Goal: Participate in discussion: Participate in discussion

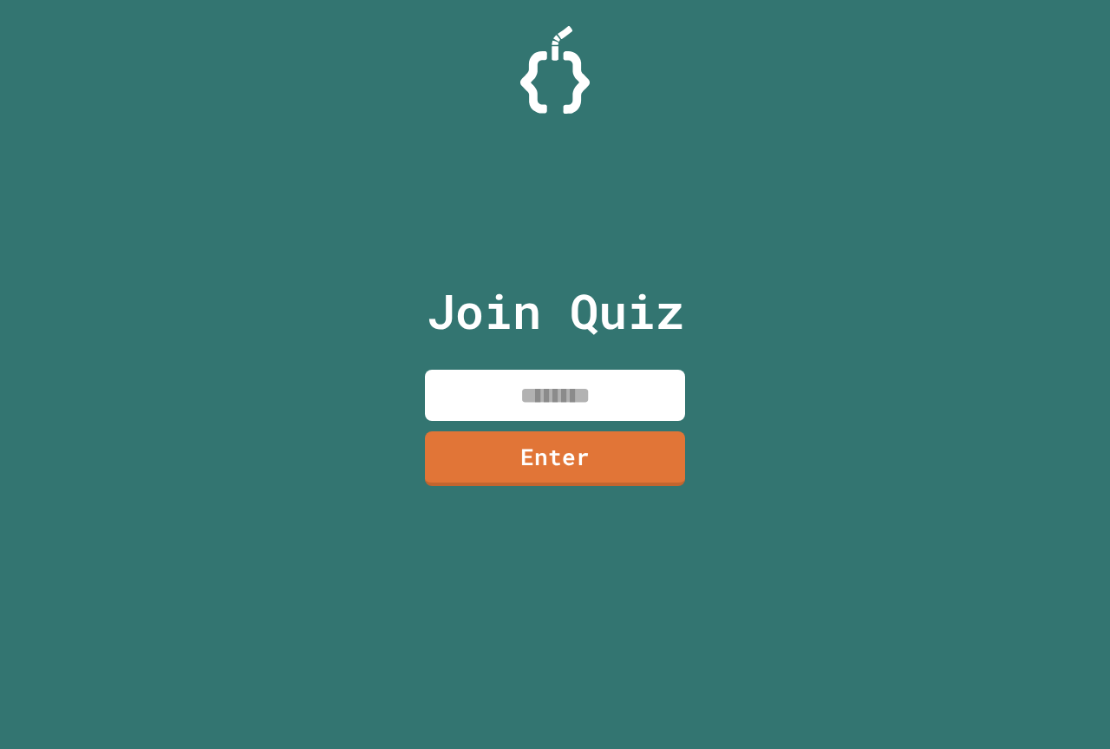
click at [511, 383] on input at bounding box center [555, 394] width 260 height 51
type input "********"
click at [484, 432] on link "Enter" at bounding box center [555, 456] width 264 height 57
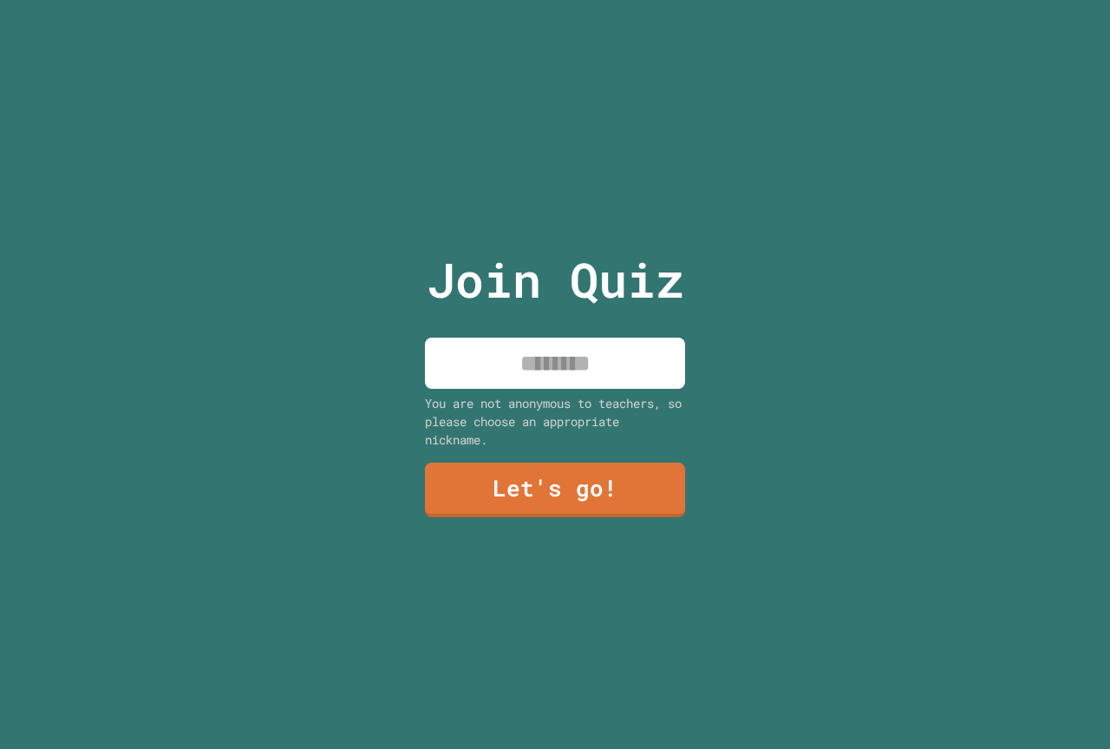
click at [566, 367] on input at bounding box center [555, 362] width 260 height 51
type input "********"
click at [543, 495] on link "Let's go!" at bounding box center [555, 488] width 260 height 57
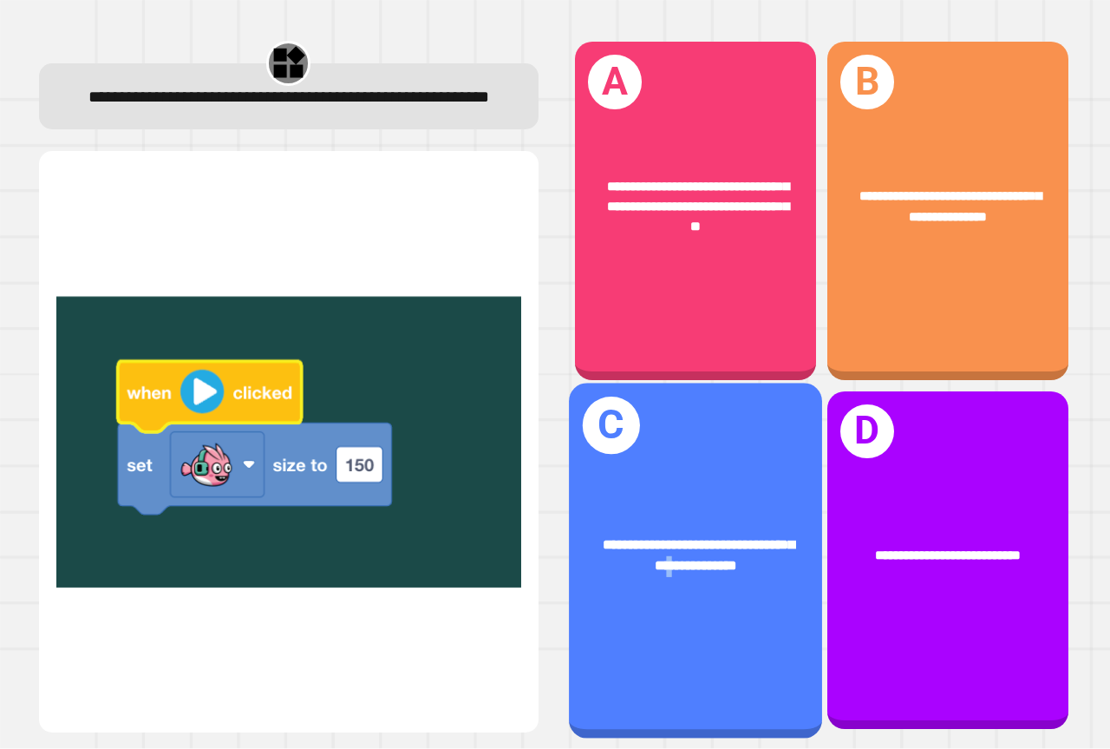
click at [646, 590] on div "**********" at bounding box center [695, 560] width 253 height 355
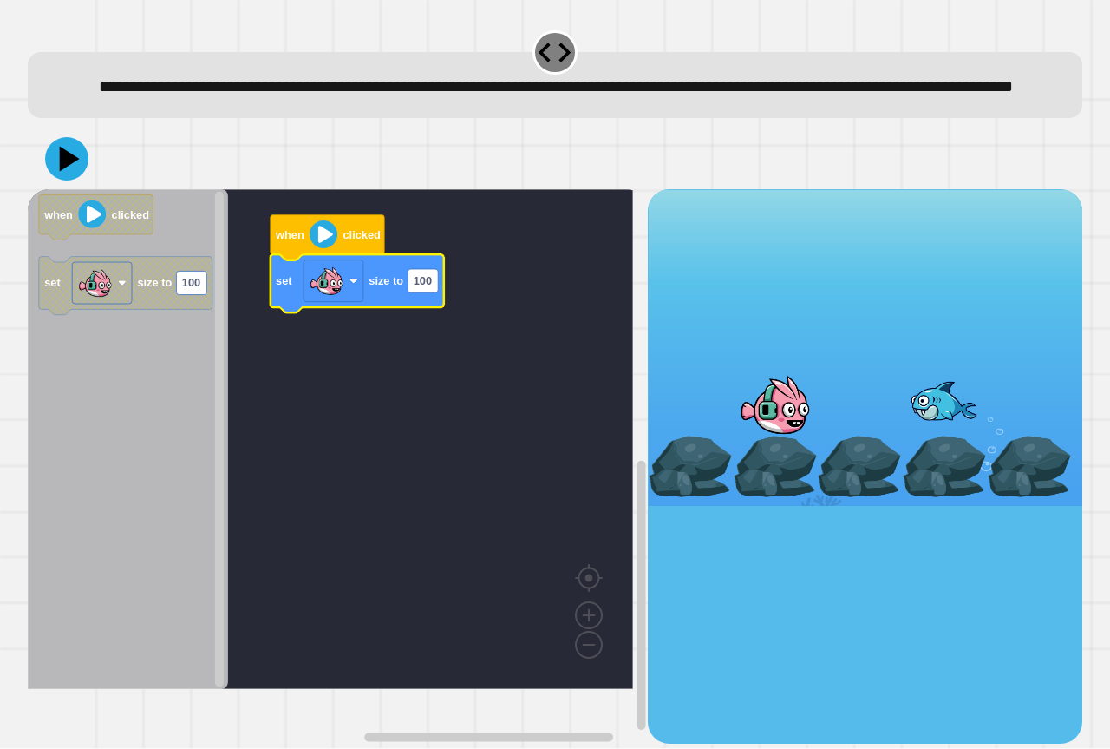
click at [422, 313] on icon "Blockly Workspace" at bounding box center [357, 284] width 173 height 58
click at [426, 288] on text "100" at bounding box center [423, 281] width 18 height 13
type input "***"
click at [78, 185] on icon at bounding box center [67, 159] width 52 height 52
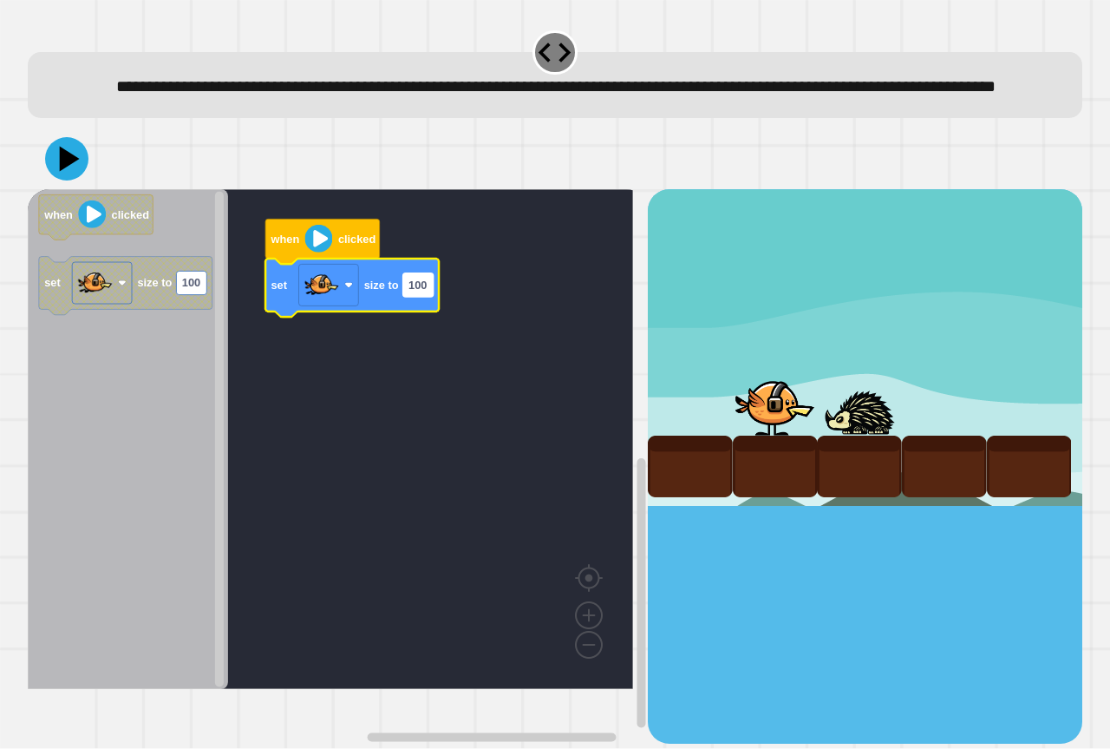
click at [424, 291] on text "100" at bounding box center [418, 284] width 18 height 13
type input "***"
click at [52, 185] on icon at bounding box center [67, 159] width 52 height 52
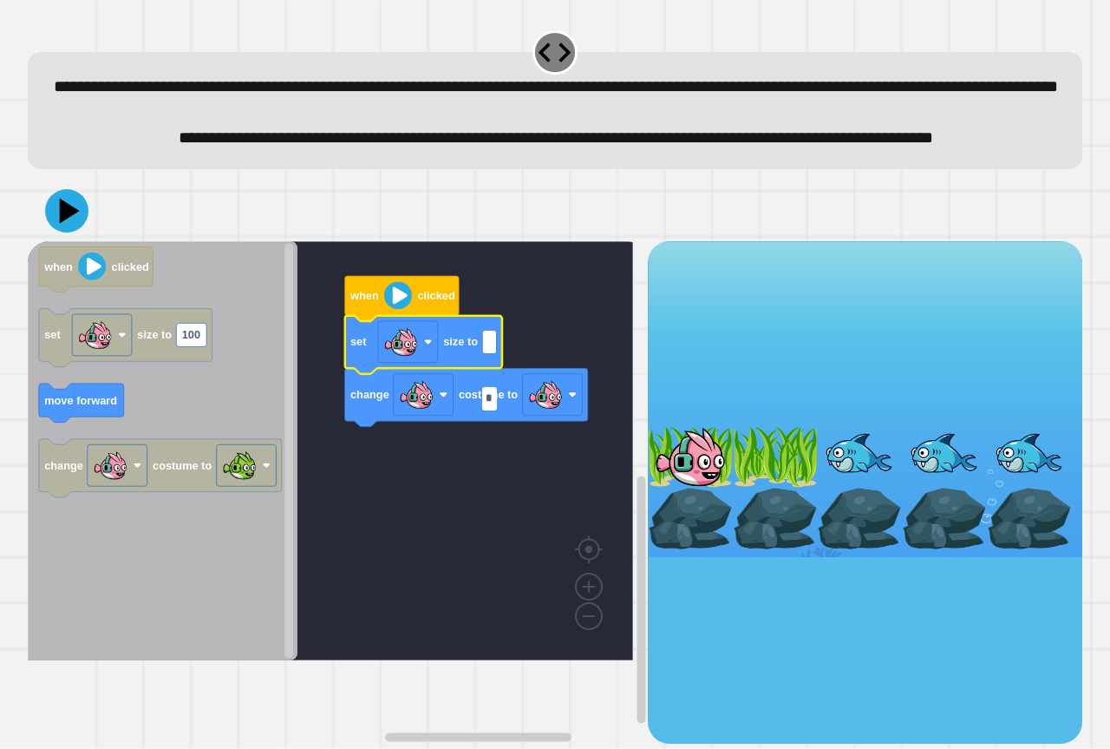
type input "**"
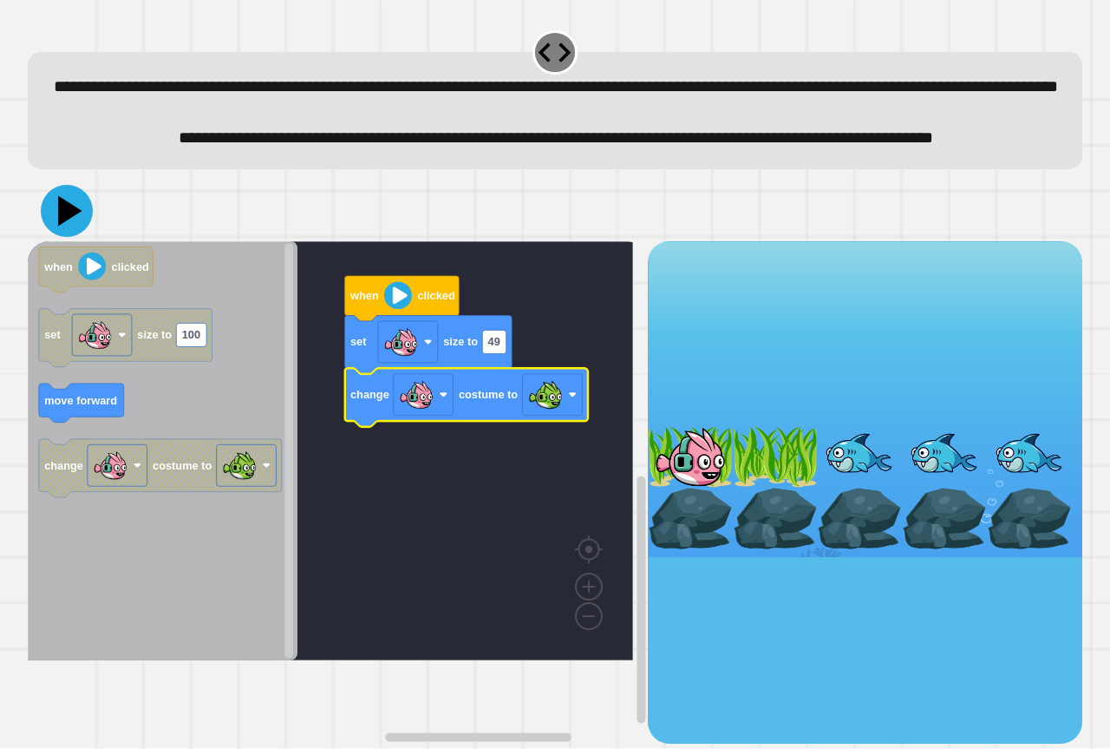
click at [54, 237] on icon at bounding box center [67, 211] width 52 height 52
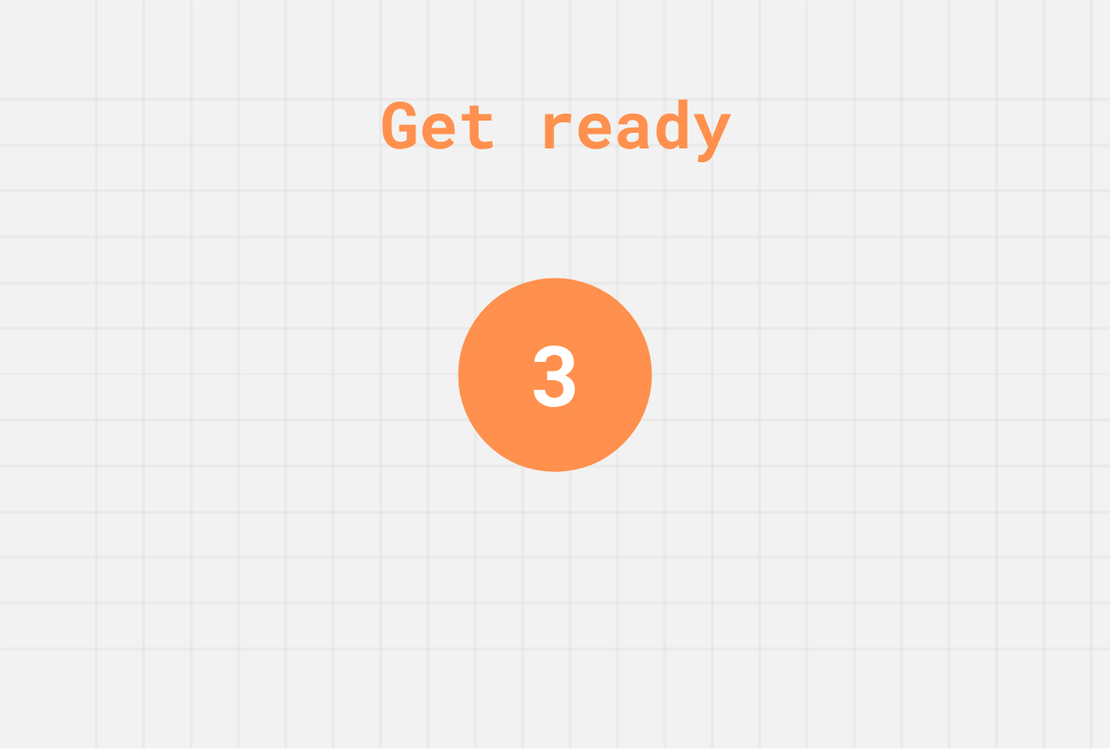
click at [144, 611] on div "Get ready 3" at bounding box center [555, 374] width 1110 height 749
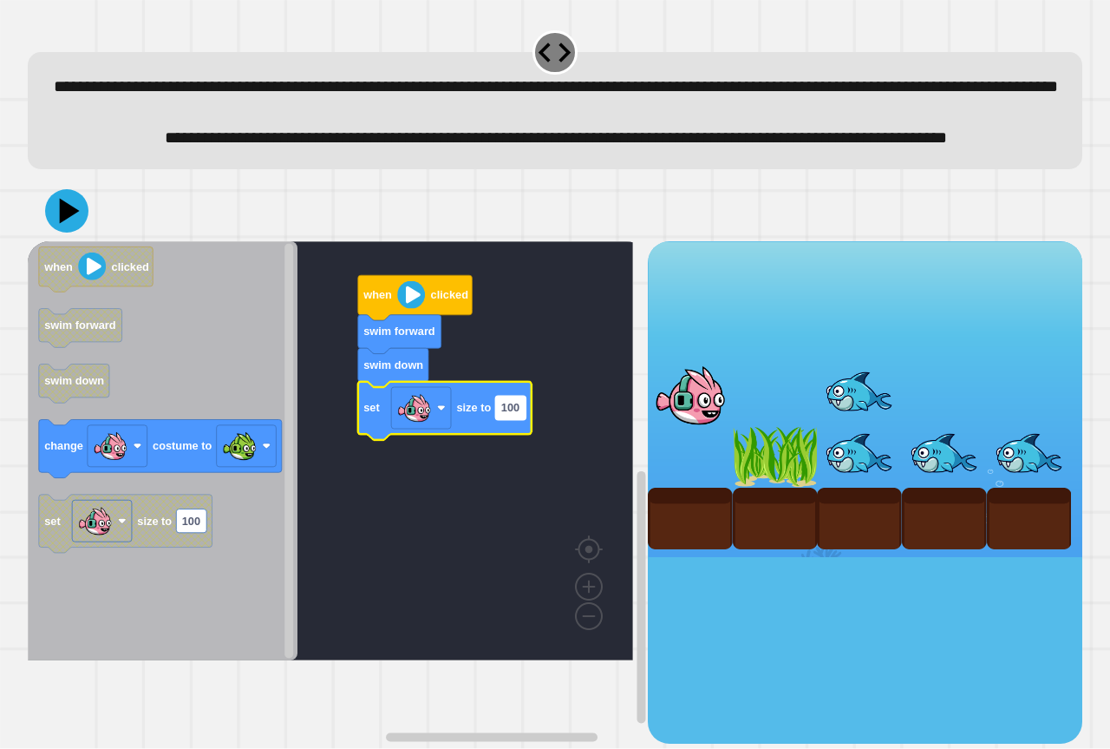
click at [505, 415] on text "100" at bounding box center [510, 408] width 18 height 13
type input "**"
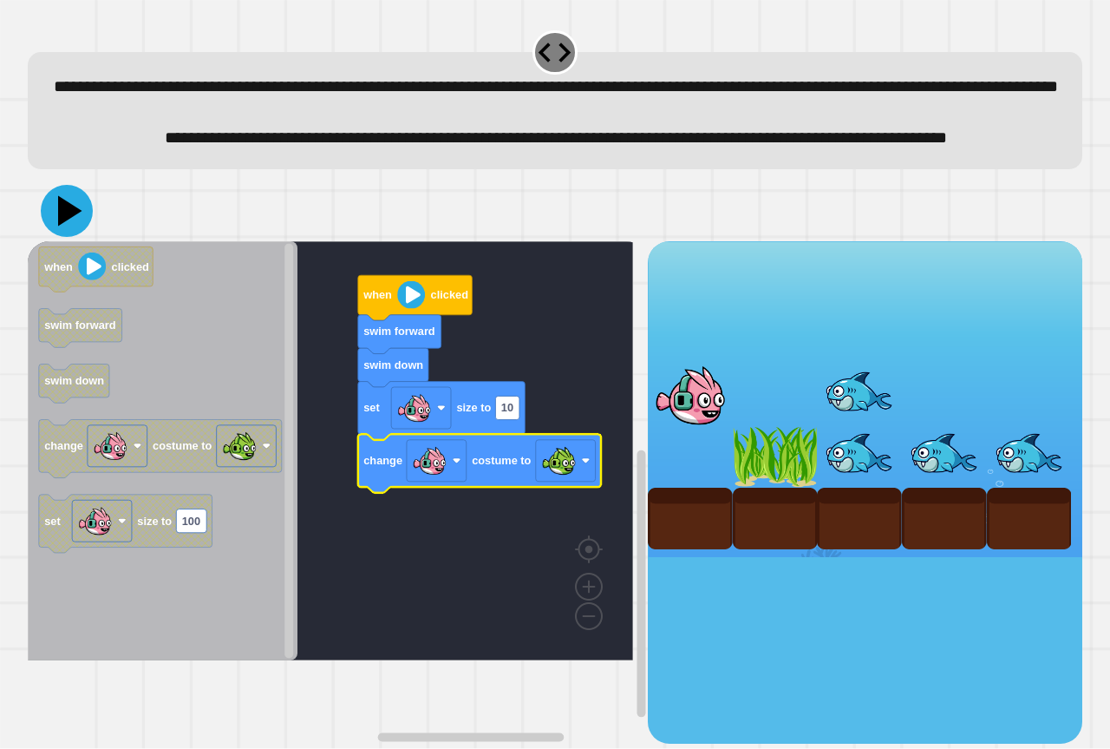
click at [63, 226] on icon at bounding box center [70, 211] width 24 height 30
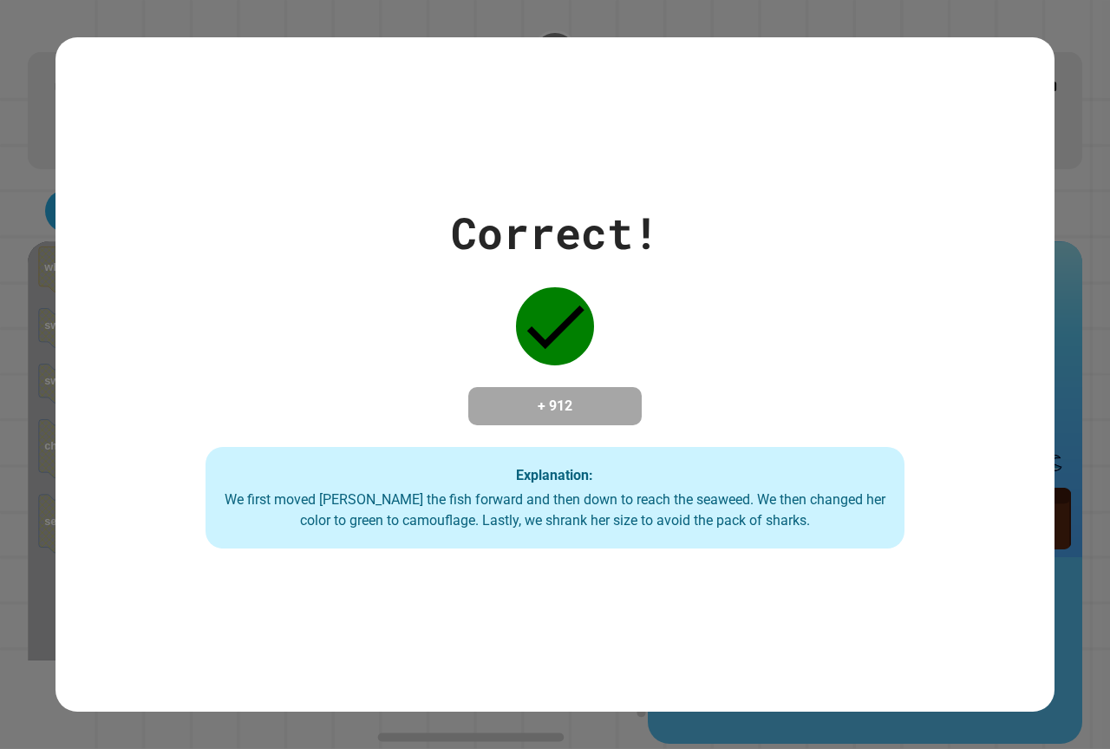
click at [715, 234] on div "Correct! + 912 Explanation: We first moved Finley the fish forward and then dow…" at bounding box center [555, 374] width 999 height 349
click at [716, 234] on div "Correct! + 912 Explanation: We first moved Finley the fish forward and then dow…" at bounding box center [555, 374] width 999 height 349
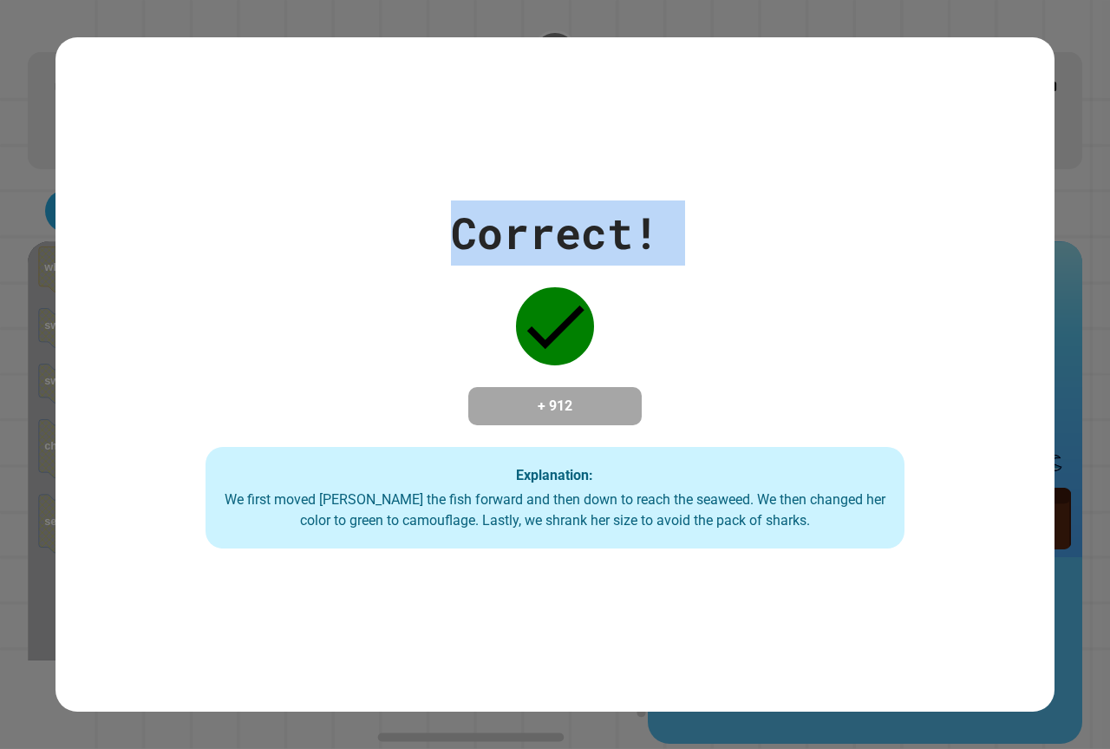
drag, startPoint x: 716, startPoint y: 234, endPoint x: 425, endPoint y: 215, distance: 291.2
click at [425, 215] on div "Correct! + 912 Explanation: We first moved Finley the fish forward and then dow…" at bounding box center [555, 374] width 999 height 349
click at [424, 222] on div "Correct! + 912 Explanation: We first moved Finley the fish forward and then dow…" at bounding box center [555, 374] width 999 height 349
drag, startPoint x: 424, startPoint y: 222, endPoint x: 911, endPoint y: 422, distance: 526.2
click at [911, 422] on div "Correct! + 912 Explanation: We first moved Finley the fish forward and then dow…" at bounding box center [555, 374] width 999 height 349
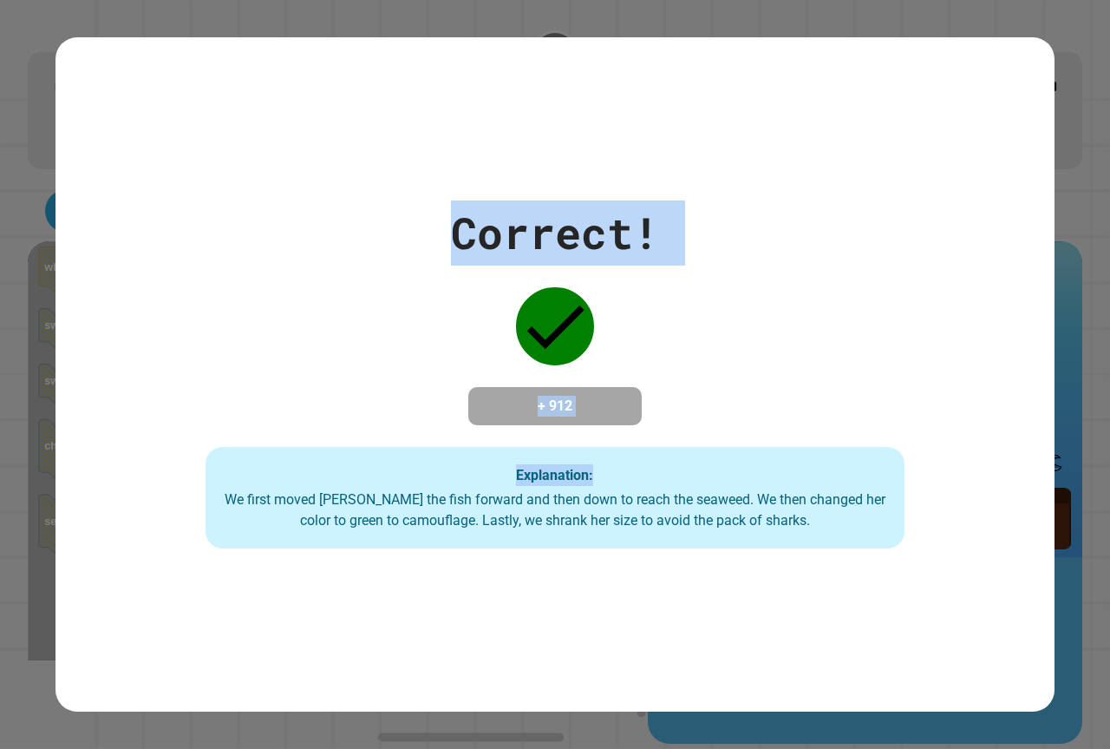
click at [911, 424] on div "Correct! + 912 Explanation: We first moved Finley the fish forward and then dow…" at bounding box center [555, 374] width 999 height 349
click at [848, 389] on div "Correct! + 912 Explanation: We first moved Finley the fish forward and then dow…" at bounding box center [555, 374] width 999 height 349
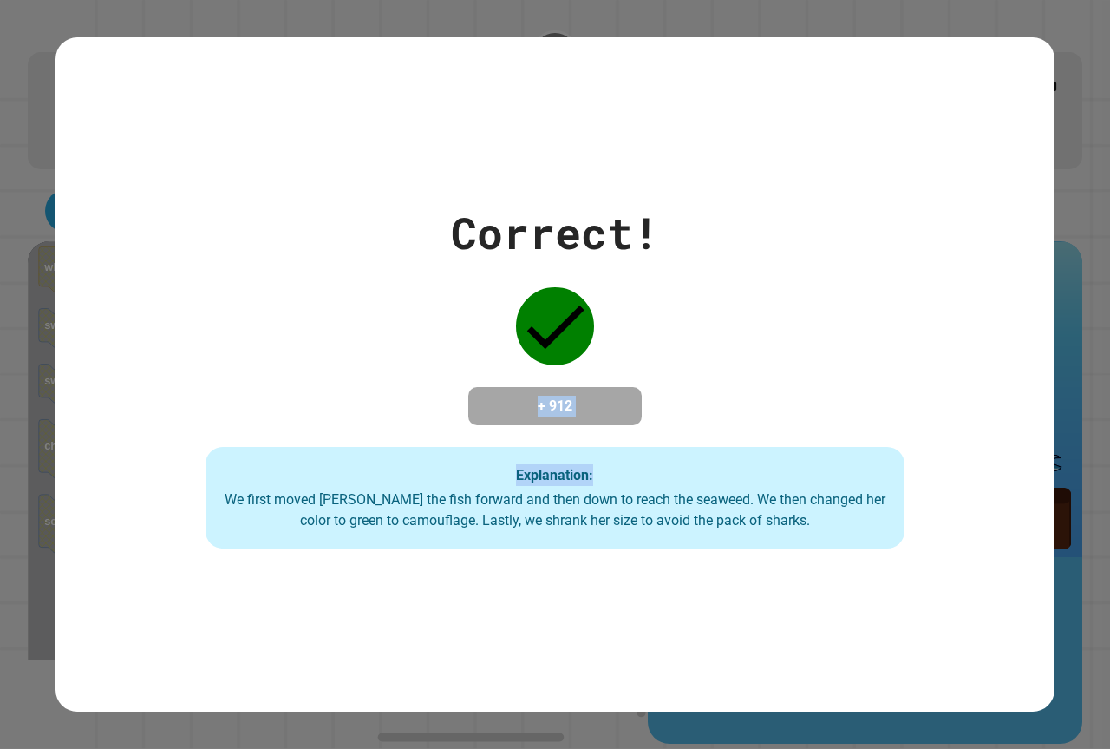
drag, startPoint x: 852, startPoint y: 389, endPoint x: 808, endPoint y: 141, distance: 251.1
click at [808, 141] on div "Correct! + 912 Explanation: We first moved Finley the fish forward and then dow…" at bounding box center [555, 374] width 999 height 674
click at [896, 121] on div "Correct! + 912 Explanation: We first moved Finley the fish forward and then dow…" at bounding box center [555, 374] width 999 height 674
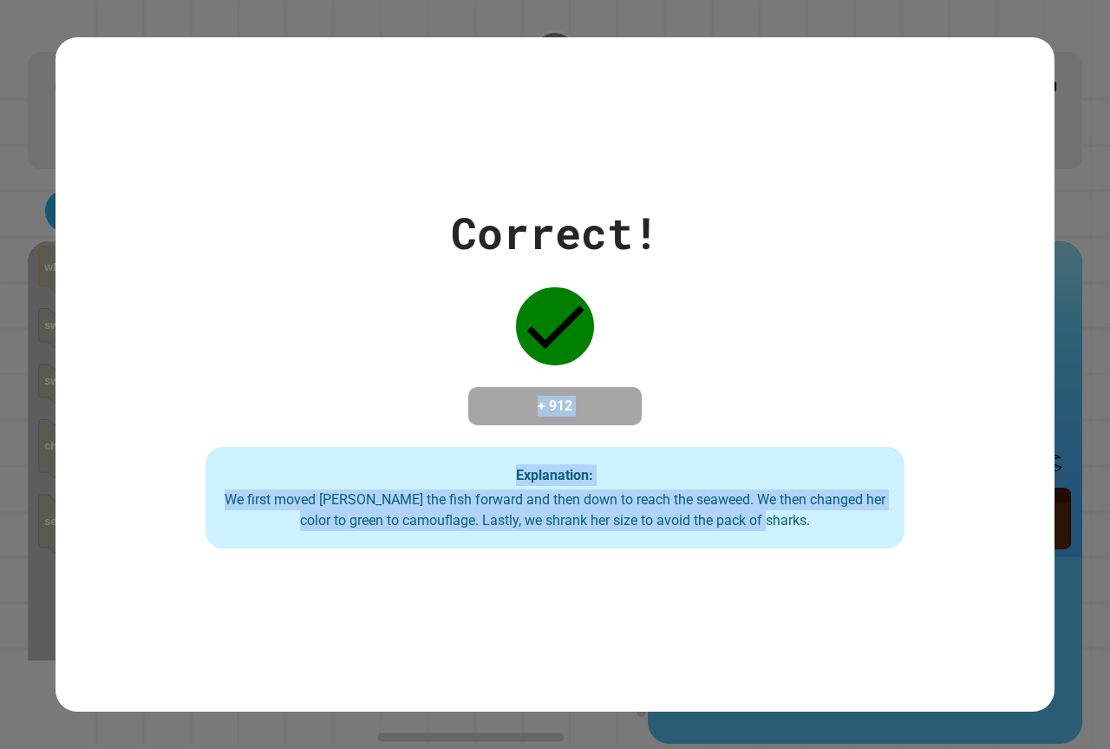
drag, startPoint x: 824, startPoint y: 143, endPoint x: 841, endPoint y: 585, distance: 442.7
click at [848, 585] on div "Correct! + 912 Explanation: We first moved Finley the fish forward and then dow…" at bounding box center [555, 374] width 999 height 674
click at [830, 588] on div "Correct! + 912 Explanation: We first moved Finley the fish forward and then dow…" at bounding box center [555, 374] width 999 height 674
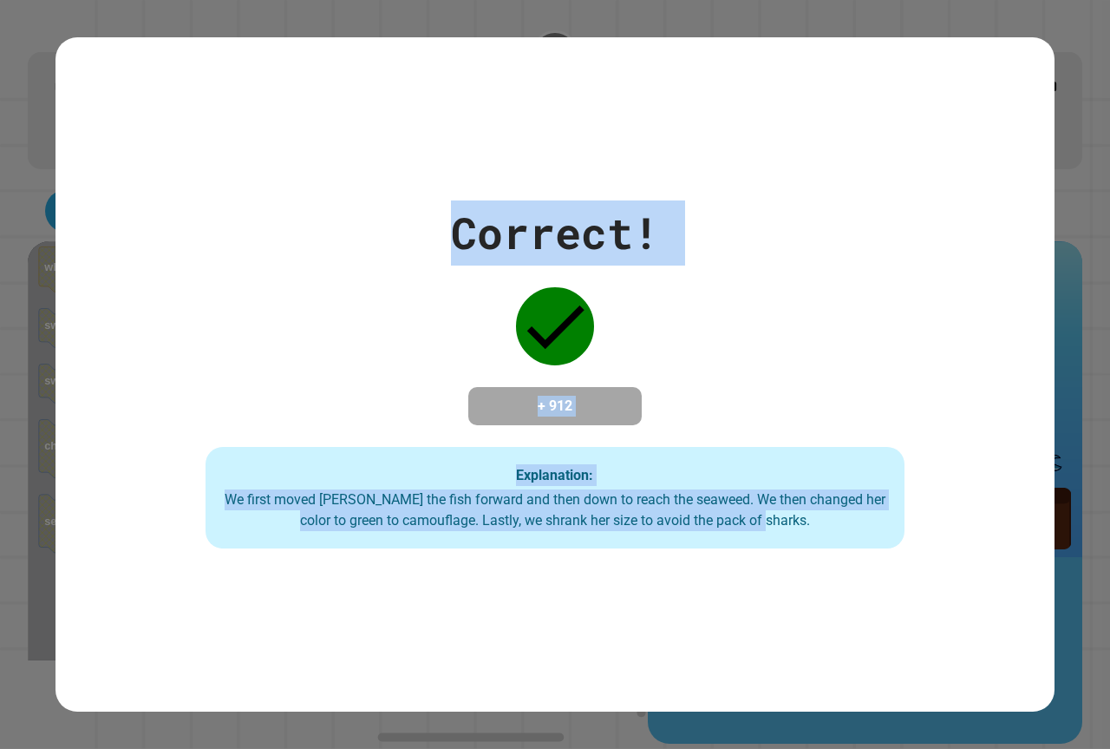
drag, startPoint x: 873, startPoint y: 605, endPoint x: 363, endPoint y: 285, distance: 601.7
click at [363, 285] on div "Correct! + 912 Explanation: We first moved Finley the fish forward and then dow…" at bounding box center [555, 374] width 999 height 674
click at [312, 252] on div "Correct! + 912 Explanation: We first moved Finley the fish forward and then dow…" at bounding box center [555, 374] width 999 height 349
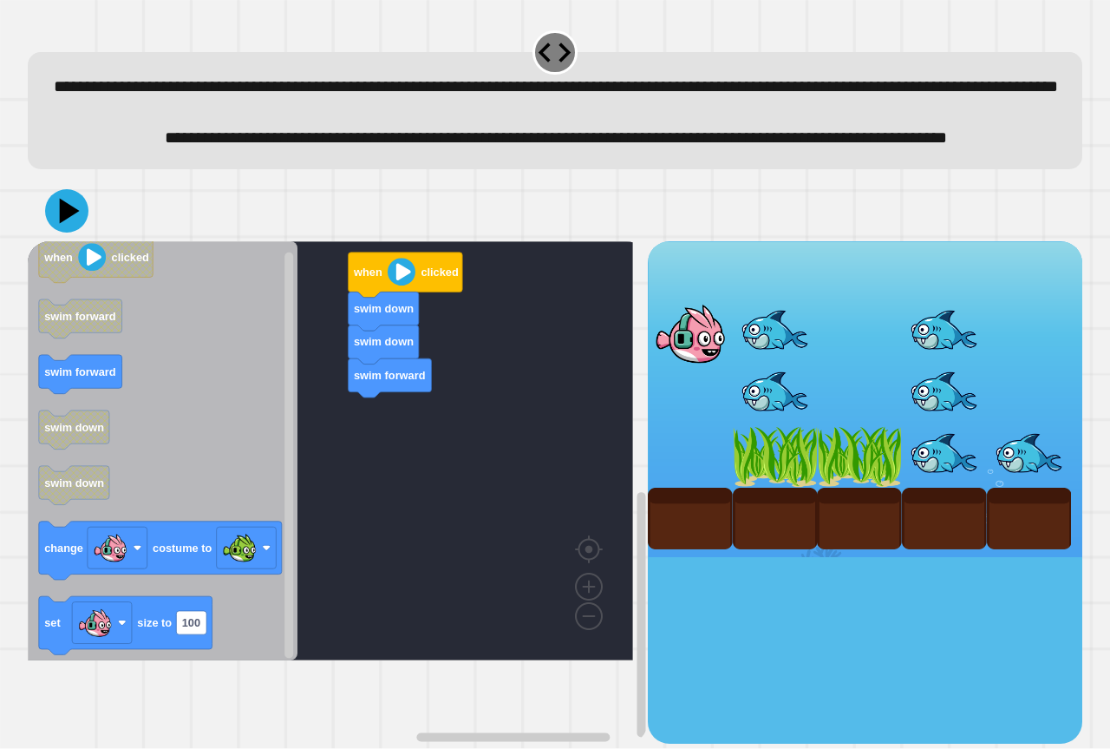
click at [555, 371] on div "when clicked swim down swim down swim forward when clicked swim forward swim fo…" at bounding box center [338, 492] width 620 height 502
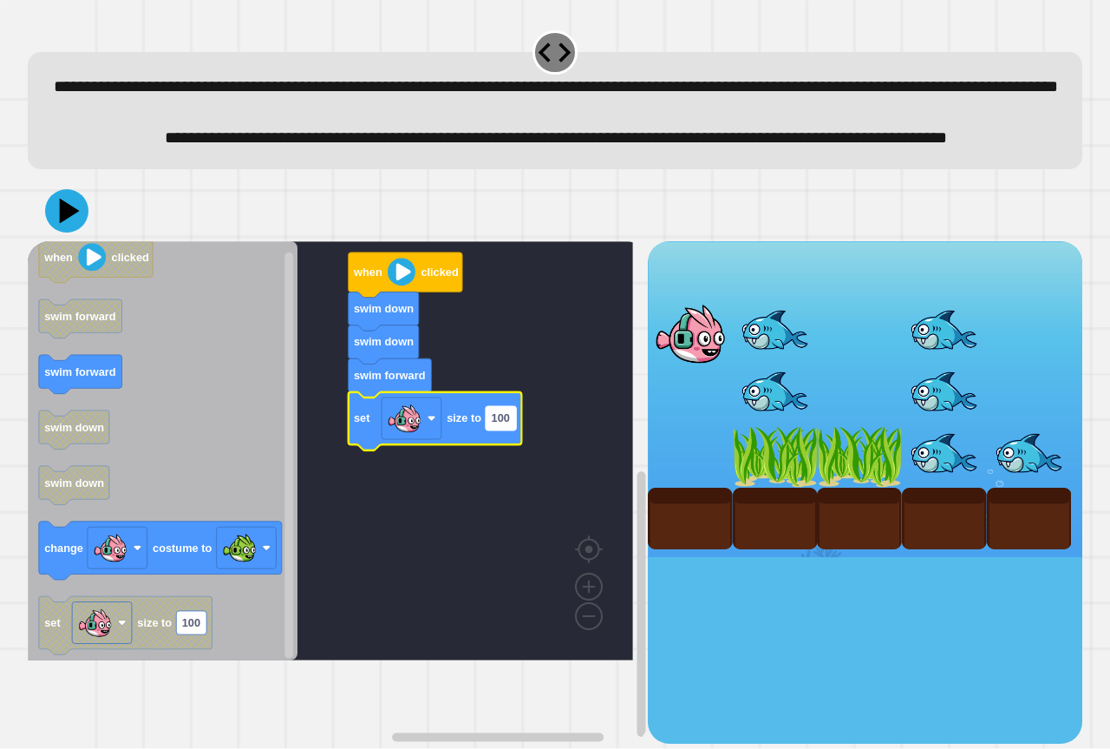
click at [503, 429] on rect "Blockly Workspace" at bounding box center [501, 417] width 30 height 23
type input "**"
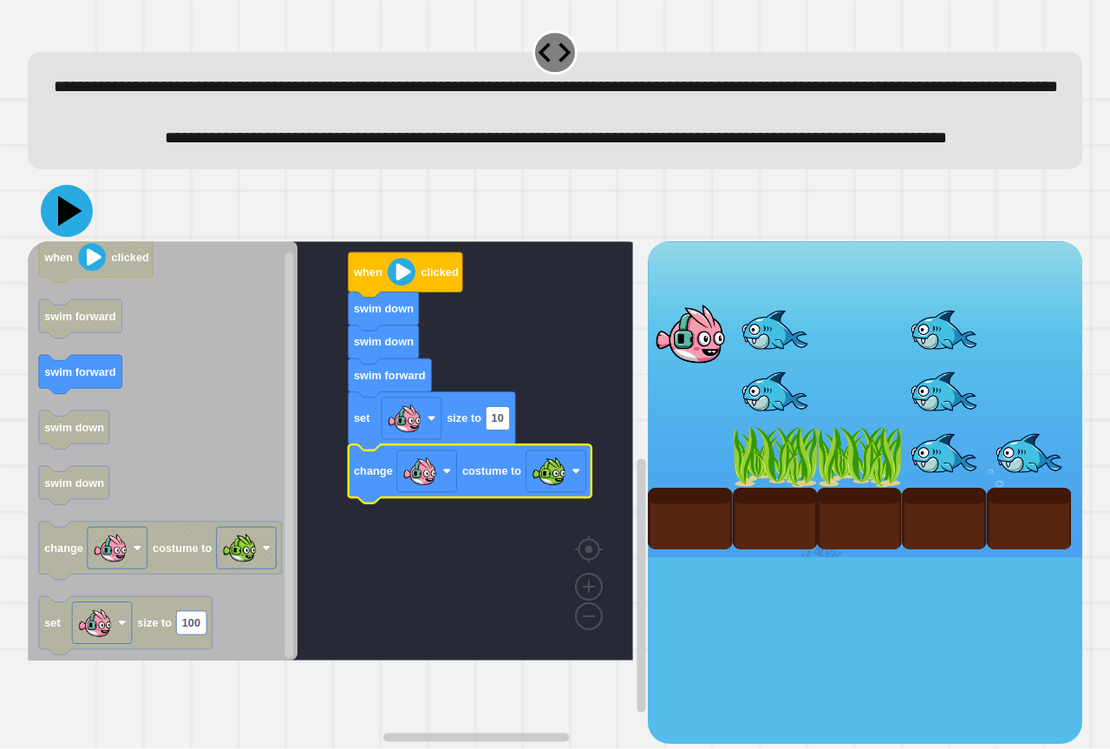
drag, startPoint x: 71, startPoint y: 271, endPoint x: 75, endPoint y: 262, distance: 9.7
click at [70, 226] on icon at bounding box center [70, 211] width 24 height 30
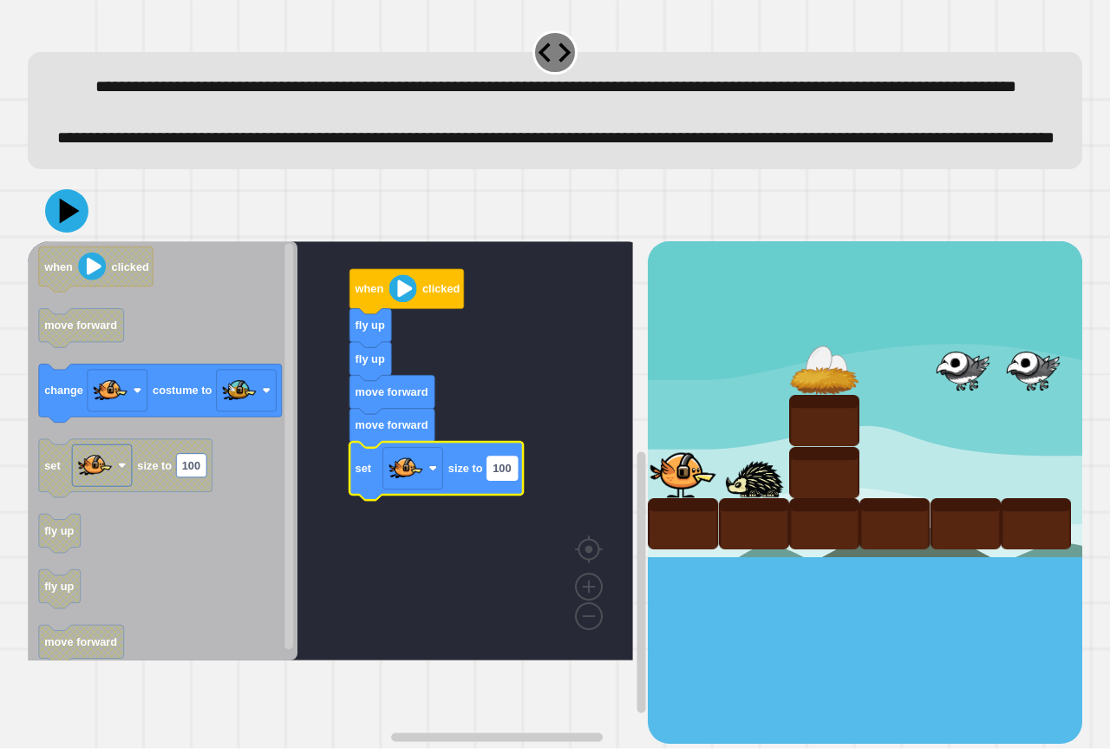
click at [501, 474] on text "100" at bounding box center [502, 467] width 18 height 13
type input "**"
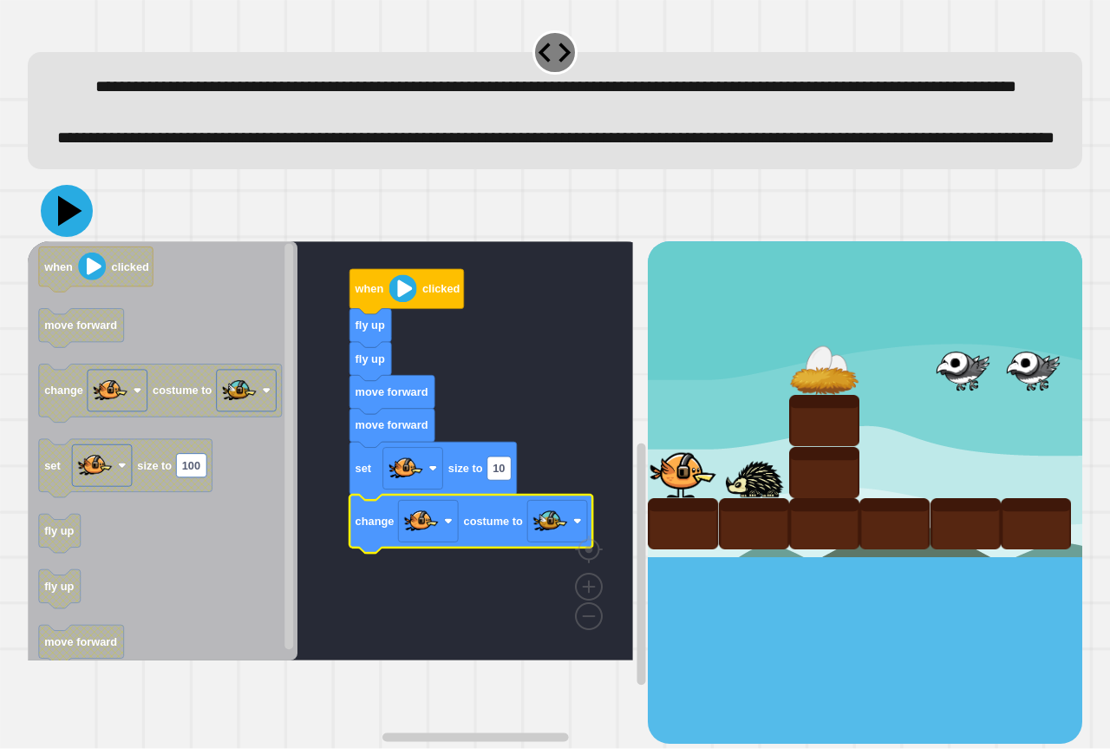
click at [56, 241] on div at bounding box center [555, 210] width 1055 height 61
click at [56, 237] on icon at bounding box center [67, 211] width 52 height 52
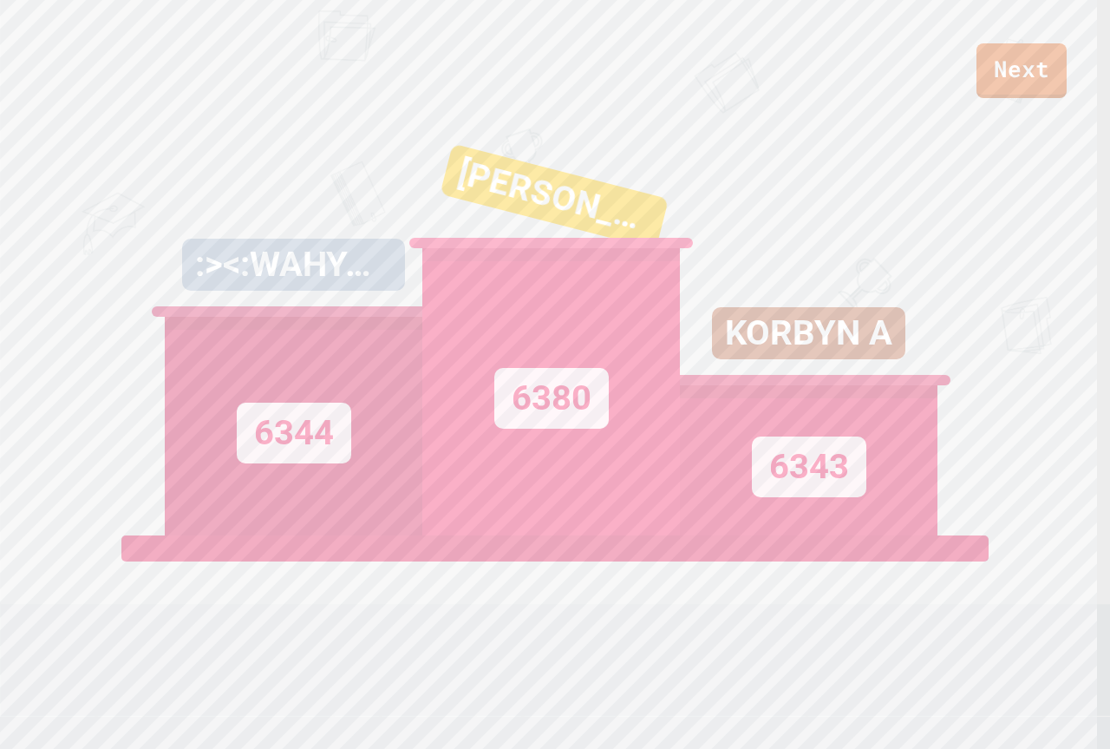
scroll to position [35, 0]
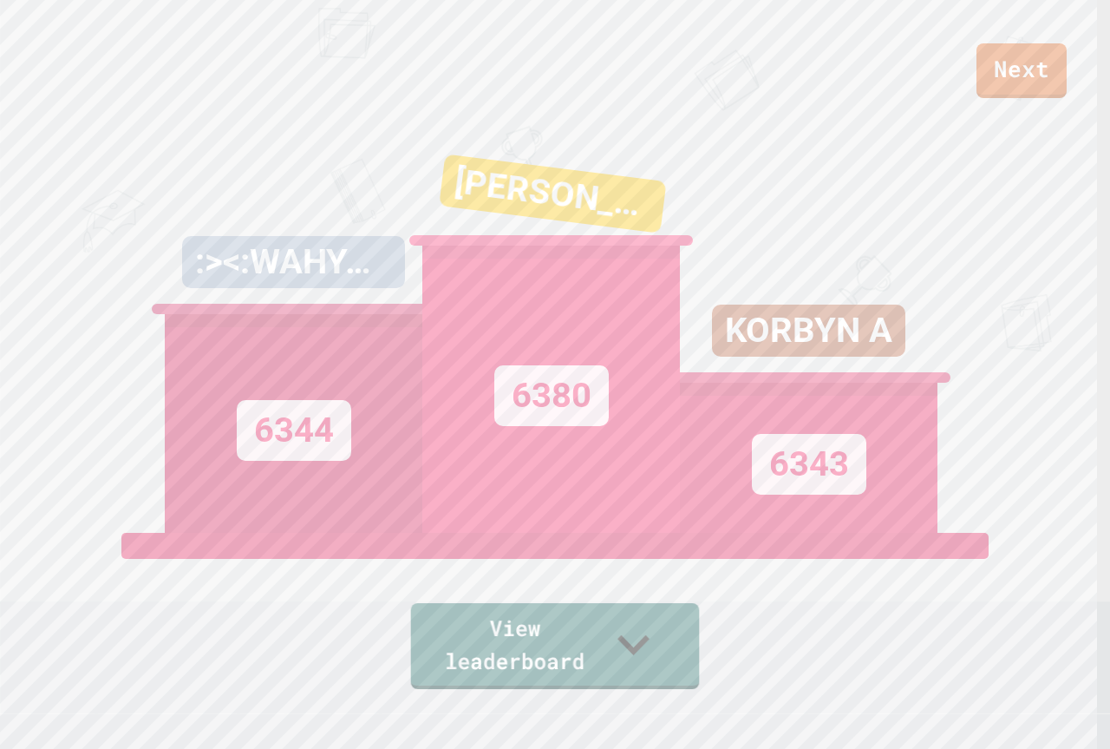
click at [548, 600] on div "View leaderboard" at bounding box center [555, 610] width 295 height 155
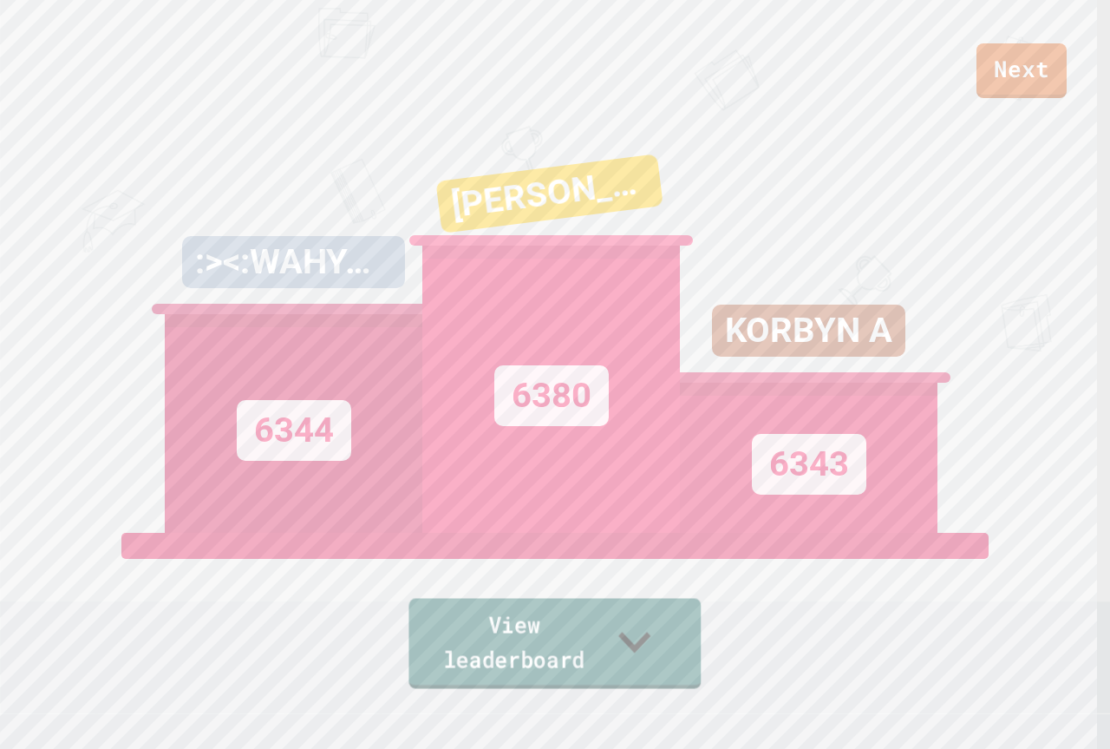
click at [607, 644] on link "View leaderboard" at bounding box center [555, 643] width 292 height 90
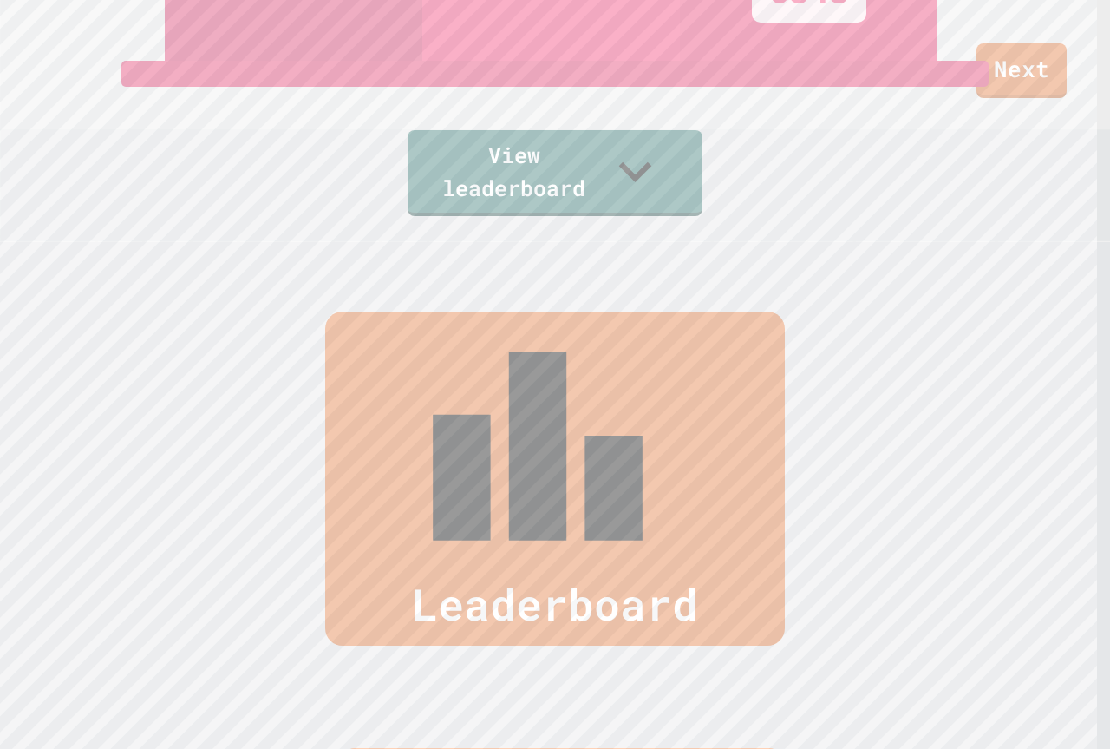
scroll to position [495, 0]
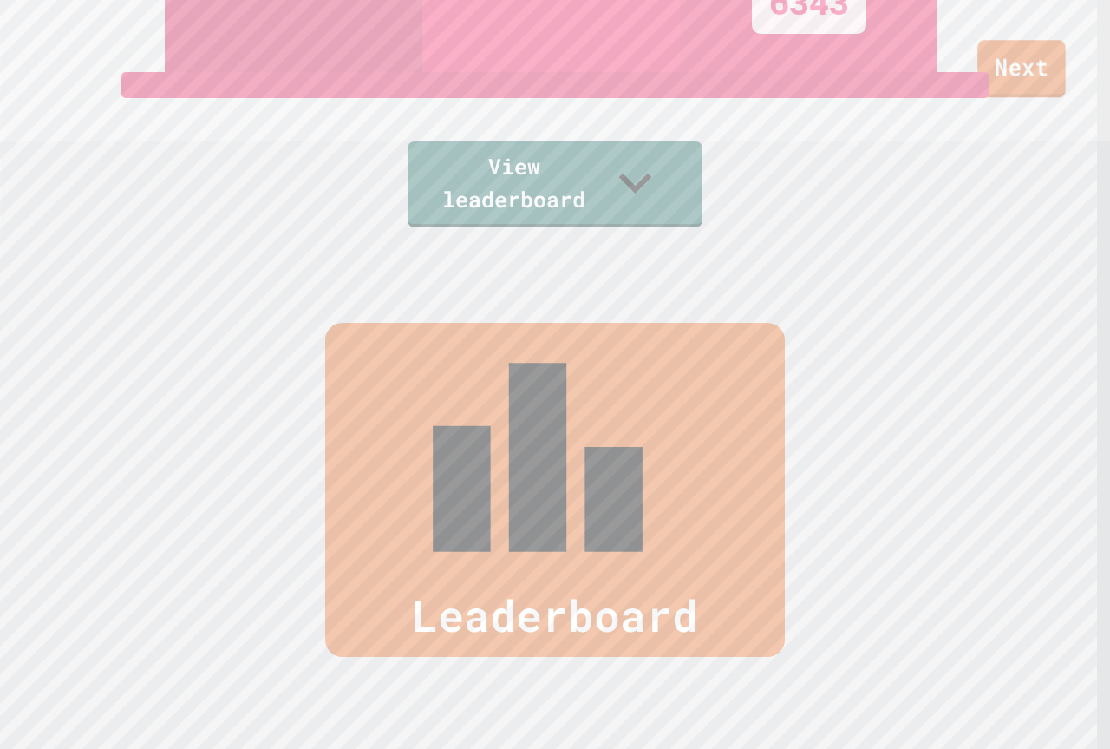
click at [1026, 85] on link "Next" at bounding box center [1022, 68] width 88 height 57
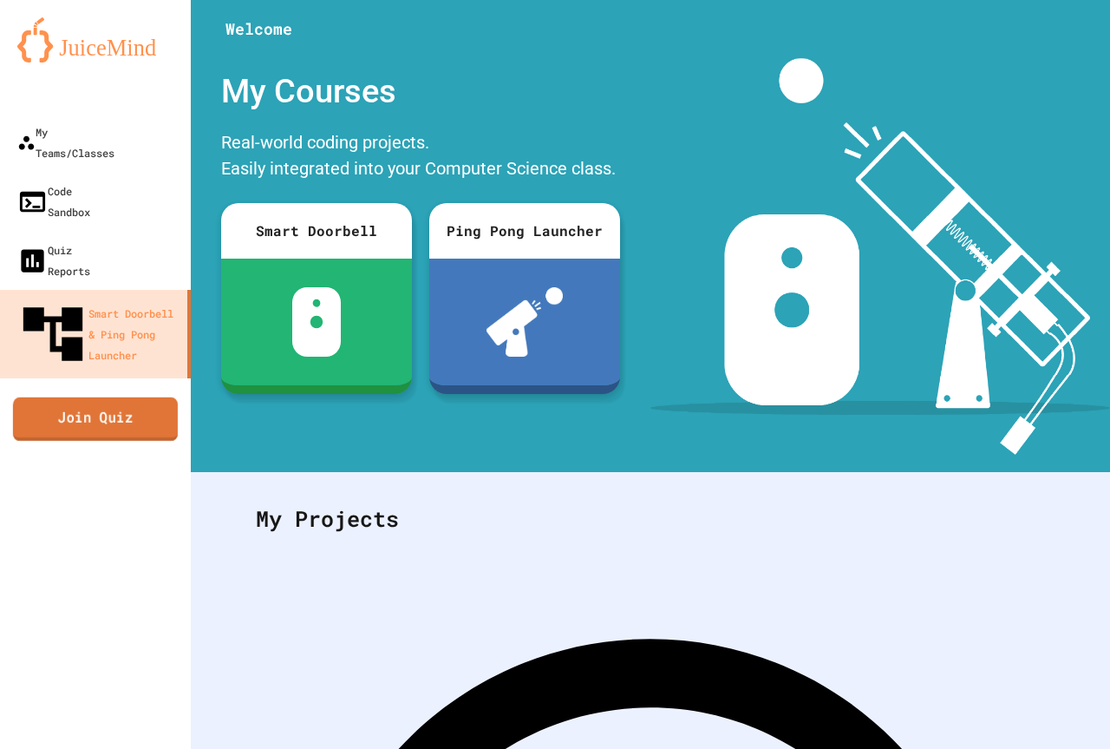
click at [96, 396] on link "Join Quiz" at bounding box center [95, 417] width 165 height 43
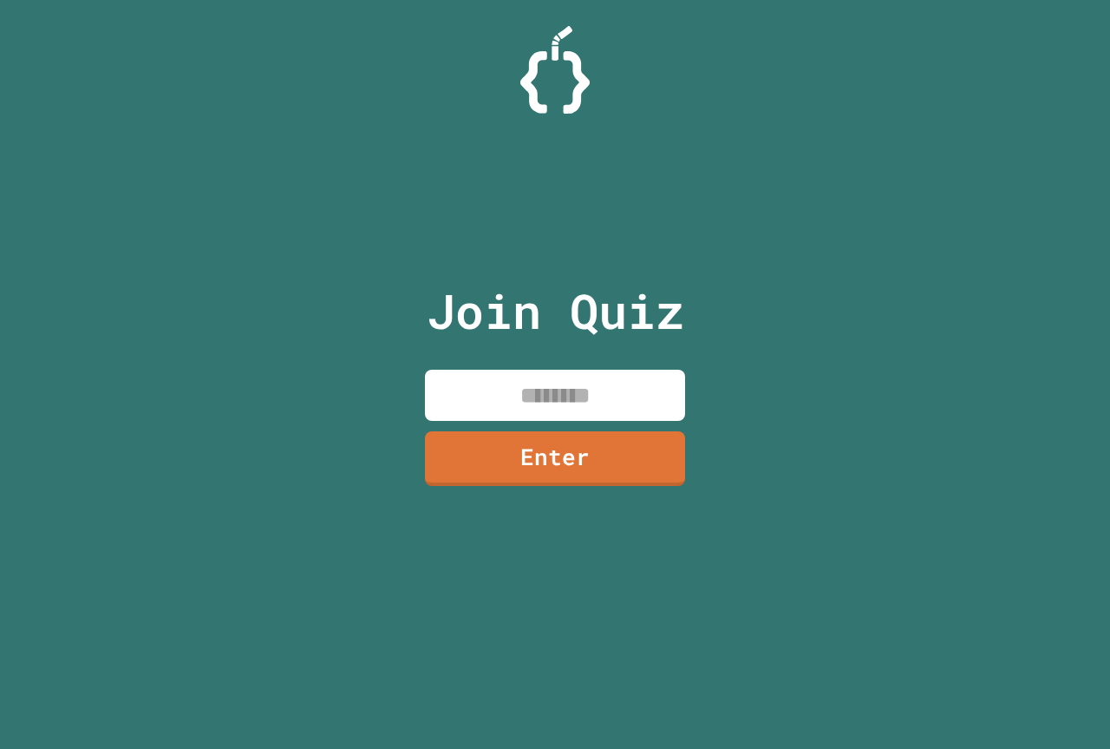
click at [472, 385] on input at bounding box center [555, 394] width 260 height 51
type input "********"
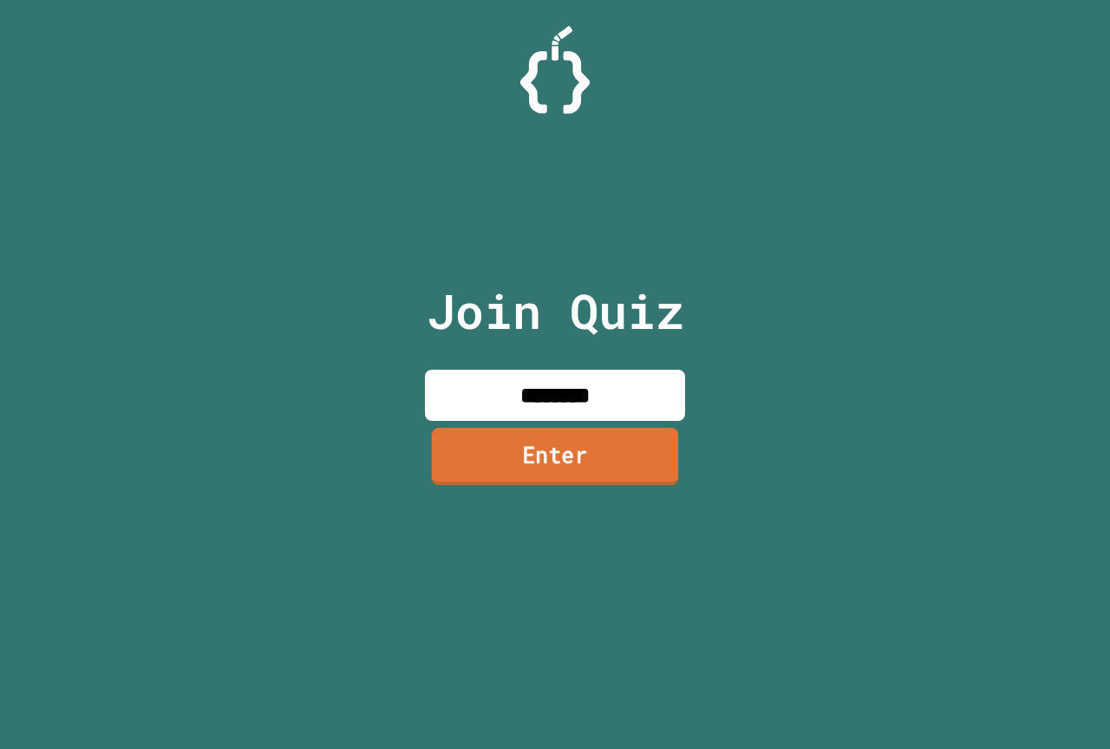
click at [617, 463] on link "Enter" at bounding box center [555, 456] width 247 height 57
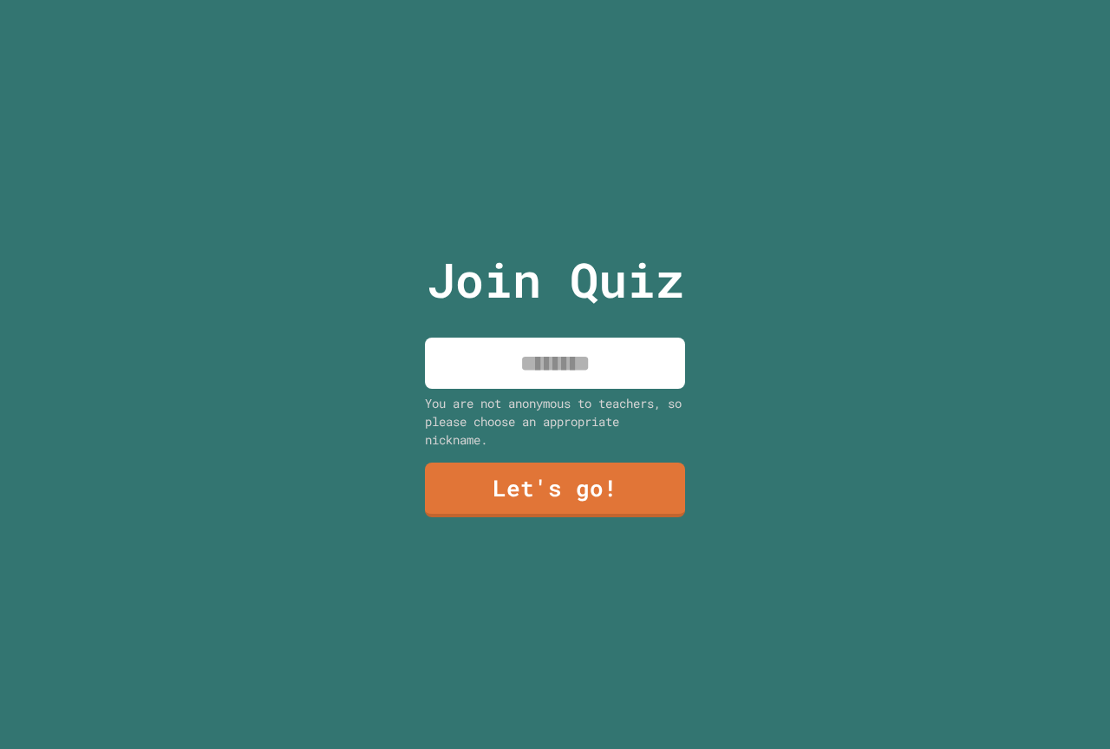
click at [560, 358] on input at bounding box center [555, 362] width 260 height 51
click at [573, 278] on p "Join Quiz" at bounding box center [556, 280] width 258 height 72
drag, startPoint x: 612, startPoint y: 370, endPoint x: 671, endPoint y: 341, distance: 65.9
click at [663, 345] on input "*****" at bounding box center [555, 362] width 260 height 51
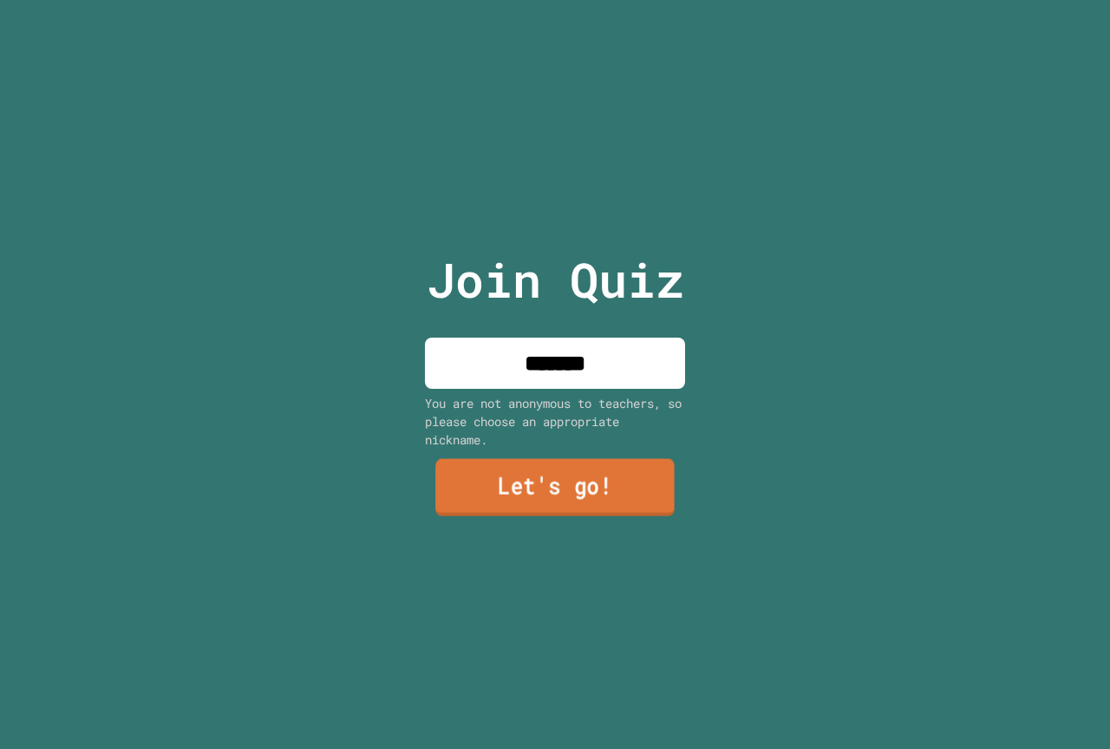
drag, startPoint x: 657, startPoint y: 474, endPoint x: 781, endPoint y: 451, distance: 126.2
click at [781, 451] on div "Join Quiz ****** You are not anonymous to teachers, so please choose an appropr…" at bounding box center [555, 374] width 1110 height 749
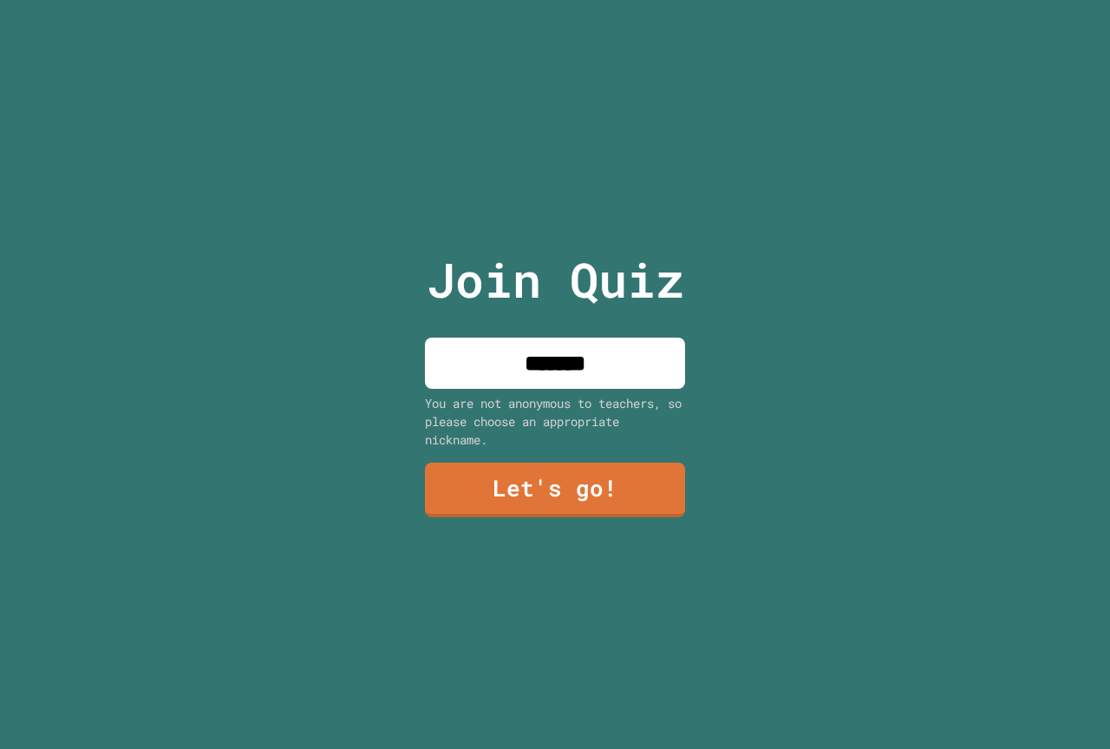
drag, startPoint x: 1109, startPoint y: 334, endPoint x: 1058, endPoint y: 457, distance: 133.4
drag, startPoint x: 814, startPoint y: 415, endPoint x: 639, endPoint y: 371, distance: 180.5
click at [781, 407] on div "Join Quiz ****** You are not anonymous to teachers, so please choose an appropr…" at bounding box center [555, 374] width 1110 height 749
click at [599, 368] on input "******" at bounding box center [555, 362] width 260 height 51
type input "**********"
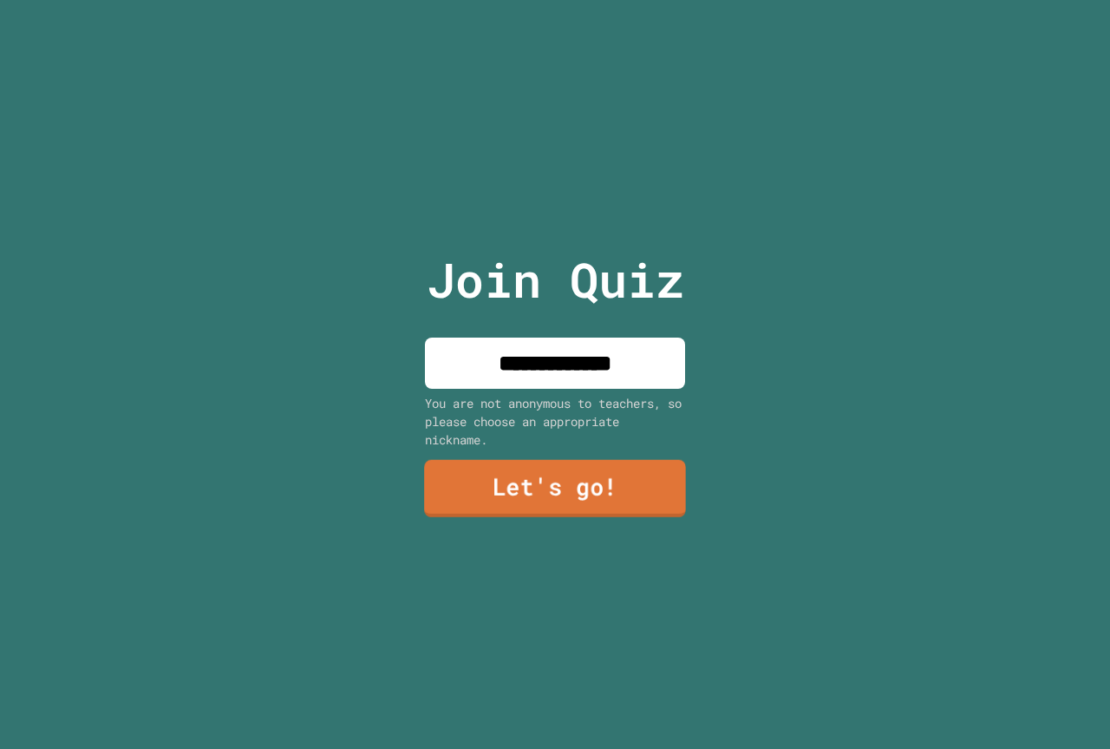
click at [553, 480] on link "Let's go!" at bounding box center [555, 488] width 262 height 57
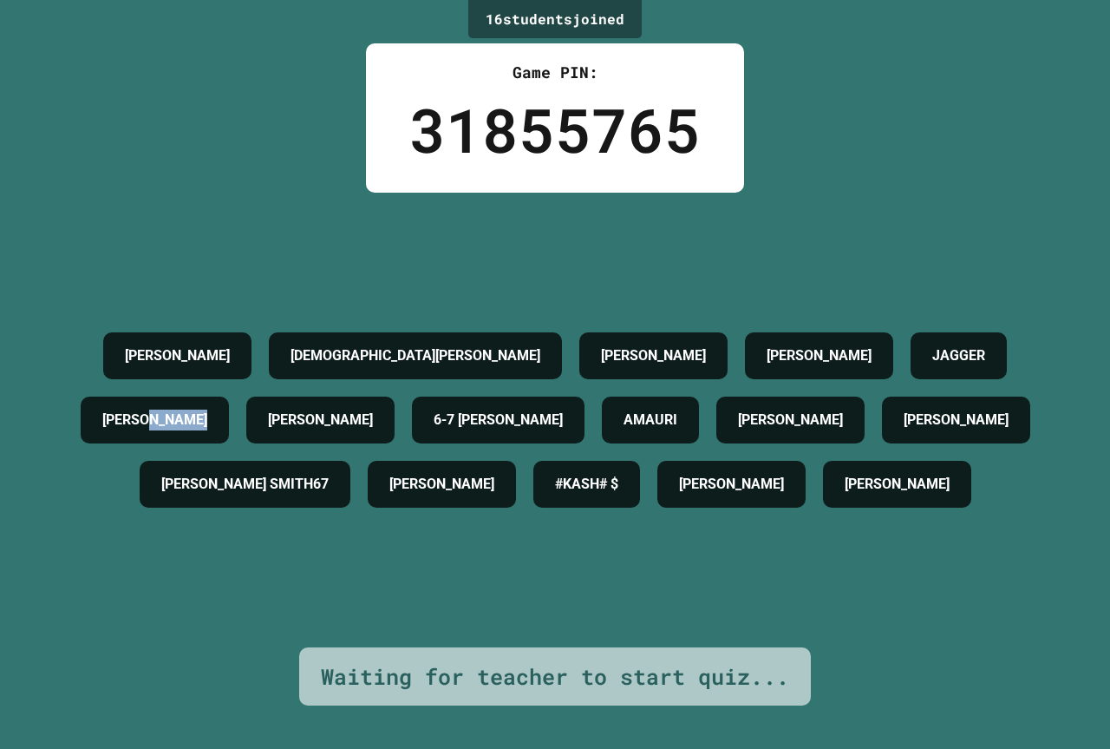
drag, startPoint x: 245, startPoint y: 356, endPoint x: 639, endPoint y: 413, distance: 397.9
click at [382, 374] on div "AVA K JOHHNATHAN A LILLY W JOEY C JAGGER KORBYN ATKINS PRESTON W 6-7 BREWTON AM…" at bounding box center [554, 420] width 1023 height 193
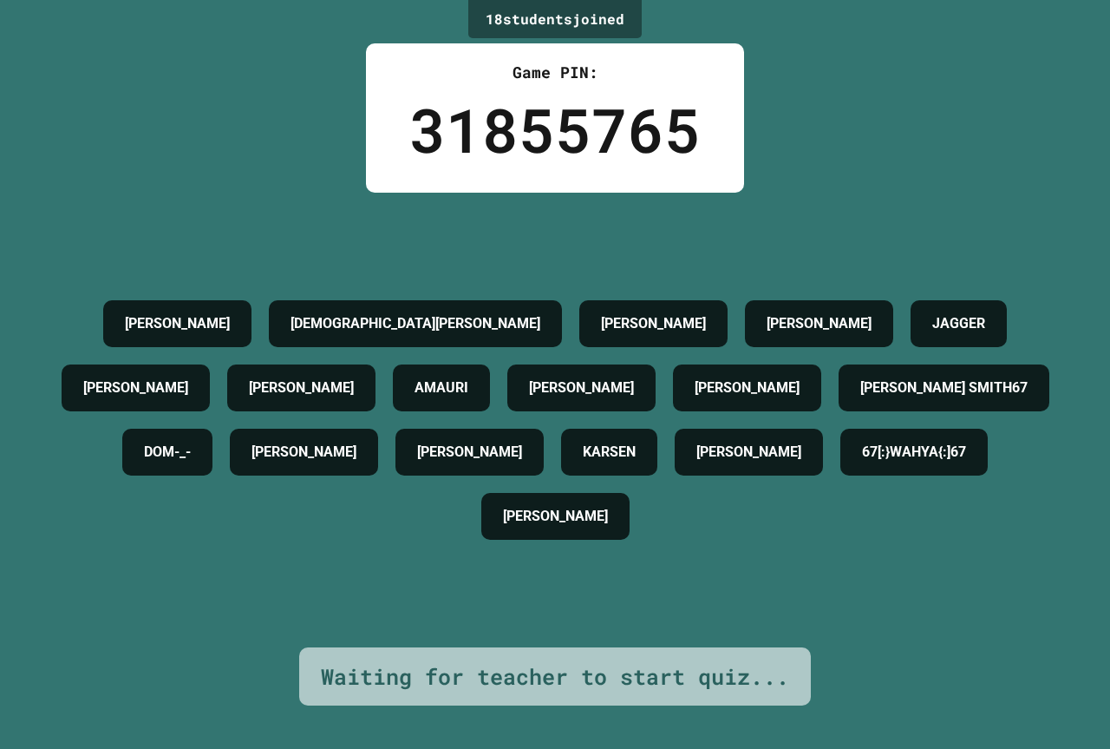
drag, startPoint x: 653, startPoint y: 426, endPoint x: 0, endPoint y: 173, distance: 700.5
click at [0, 234] on div "18 student s joined Game PIN: 31855765 AVA K JOHHNATHAN A LILLY W JOEY C JAGGER…" at bounding box center [555, 374] width 1110 height 749
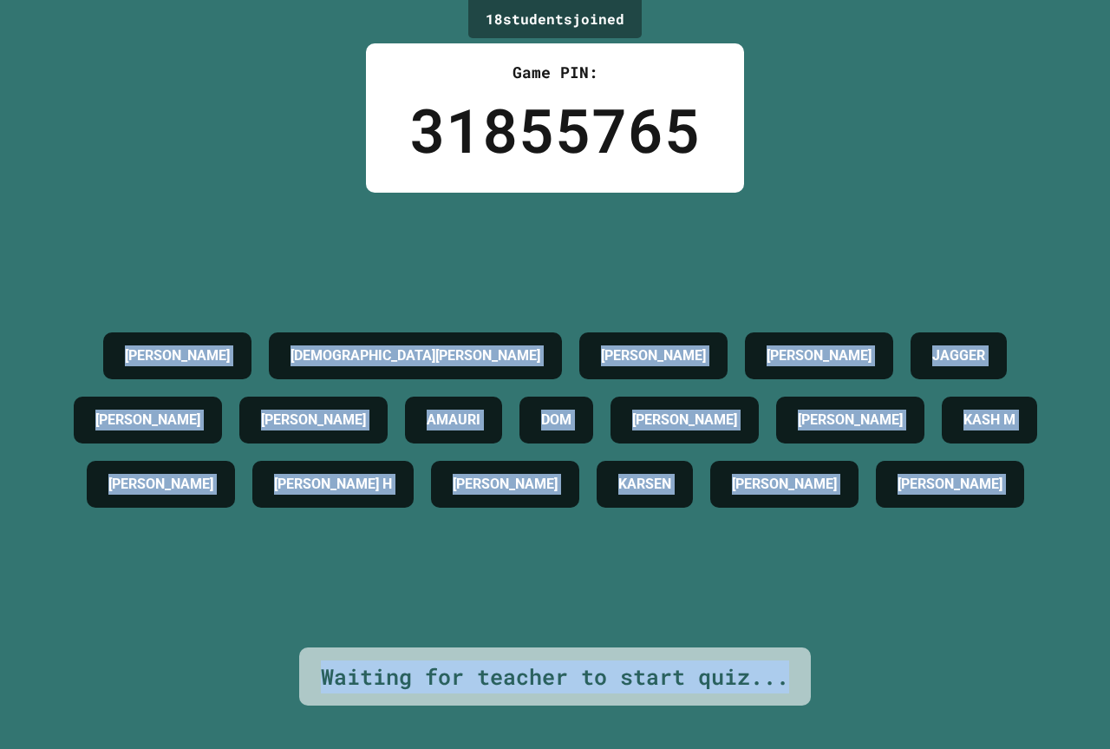
drag, startPoint x: 80, startPoint y: 108, endPoint x: 804, endPoint y: 750, distance: 968.3
click at [804, 748] on html "We are updating our servers at 7PM EST on 3/11/2025. JuiceMind should continue …" at bounding box center [555, 374] width 1110 height 749
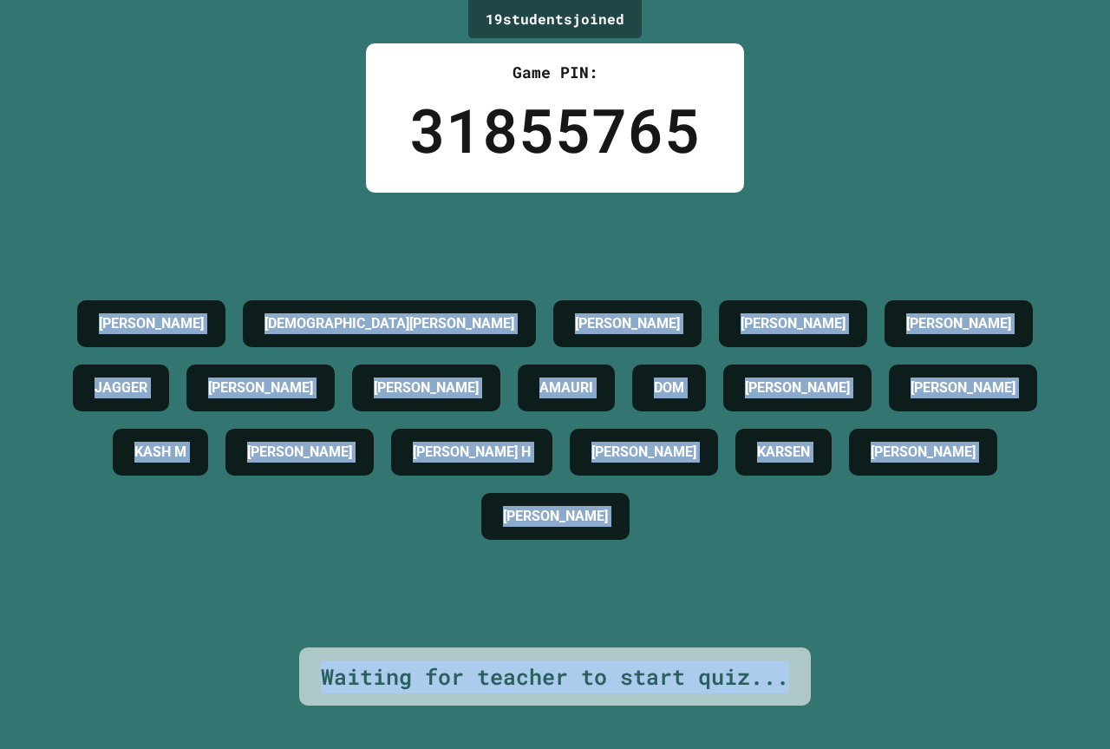
click at [202, 128] on div "19 student s joined Game PIN: 31855765 AVA K JOHHNATHAN A JAMES SMITH LILLY W J…" at bounding box center [555, 374] width 1110 height 749
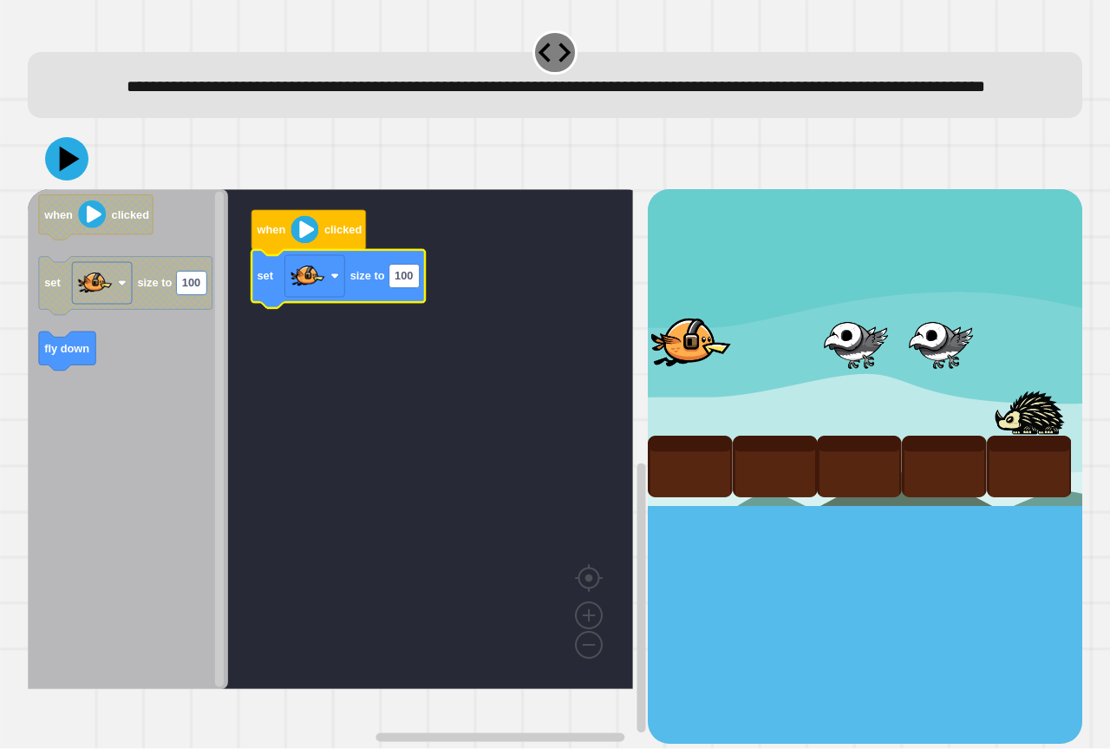
click at [420, 308] on icon "Blockly Workspace" at bounding box center [338, 279] width 173 height 58
click at [392, 288] on rect "Blockly Workspace" at bounding box center [404, 276] width 30 height 23
type input "***"
click at [72, 184] on icon at bounding box center [67, 159] width 49 height 49
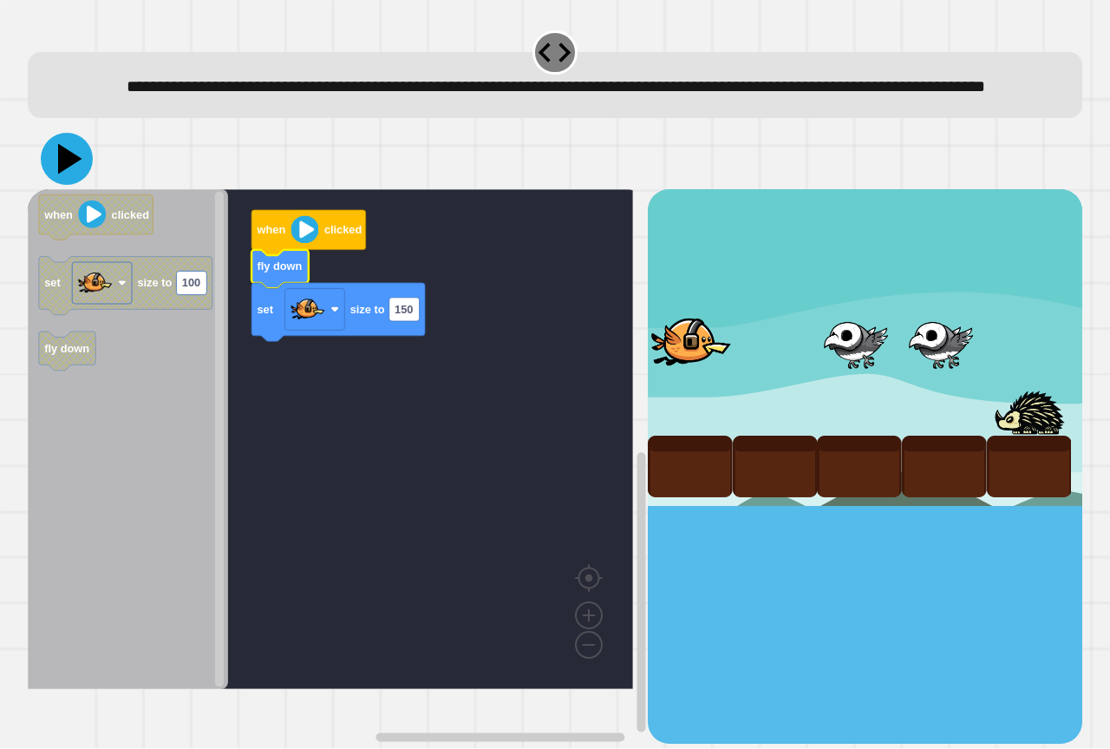
click at [72, 185] on icon at bounding box center [67, 159] width 52 height 52
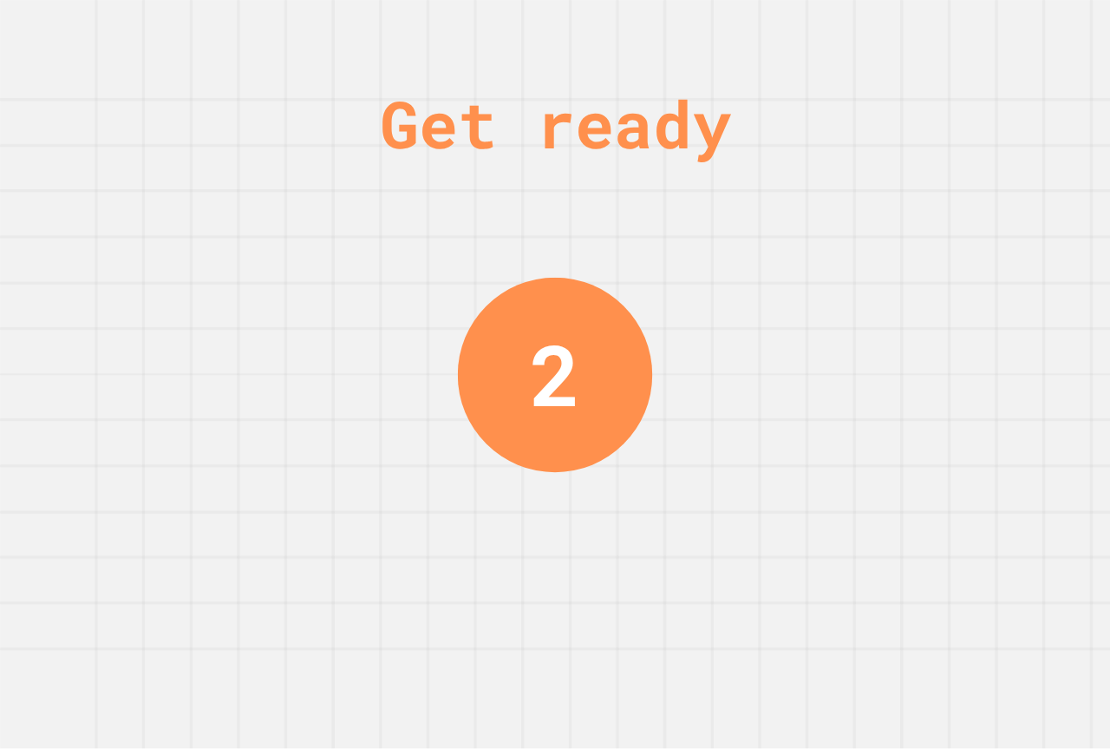
drag, startPoint x: 305, startPoint y: 354, endPoint x: 986, endPoint y: 559, distance: 711.2
click at [986, 559] on div "Get ready 2" at bounding box center [555, 374] width 1110 height 749
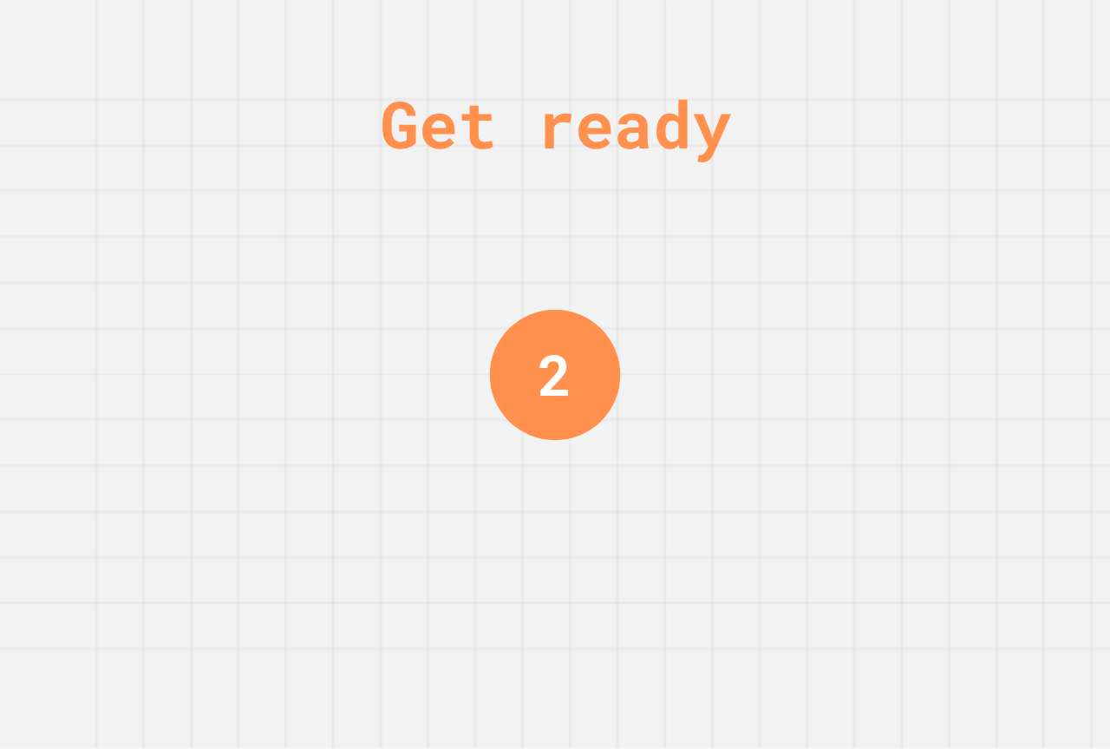
click at [986, 559] on div "Get ready 2" at bounding box center [555, 374] width 1110 height 749
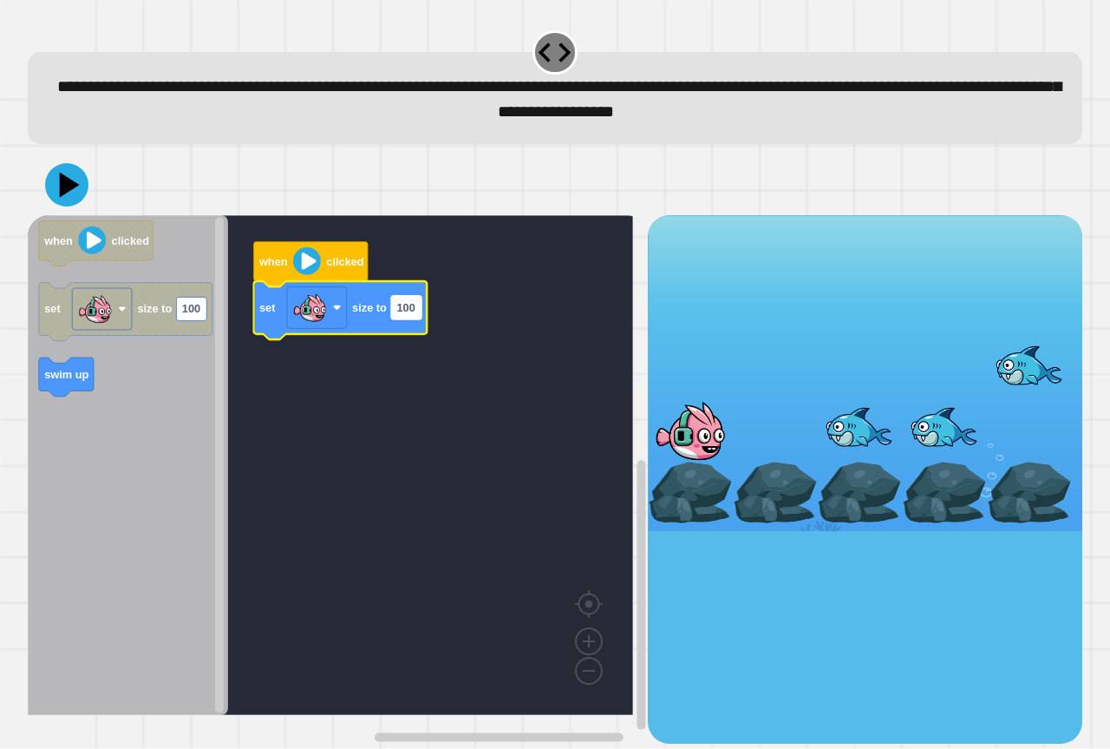
click at [415, 314] on text "100" at bounding box center [405, 307] width 18 height 13
type input "***"
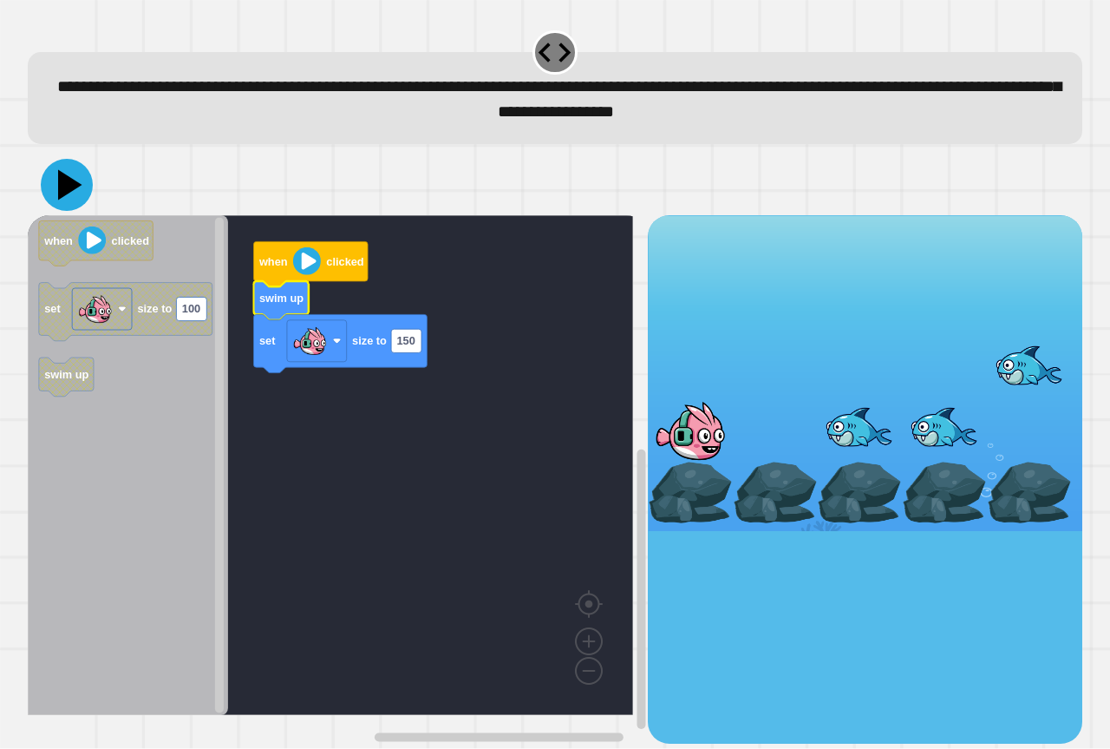
click at [63, 199] on icon at bounding box center [67, 185] width 52 height 52
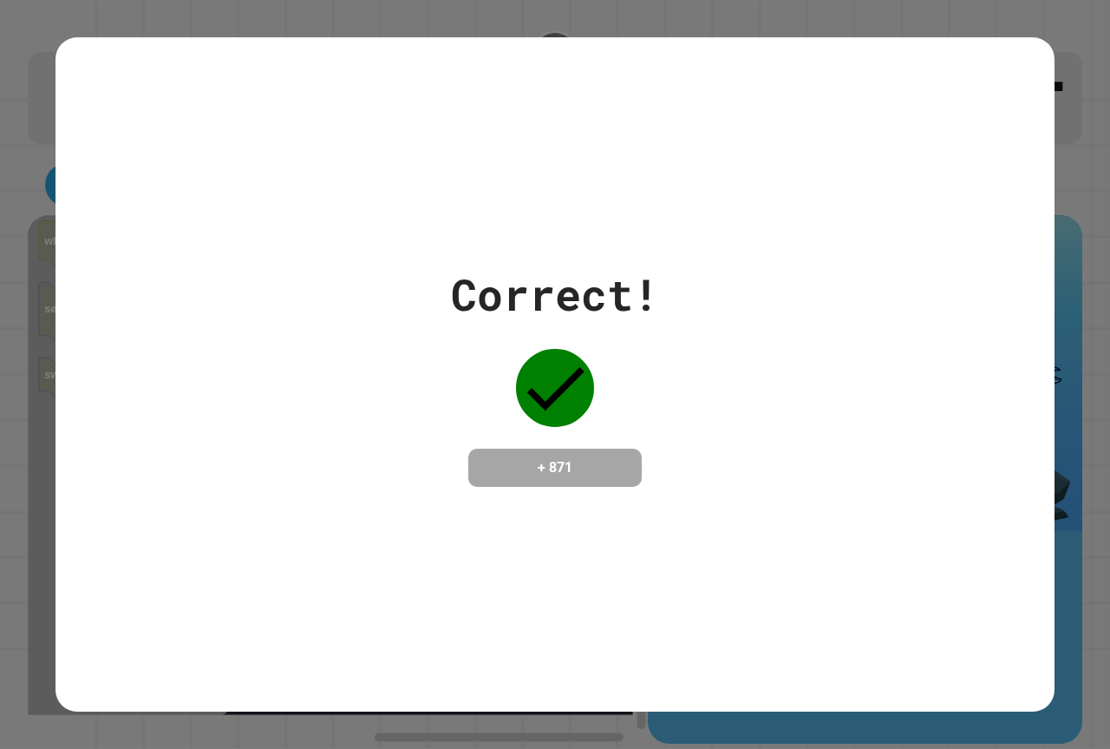
drag, startPoint x: 0, startPoint y: 478, endPoint x: 167, endPoint y: 458, distance: 167.7
click at [9, 477] on div "Correct! + 871" at bounding box center [555, 374] width 1110 height 749
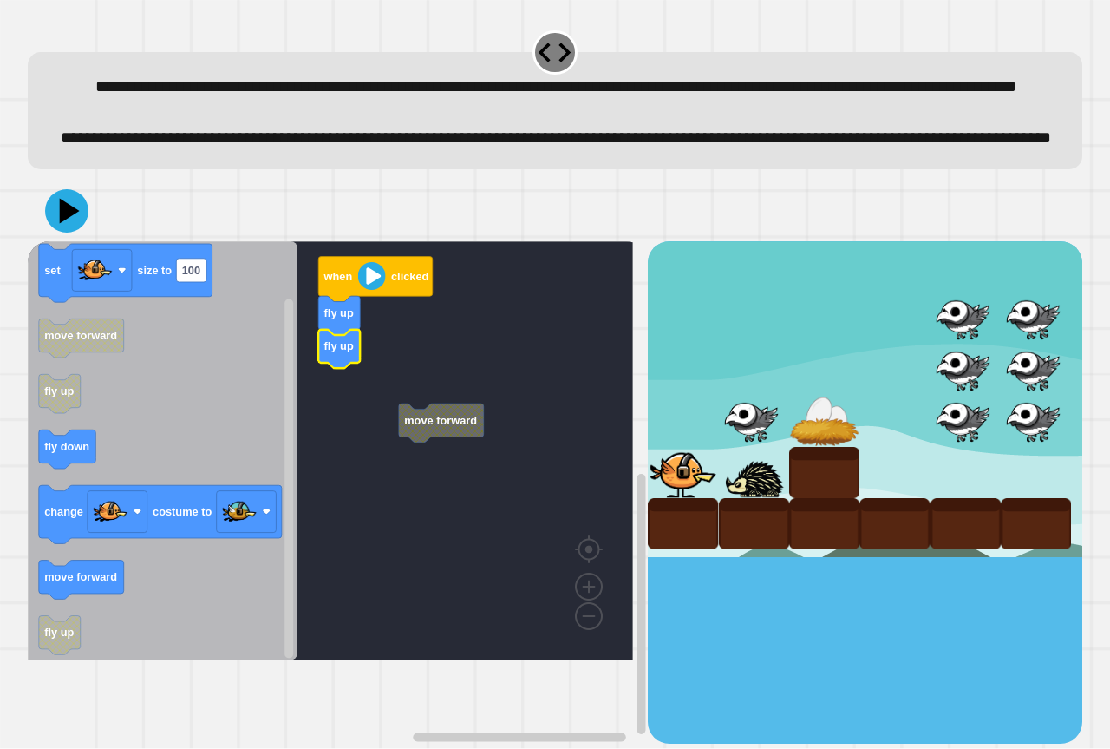
click at [395, 463] on rect "Blockly Workspace" at bounding box center [330, 450] width 605 height 419
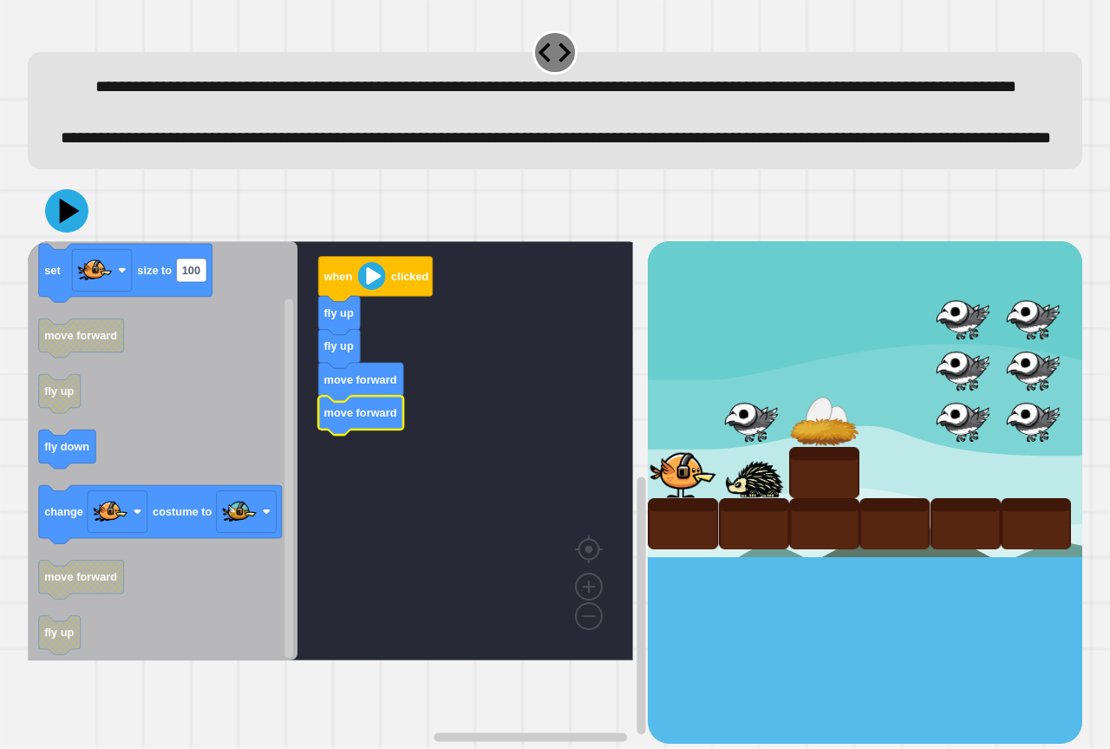
click at [62, 526] on icon "Blockly Workspace" at bounding box center [163, 450] width 270 height 419
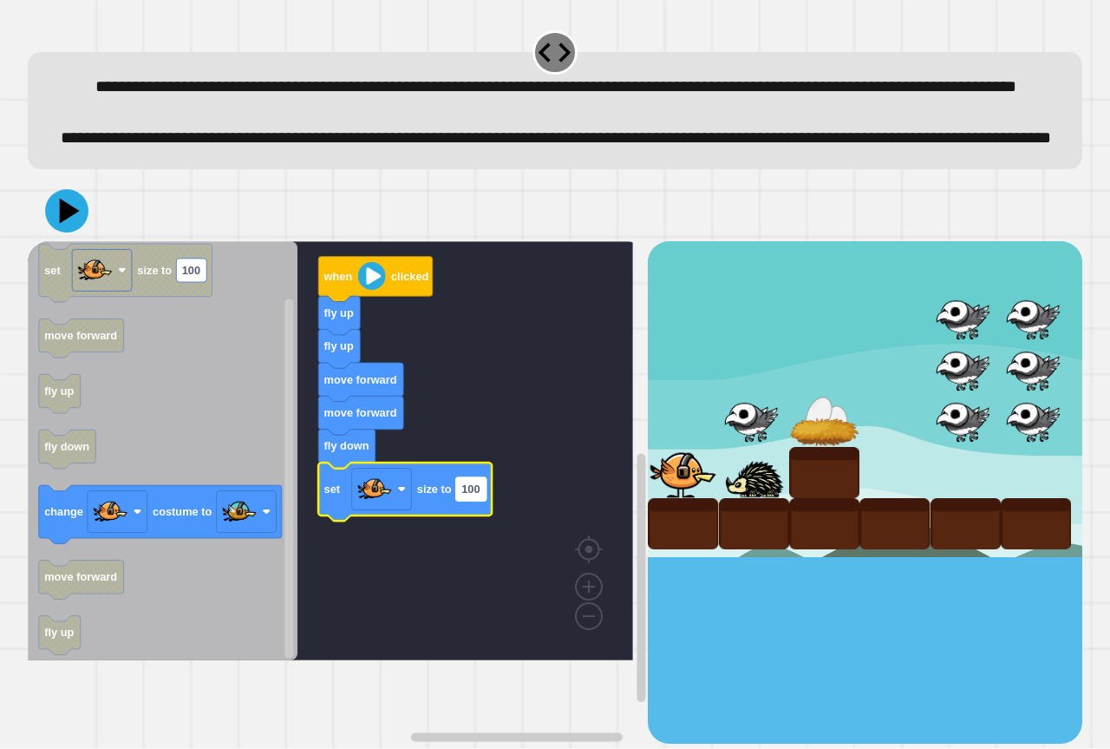
click at [463, 495] on text "100" at bounding box center [470, 488] width 18 height 13
type input "*"
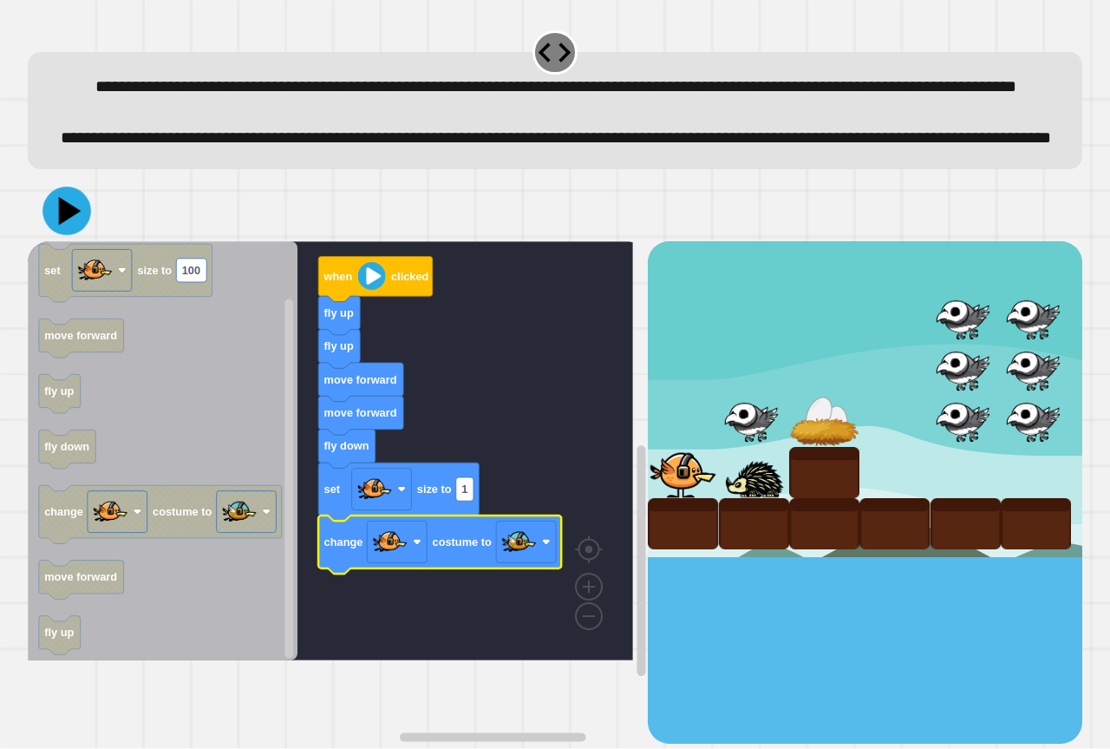
click at [78, 241] on div at bounding box center [555, 210] width 1055 height 61
click at [78, 237] on icon at bounding box center [67, 211] width 52 height 52
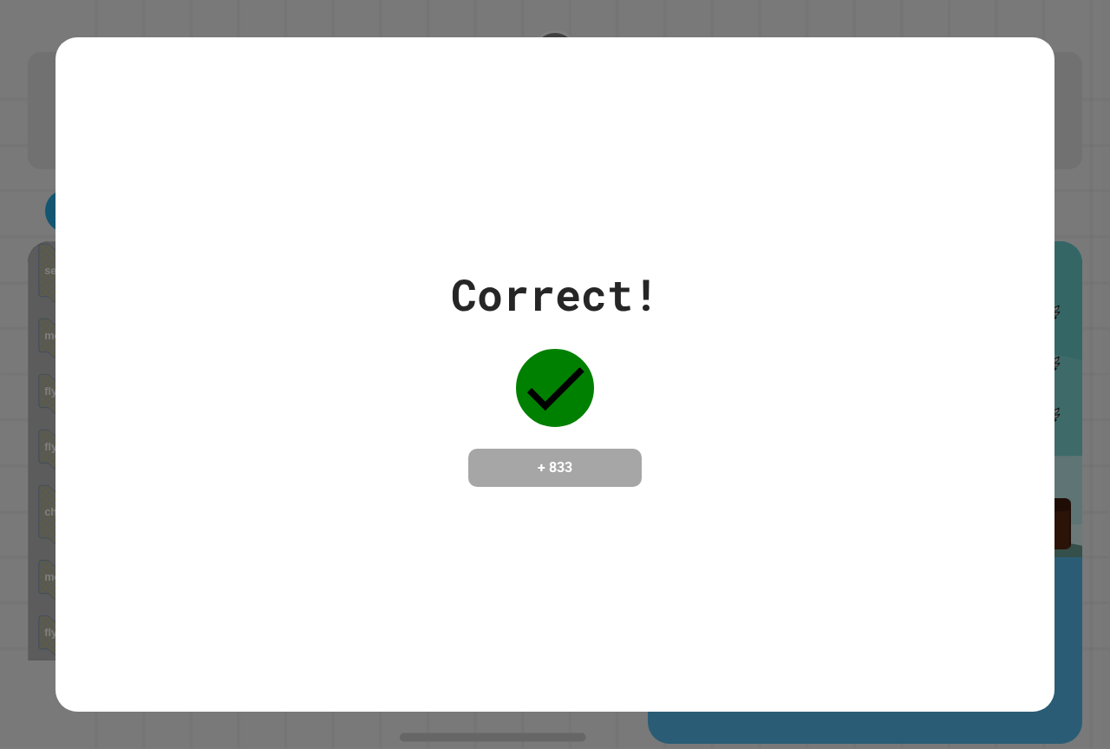
drag, startPoint x: 558, startPoint y: 379, endPoint x: 493, endPoint y: 400, distance: 68.3
click at [545, 379] on icon at bounding box center [555, 388] width 78 height 78
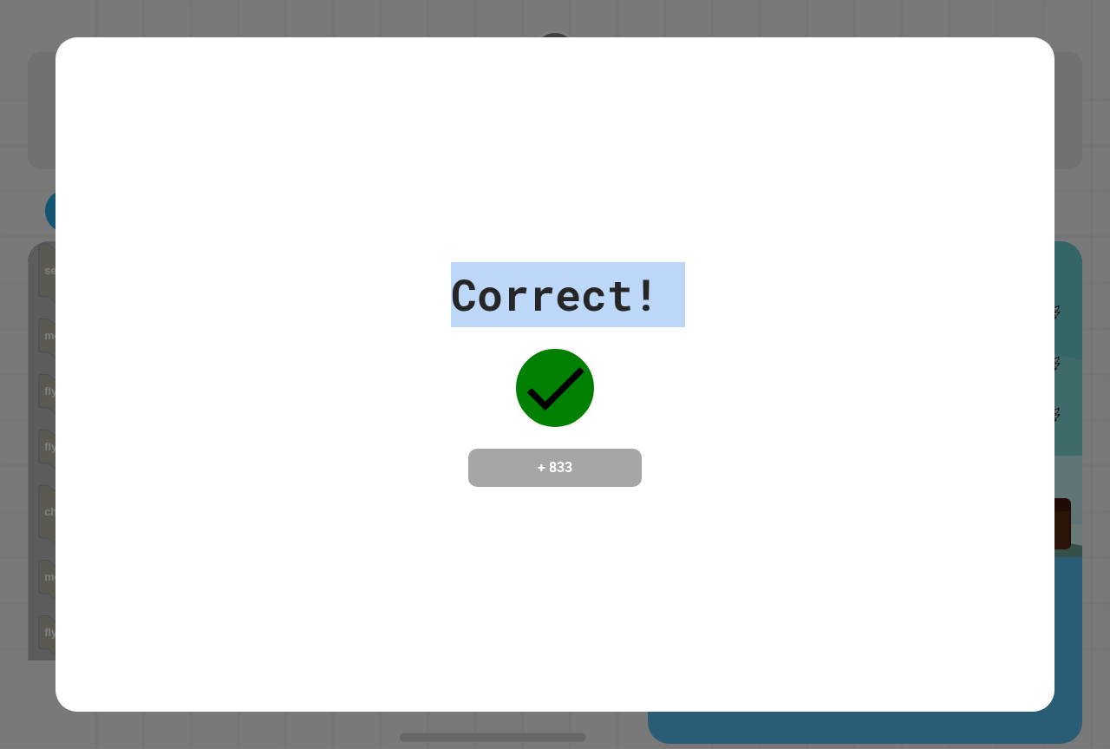
drag, startPoint x: 767, startPoint y: 690, endPoint x: 1109, endPoint y: 782, distance: 355.0
click at [1109, 748] on html "**********" at bounding box center [555, 374] width 1110 height 749
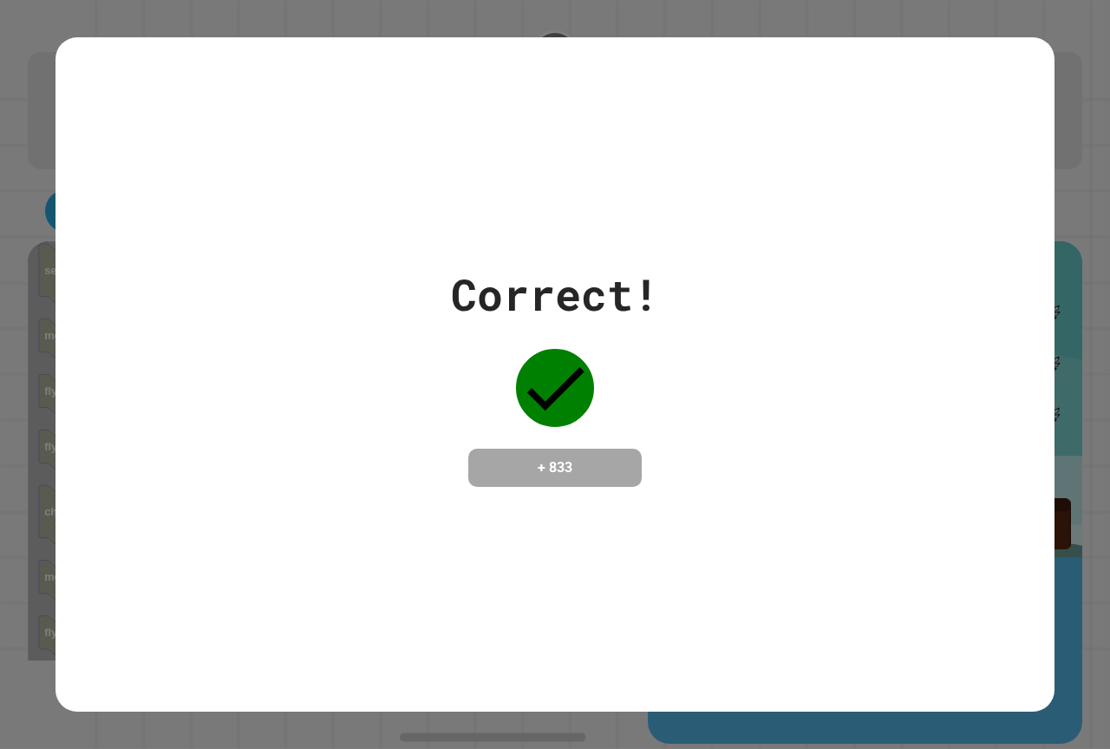
click at [812, 409] on div "Correct! + 833" at bounding box center [555, 374] width 999 height 225
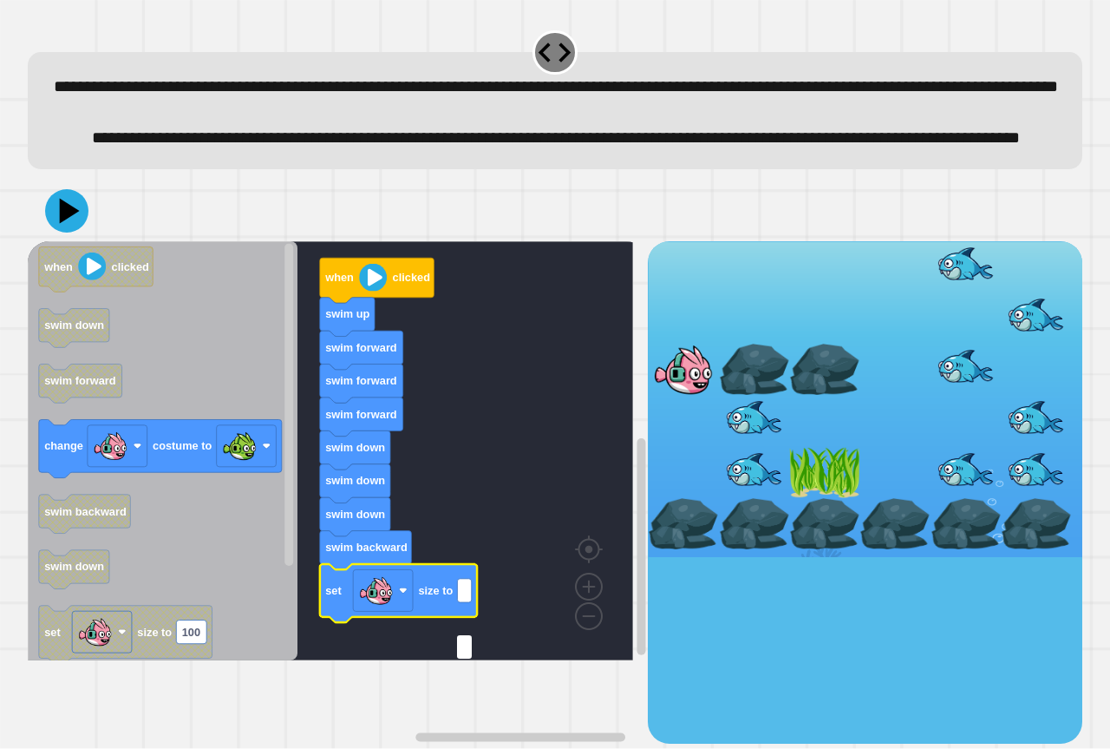
type input "*"
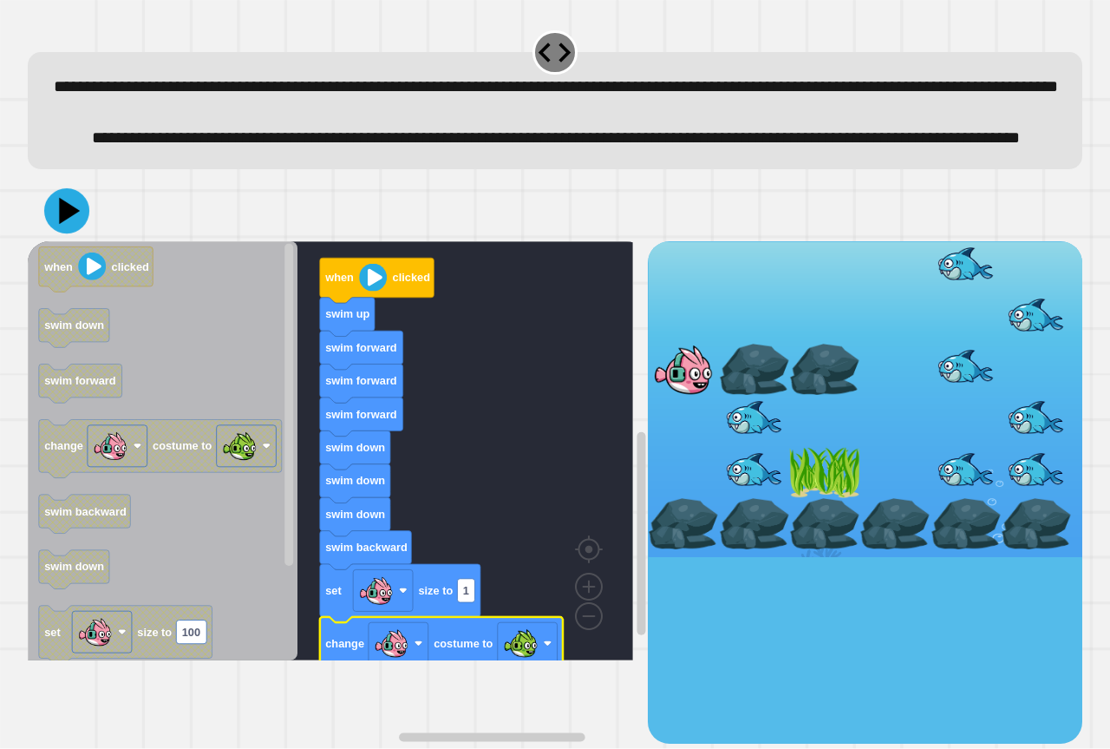
click at [83, 233] on icon at bounding box center [66, 210] width 45 height 45
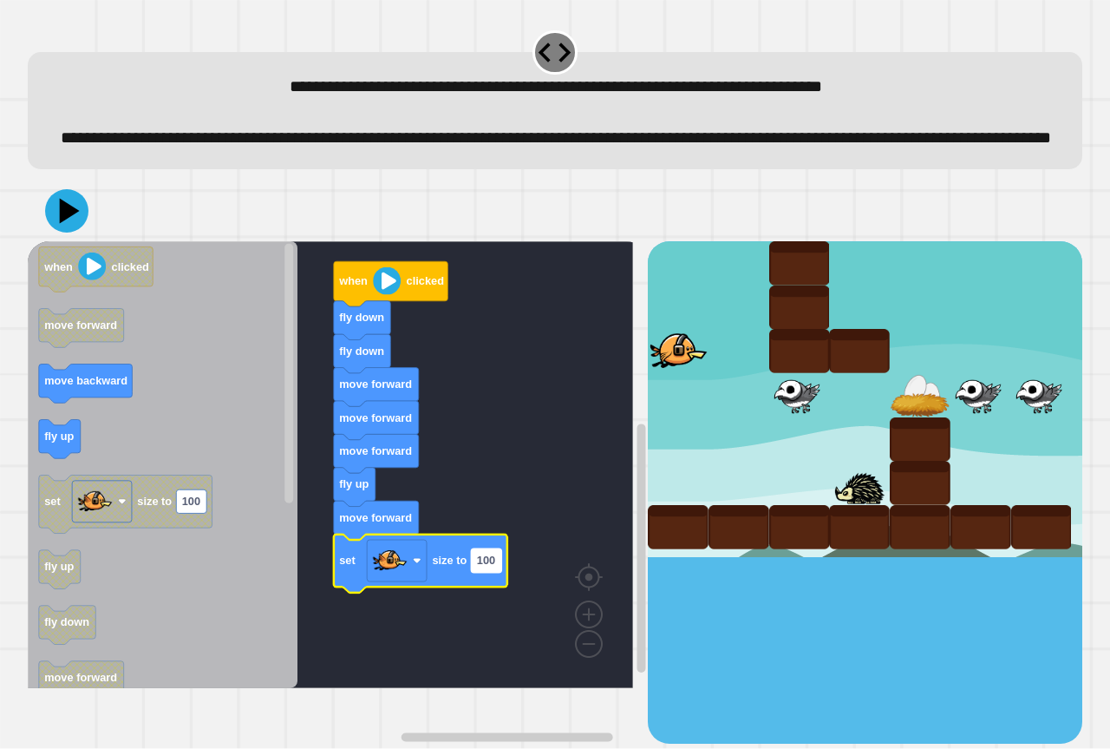
click at [494, 572] on rect "Blockly Workspace" at bounding box center [486, 559] width 30 height 23
type input "*"
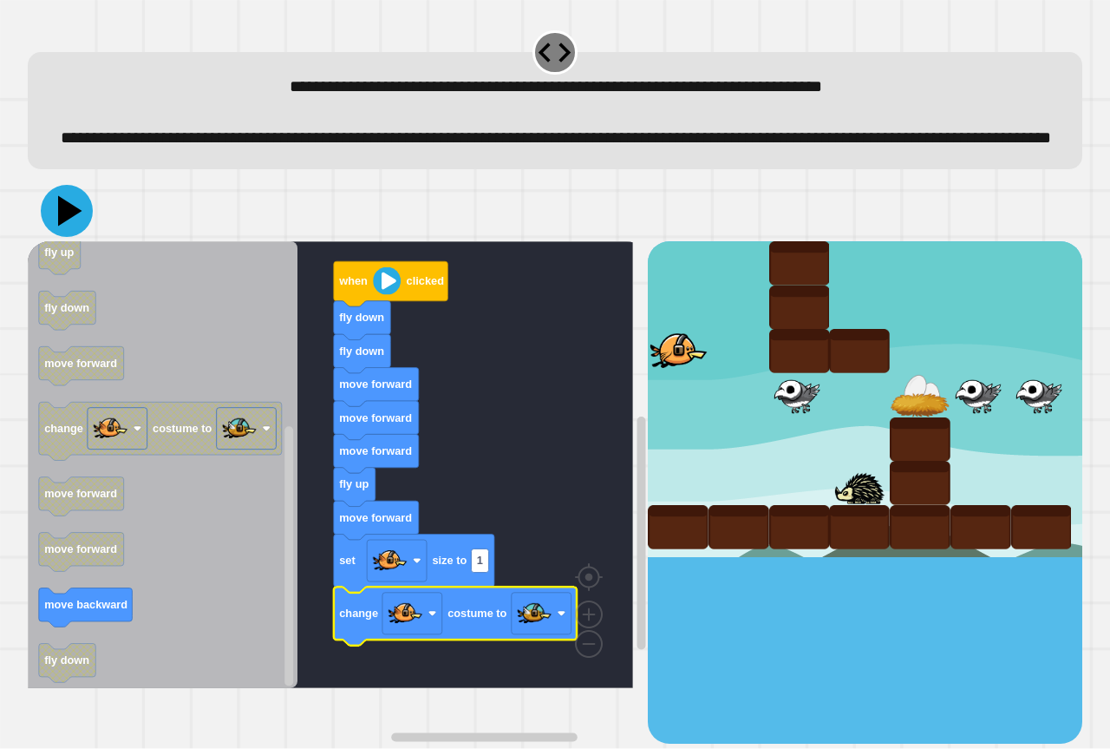
click at [68, 226] on icon at bounding box center [70, 211] width 24 height 30
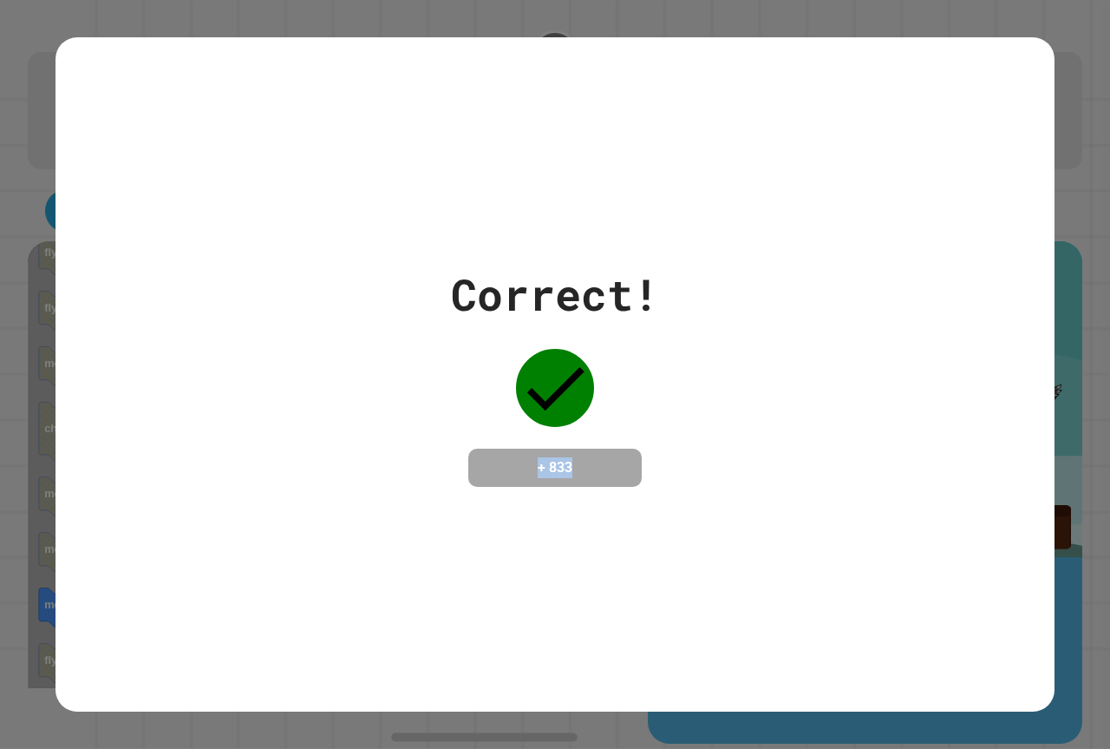
drag, startPoint x: 698, startPoint y: 345, endPoint x: 676, endPoint y: 558, distance: 213.7
click at [676, 558] on div "Correct! + 833" at bounding box center [555, 374] width 999 height 674
click at [689, 566] on div "Correct! + 833" at bounding box center [555, 374] width 999 height 674
click at [722, 544] on div "Correct! + 833" at bounding box center [555, 374] width 999 height 674
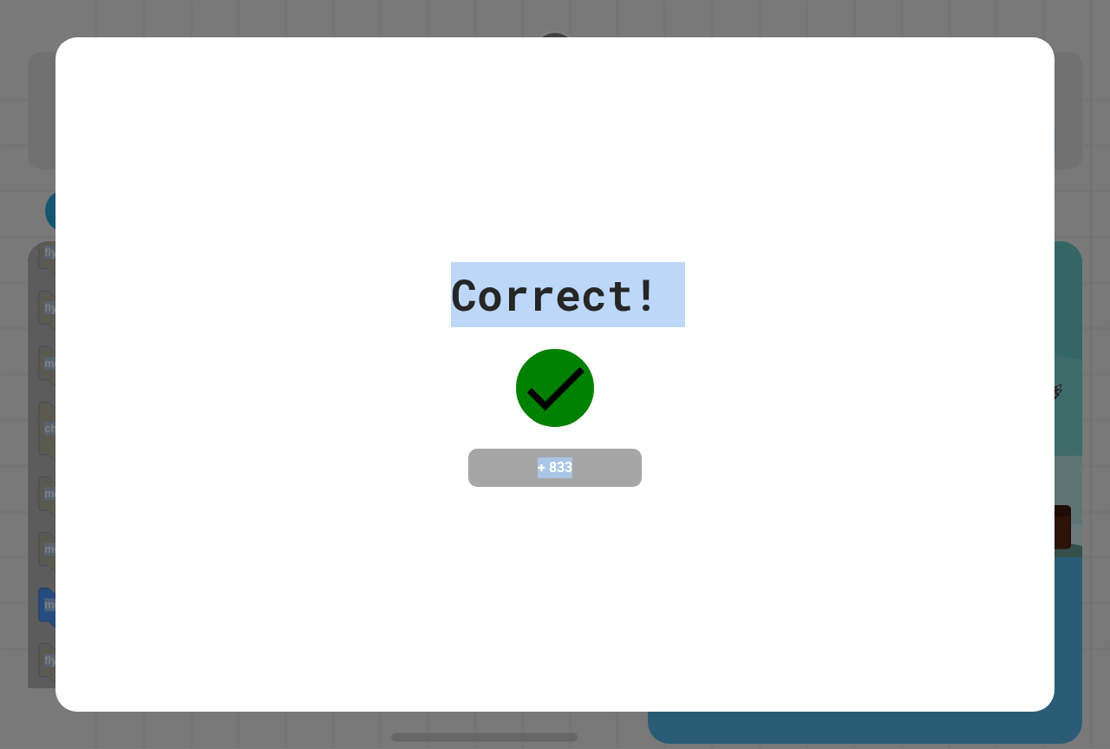
drag, startPoint x: 700, startPoint y: 547, endPoint x: 0, endPoint y: -93, distance: 948.5
click at [0, 0] on html "**********" at bounding box center [555, 374] width 1110 height 749
click at [195, 178] on div "Correct! + 833" at bounding box center [555, 374] width 999 height 674
drag, startPoint x: 274, startPoint y: 508, endPoint x: 231, endPoint y: 514, distance: 43.8
click at [272, 508] on div "Correct! + 833" at bounding box center [555, 374] width 999 height 674
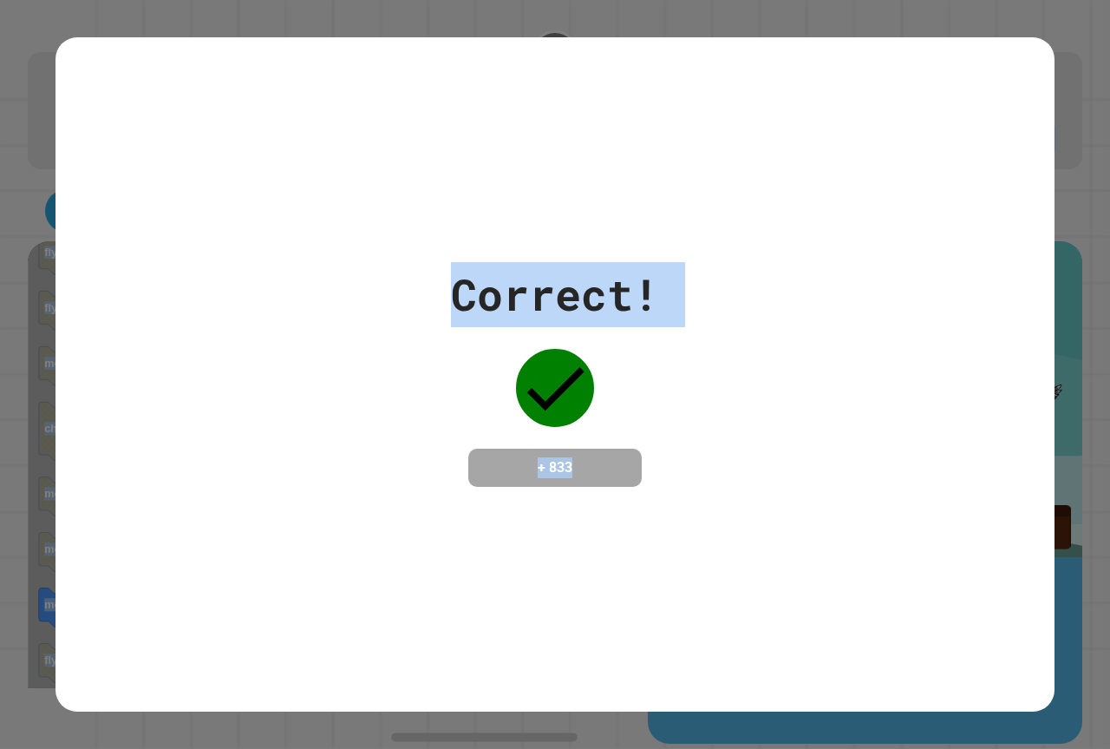
click at [982, 634] on div "Correct! + 833" at bounding box center [555, 374] width 999 height 674
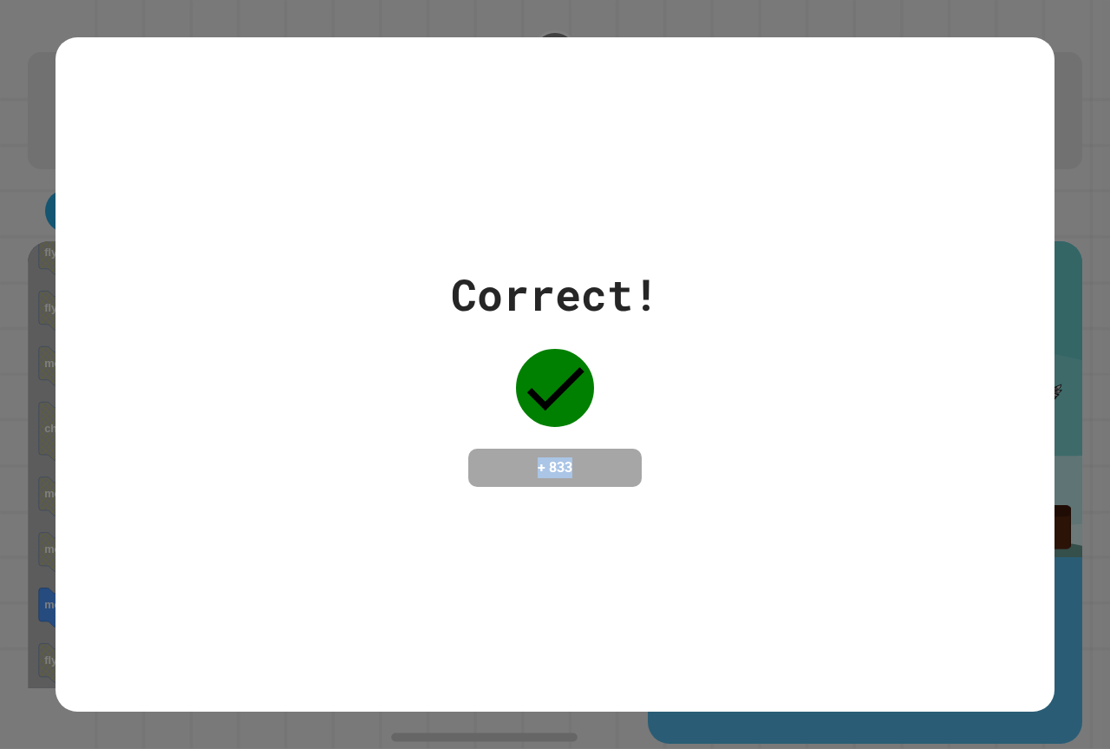
drag, startPoint x: 524, startPoint y: 649, endPoint x: 0, endPoint y: 439, distance: 564.4
click at [0, 439] on div "Correct! + 833" at bounding box center [555, 374] width 1110 height 749
click at [800, 585] on div "Correct! + 833" at bounding box center [555, 374] width 999 height 674
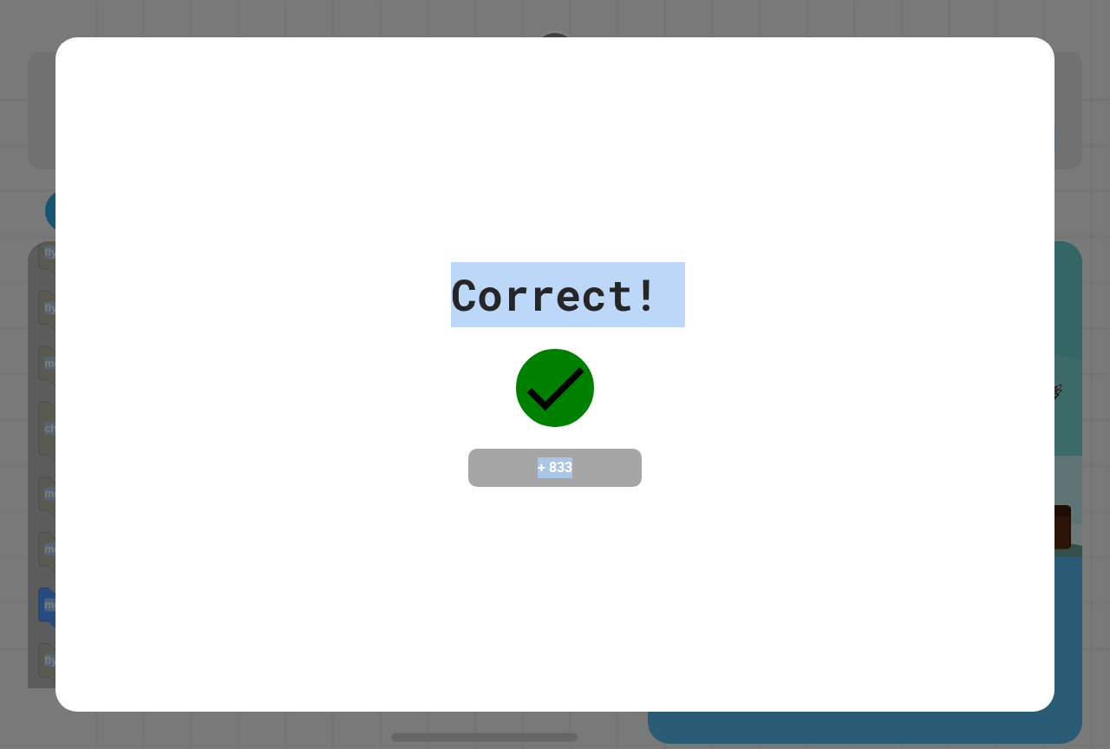
drag, startPoint x: 800, startPoint y: 585, endPoint x: 101, endPoint y: -88, distance: 969.8
click at [101, 0] on html "**********" at bounding box center [555, 374] width 1110 height 749
click at [790, 590] on div "Correct! + 833" at bounding box center [555, 374] width 999 height 674
drag, startPoint x: 790, startPoint y: 590, endPoint x: 722, endPoint y: 782, distance: 204.4
click at [722, 748] on html "**********" at bounding box center [555, 374] width 1110 height 749
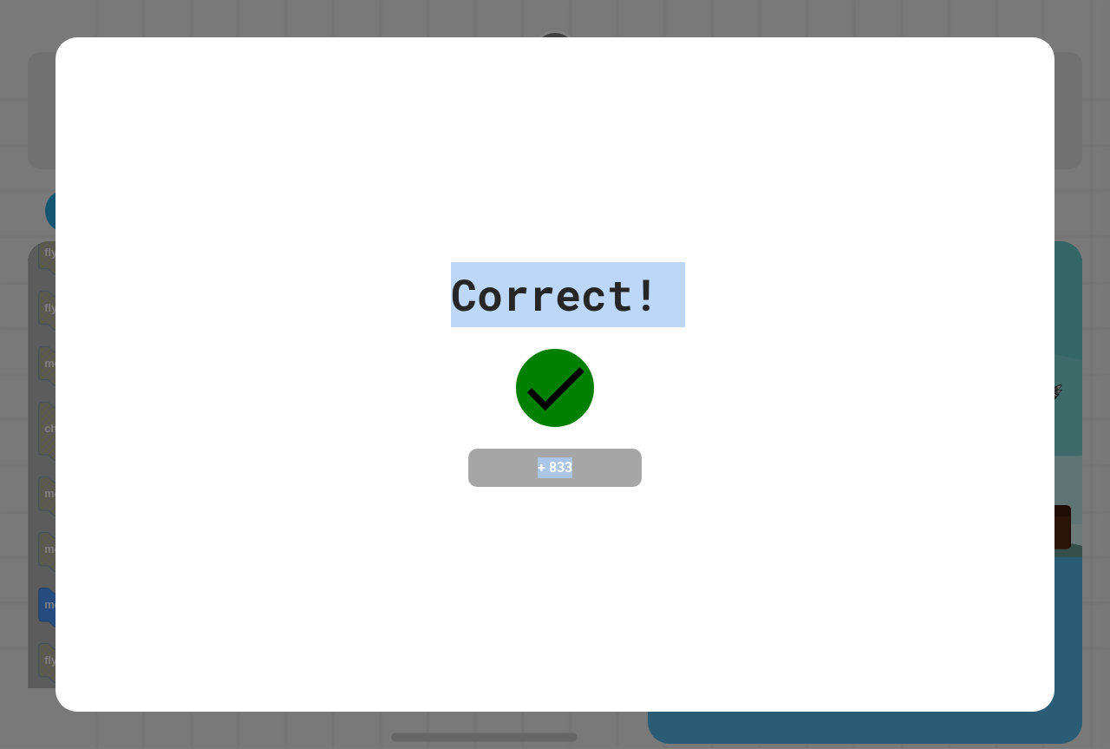
click at [876, 270] on div "Correct! + 833" at bounding box center [555, 374] width 999 height 225
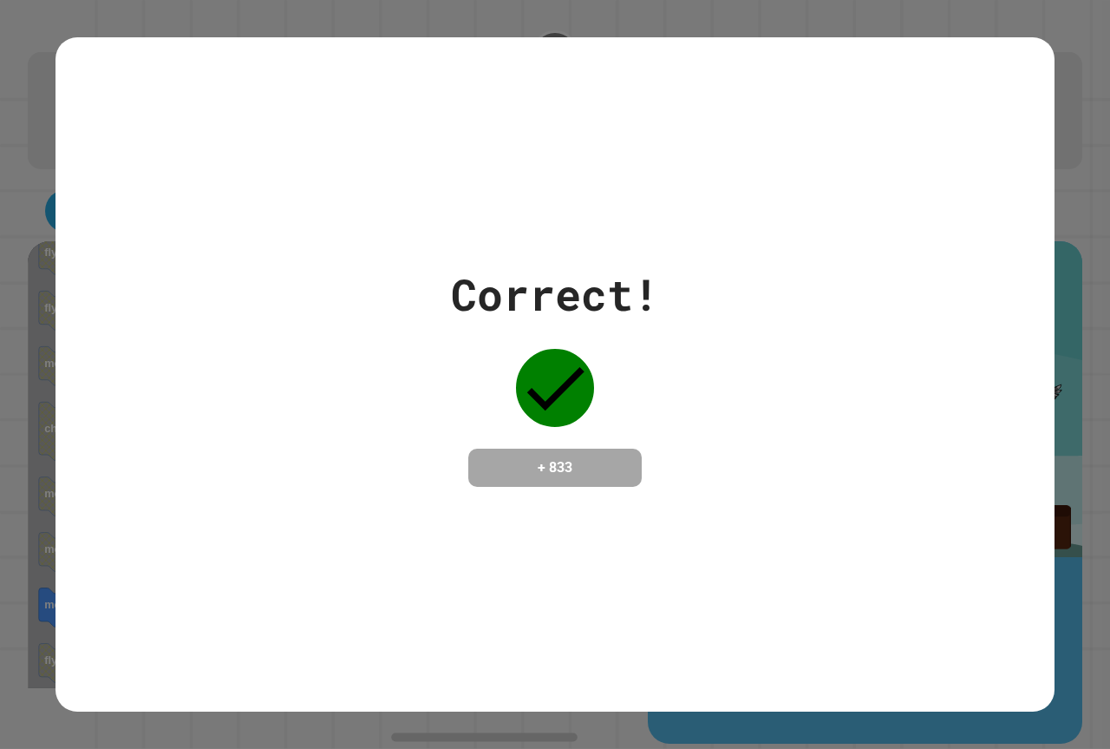
click at [874, 270] on div "Correct! + 833" at bounding box center [555, 374] width 999 height 225
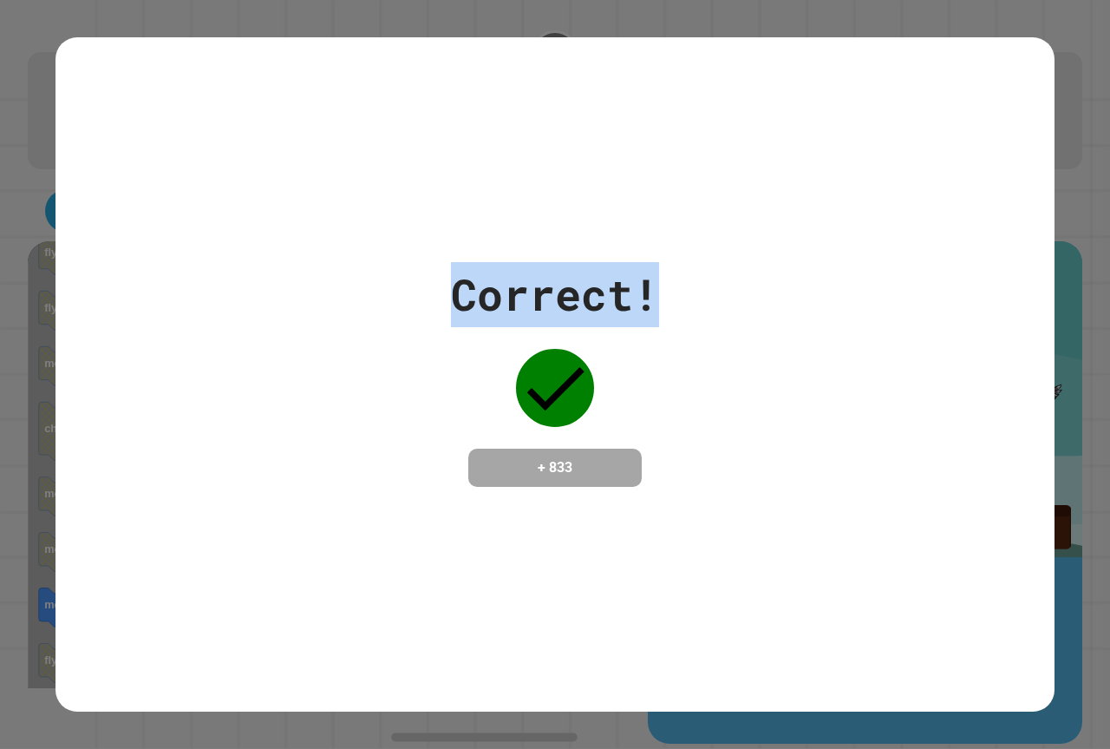
drag, startPoint x: 874, startPoint y: 270, endPoint x: 287, endPoint y: 179, distance: 594.2
click at [264, 173] on div "Correct! + 833" at bounding box center [555, 374] width 999 height 674
click at [336, 199] on div "Correct! + 833" at bounding box center [555, 374] width 999 height 674
drag, startPoint x: 228, startPoint y: 278, endPoint x: 219, endPoint y: 279, distance: 9.7
click at [226, 278] on div "Correct! + 833" at bounding box center [555, 374] width 999 height 225
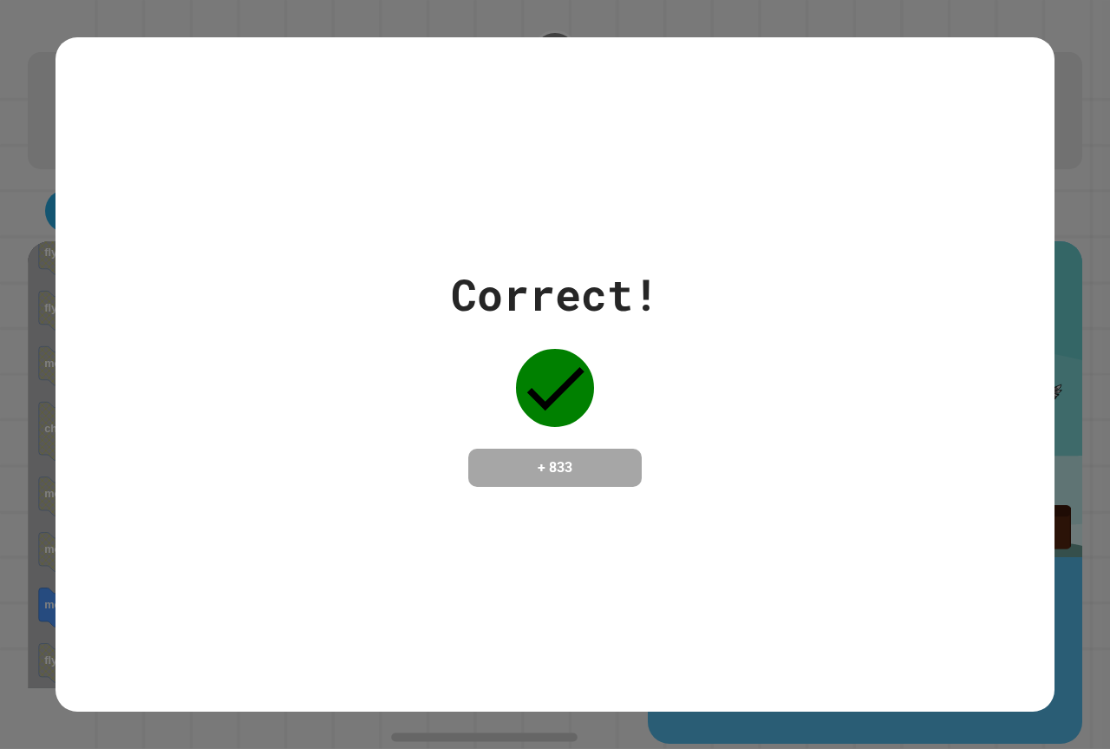
drag, startPoint x: 878, startPoint y: 542, endPoint x: 900, endPoint y: 526, distance: 27.9
click at [899, 527] on div "Correct! + 833" at bounding box center [555, 374] width 999 height 674
click at [900, 526] on div "Correct! + 833" at bounding box center [555, 374] width 999 height 674
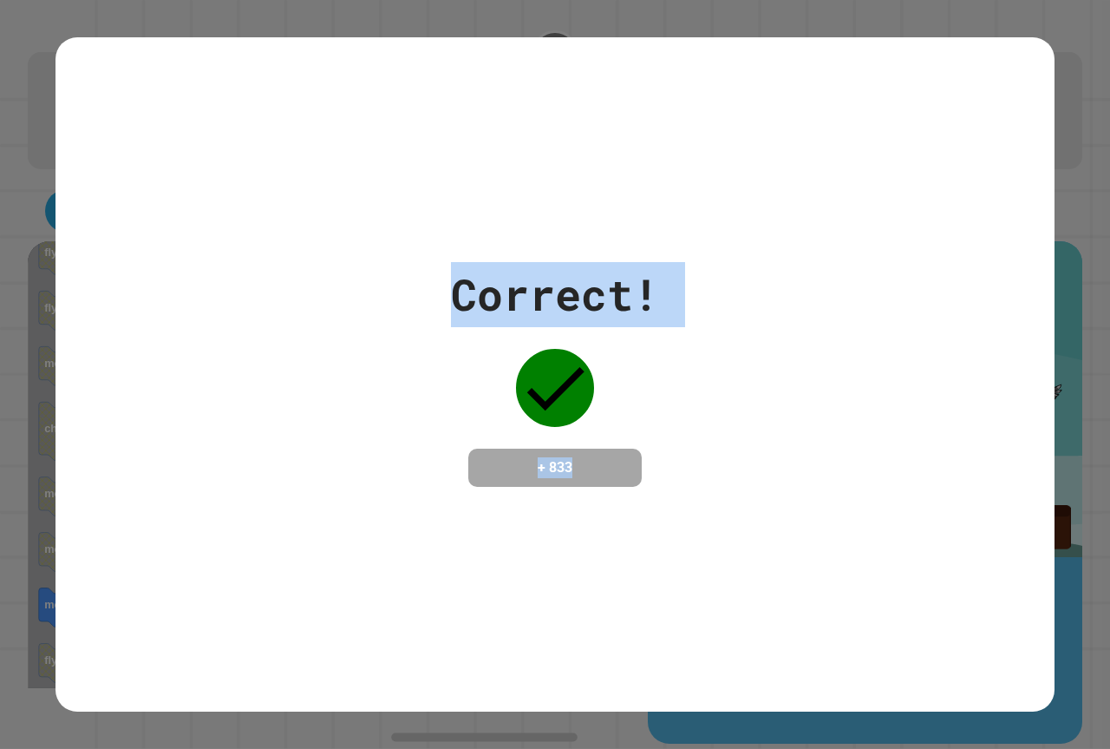
click at [691, 555] on div "Correct! + 833" at bounding box center [555, 374] width 999 height 674
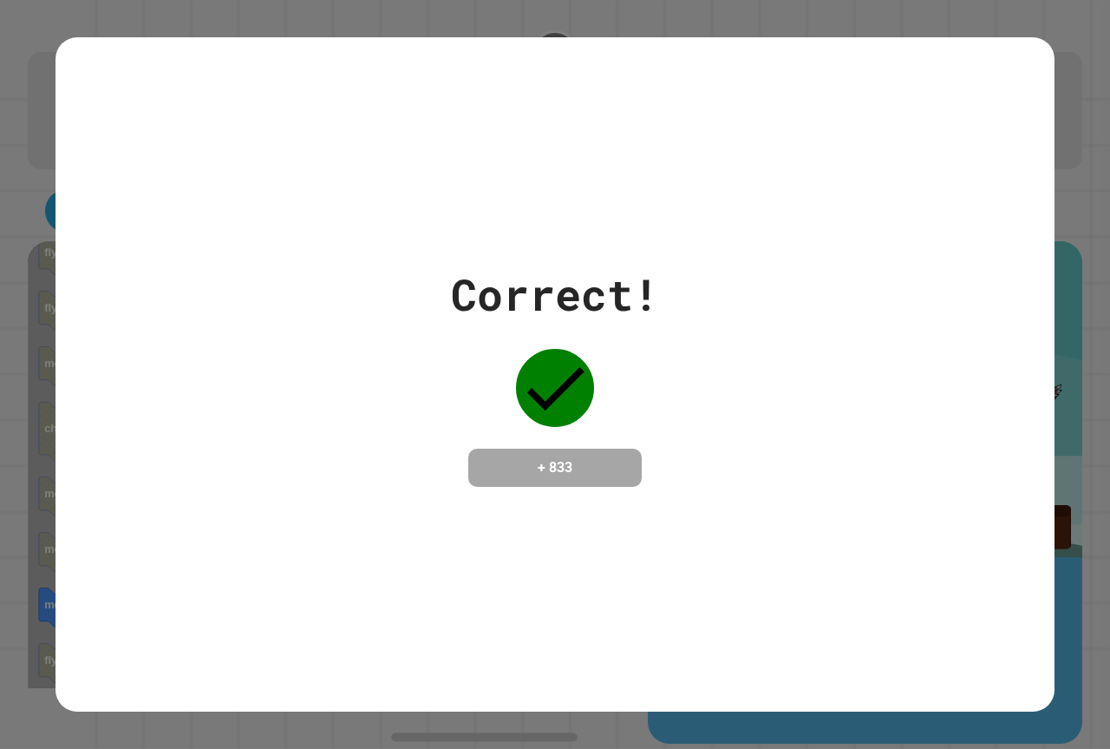
click at [691, 555] on div "Correct! + 833" at bounding box center [555, 374] width 999 height 674
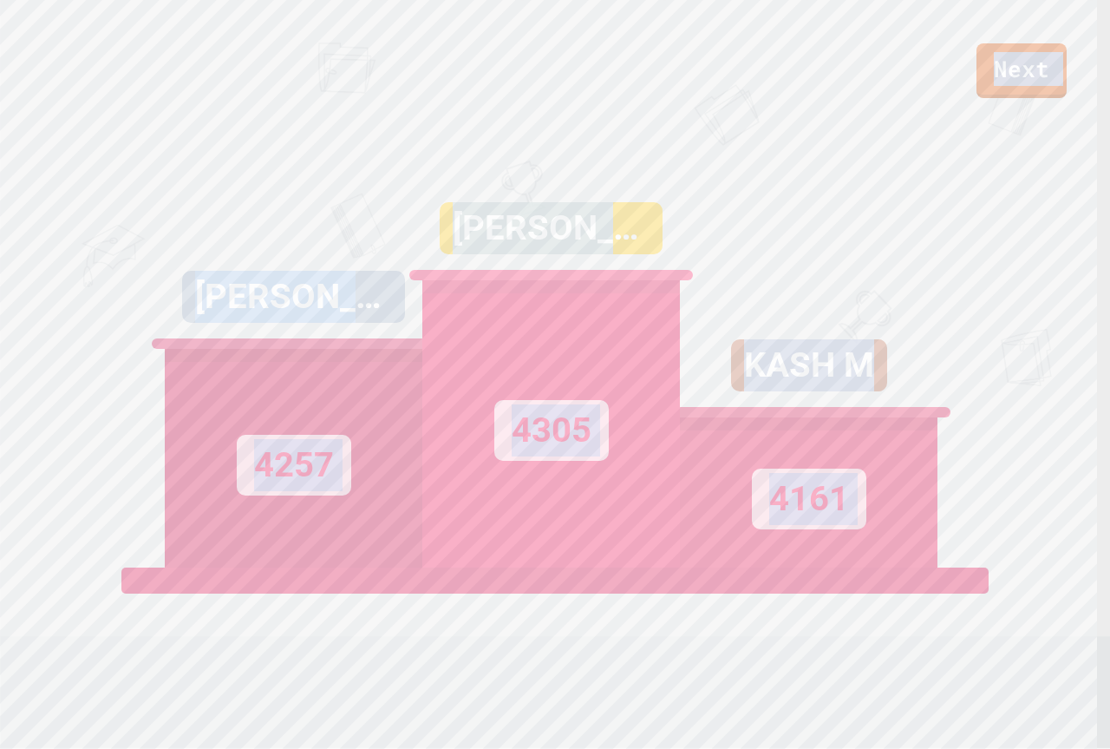
click at [761, 618] on div "Next BREWTON H 4257 PRESTON W 4305 KASH M 4161 View leaderboard" at bounding box center [555, 374] width 1110 height 749
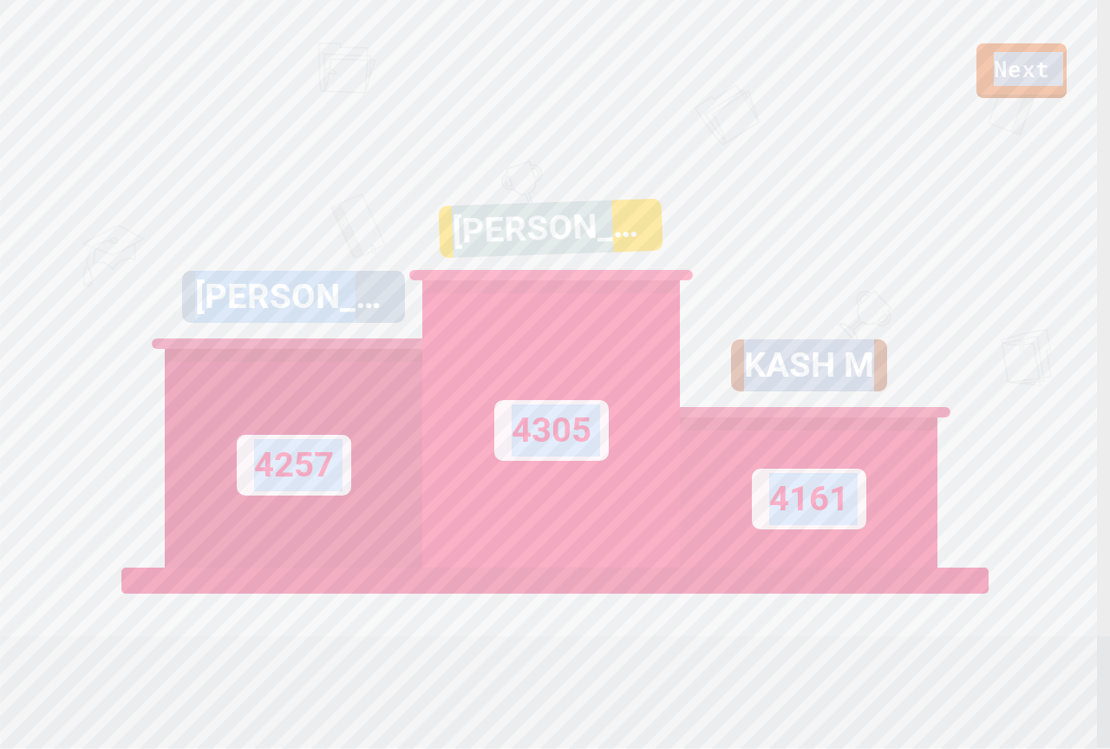
click at [981, 185] on div "Next BREWTON H 4257 PRESTON W 4305 KASH M 4161 View leaderboard" at bounding box center [555, 374] width 1110 height 749
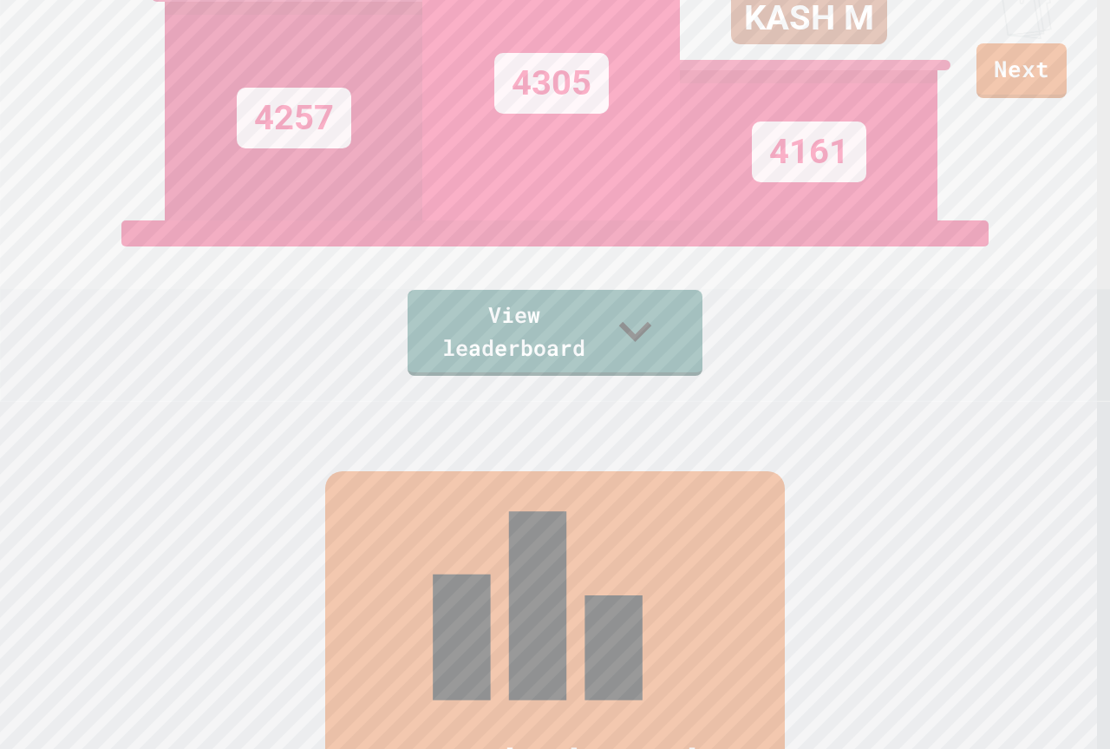
scroll to position [694, 0]
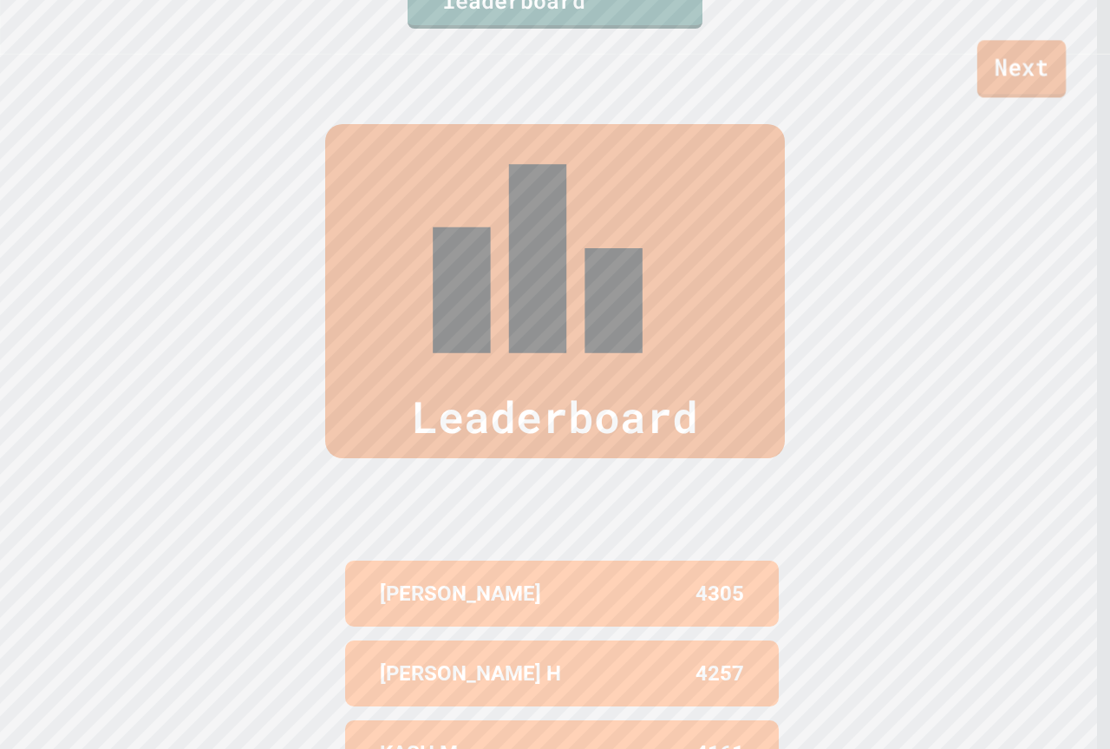
click at [1023, 80] on link "Next" at bounding box center [1022, 68] width 88 height 57
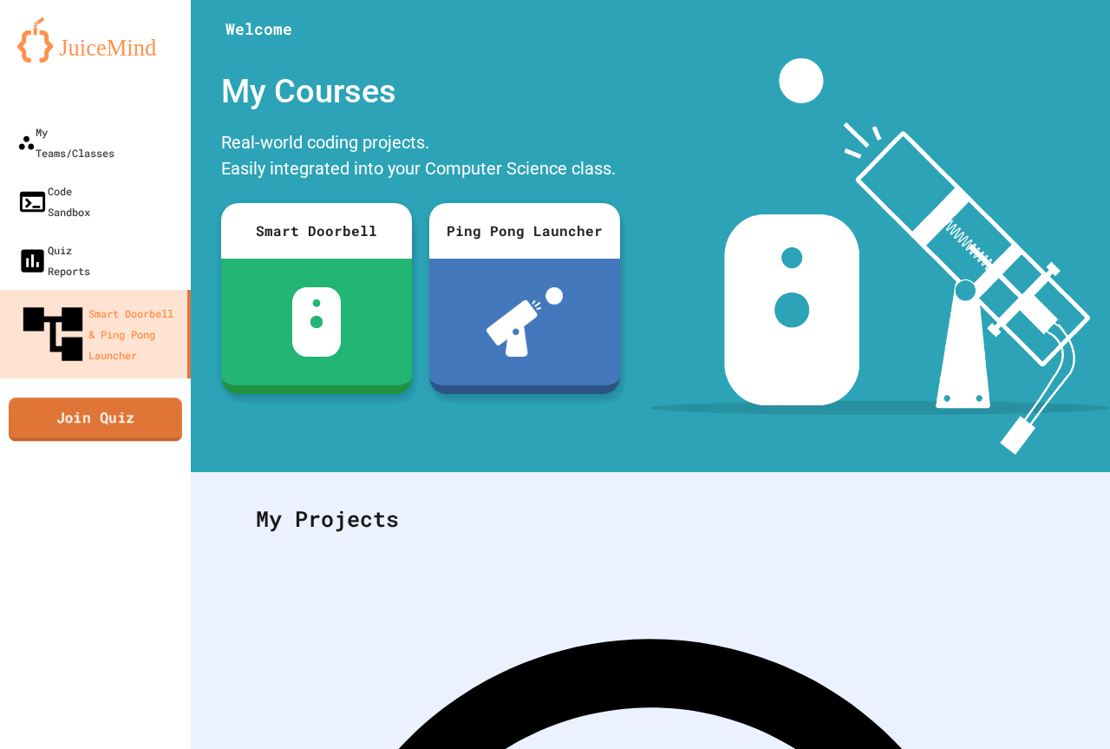
click at [139, 397] on link "Join Quiz" at bounding box center [95, 418] width 173 height 43
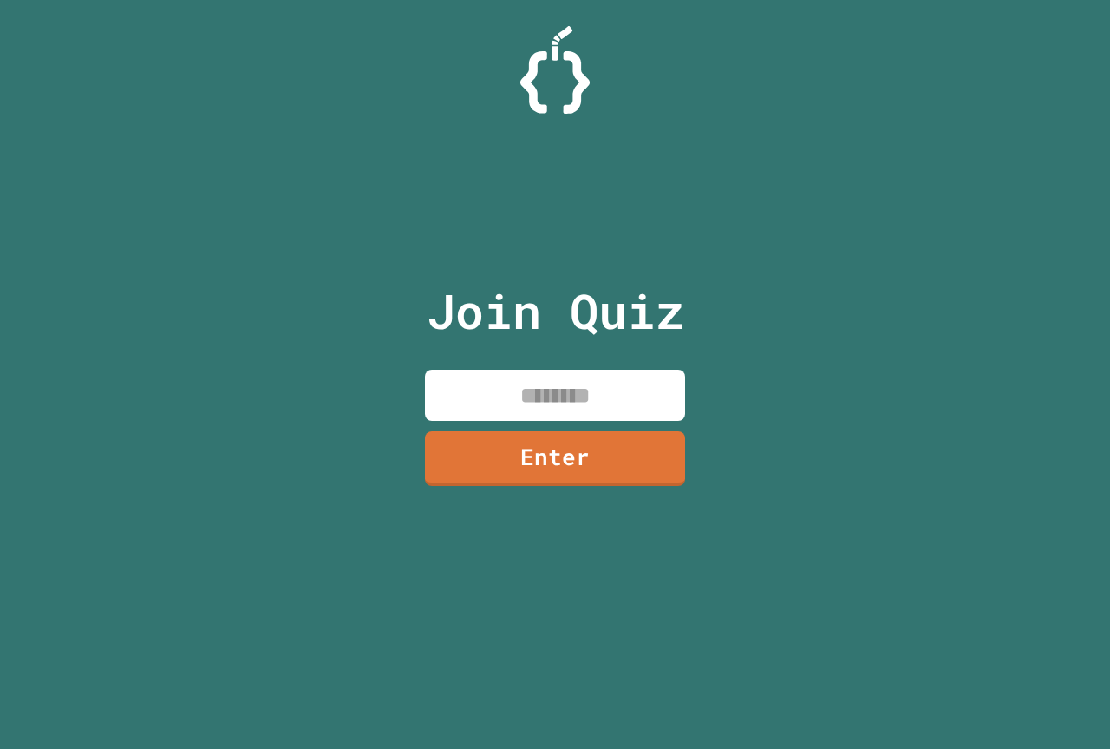
click at [532, 386] on input at bounding box center [555, 394] width 260 height 51
type input "********"
click at [540, 478] on link "Enter" at bounding box center [555, 456] width 252 height 57
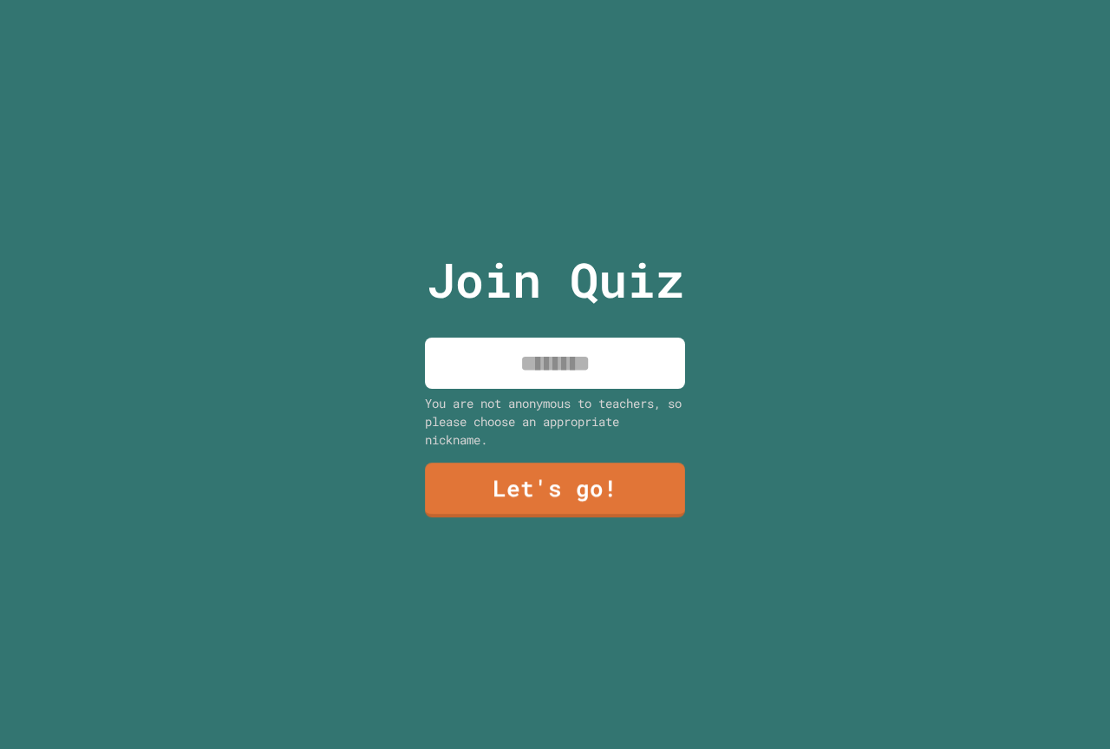
click at [602, 356] on input at bounding box center [555, 362] width 260 height 51
type input "********"
drag, startPoint x: 513, startPoint y: 494, endPoint x: 522, endPoint y: 486, distance: 12.3
click at [522, 486] on link "Let's go!" at bounding box center [555, 488] width 257 height 57
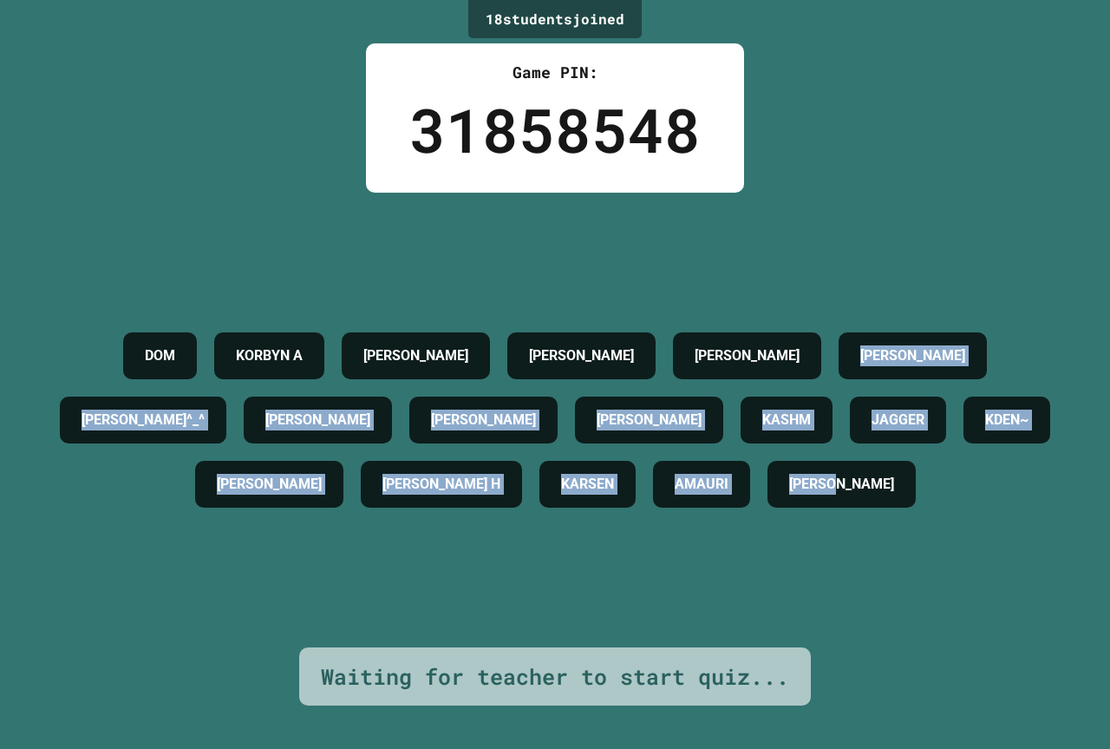
drag, startPoint x: 18, startPoint y: 240, endPoint x: 1109, endPoint y: 782, distance: 1218.4
click at [1109, 748] on html "We are updating our servers at 7PM EST on 3/11/2025. JuiceMind should continue …" at bounding box center [555, 374] width 1110 height 749
click at [978, 470] on div "DOM KORBYN A AVA K DIXIE IVY GRAHAM JOHNATHAN A JAMES SMITH^_^ CARTER STEPH PRE…" at bounding box center [554, 420] width 1023 height 193
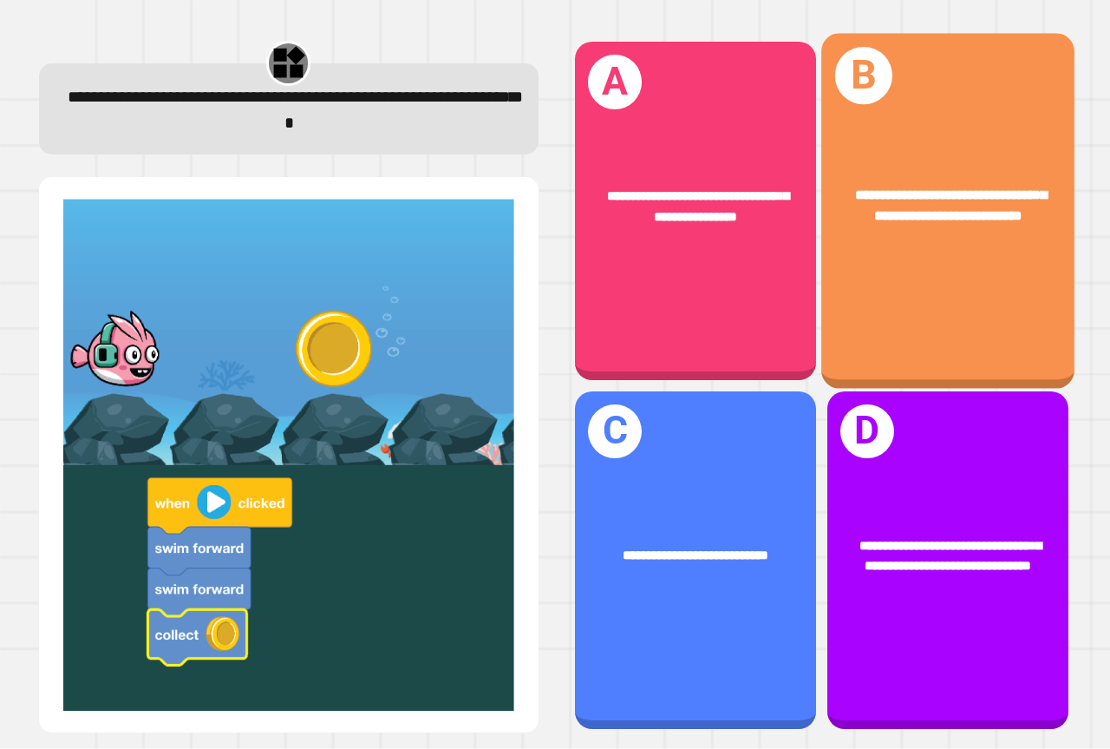
click at [894, 294] on div "**********" at bounding box center [947, 211] width 253 height 355
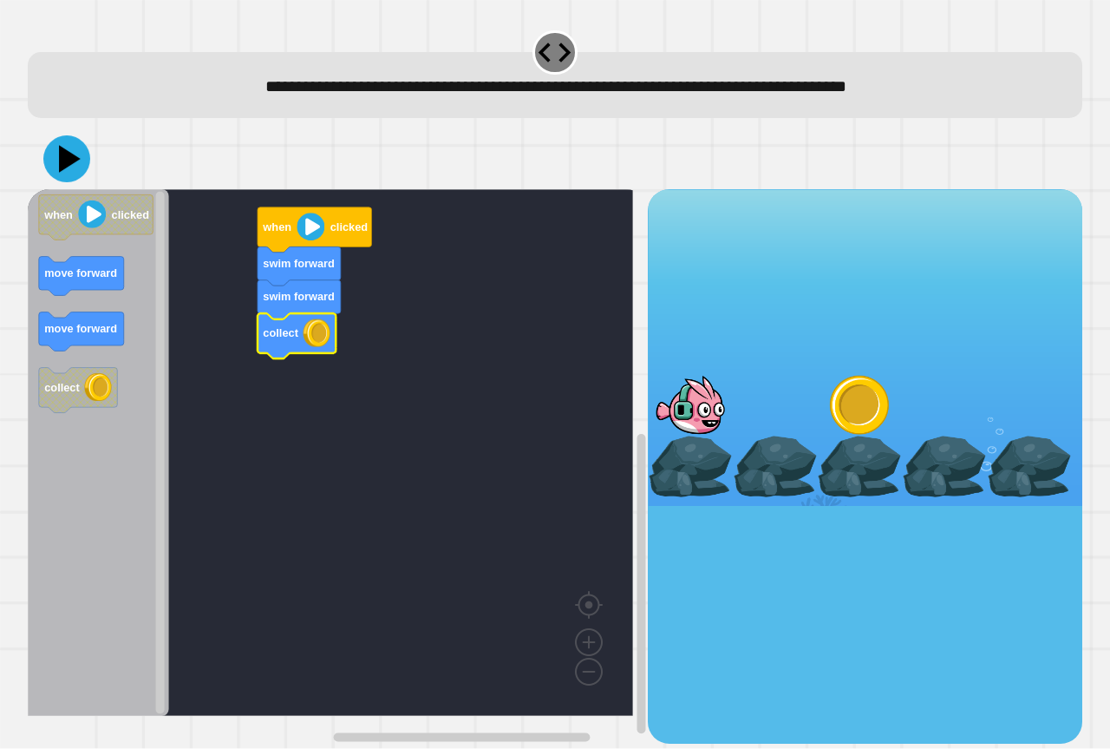
click at [77, 176] on icon at bounding box center [66, 158] width 47 height 47
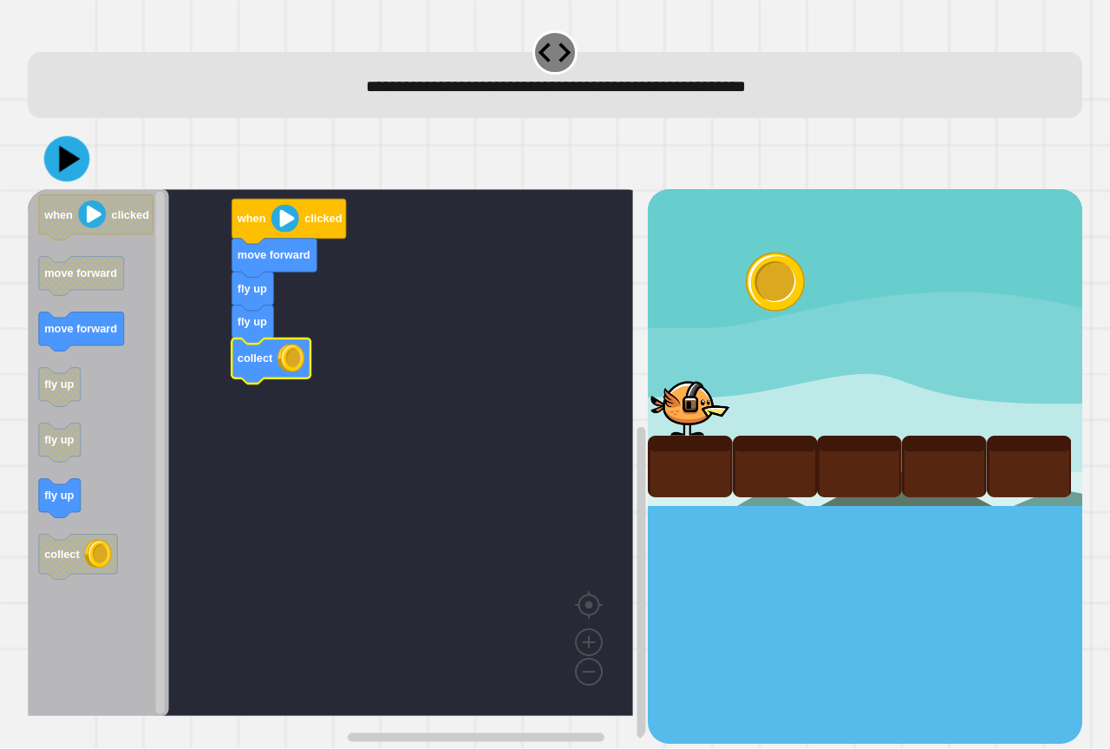
drag, startPoint x: 56, startPoint y: 104, endPoint x: 69, endPoint y: 128, distance: 27.6
click at [68, 122] on div "**********" at bounding box center [556, 73] width 1066 height 101
click at [71, 144] on icon at bounding box center [67, 159] width 52 height 52
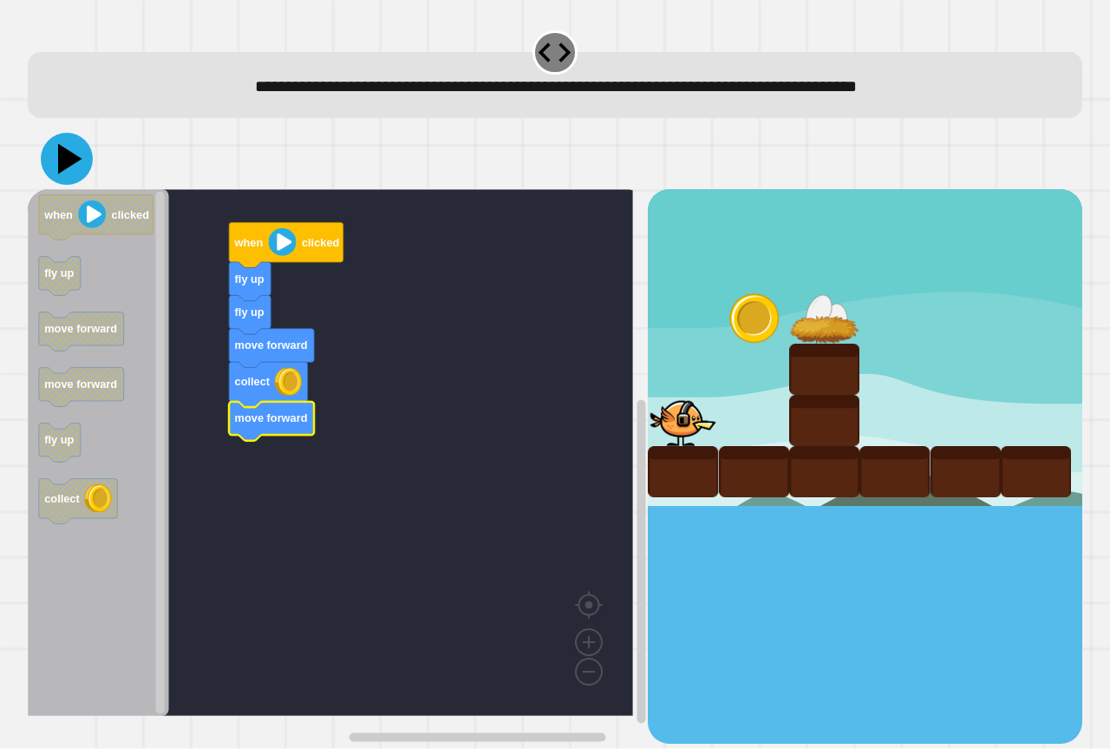
click at [74, 174] on icon at bounding box center [67, 159] width 52 height 52
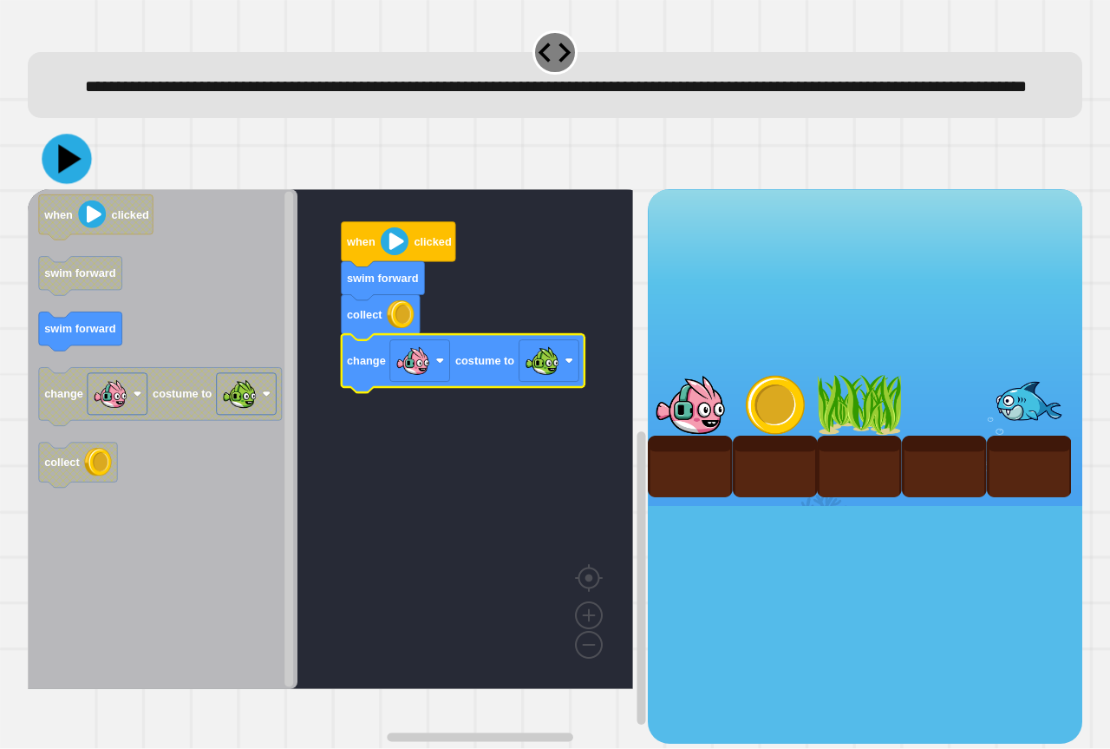
click at [64, 173] on icon at bounding box center [69, 159] width 23 height 29
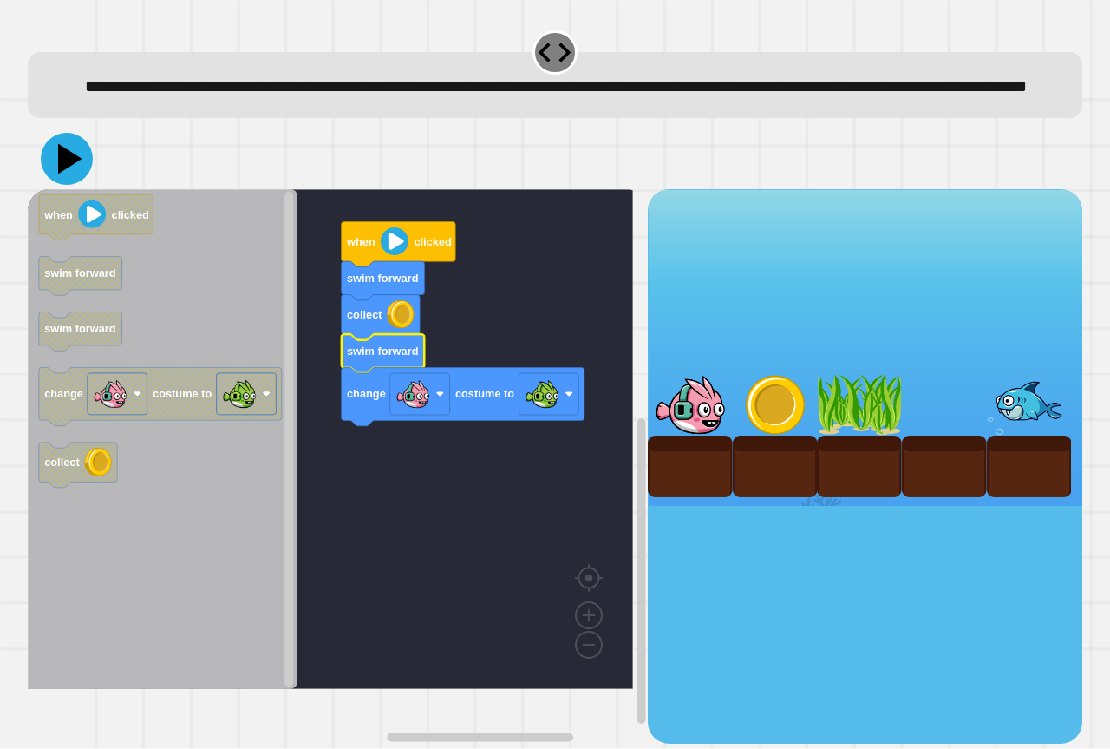
click at [64, 173] on icon at bounding box center [67, 159] width 52 height 52
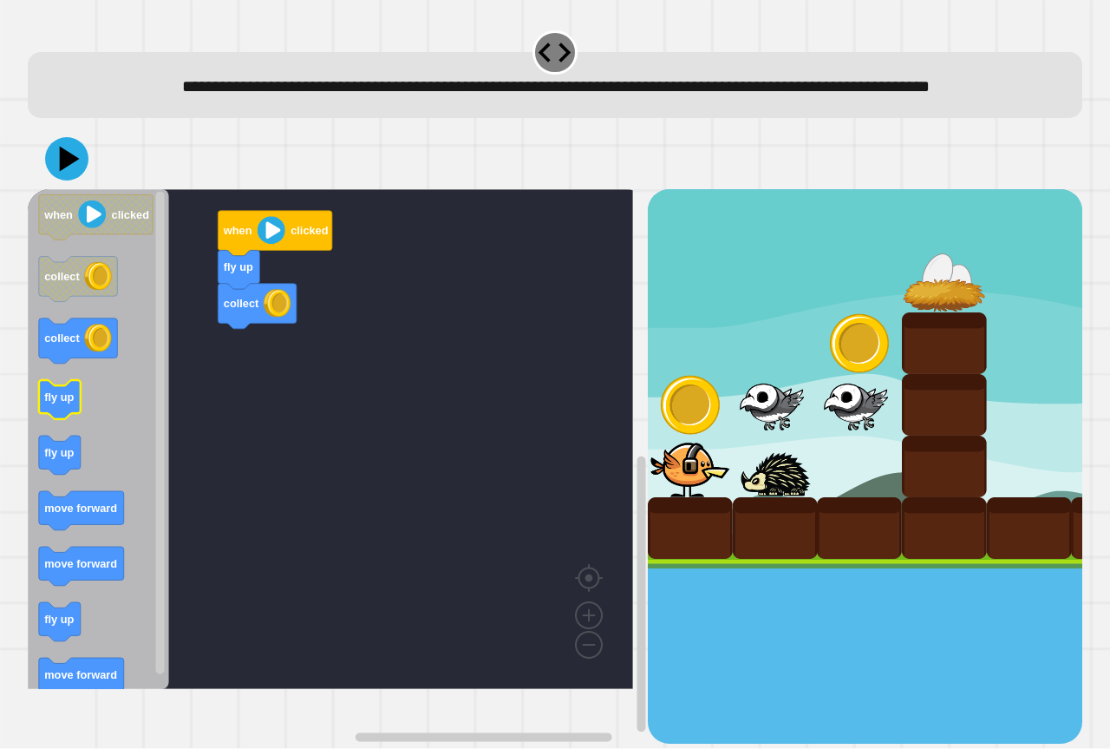
click at [90, 435] on icon "Blockly Workspace" at bounding box center [98, 439] width 141 height 500
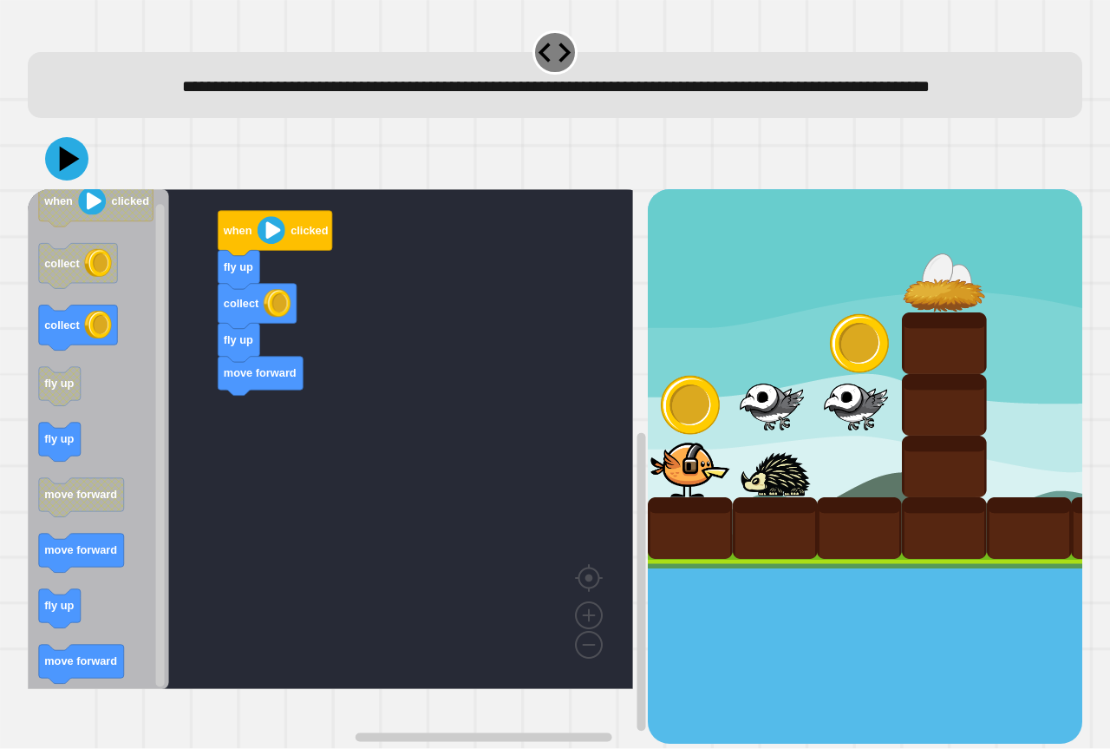
click at [189, 482] on div "fly up collect fly up move forward when clicked when clicked collect collect fl…" at bounding box center [338, 465] width 620 height 553
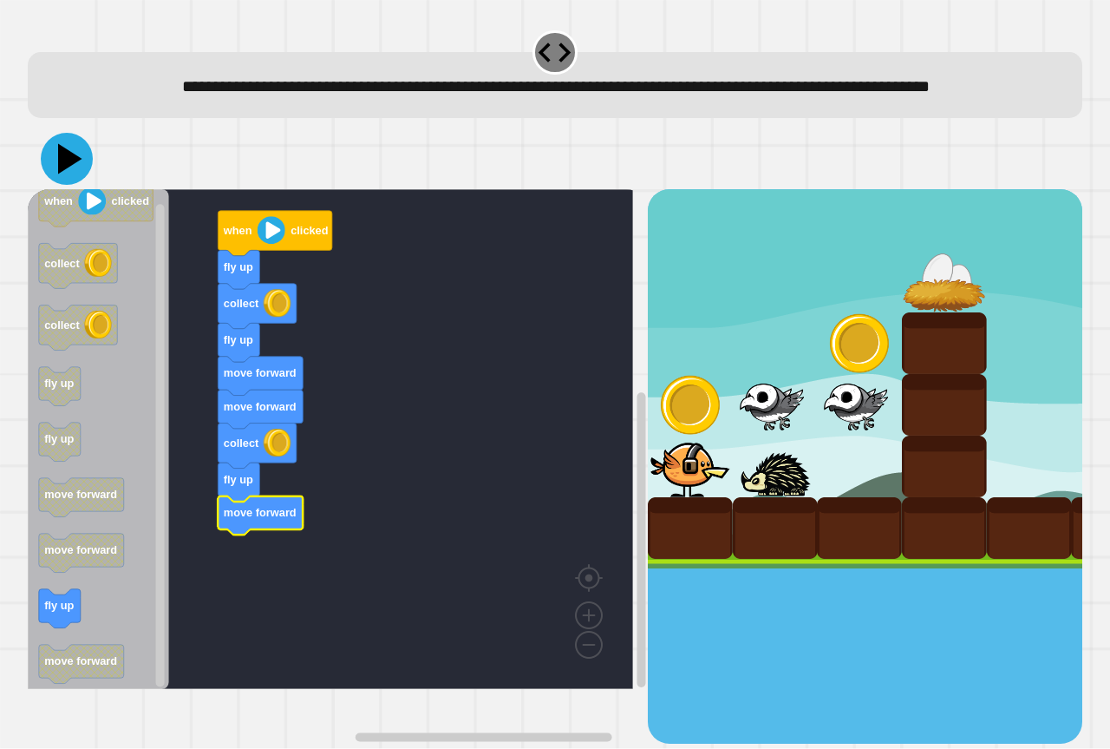
click at [78, 175] on icon at bounding box center [67, 159] width 52 height 52
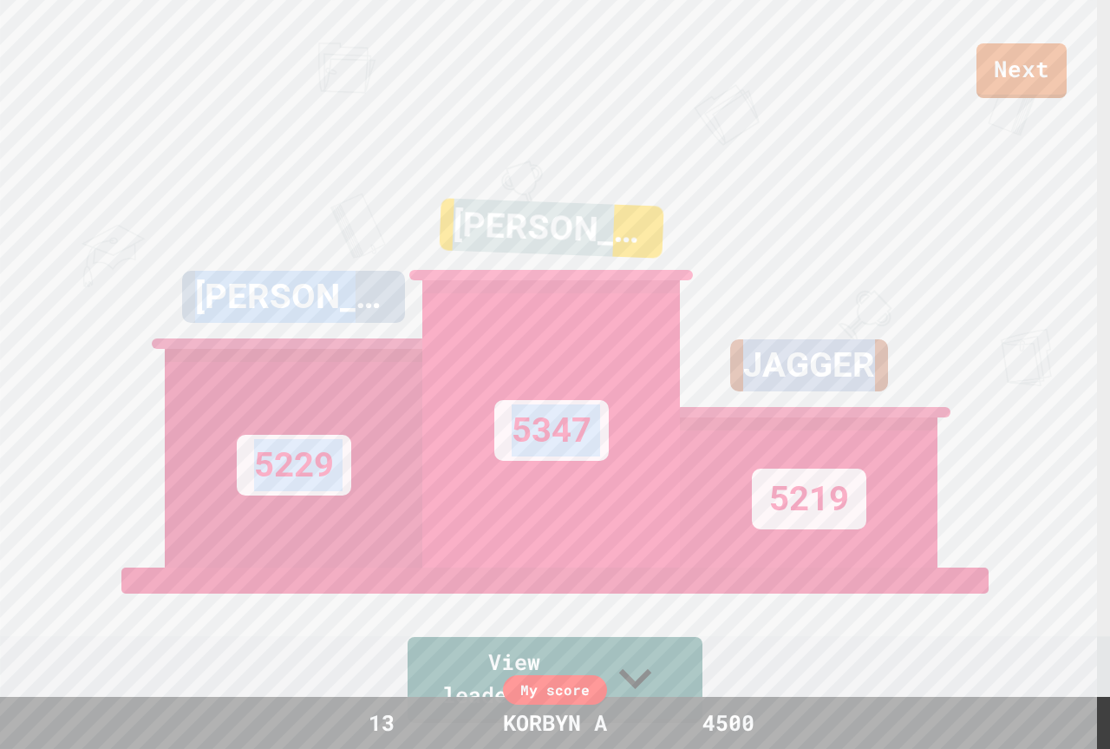
click at [0, 0] on html "We are updating our servers at 7PM EST on 3/11/2025. JuiceMind should continue …" at bounding box center [555, 374] width 1110 height 749
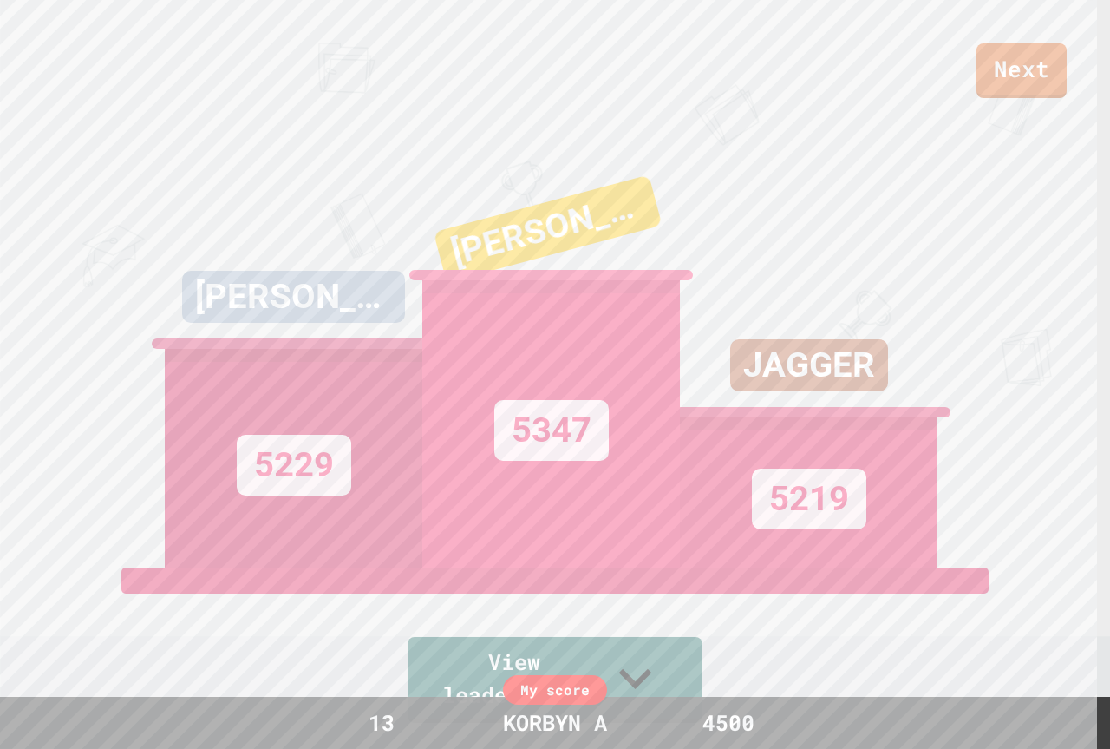
click at [414, 91] on div "Next" at bounding box center [555, 49] width 1110 height 98
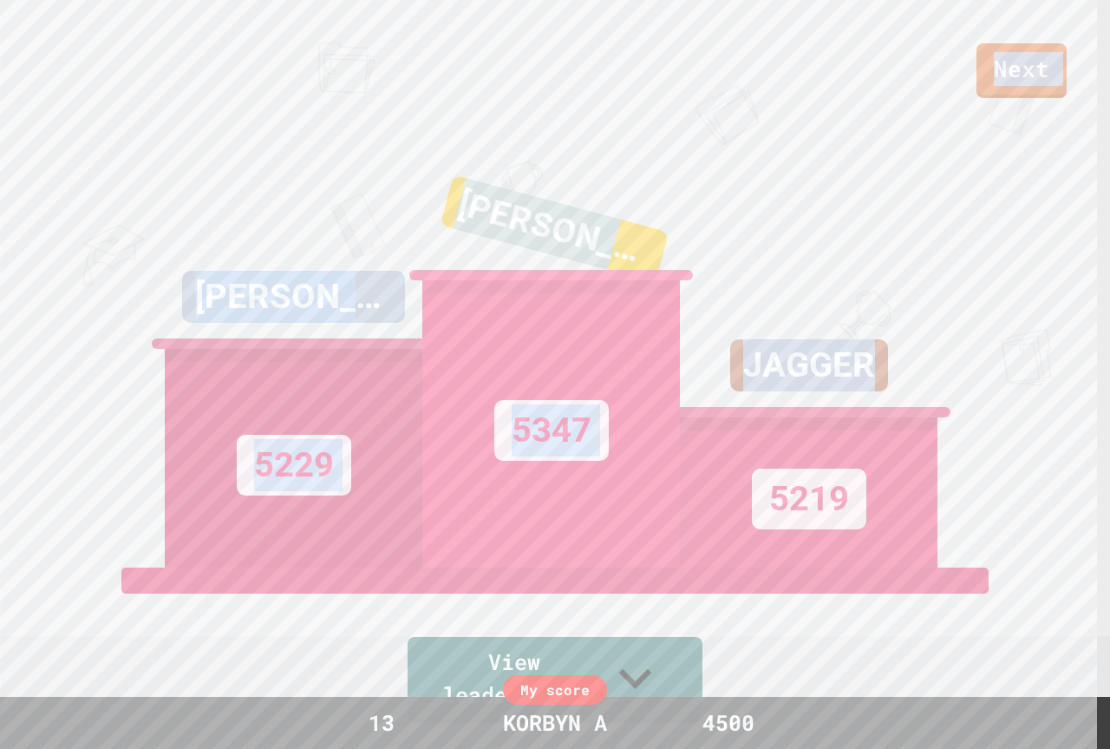
drag, startPoint x: 350, startPoint y: 88, endPoint x: 999, endPoint y: 235, distance: 665.1
click at [999, 233] on div "Next BRANTLEY 5229 LILLY W 5347 JAGGER 5219 View leaderboard" at bounding box center [555, 374] width 1110 height 749
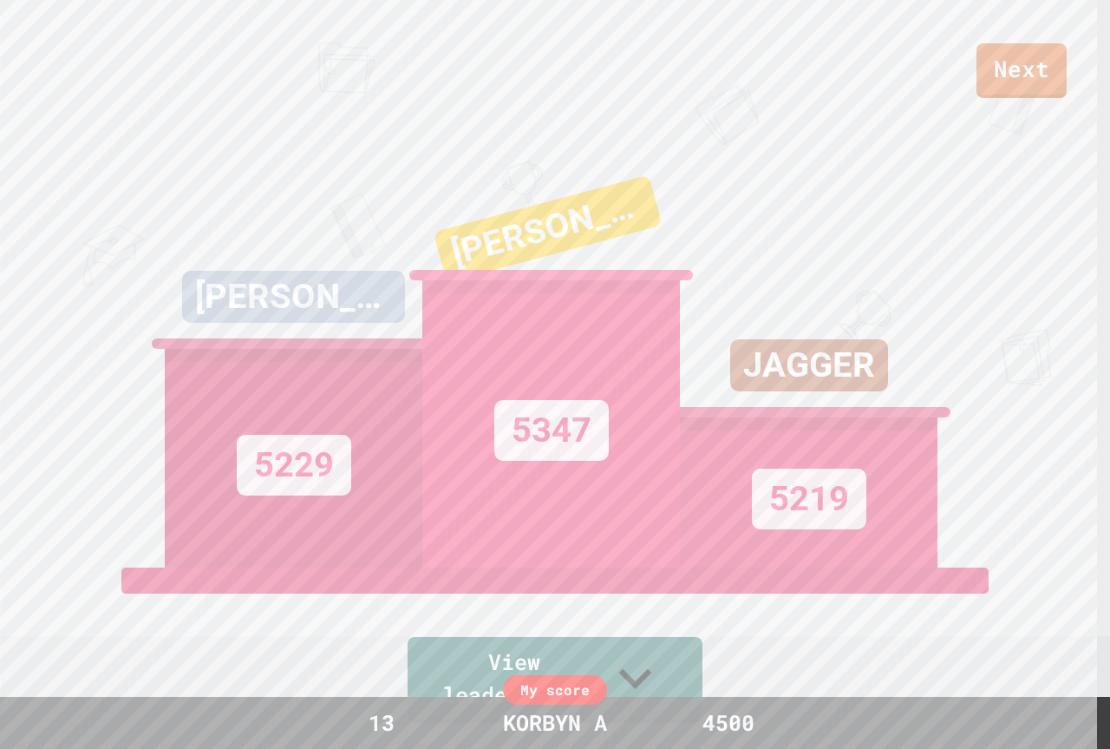
drag, startPoint x: 958, startPoint y: 250, endPoint x: 821, endPoint y: 164, distance: 161.7
click at [821, 164] on div "Next BRANTLEY 5229 LILLY W 5347 JAGGER 5219 View leaderboard" at bounding box center [555, 374] width 1110 height 749
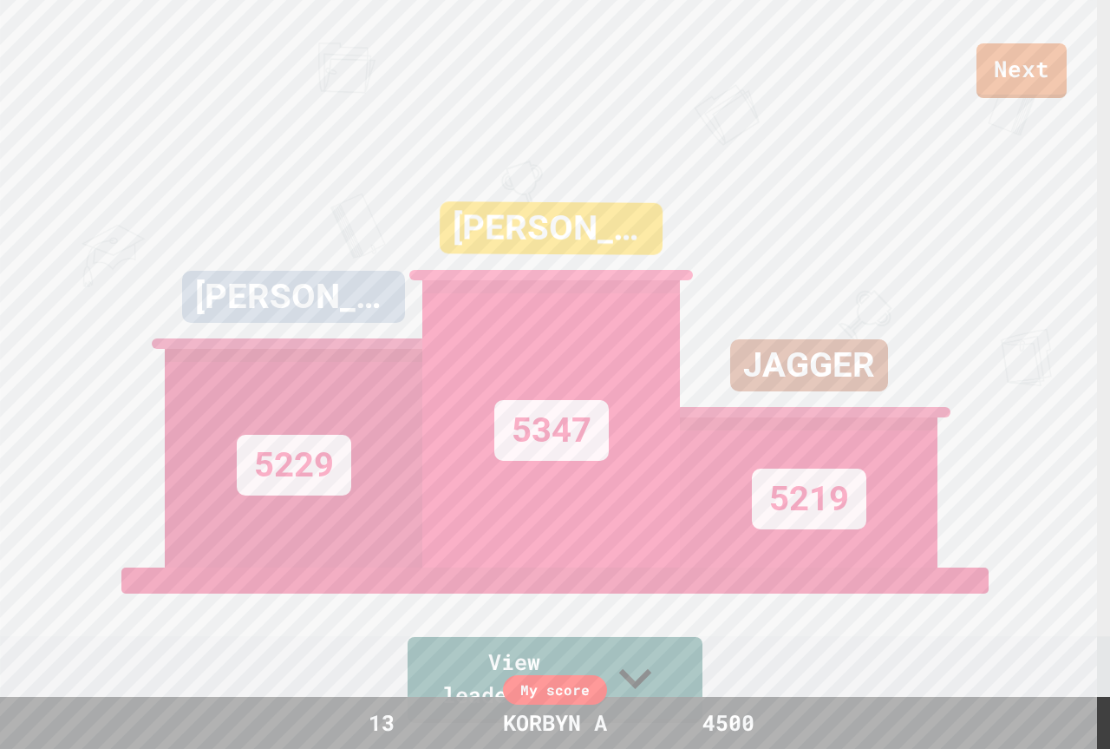
click at [381, 154] on div "Next BRANTLEY 5229 LILLY W 5347 JAGGER 5219 View leaderboard" at bounding box center [555, 374] width 1110 height 749
click at [156, 128] on div "Next BRANTLEY 5229 LILLY W 5347 JAGGER 5219 View leaderboard" at bounding box center [555, 374] width 1110 height 749
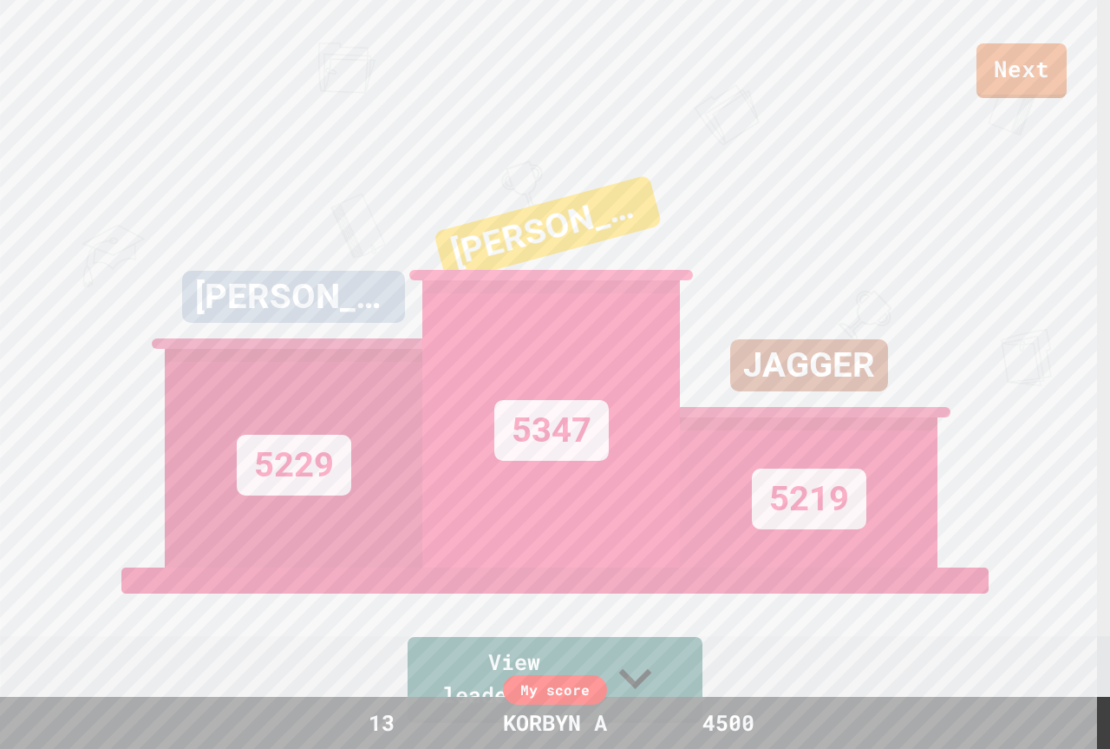
click at [211, 92] on div "Next" at bounding box center [555, 49] width 1110 height 98
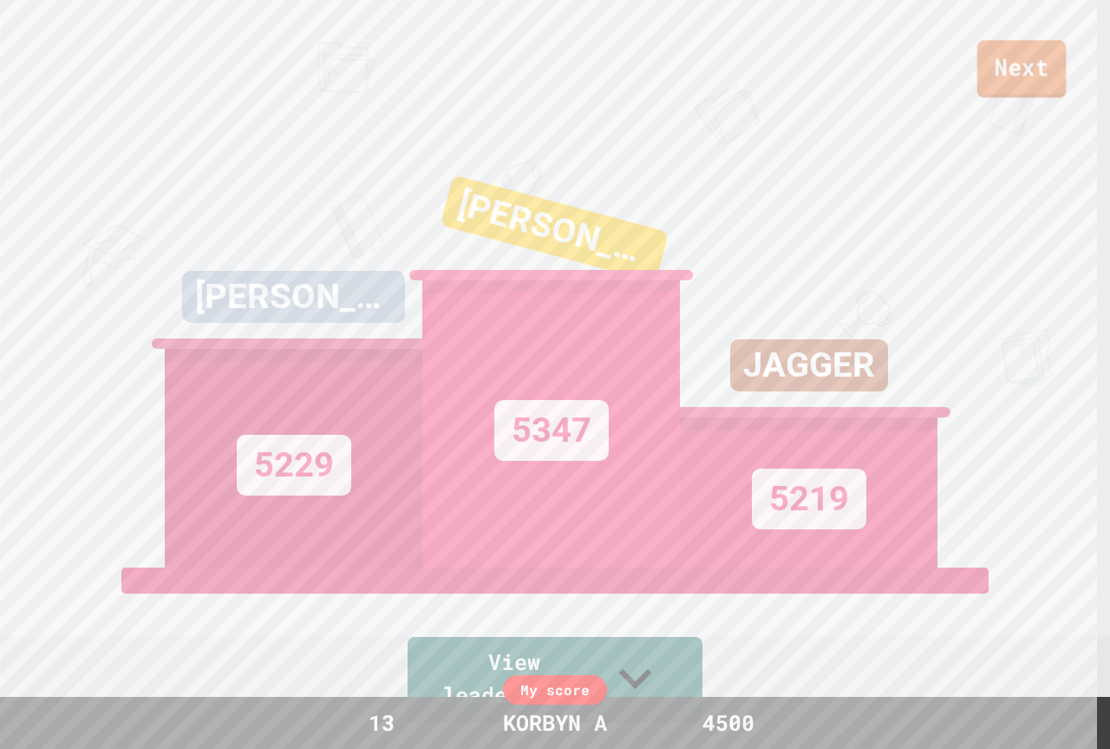
click at [997, 85] on link "Next" at bounding box center [1022, 68] width 89 height 57
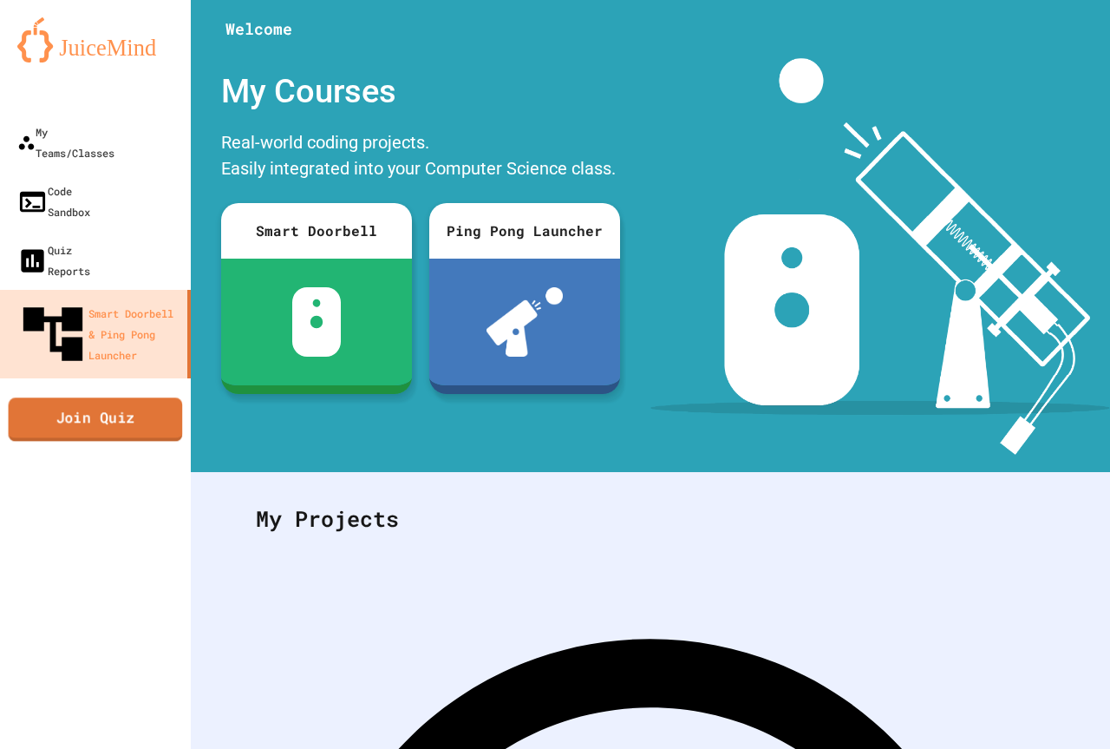
click at [154, 397] on link "Join Quiz" at bounding box center [96, 418] width 174 height 43
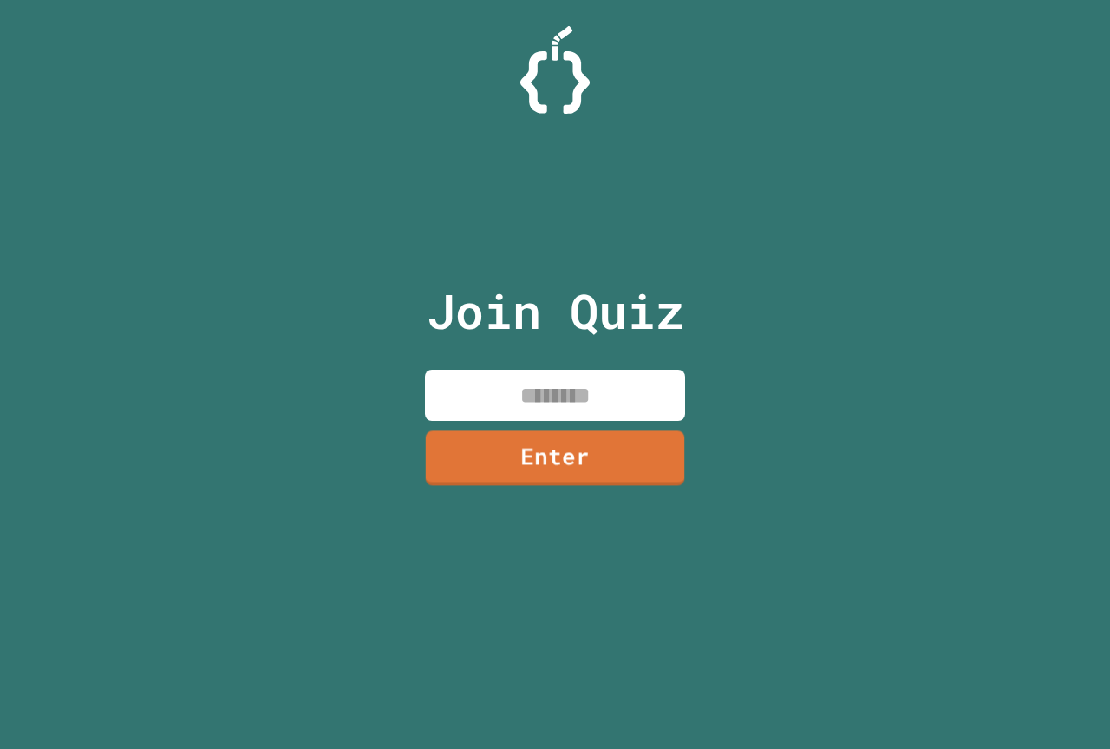
click at [575, 401] on input at bounding box center [555, 394] width 260 height 51
type input "********"
click at [578, 447] on link "Enter" at bounding box center [554, 456] width 265 height 57
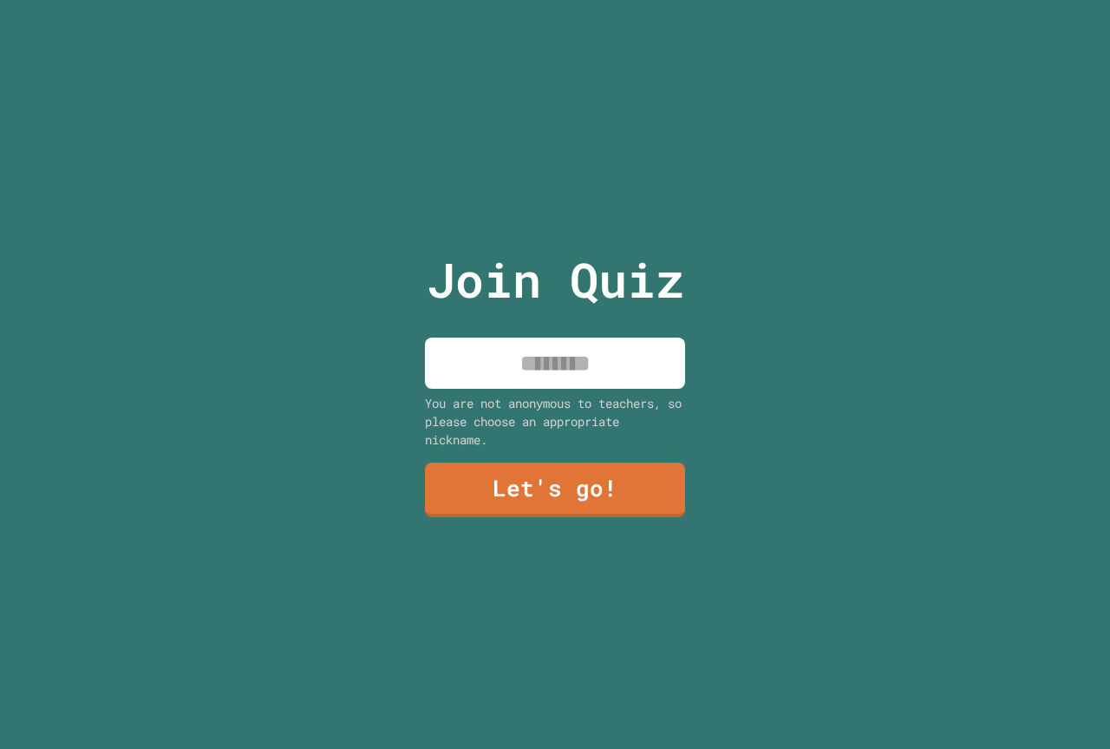
click at [543, 359] on input at bounding box center [555, 362] width 260 height 51
type input "********"
click at [624, 481] on link "Let's go!" at bounding box center [555, 488] width 257 height 57
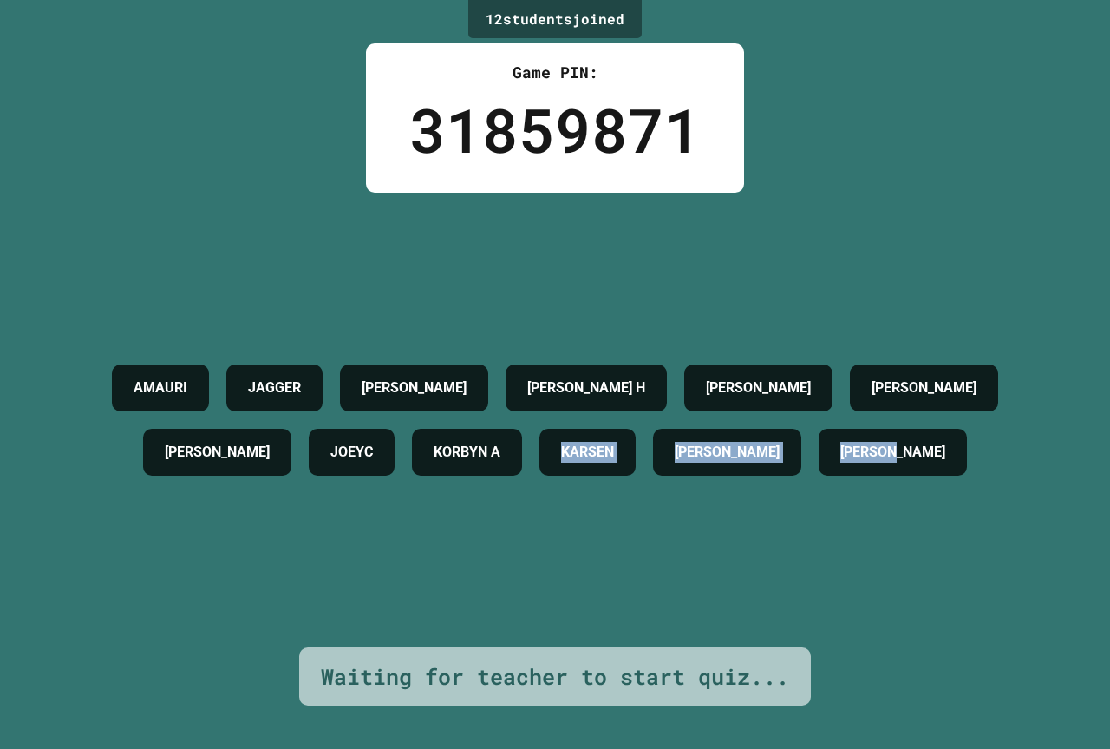
drag, startPoint x: 866, startPoint y: 537, endPoint x: 788, endPoint y: 611, distance: 108.0
click at [763, 611] on div "AMAURI JAGGER DIXIE BREWTON H CARTER STEPHENS BRANTLEY JOHNATHAN A JOEYC KORBYN…" at bounding box center [554, 420] width 1023 height 454
click at [851, 617] on div "AMAURI JAGGER DIXIE BREWTON H CARTER STEPHENS BRANTLEY JOHNATHAN A JOEYC KORBYN…" at bounding box center [554, 420] width 1023 height 454
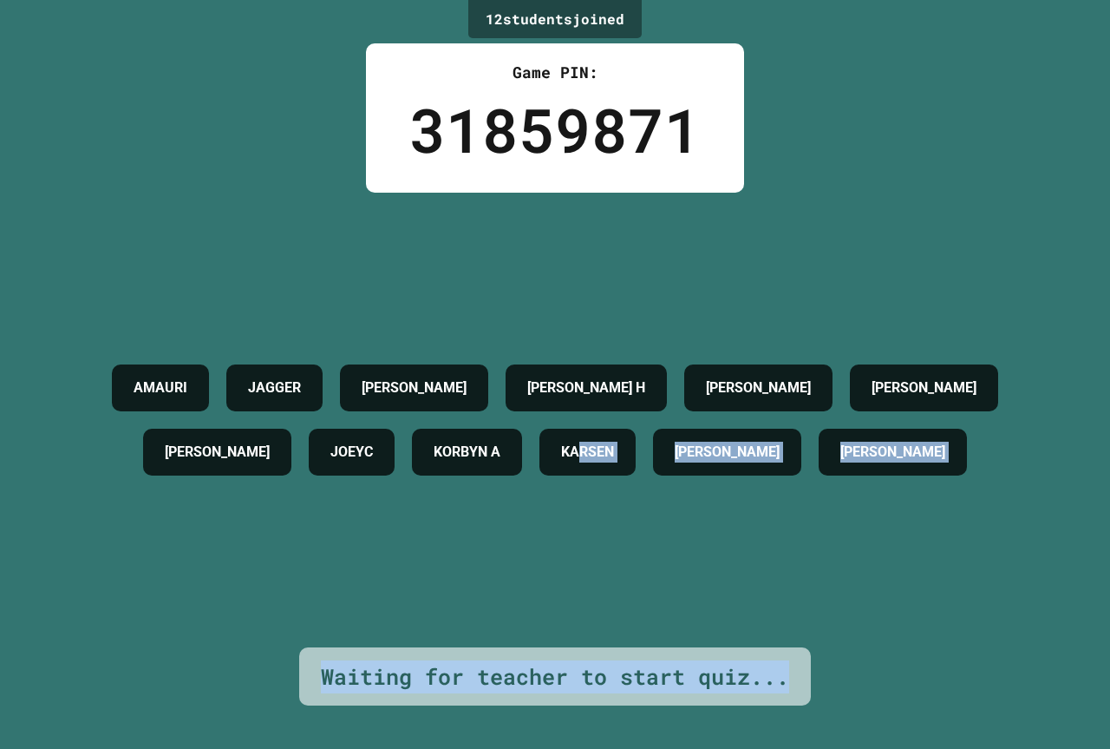
drag, startPoint x: 915, startPoint y: 696, endPoint x: 874, endPoint y: 717, distance: 45.8
click at [874, 732] on div "12 student s joined Game PIN: 31859871 AMAURI JAGGER DIXIE BREWTON H CARTER STE…" at bounding box center [555, 374] width 1110 height 749
click at [876, 705] on div "12 student s joined Game PIN: 31859871 AMAURI JAGGER DIXIE BREWTON H CARTER STE…" at bounding box center [555, 374] width 1110 height 749
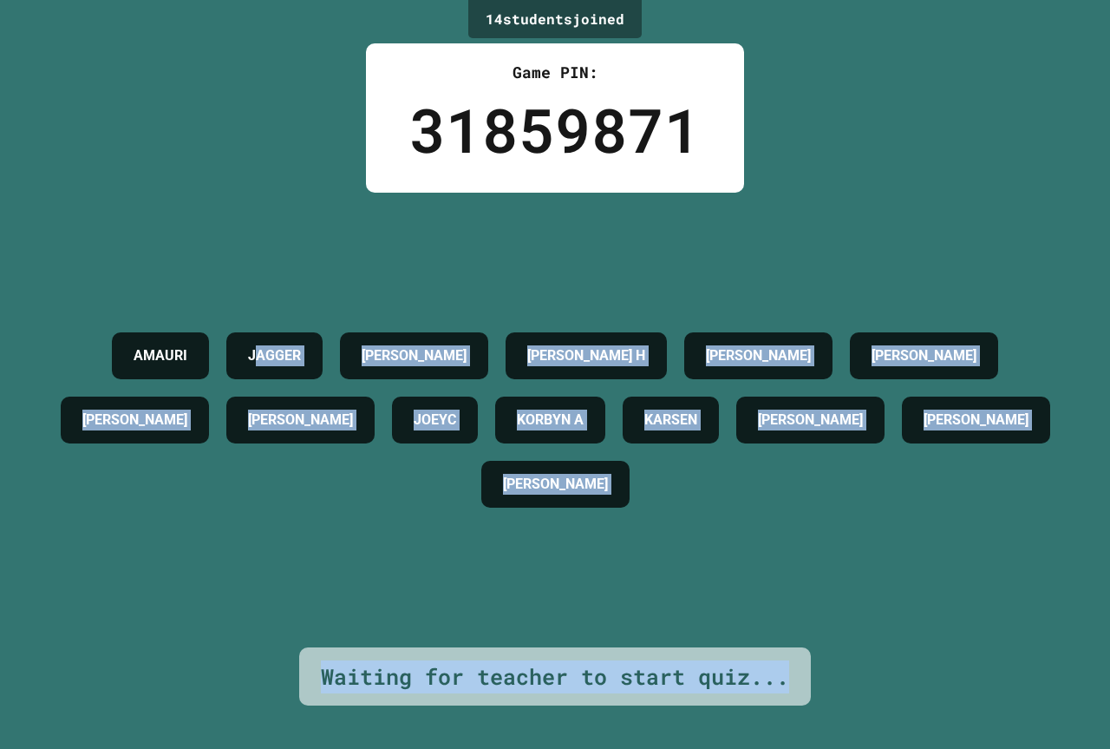
drag, startPoint x: 861, startPoint y: 702, endPoint x: 254, endPoint y: 101, distance: 853.8
click at [252, 102] on div "14 student s joined Game PIN: 31859871 AMAURI JAGGER DIXIE BREWTON H CARTER STE…" at bounding box center [555, 374] width 1110 height 749
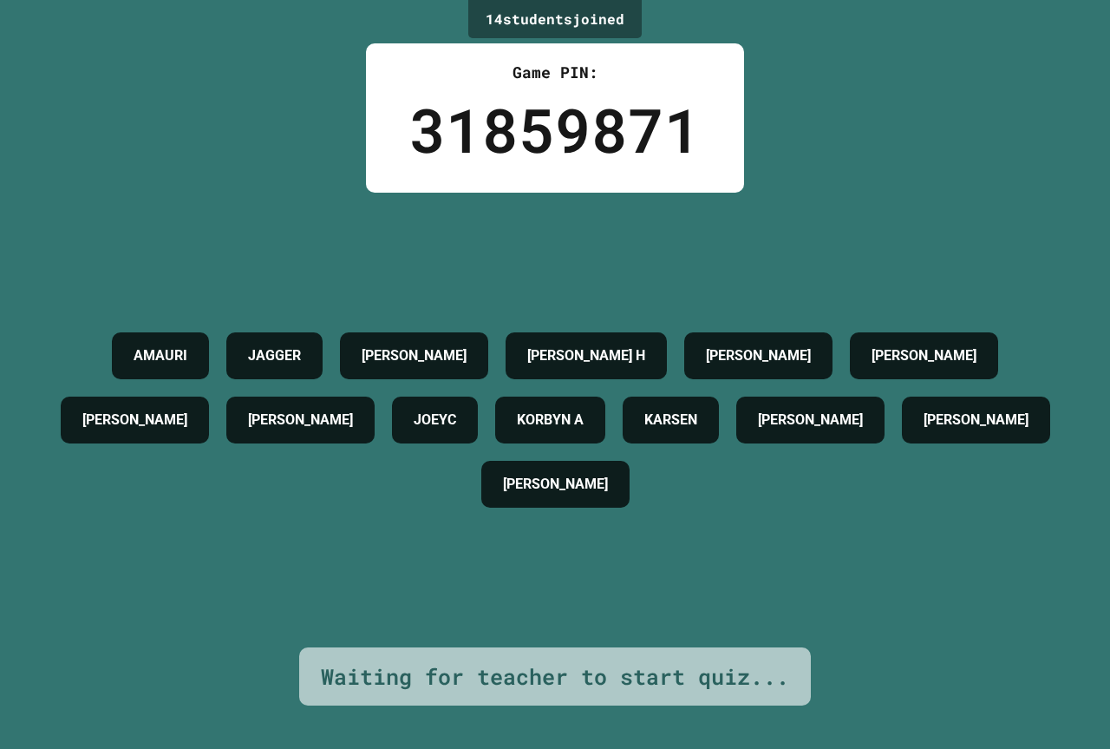
drag, startPoint x: 221, startPoint y: 115, endPoint x: 250, endPoint y: 125, distance: 30.2
click at [247, 124] on div "14 student s joined Game PIN: 31859871 AMAURI JAGGER DIXIE BREWTON H CARTER STE…" at bounding box center [555, 374] width 1110 height 749
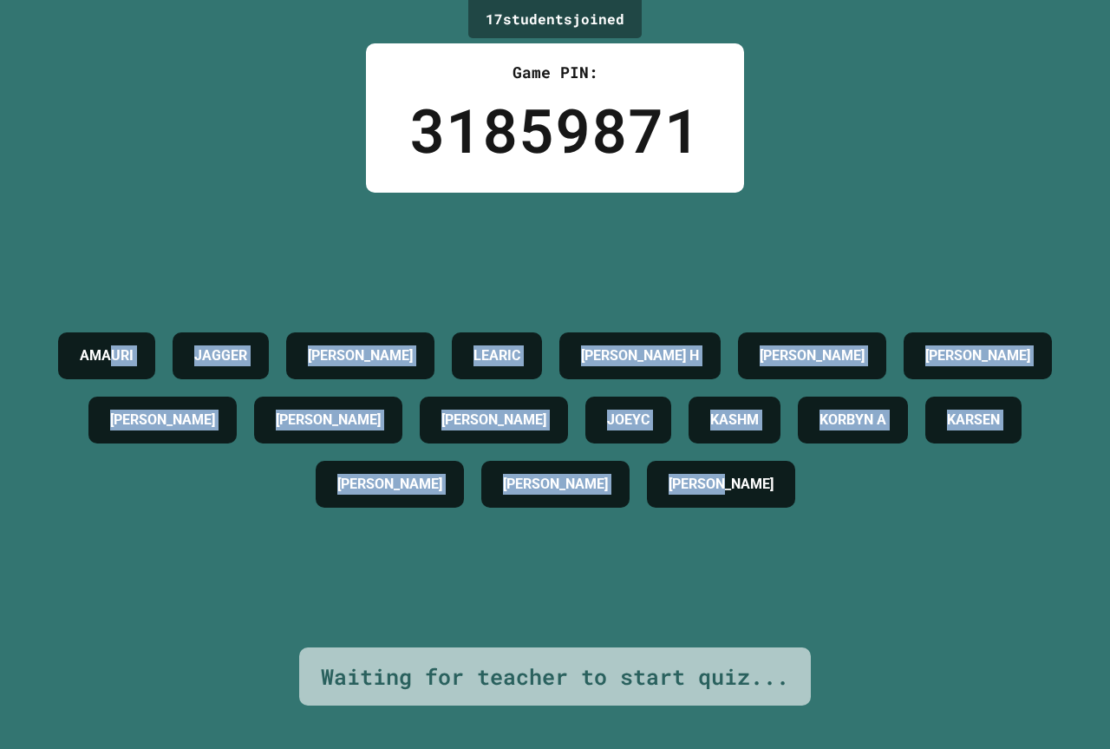
drag, startPoint x: 232, startPoint y: 167, endPoint x: 881, endPoint y: 575, distance: 767.4
click at [881, 575] on div "17 student s joined Game PIN: 31859871 AMAURI JAGGER DIXIE LEARIC BREWTON H CAR…" at bounding box center [555, 374] width 1110 height 749
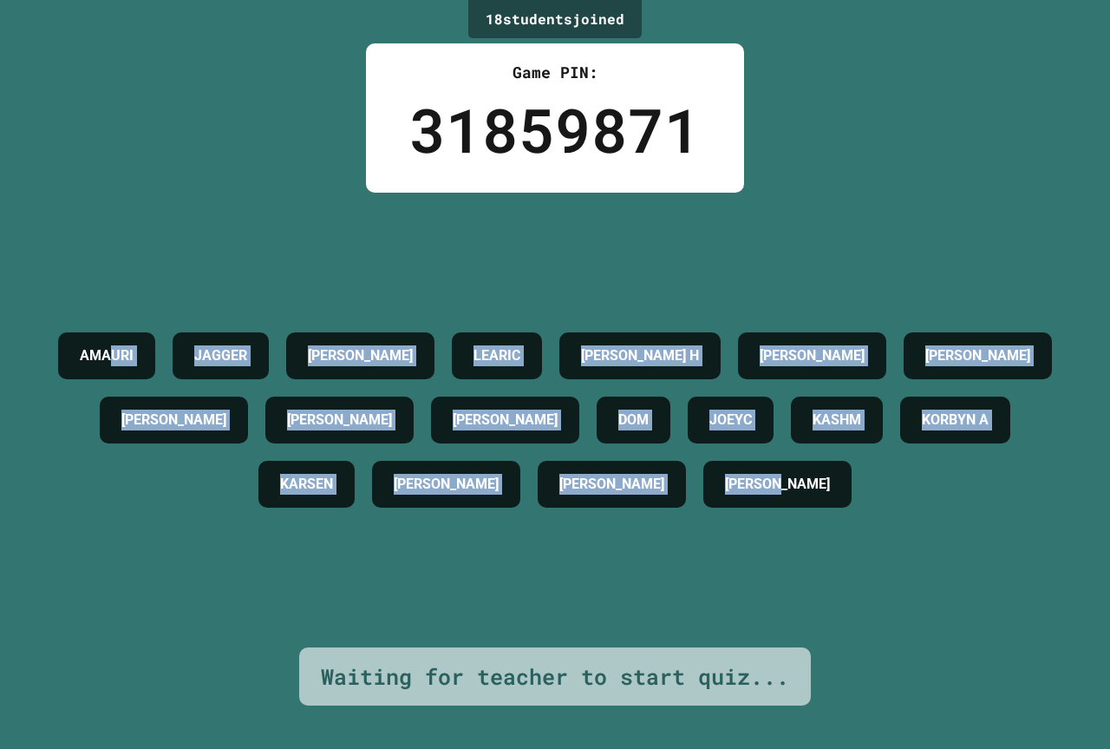
click at [881, 575] on div "AMAURI JAGGER DIXIE LEARIC BREWTON H CARTER STEPHENS JAMES SMITH BRANTLEY JOHNA…" at bounding box center [554, 420] width 1023 height 454
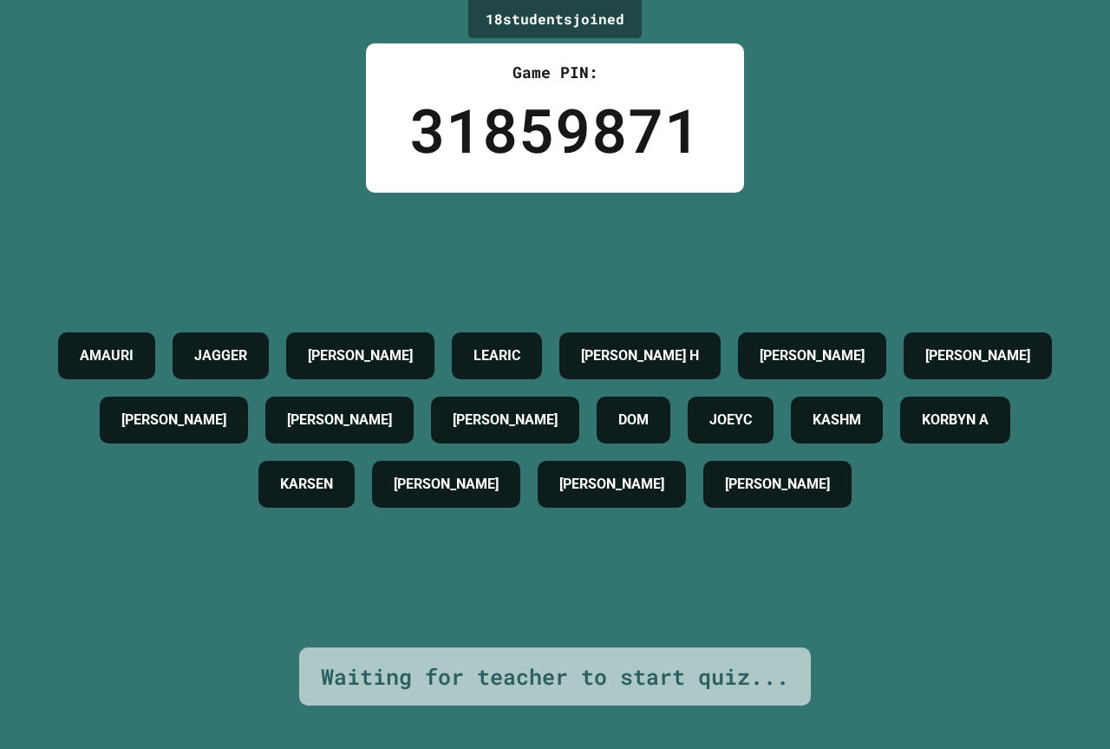
click at [881, 575] on div "AMAURI JAGGER DIXIE LEARIC BREWTON H CARTER STEPHENS JAMES SMITH BRANTLEY JOHNA…" at bounding box center [554, 420] width 1023 height 454
click at [871, 516] on div "AMAURI JAGGER DIXIE LEARIC BREWTON H CARTER STEPHENS JAMES SMITH BRANTLEY JOHNA…" at bounding box center [554, 420] width 1023 height 193
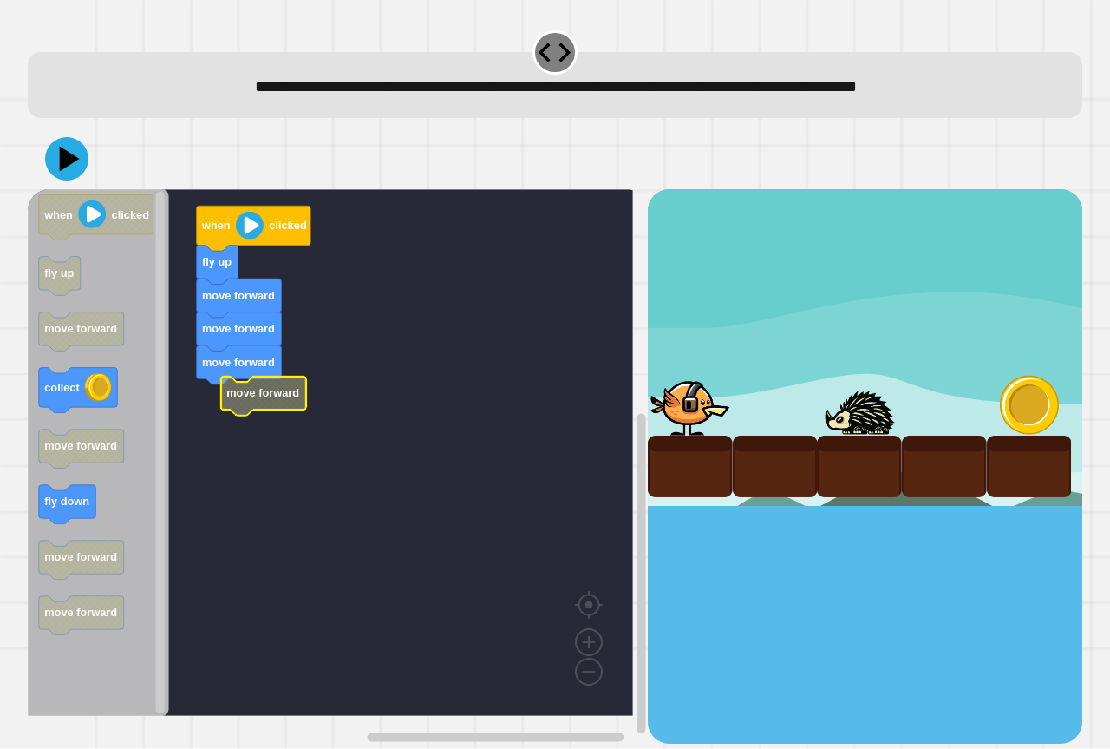
click at [72, 508] on icon "when clicked fly up move forward collect move forward fly down move forward mov…" at bounding box center [98, 452] width 141 height 526
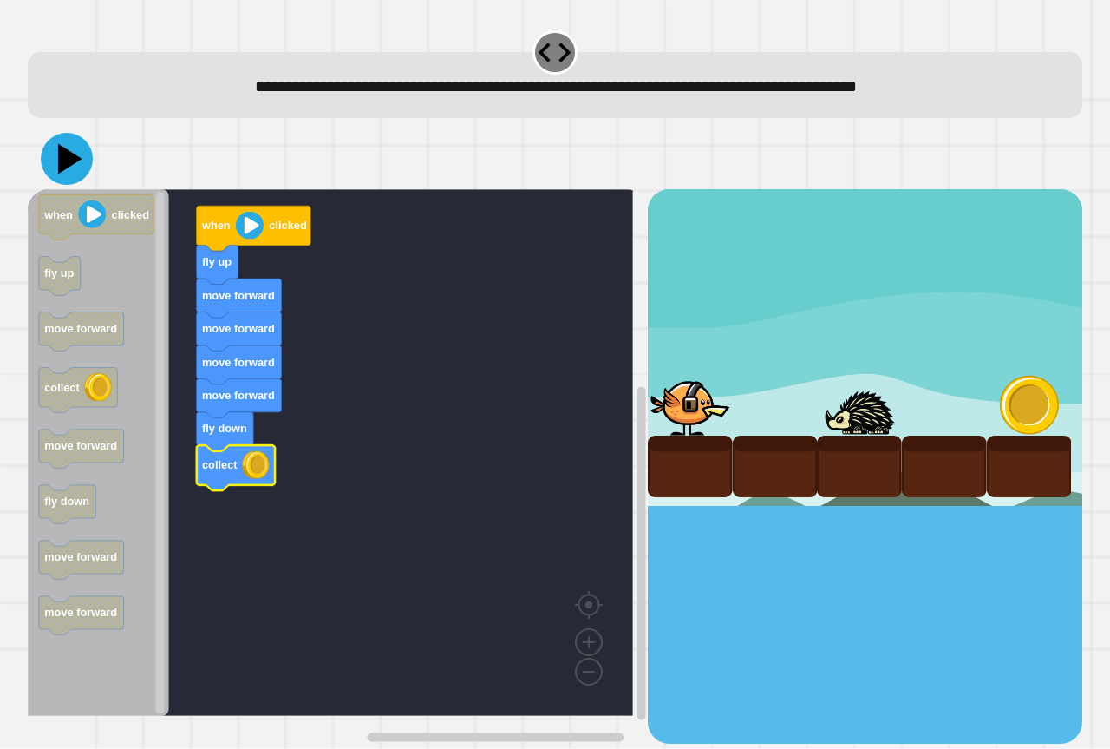
click at [69, 147] on icon at bounding box center [67, 159] width 52 height 52
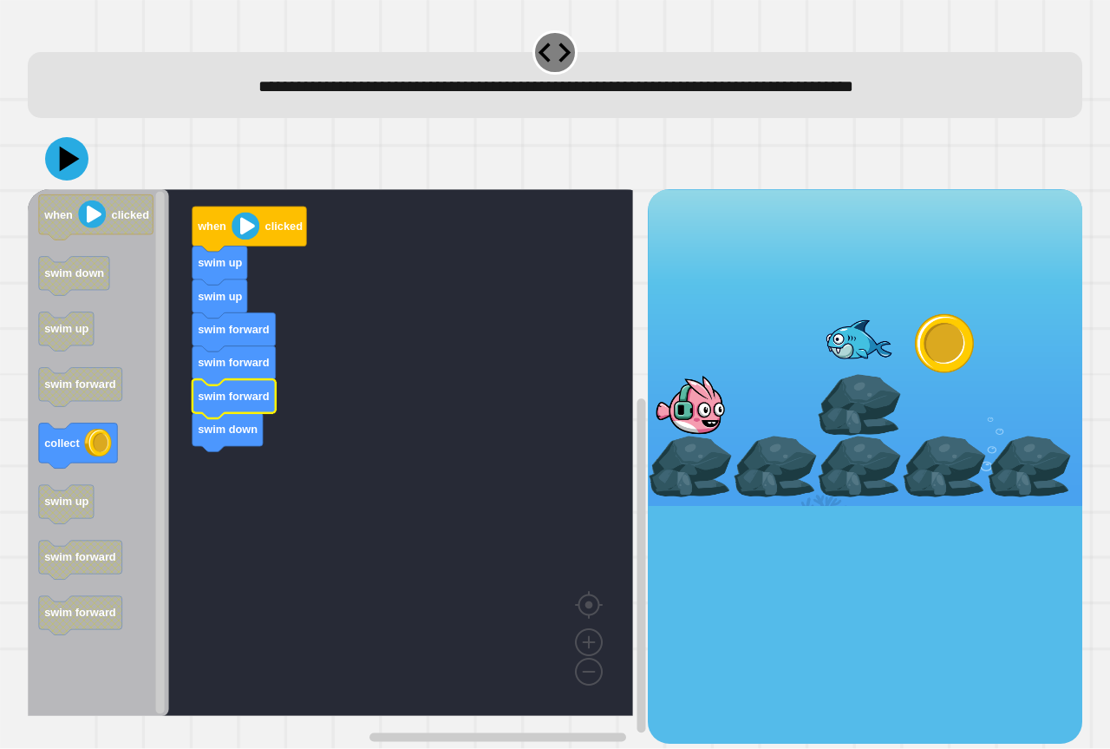
click at [127, 441] on icon "Blockly Workspace" at bounding box center [98, 452] width 141 height 526
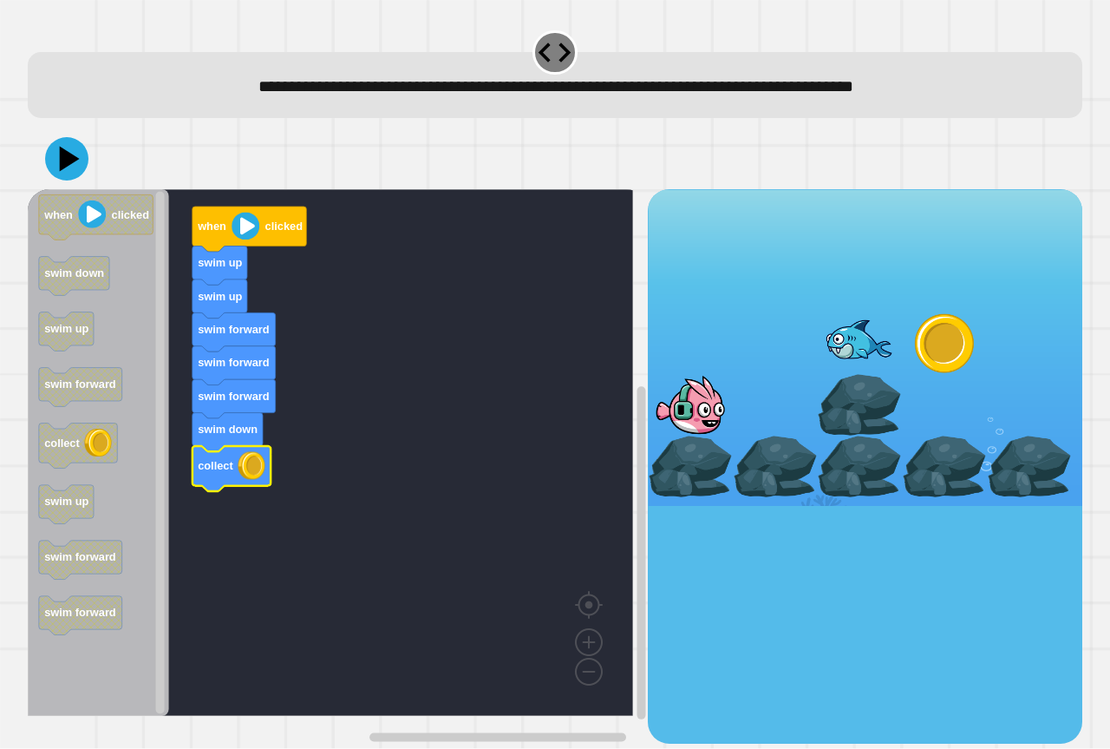
drag, startPoint x: 95, startPoint y: 170, endPoint x: 72, endPoint y: 171, distance: 22.6
click at [94, 170] on div at bounding box center [555, 158] width 1055 height 61
click at [72, 171] on icon at bounding box center [67, 159] width 52 height 52
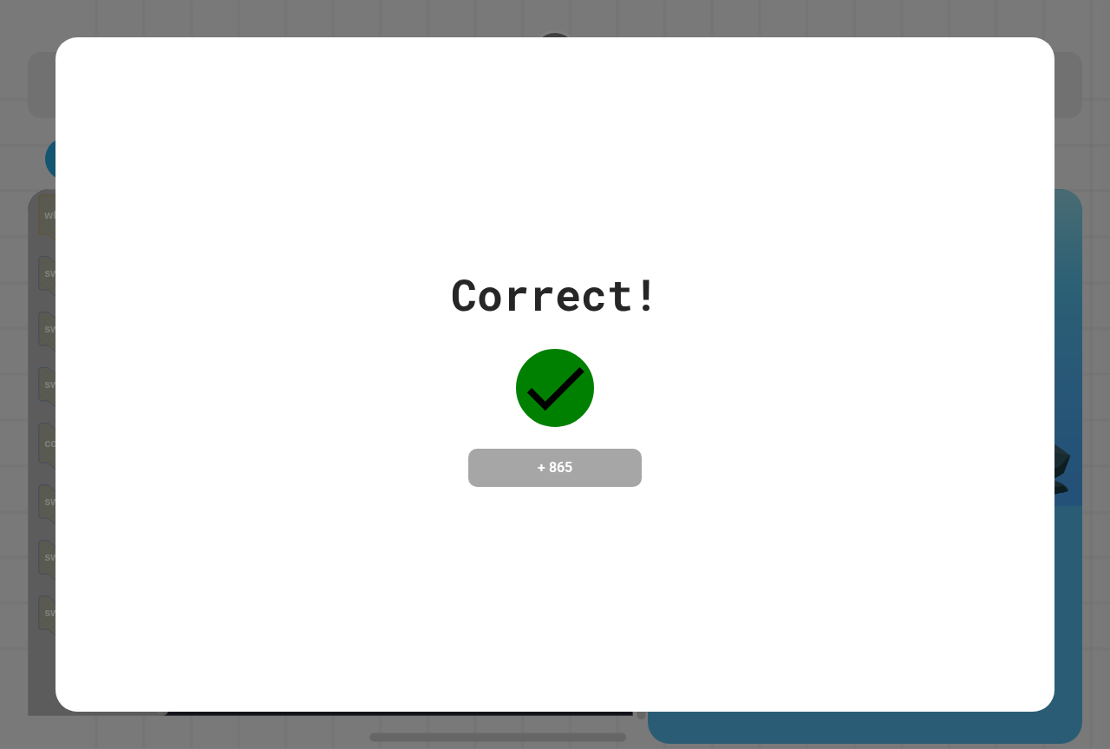
click at [620, 480] on div "+ 865" at bounding box center [554, 467] width 173 height 38
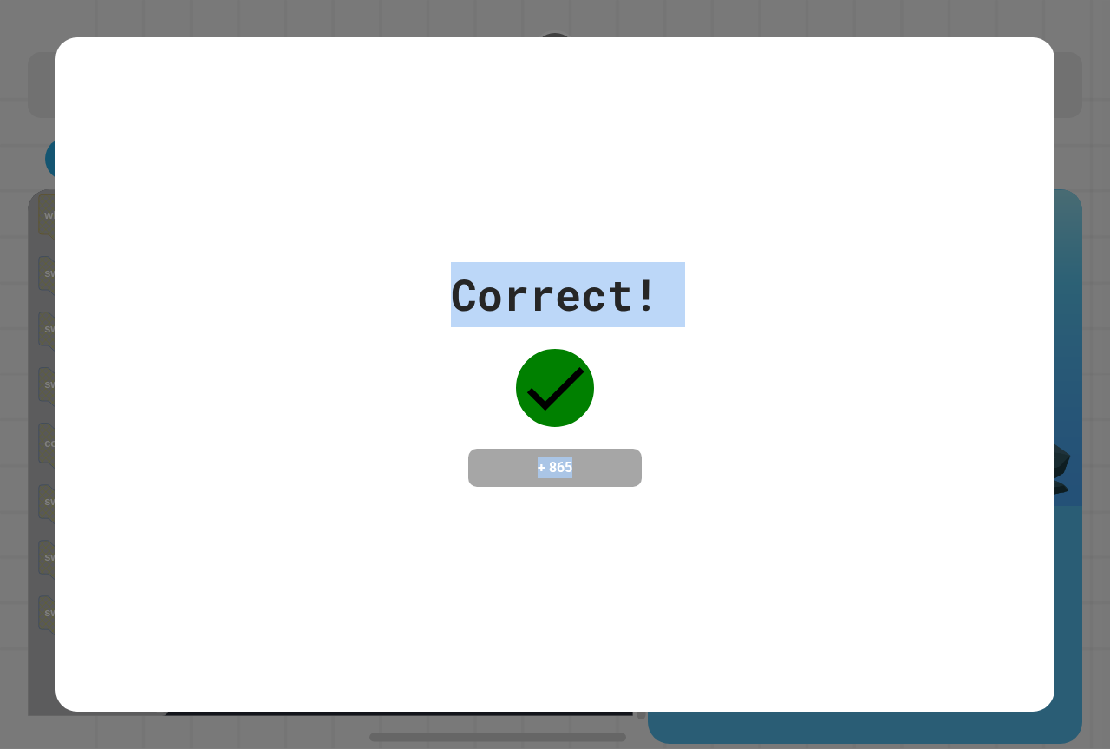
drag, startPoint x: 383, startPoint y: 129, endPoint x: 887, endPoint y: 559, distance: 662.6
click at [887, 567] on div "Correct! + 865" at bounding box center [555, 374] width 999 height 674
click at [828, 567] on div "Correct! + 865" at bounding box center [555, 374] width 999 height 674
drag, startPoint x: 298, startPoint y: 260, endPoint x: 964, endPoint y: 600, distance: 747.1
click at [1010, 625] on div "Correct! + 865" at bounding box center [555, 374] width 999 height 674
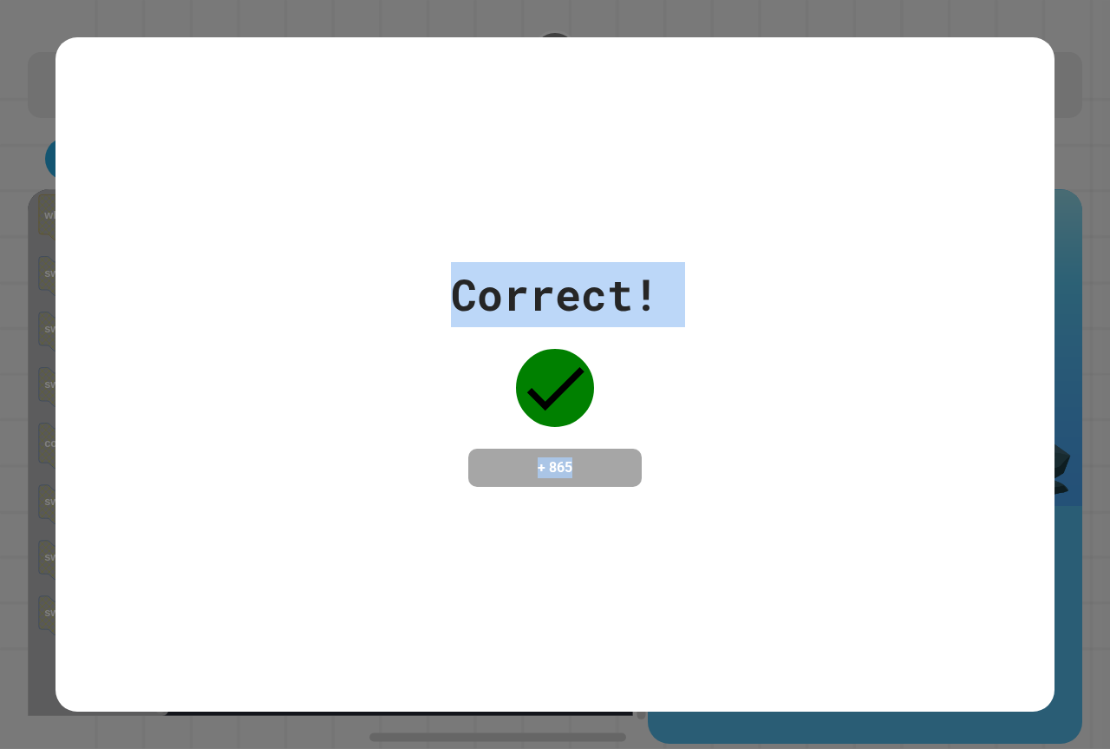
click at [715, 496] on div "Correct! + 865" at bounding box center [555, 374] width 999 height 674
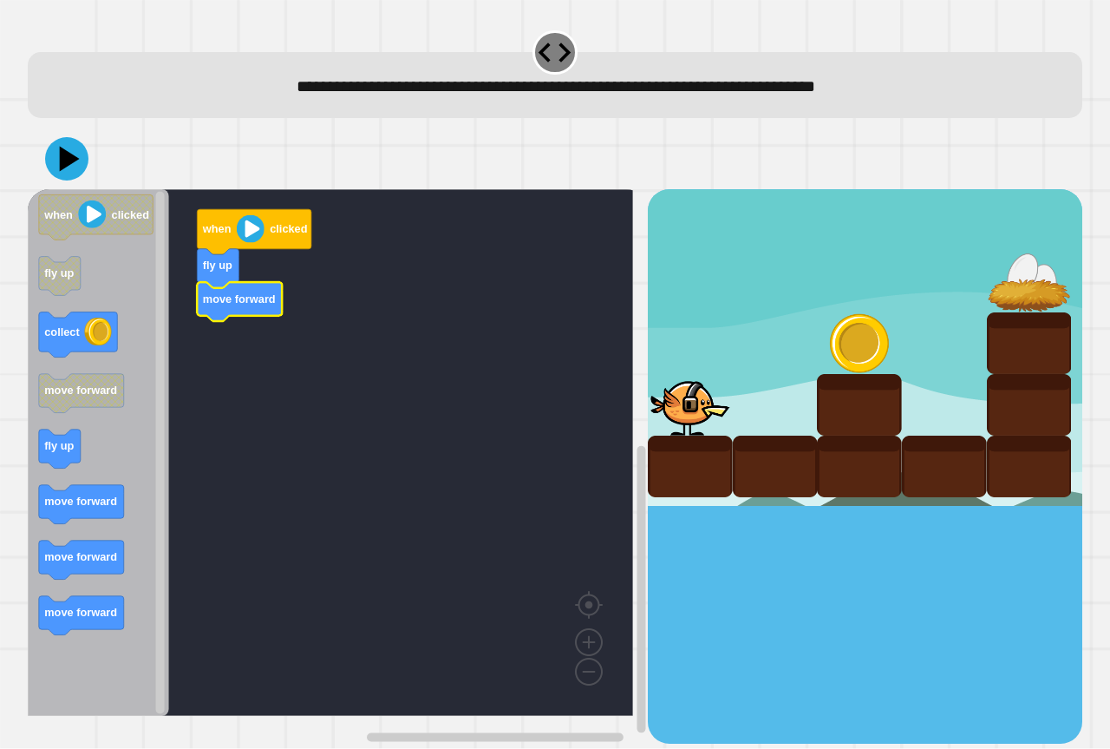
click at [120, 492] on icon "when clicked fly up collect move forward fly up move forward move forward move …" at bounding box center [98, 452] width 141 height 526
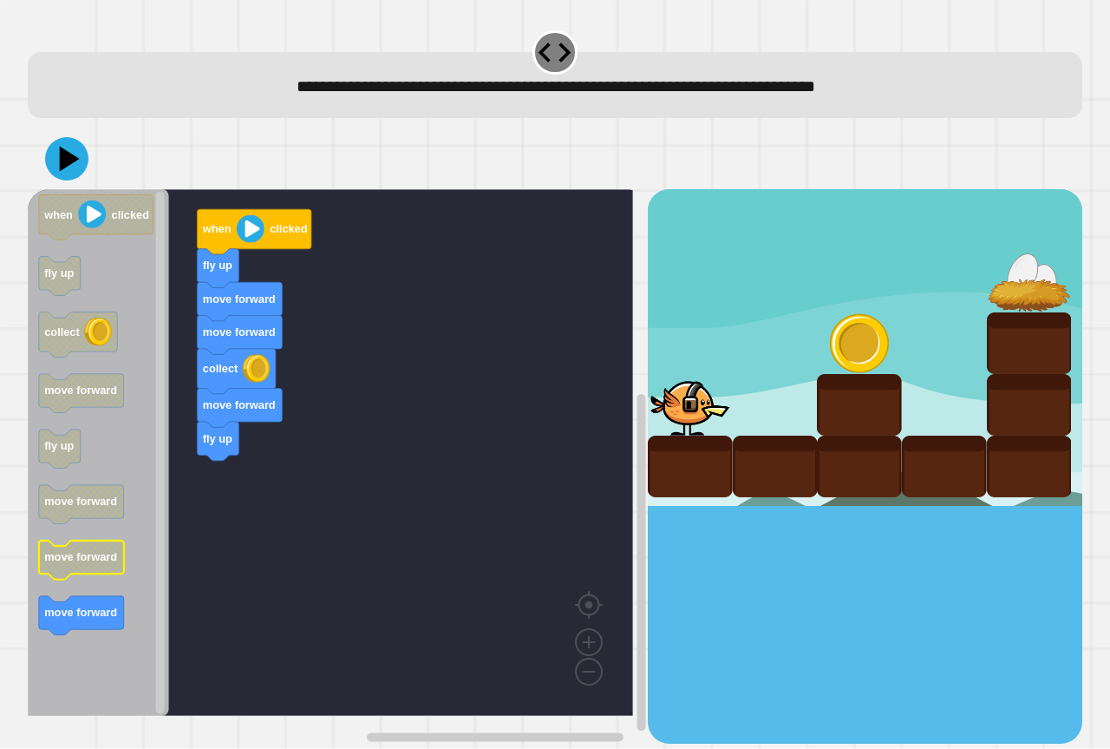
click at [76, 585] on icon "when clicked fly up collect move forward fly up move forward move forward move …" at bounding box center [98, 452] width 141 height 526
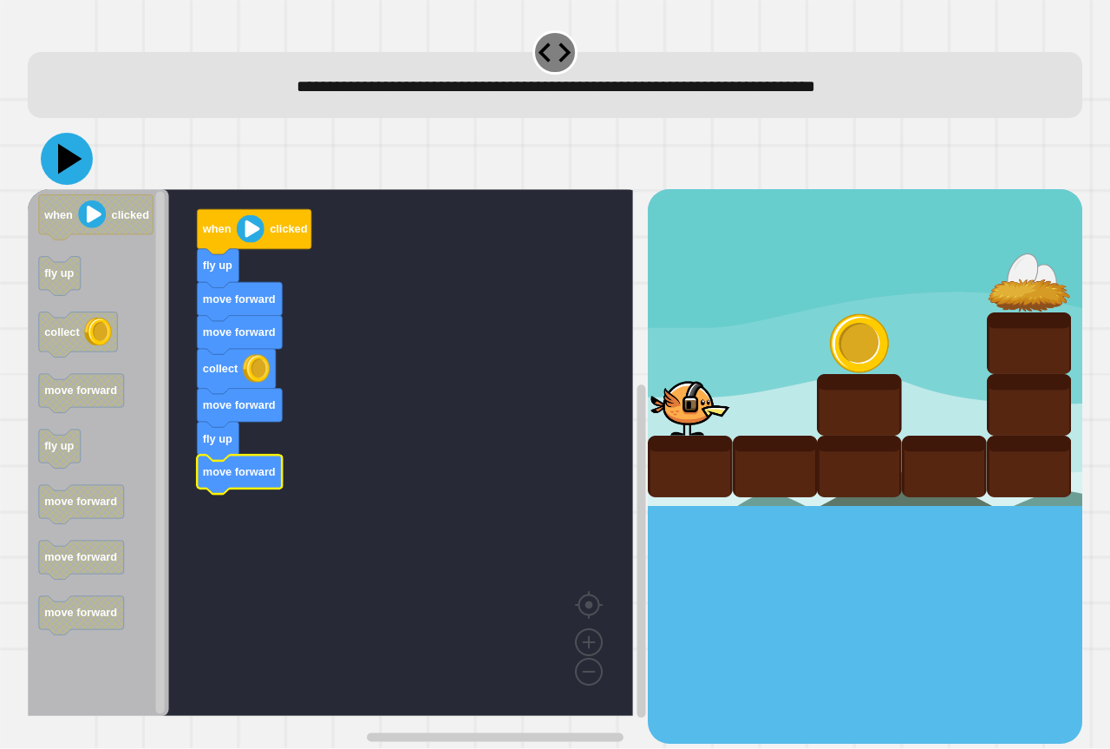
click at [77, 170] on icon at bounding box center [67, 159] width 52 height 52
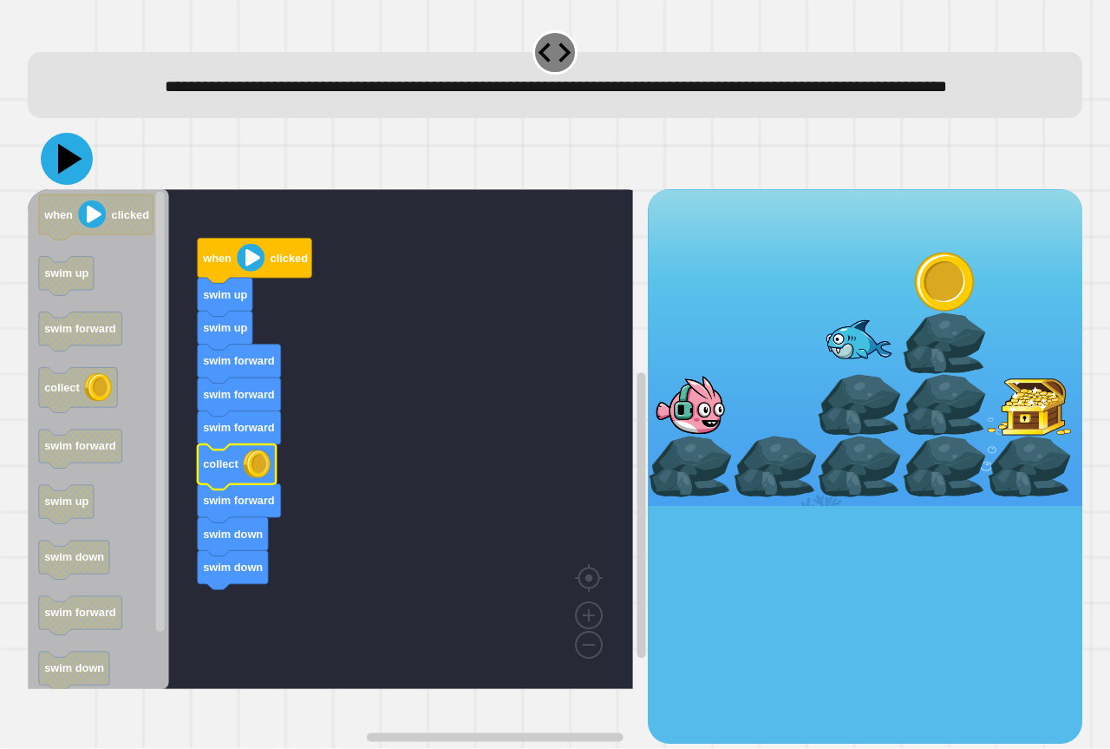
click at [62, 174] on icon at bounding box center [70, 159] width 24 height 30
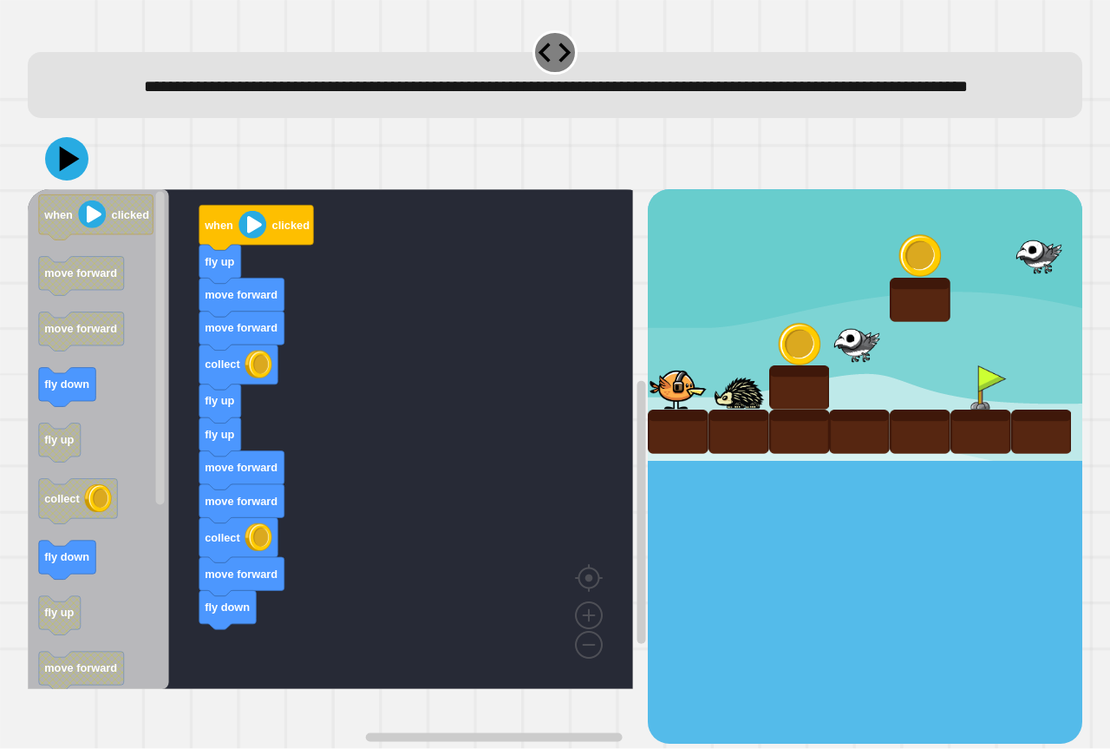
click at [199, 633] on div "when clicked fly up move forward move forward collect fly up fly up move forwar…" at bounding box center [338, 465] width 620 height 553
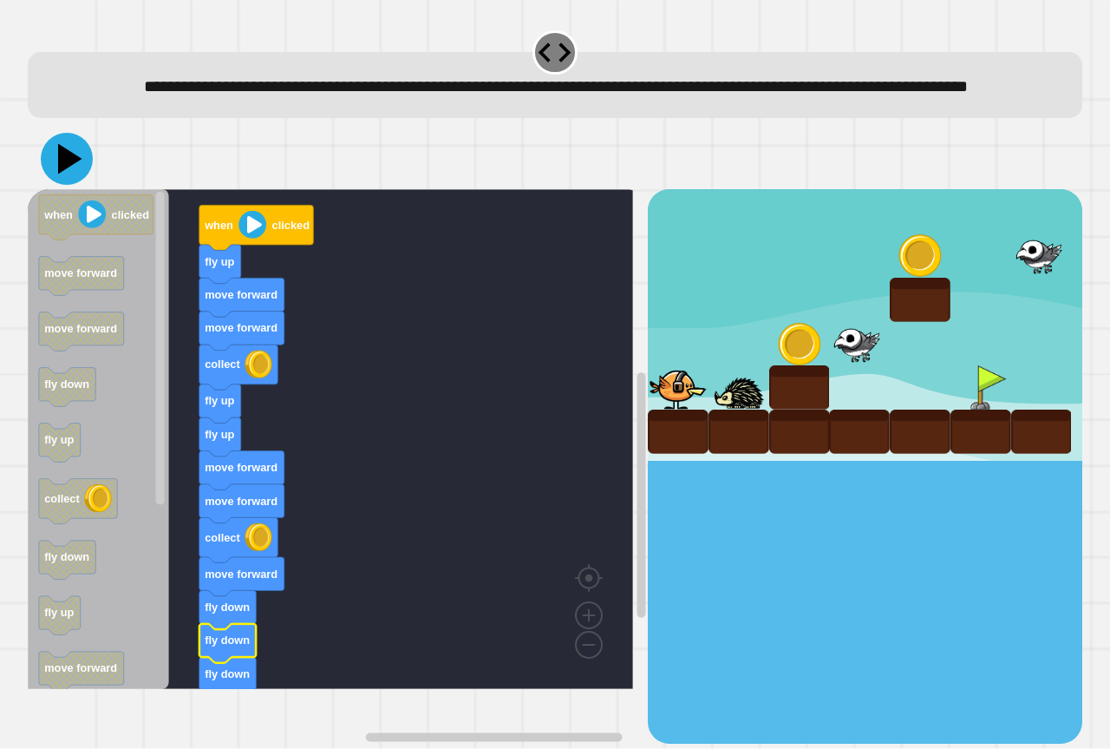
click at [63, 185] on icon at bounding box center [67, 159] width 52 height 52
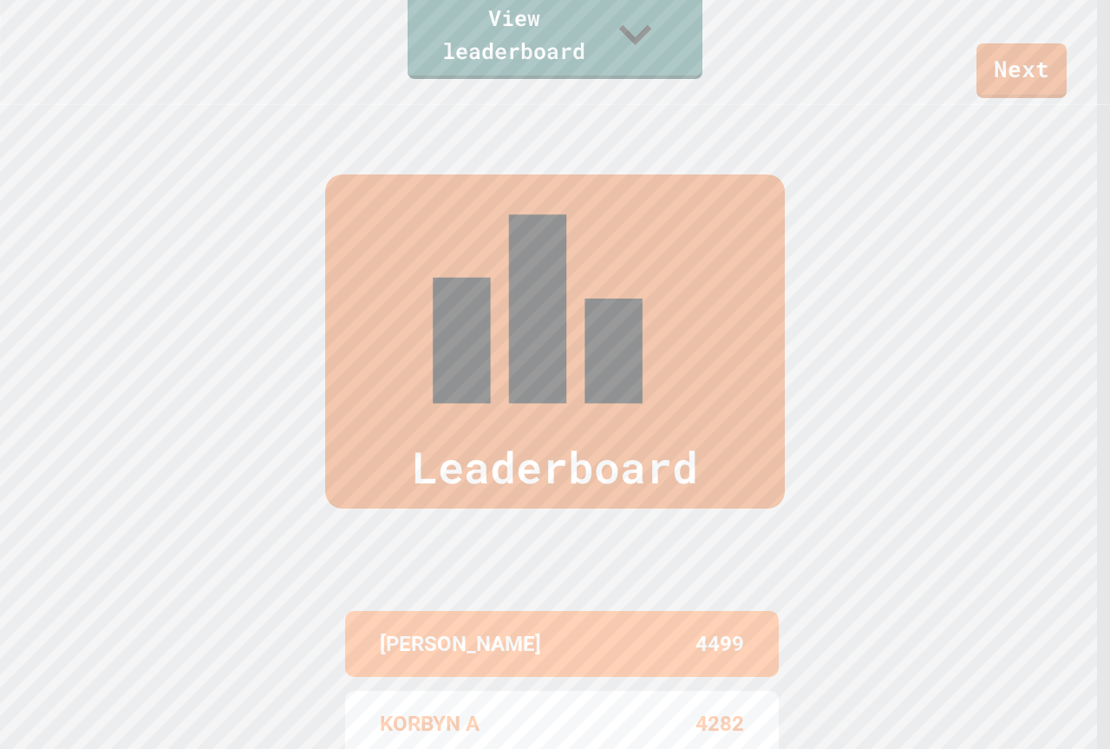
scroll to position [755, 0]
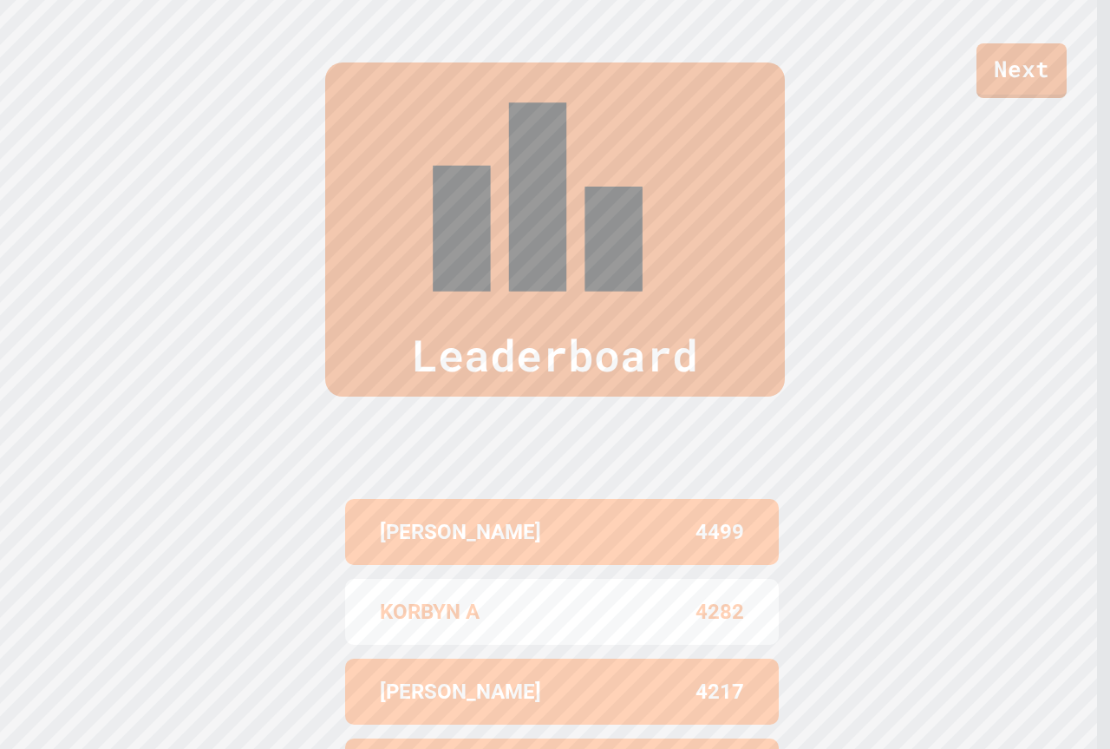
drag, startPoint x: 165, startPoint y: 696, endPoint x: 320, endPoint y: 137, distance: 580.6
click at [325, 137] on div "Leaderboard" at bounding box center [555, 229] width 460 height 334
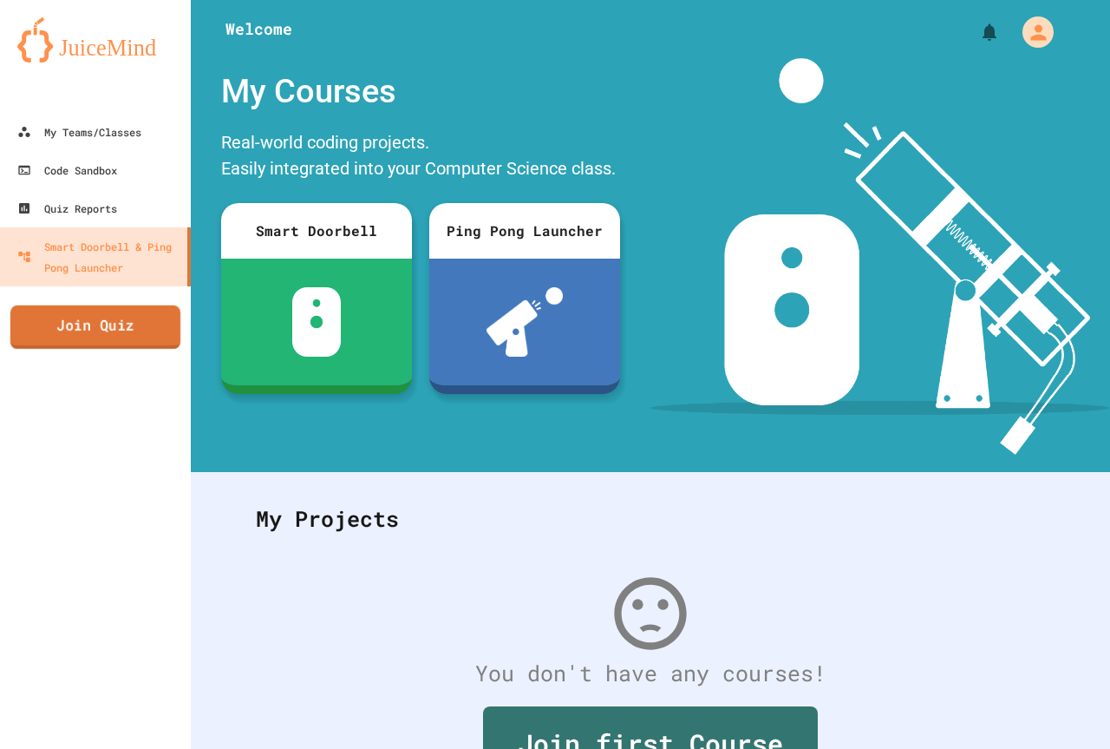
click at [82, 318] on link "Join Quiz" at bounding box center [95, 326] width 170 height 43
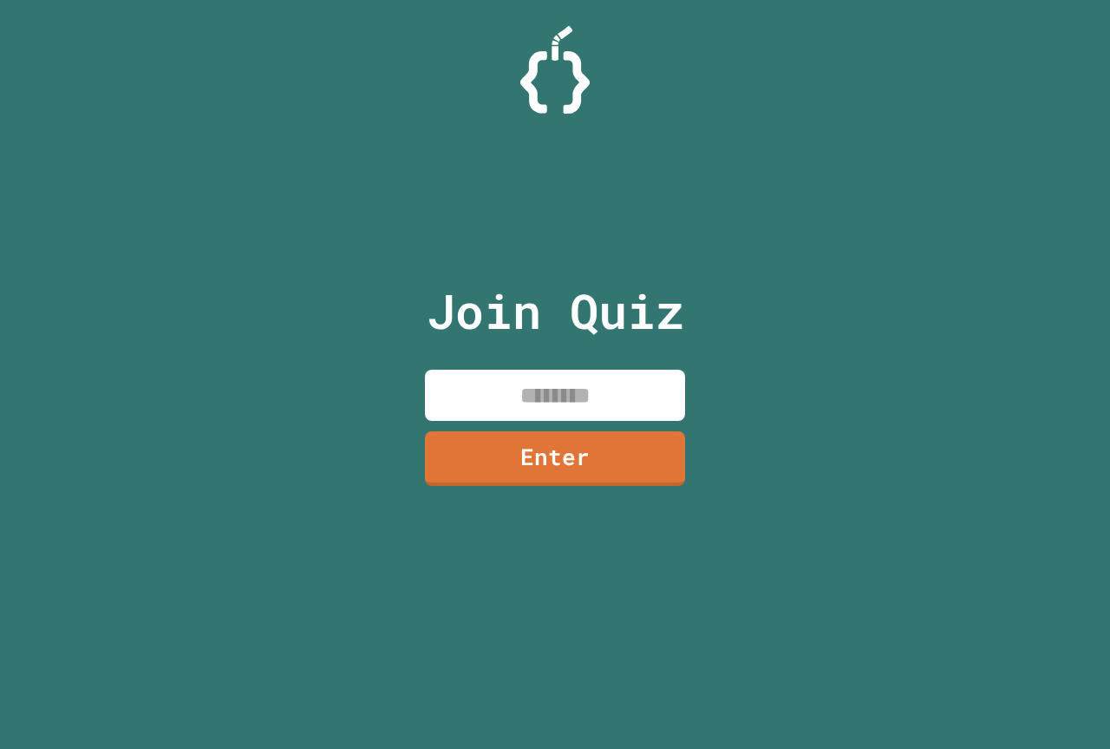
click at [441, 399] on input at bounding box center [555, 394] width 260 height 51
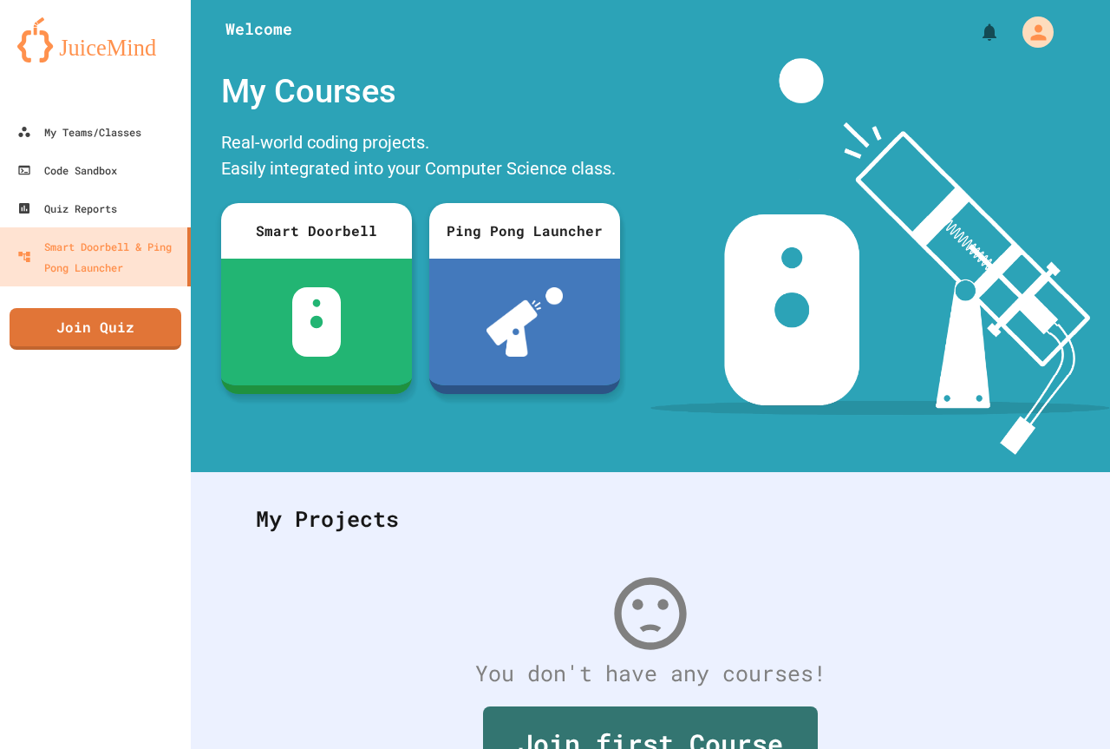
click at [82, 108] on div at bounding box center [95, 95] width 191 height 35
click at [103, 125] on div "My Teams/Classes" at bounding box center [79, 132] width 128 height 22
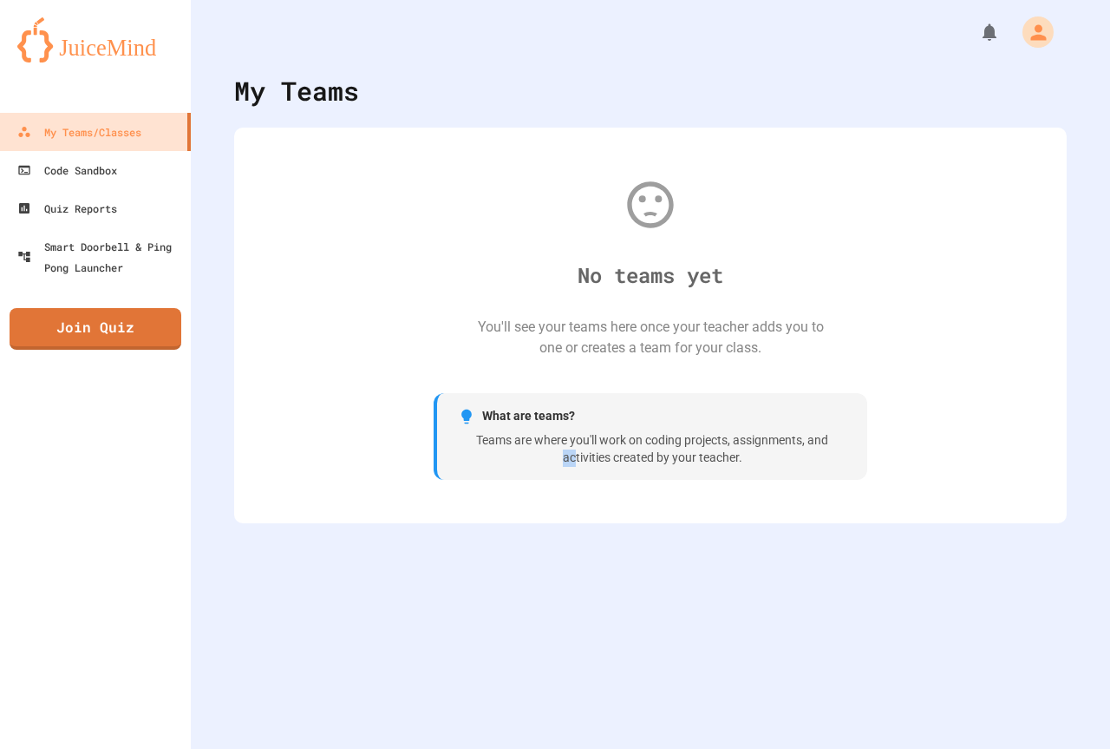
drag, startPoint x: 556, startPoint y: 486, endPoint x: 549, endPoint y: 492, distance: 9.2
click at [549, 492] on div "No teams yet You'll see your teams here once your teacher adds you to one or cr…" at bounding box center [651, 325] width 798 height 361
click at [32, 309] on link "Join Quiz" at bounding box center [94, 325] width 155 height 43
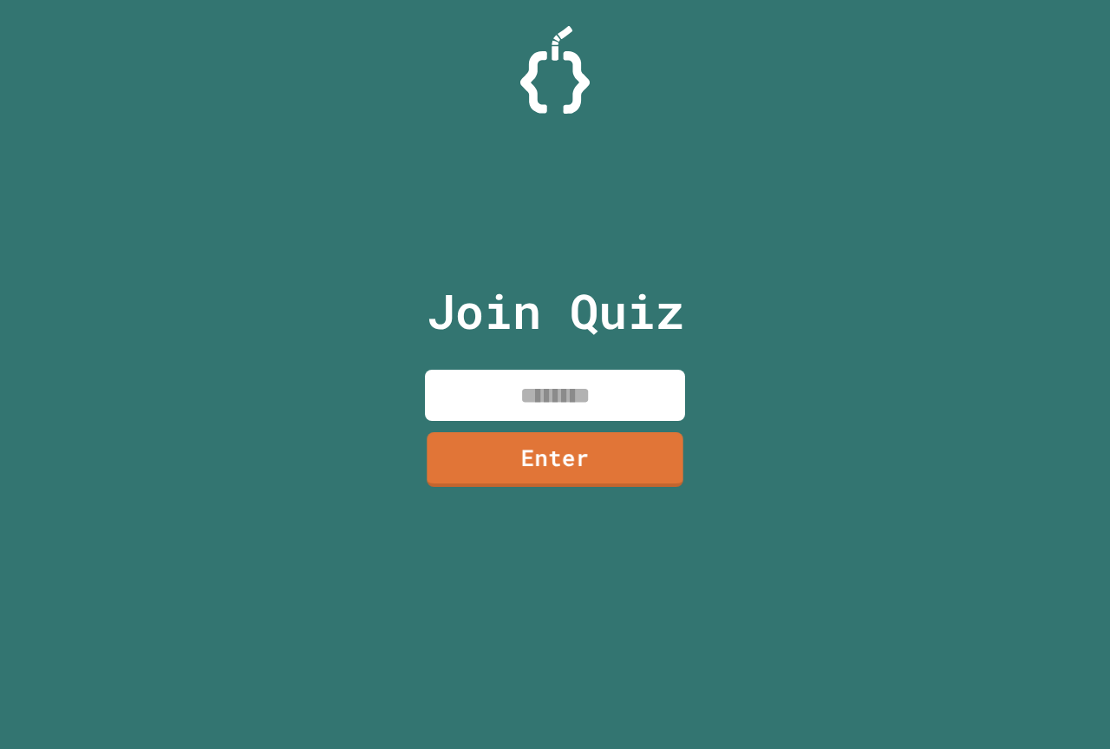
click at [589, 409] on input at bounding box center [555, 394] width 260 height 51
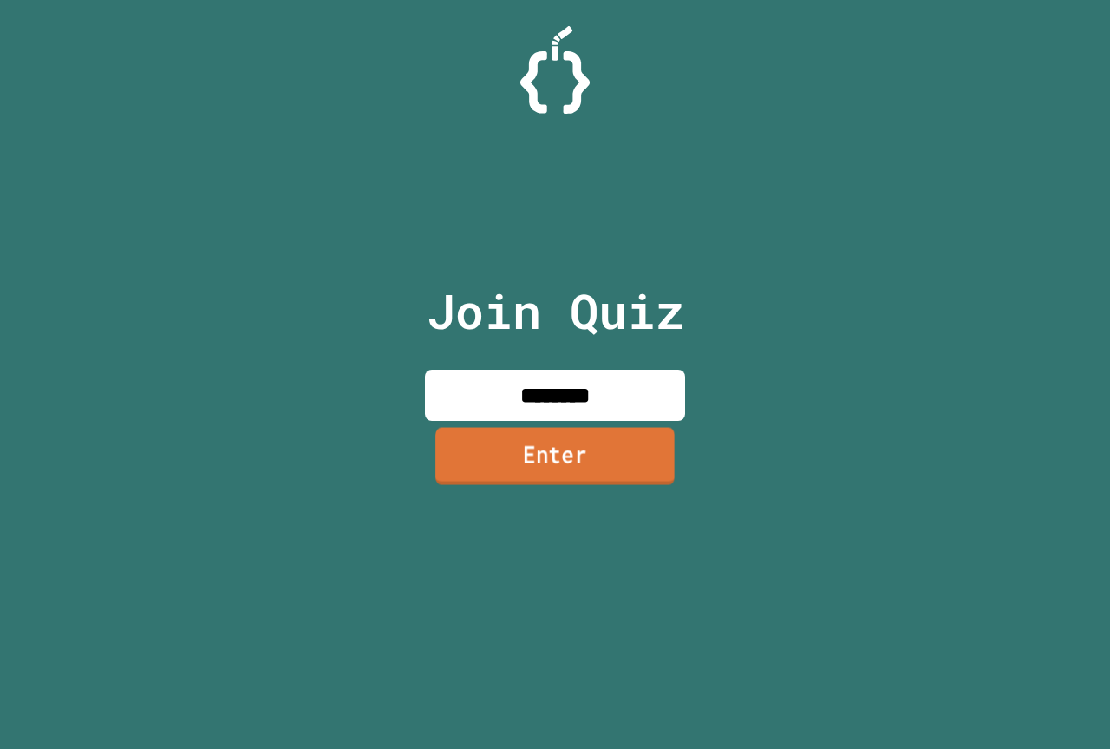
type input "********"
click at [512, 480] on link "Enter" at bounding box center [555, 456] width 260 height 57
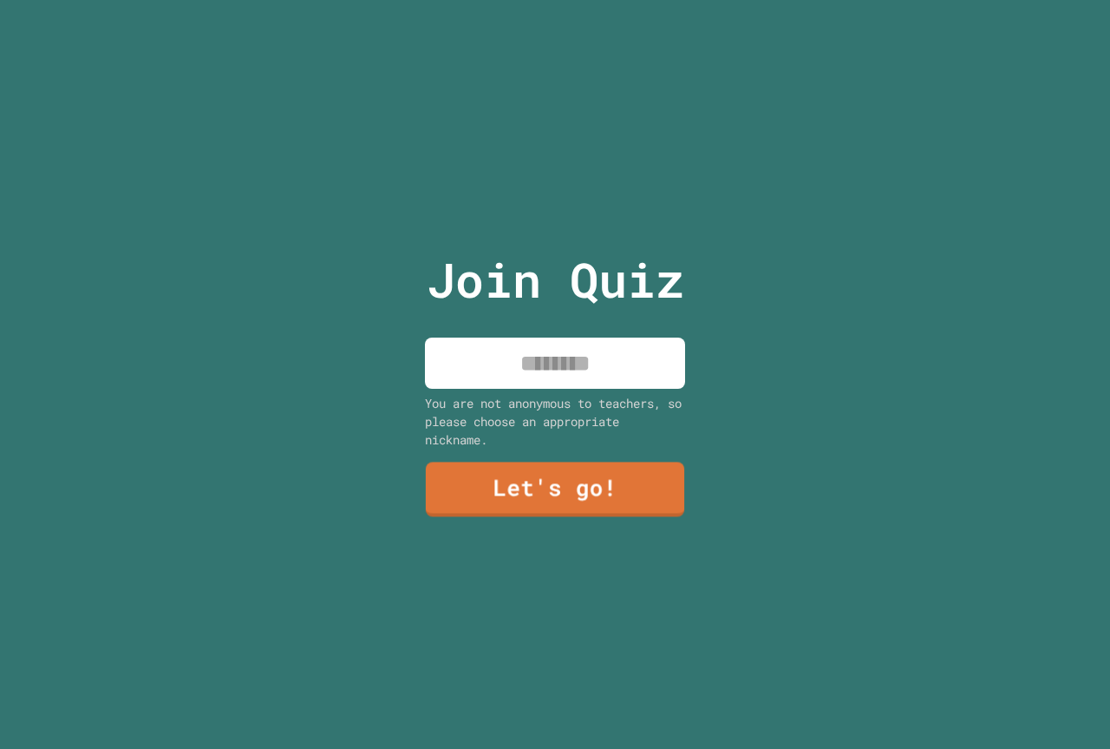
click at [554, 369] on input at bounding box center [555, 362] width 260 height 51
type input "********"
click at [514, 500] on link "Let's go!" at bounding box center [556, 488] width 258 height 57
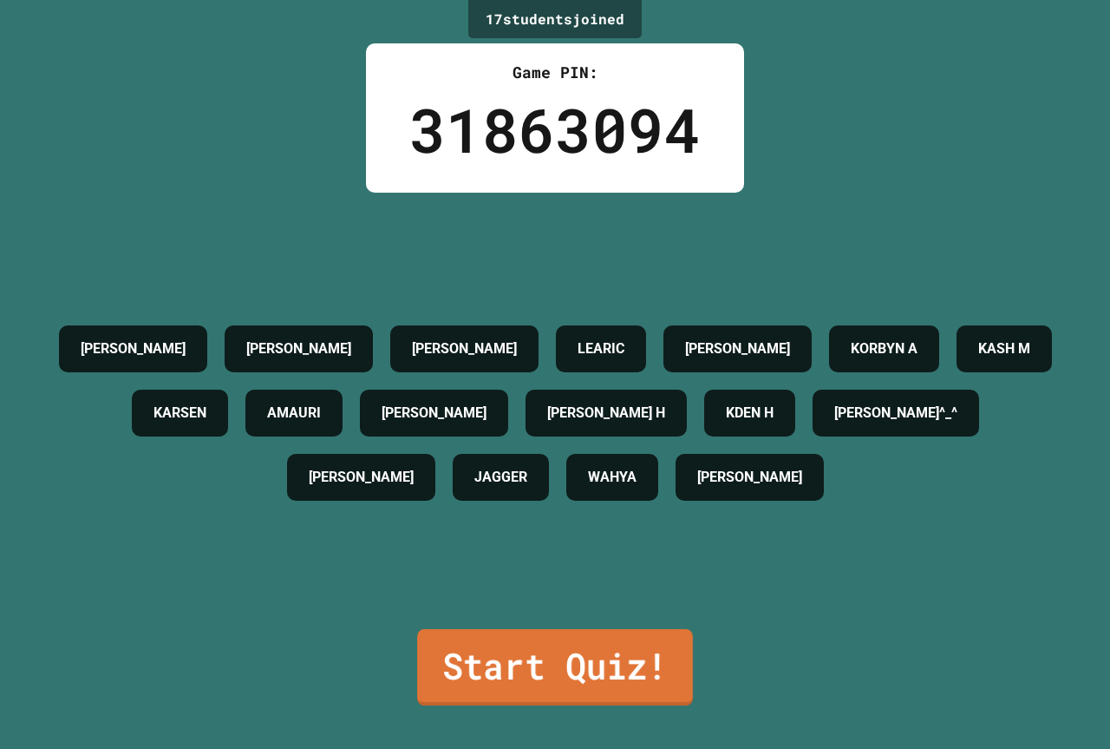
click at [563, 652] on link "Start Quiz!" at bounding box center [555, 667] width 276 height 76
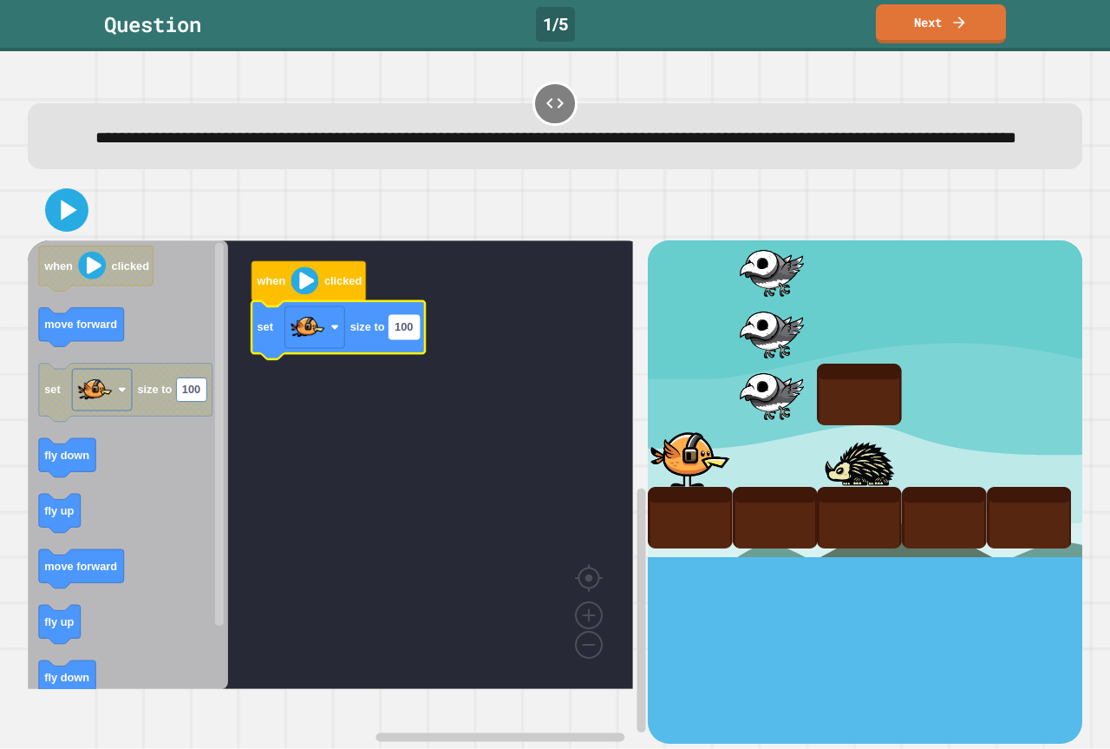
click at [403, 334] on text "100" at bounding box center [404, 327] width 18 height 13
type input "**********"
click at [56, 231] on icon at bounding box center [67, 210] width 42 height 42
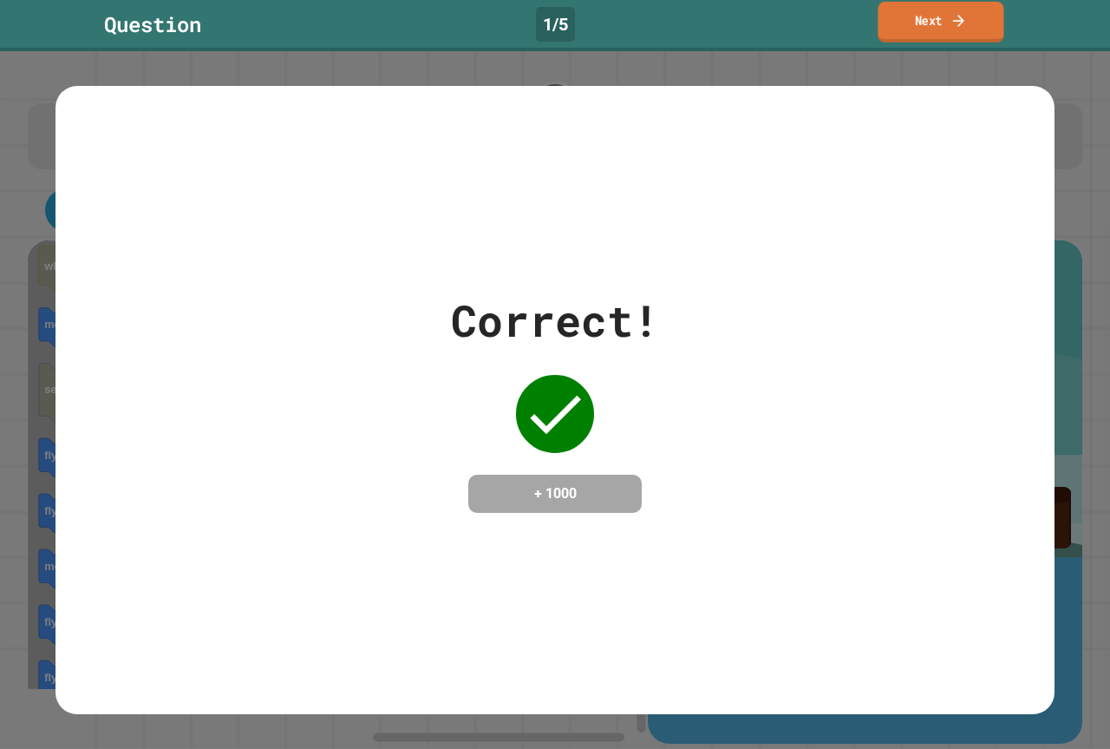
click at [960, 19] on icon at bounding box center [959, 20] width 16 height 18
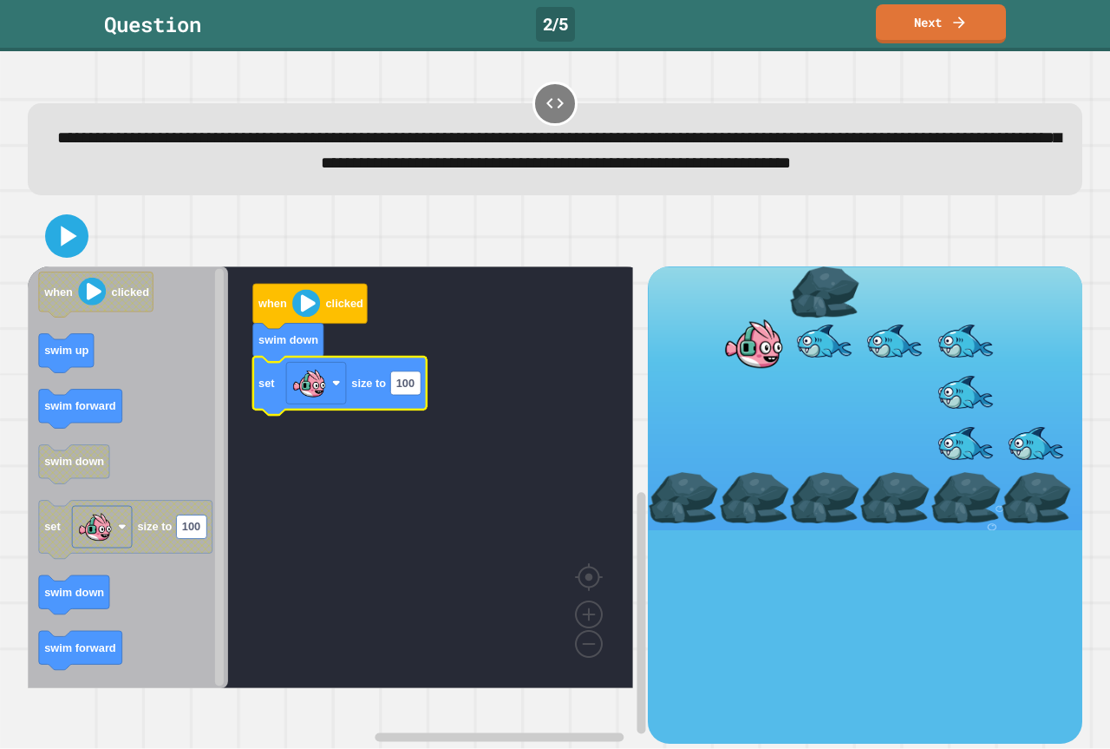
click at [416, 415] on icon "Blockly Workspace" at bounding box center [339, 385] width 173 height 58
click at [410, 415] on icon "Blockly Workspace" at bounding box center [339, 385] width 173 height 58
click at [399, 389] on text "100" at bounding box center [405, 382] width 18 height 13
type input "*******"
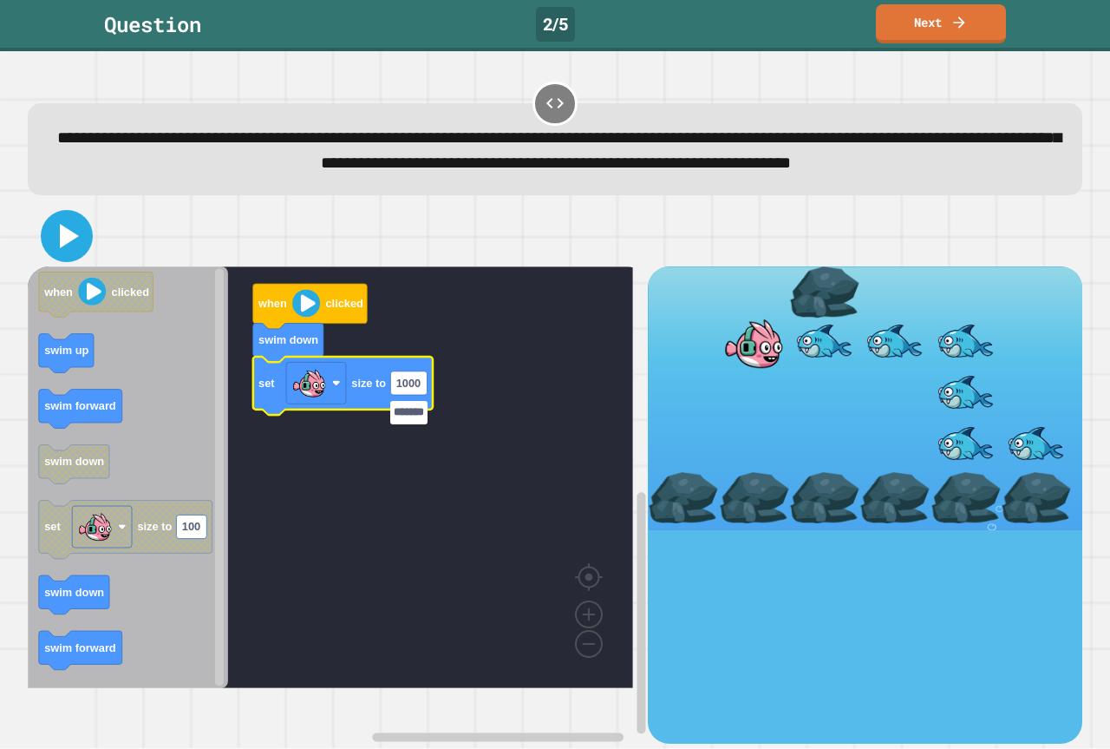
scroll to position [0, 0]
click at [67, 257] on icon at bounding box center [67, 236] width 42 height 42
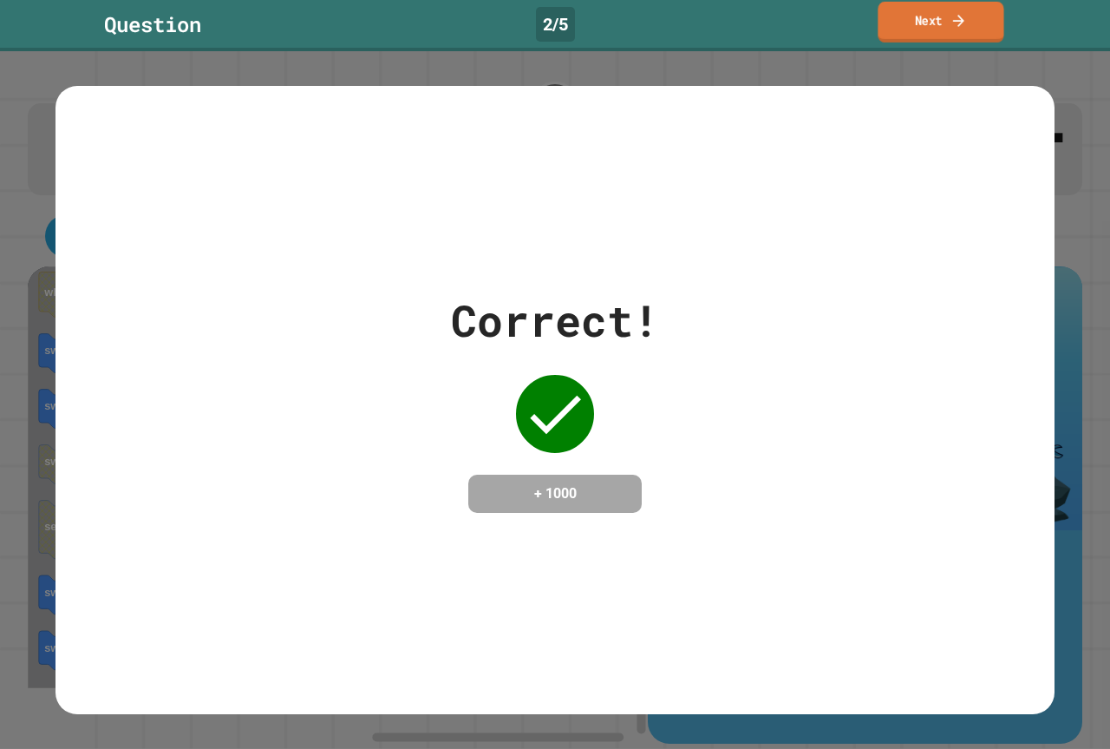
click at [966, 31] on link "Next" at bounding box center [941, 22] width 126 height 41
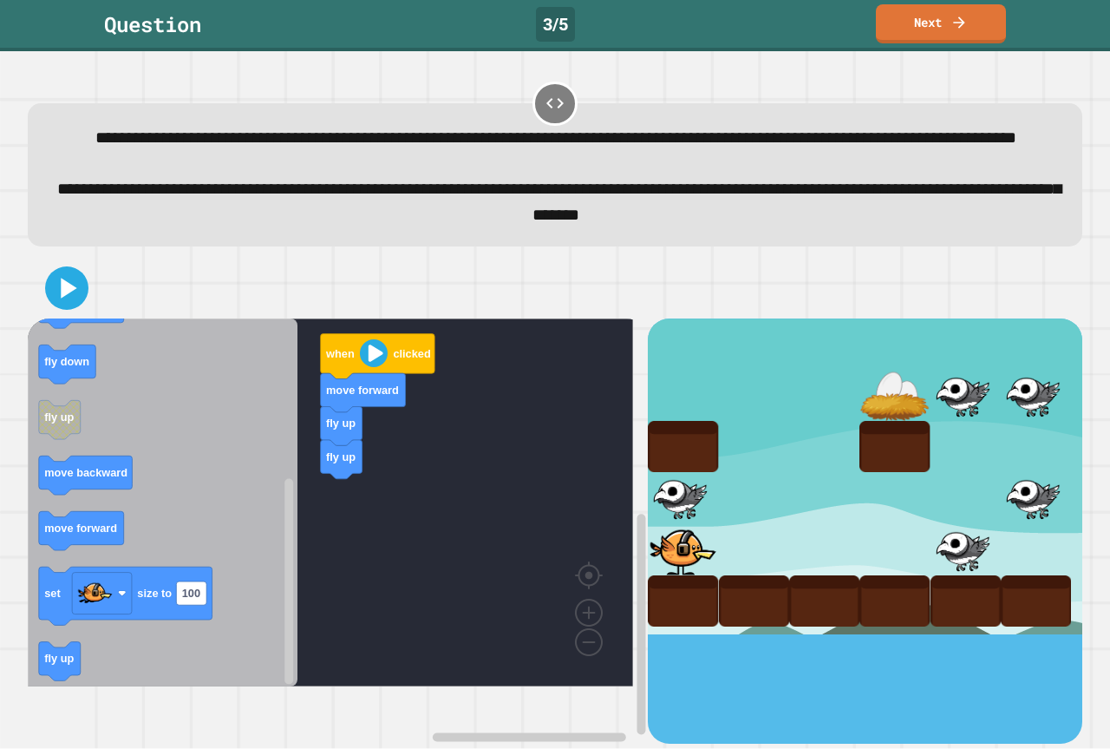
click at [265, 553] on icon "when clicked fly up change costume to move forward move forward fly down fly up…" at bounding box center [163, 502] width 270 height 368
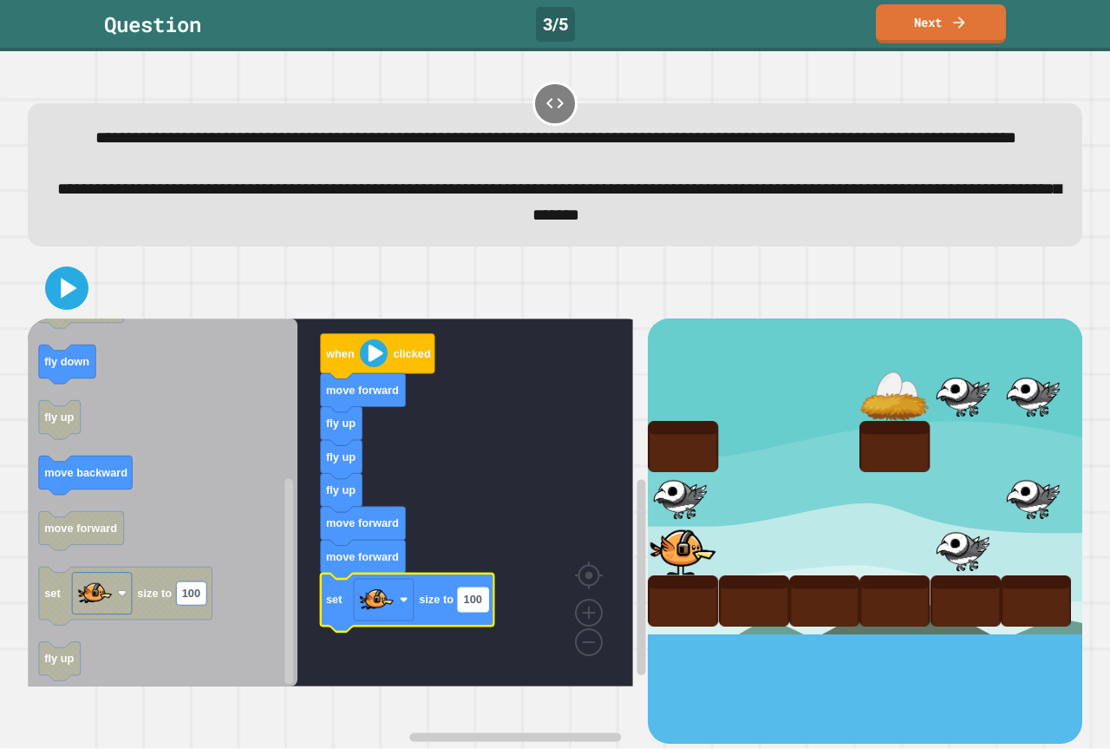
click at [468, 606] on text "100" at bounding box center [473, 599] width 18 height 13
type input "*"
type input "**"
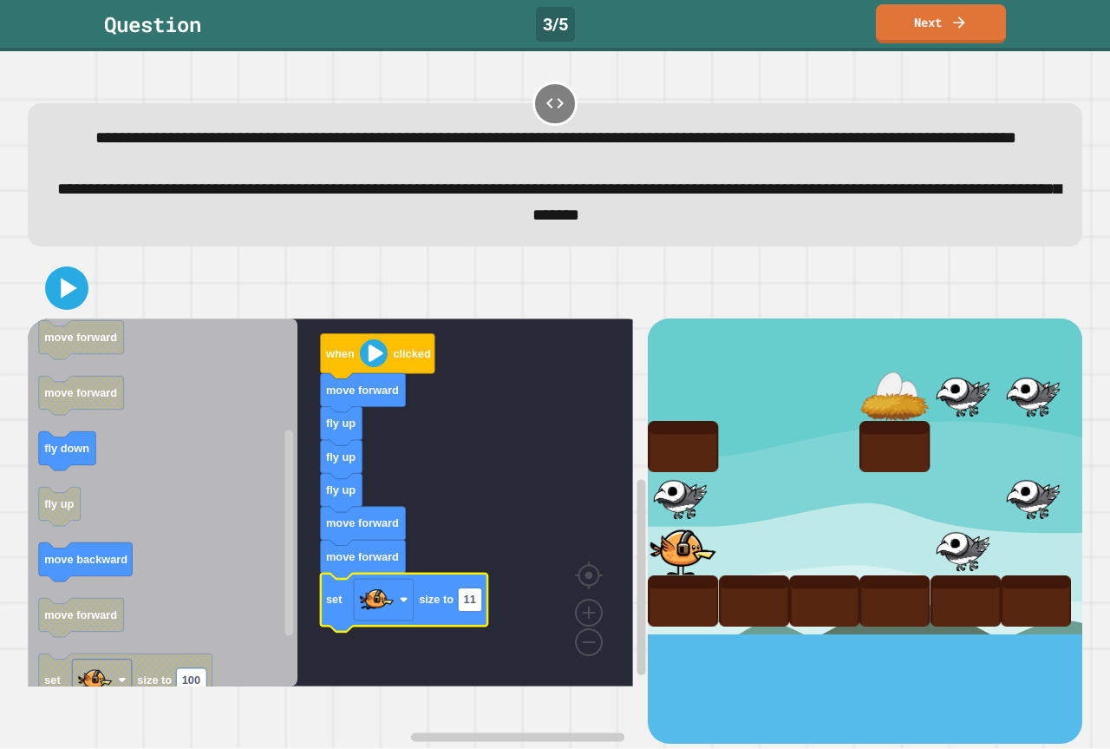
click at [564, 566] on rect "Blockly Workspace" at bounding box center [330, 502] width 605 height 368
click at [502, 564] on rect "Blockly Workspace" at bounding box center [330, 502] width 605 height 368
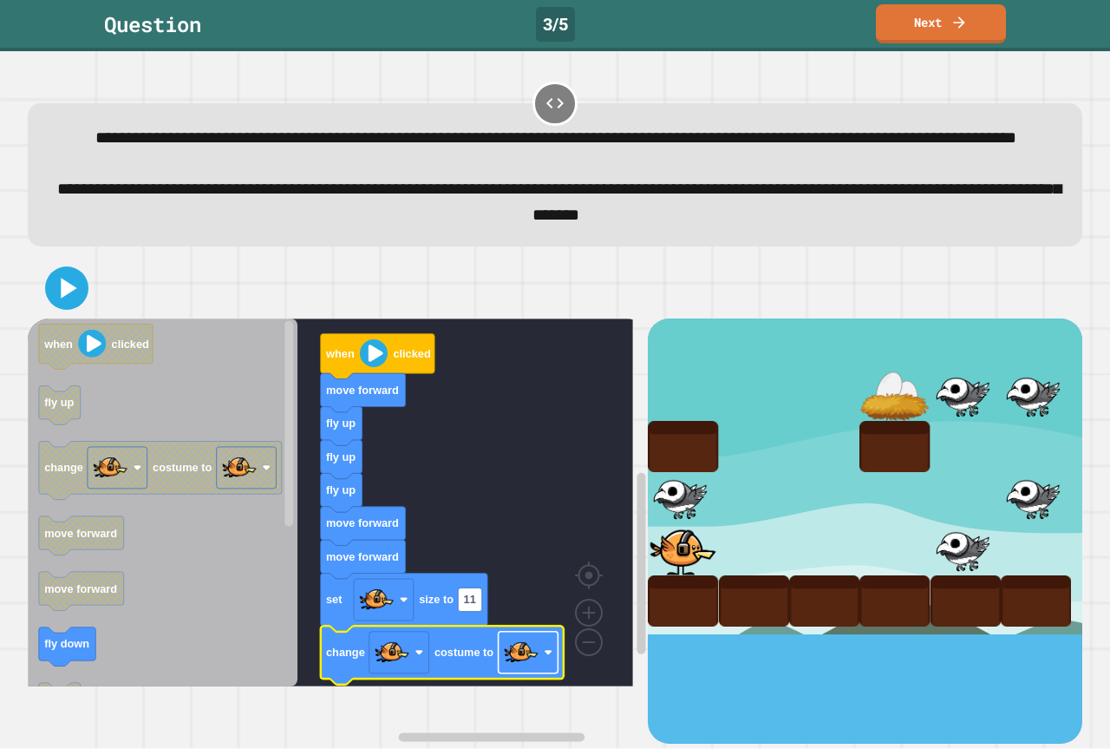
click at [530, 670] on image "Blockly Workspace" at bounding box center [521, 652] width 35 height 35
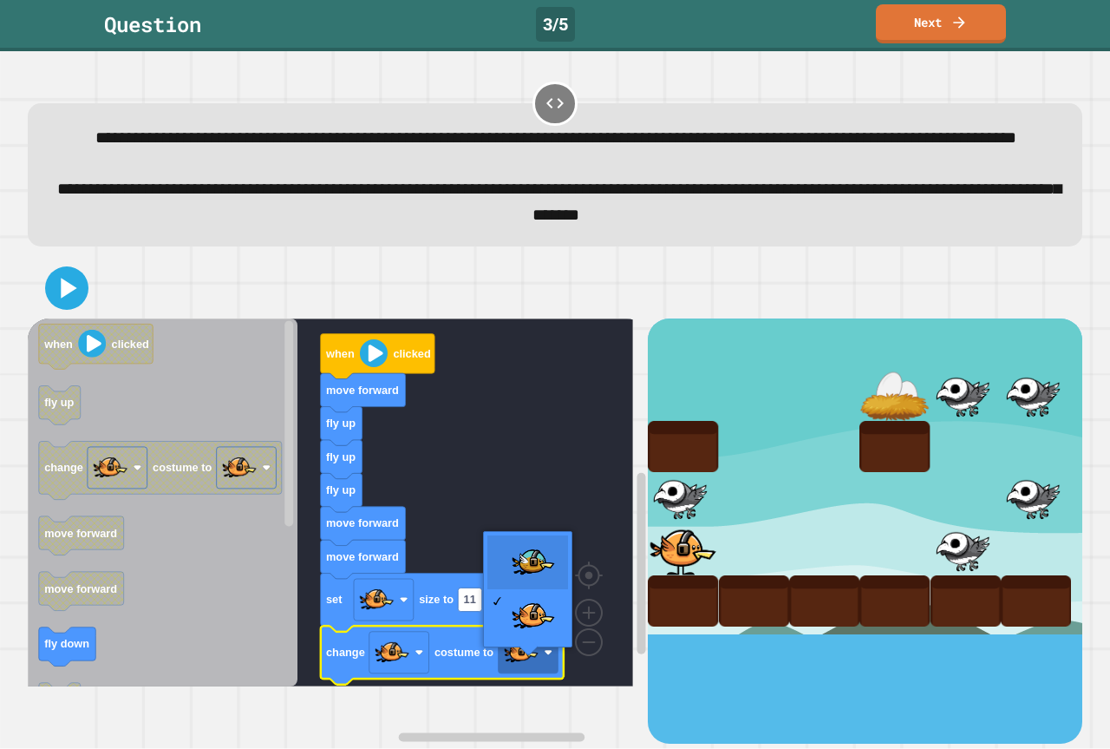
drag, startPoint x: 541, startPoint y: 572, endPoint x: 419, endPoint y: 538, distance: 126.9
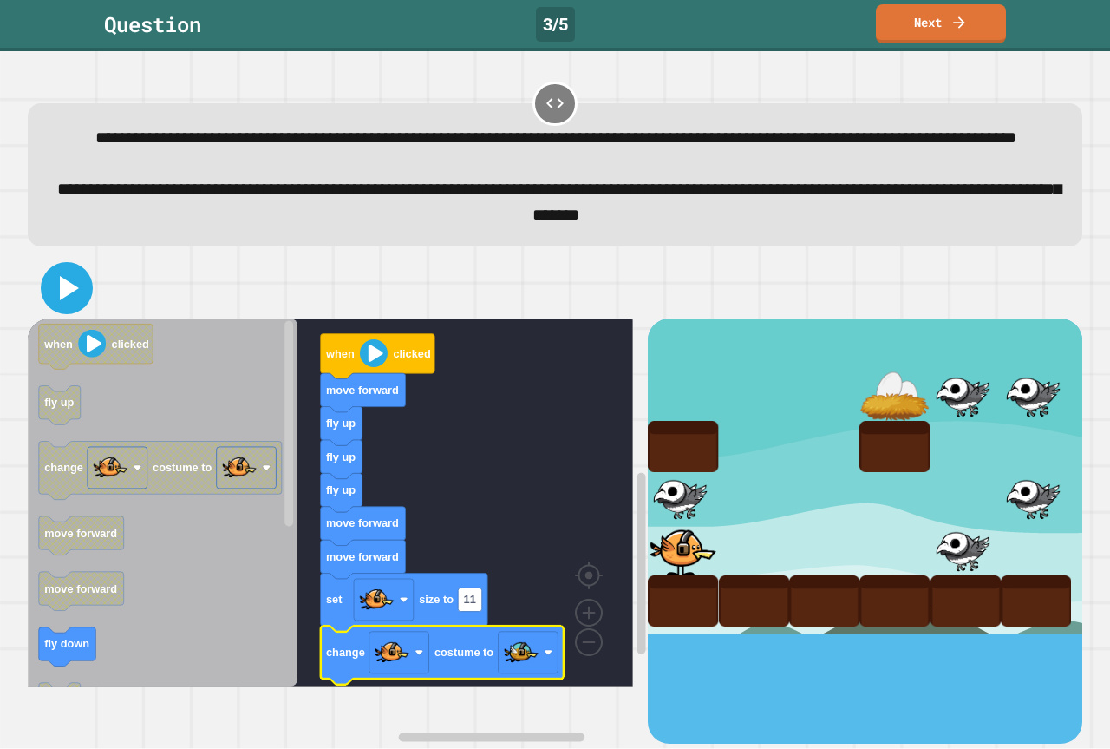
click at [70, 309] on icon at bounding box center [67, 288] width 42 height 42
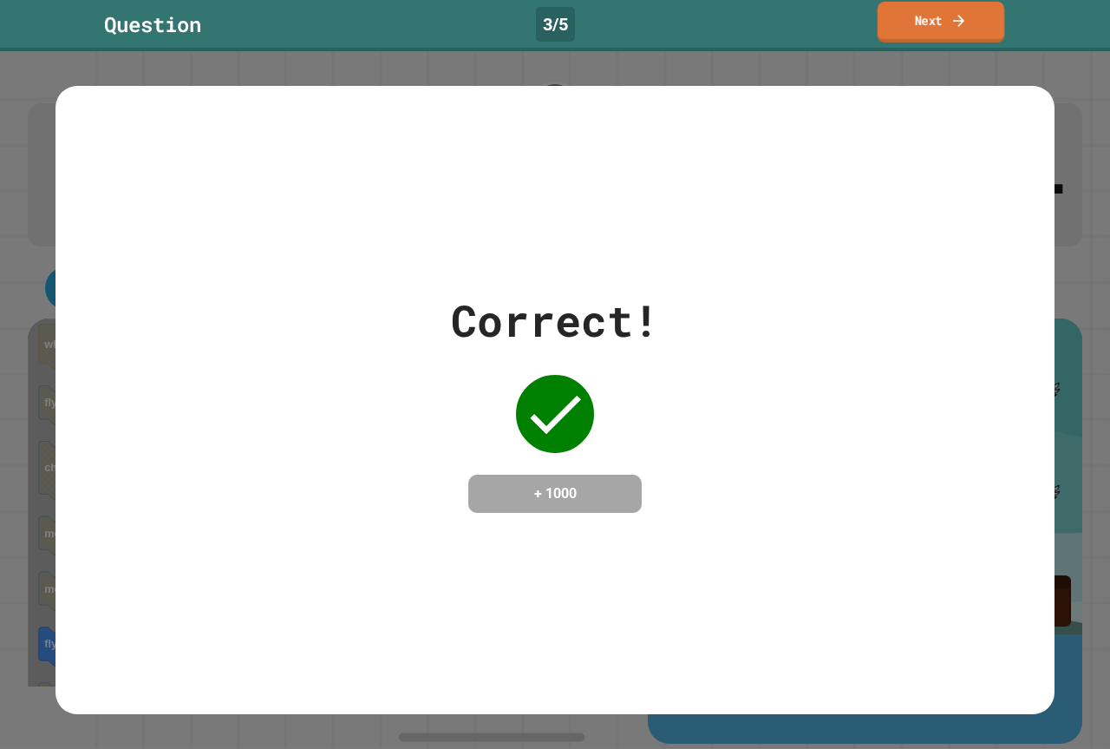
click at [992, 20] on link "Next" at bounding box center [941, 22] width 127 height 41
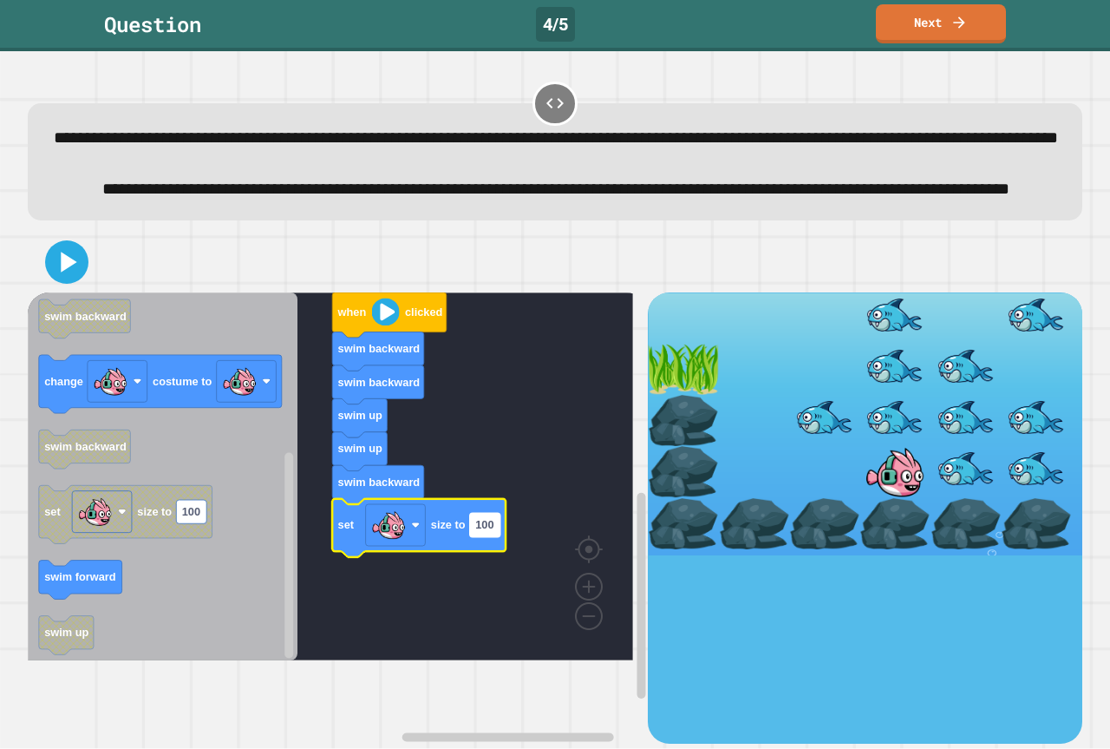
click at [497, 536] on rect "Blockly Workspace" at bounding box center [485, 524] width 30 height 23
click at [490, 587] on input "***" at bounding box center [485, 581] width 30 height 23
click at [487, 588] on input "***" at bounding box center [485, 581] width 30 height 23
type input "*"
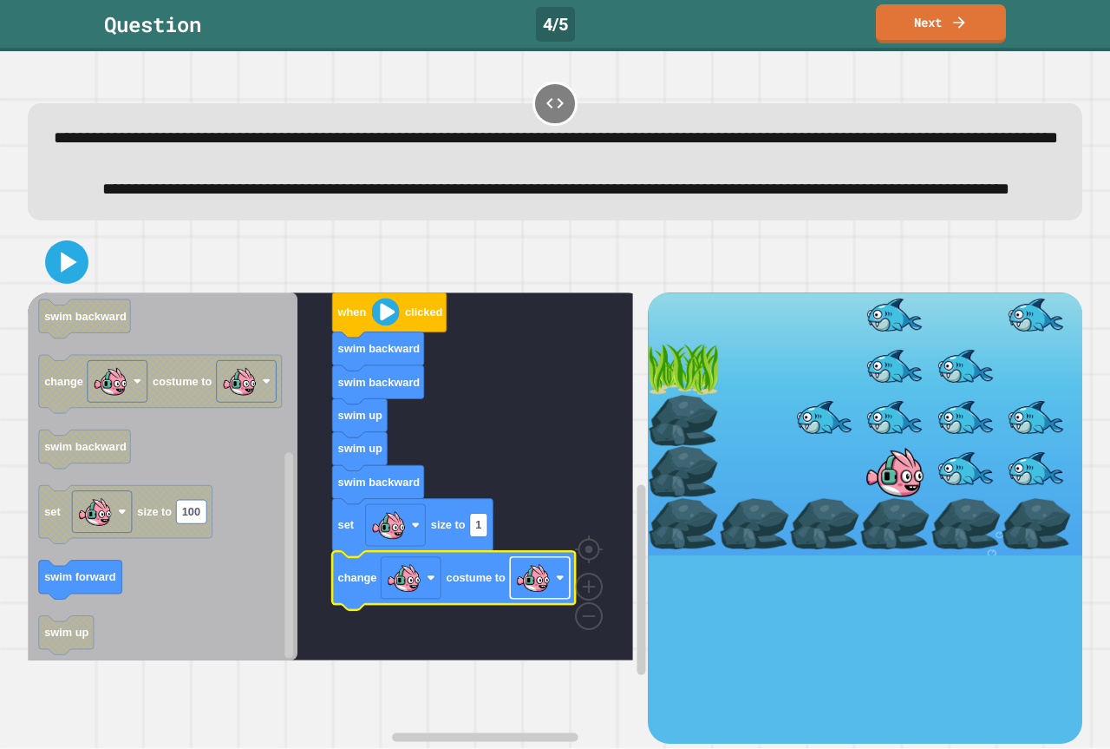
click at [548, 595] on image "Blockly Workspace" at bounding box center [533, 577] width 35 height 35
click at [64, 283] on icon at bounding box center [67, 262] width 42 height 42
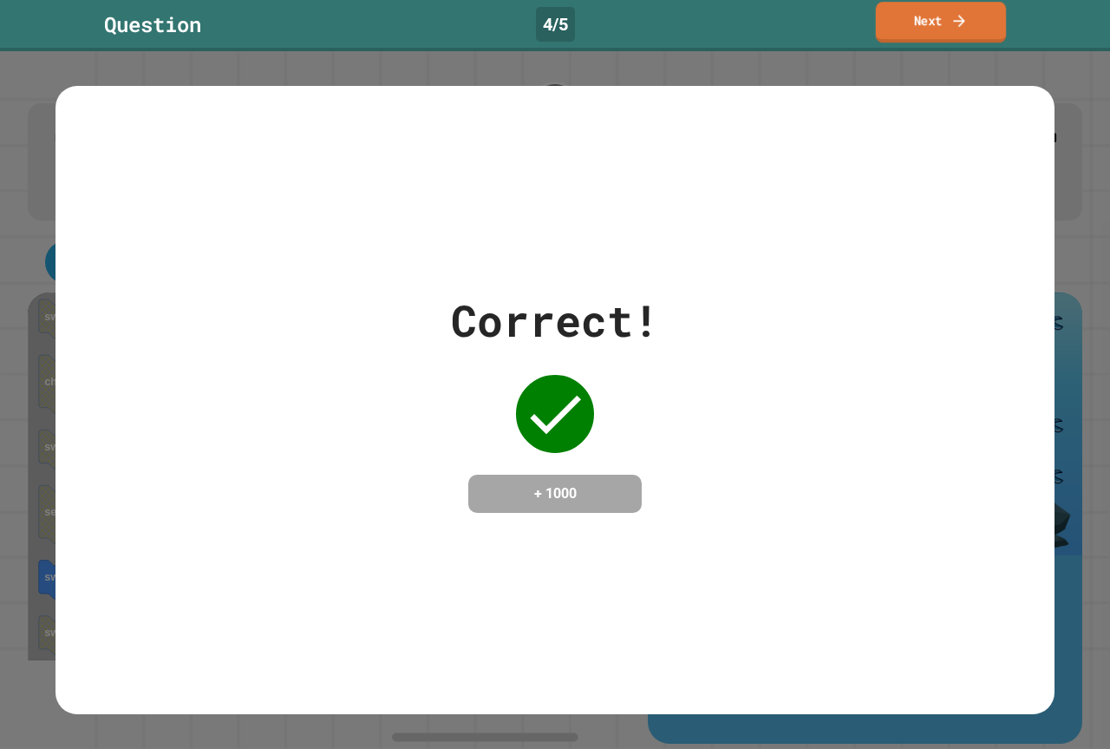
click at [997, 19] on link "Next" at bounding box center [941, 22] width 130 height 41
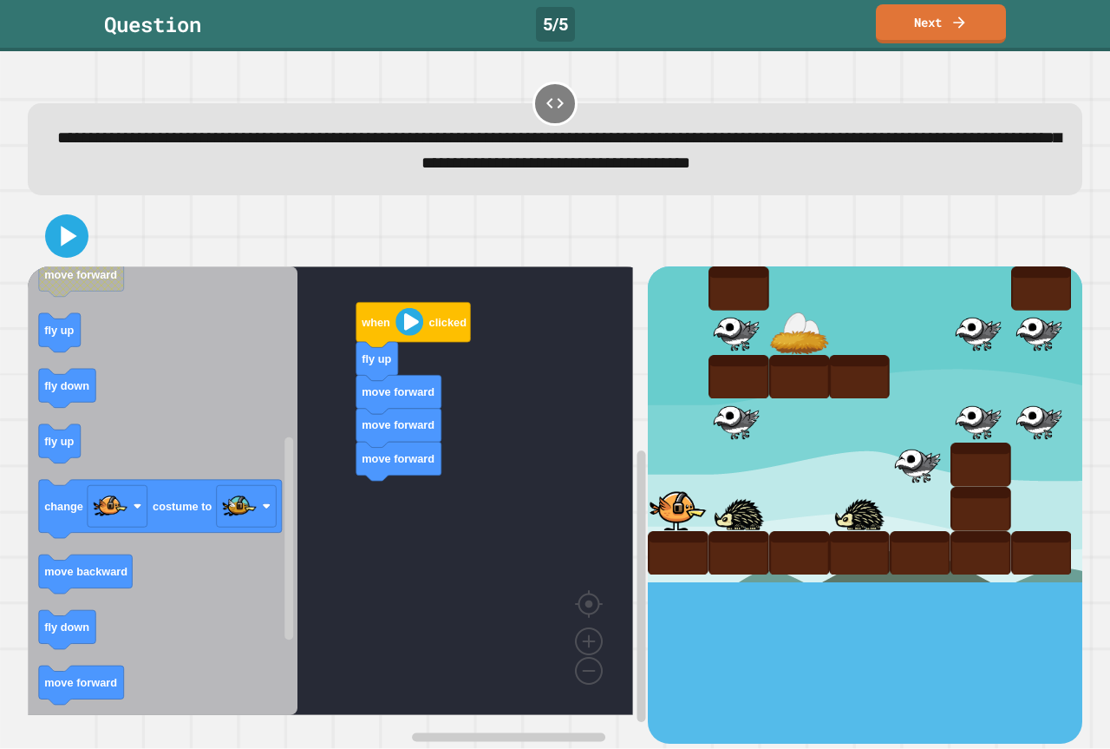
click at [222, 435] on icon "when clicked fly down fly up move backward set size to 100 move forward move fo…" at bounding box center [163, 490] width 270 height 448
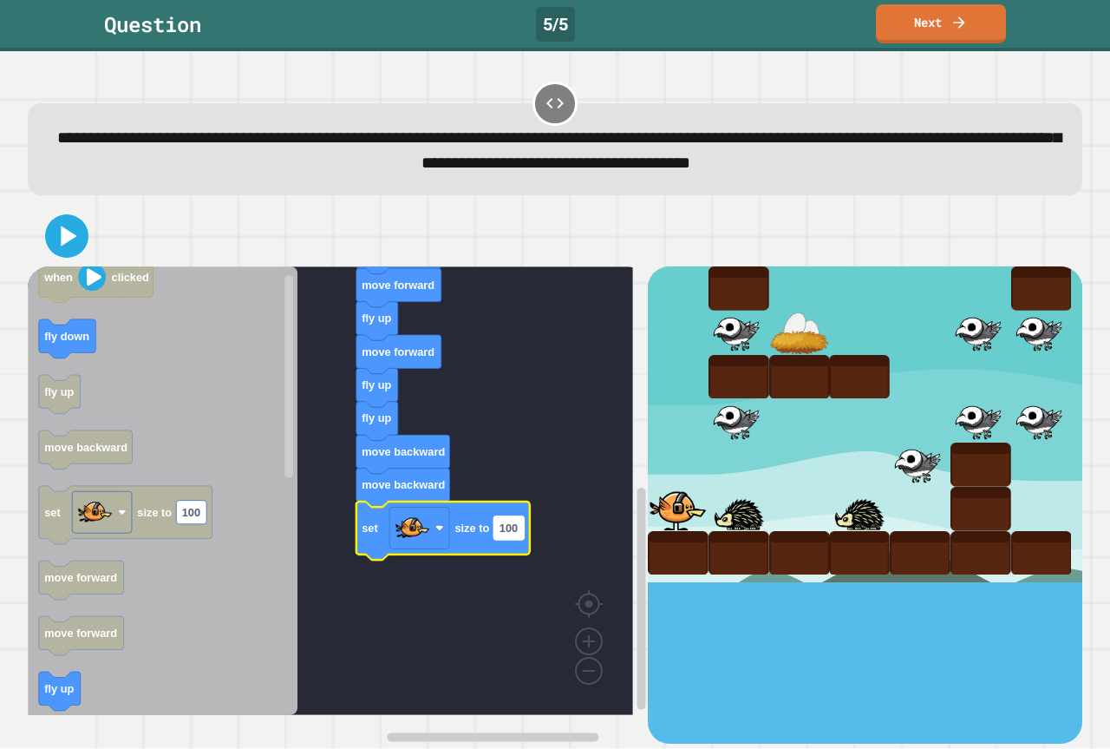
click at [519, 526] on rect "Blockly Workspace" at bounding box center [509, 527] width 30 height 23
type input "*"
click at [588, 688] on g "when clicked fly up move forward move forward move forward fly up move forward …" at bounding box center [343, 422] width 631 height 586
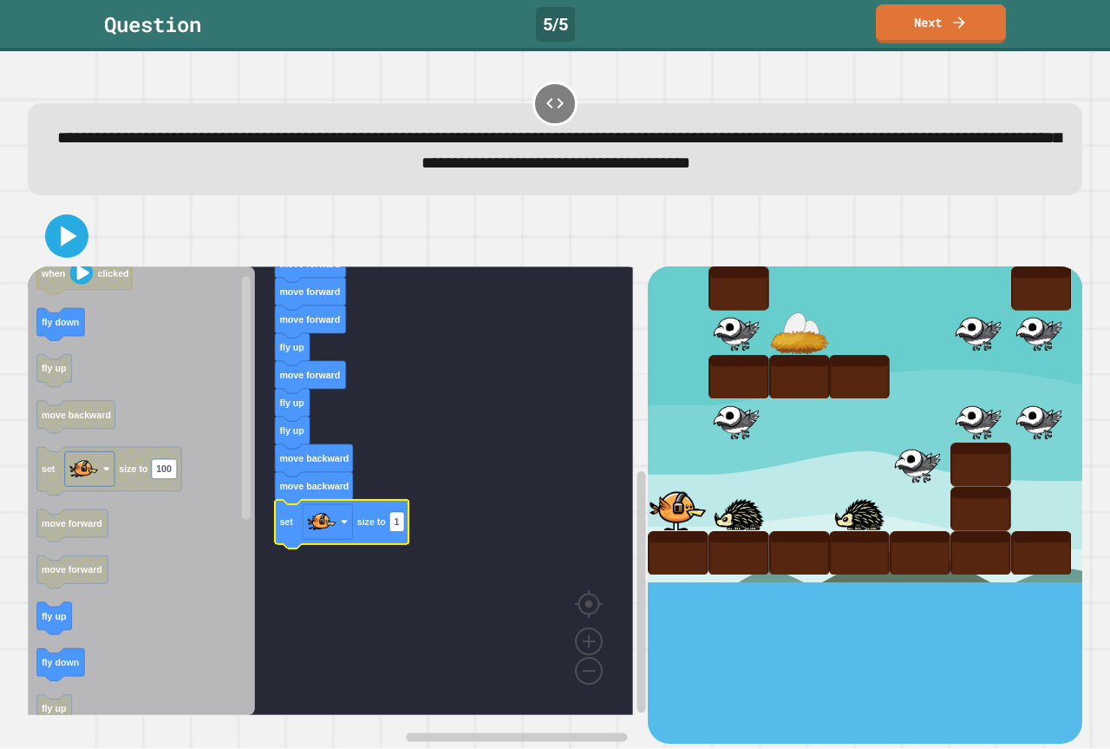
click at [452, 642] on rect "Blockly Workspace" at bounding box center [330, 490] width 605 height 448
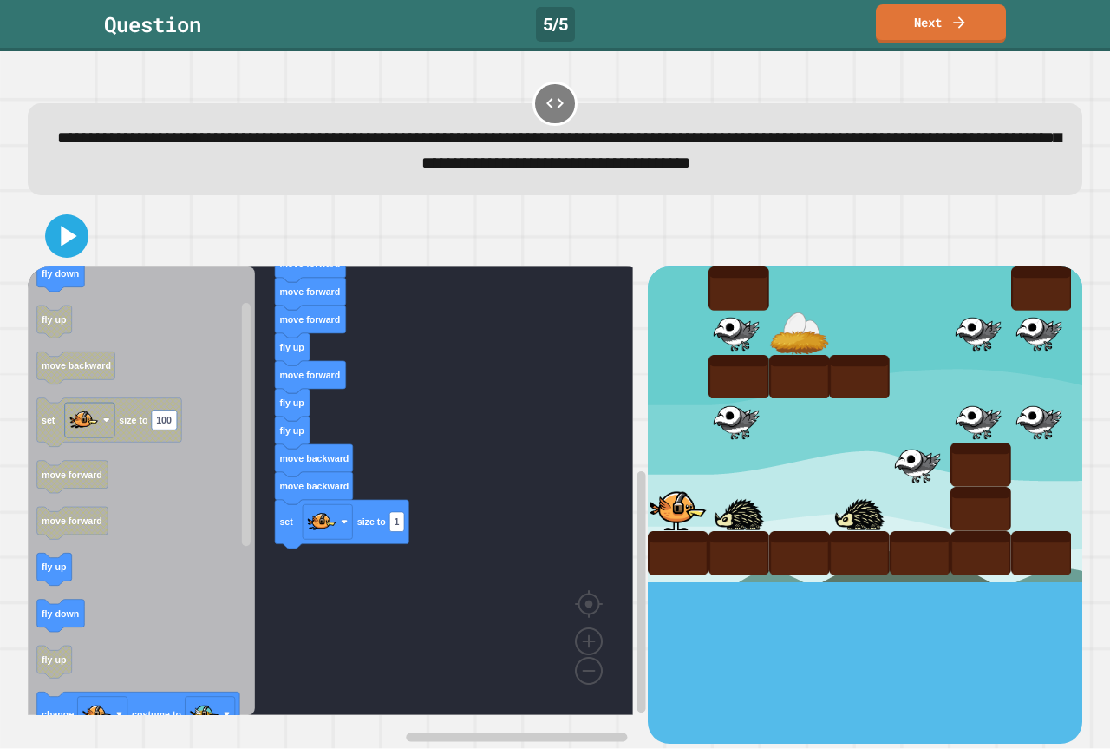
click at [91, 497] on icon "when clicked fly down fly up move backward set size to 100 move forward move fo…" at bounding box center [141, 490] width 227 height 448
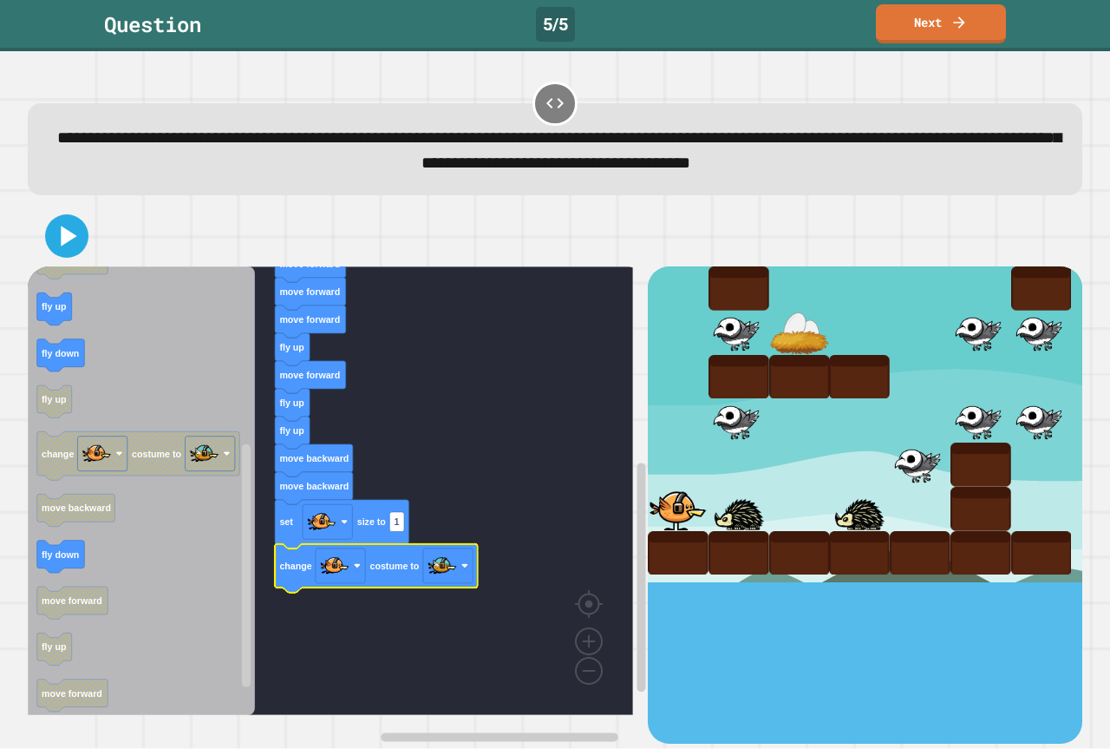
click at [69, 263] on div at bounding box center [555, 236] width 1055 height 61
drag, startPoint x: 74, startPoint y: 245, endPoint x: 272, endPoint y: 345, distance: 222.3
click at [95, 248] on div at bounding box center [555, 236] width 1055 height 61
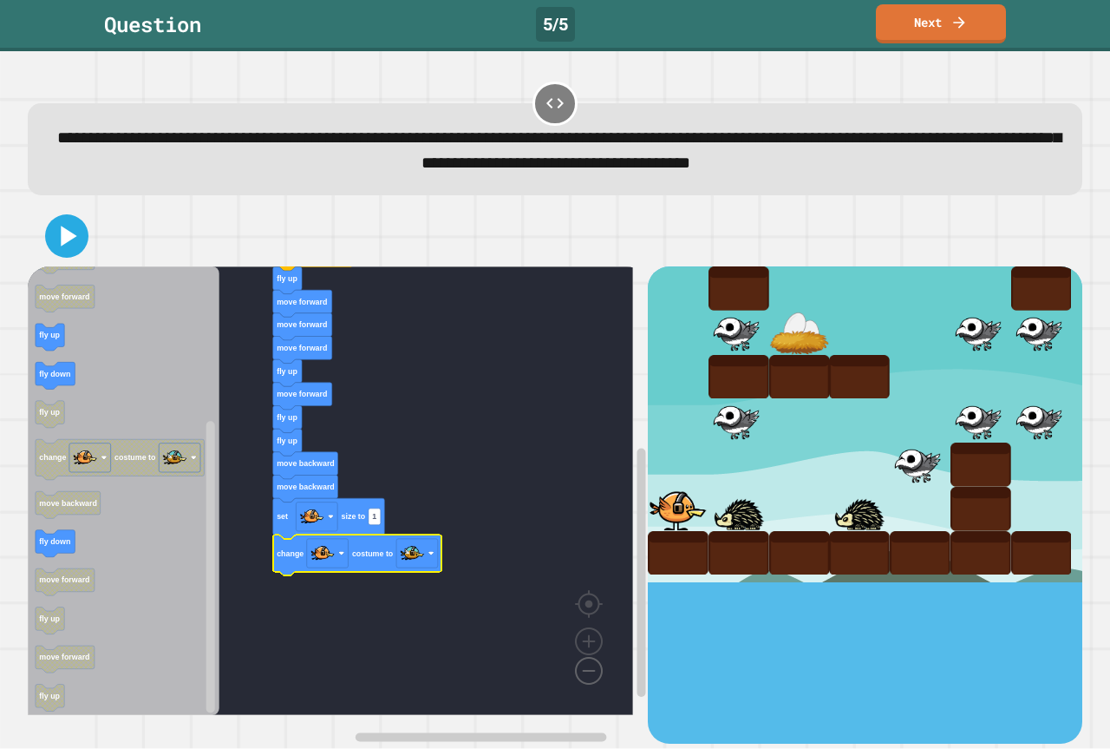
click at [587, 668] on image "Blockly Workspace" at bounding box center [561, 631] width 83 height 108
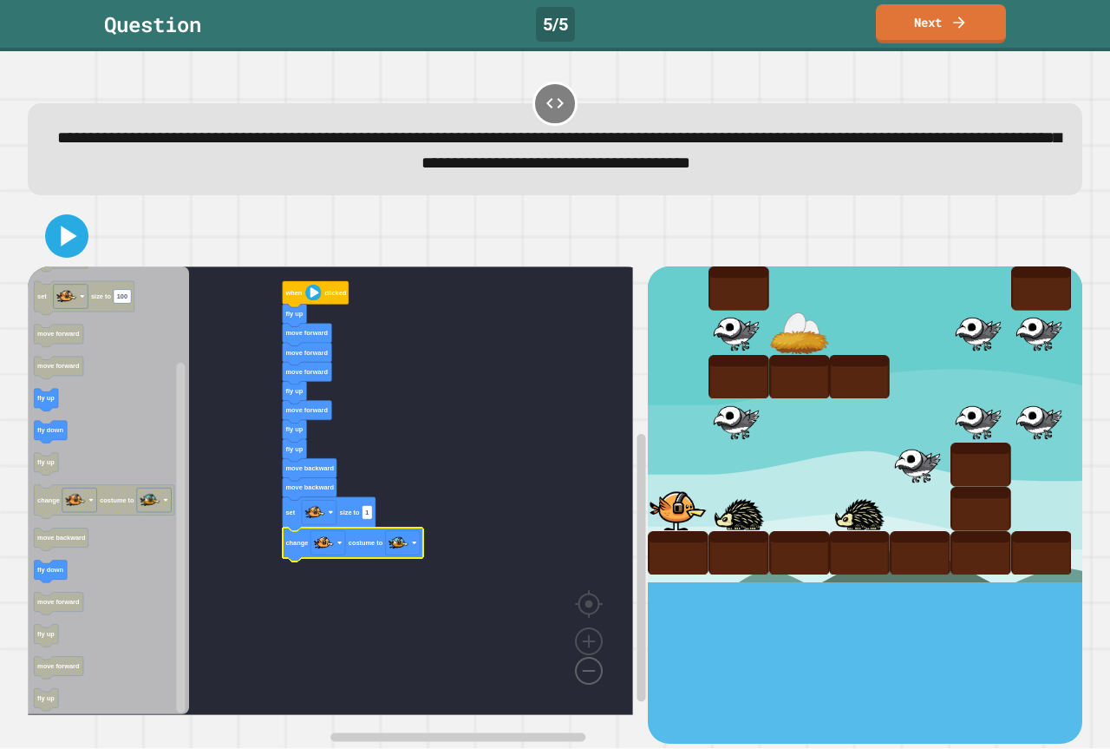
click at [587, 668] on image "Blockly Workspace" at bounding box center [561, 631] width 83 height 108
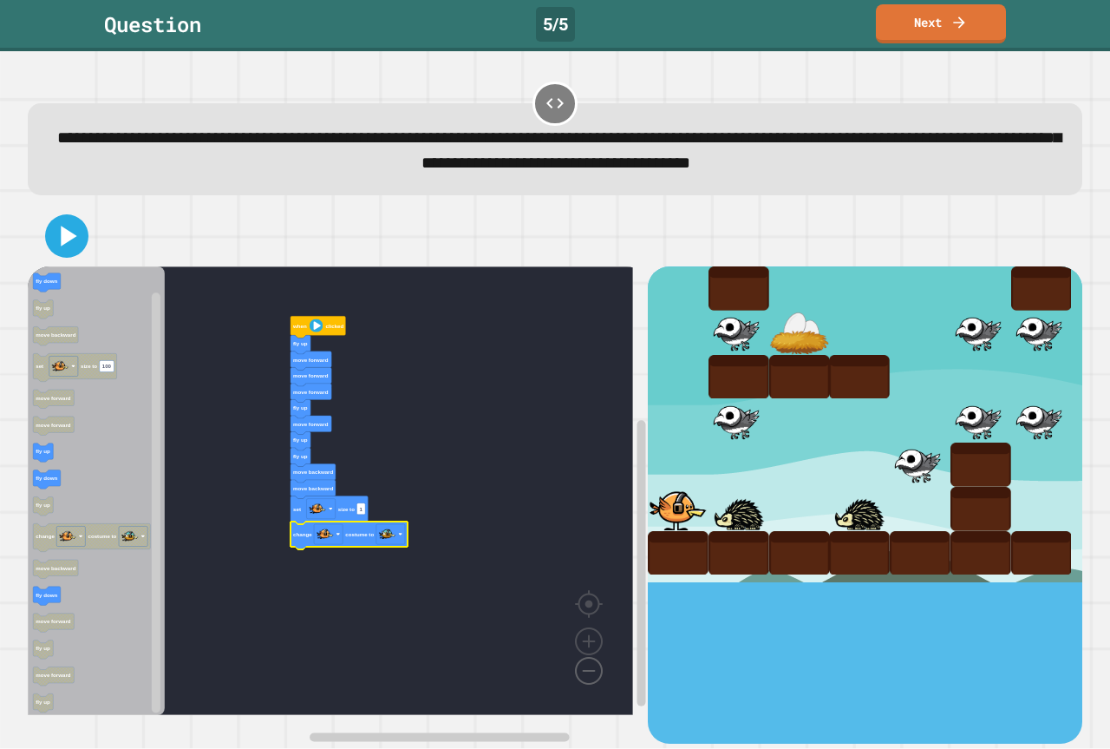
click at [587, 668] on image "Blockly Workspace" at bounding box center [561, 631] width 83 height 108
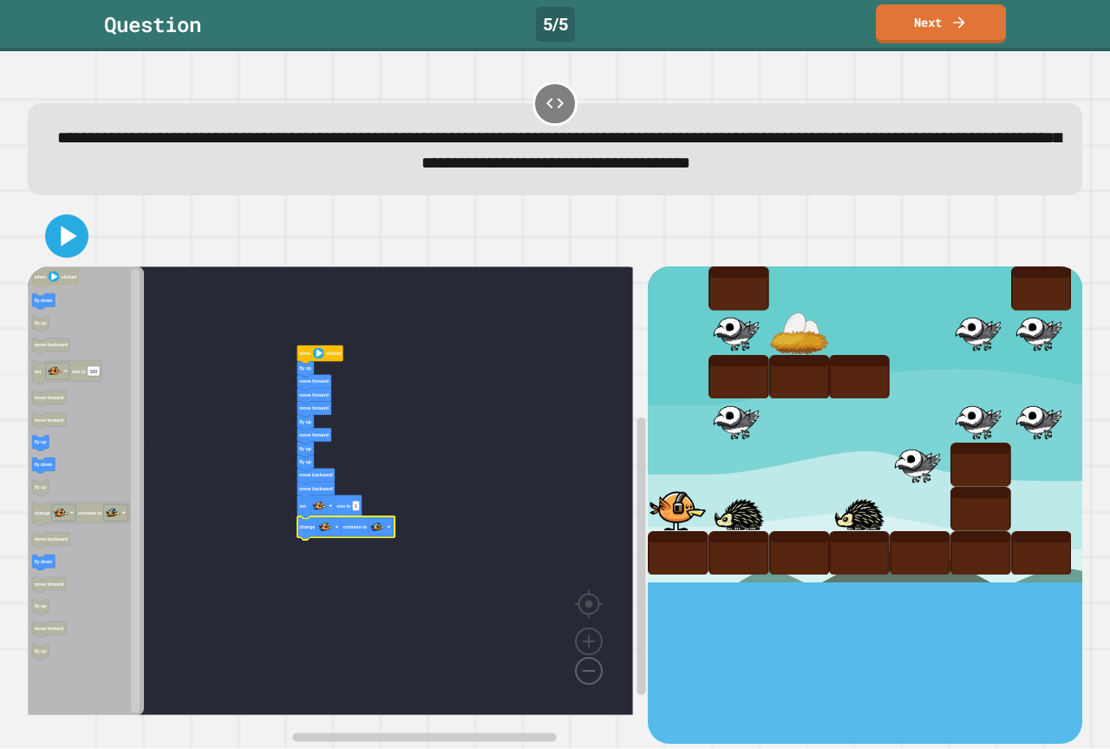
click at [587, 668] on image "Blockly Workspace" at bounding box center [561, 631] width 83 height 108
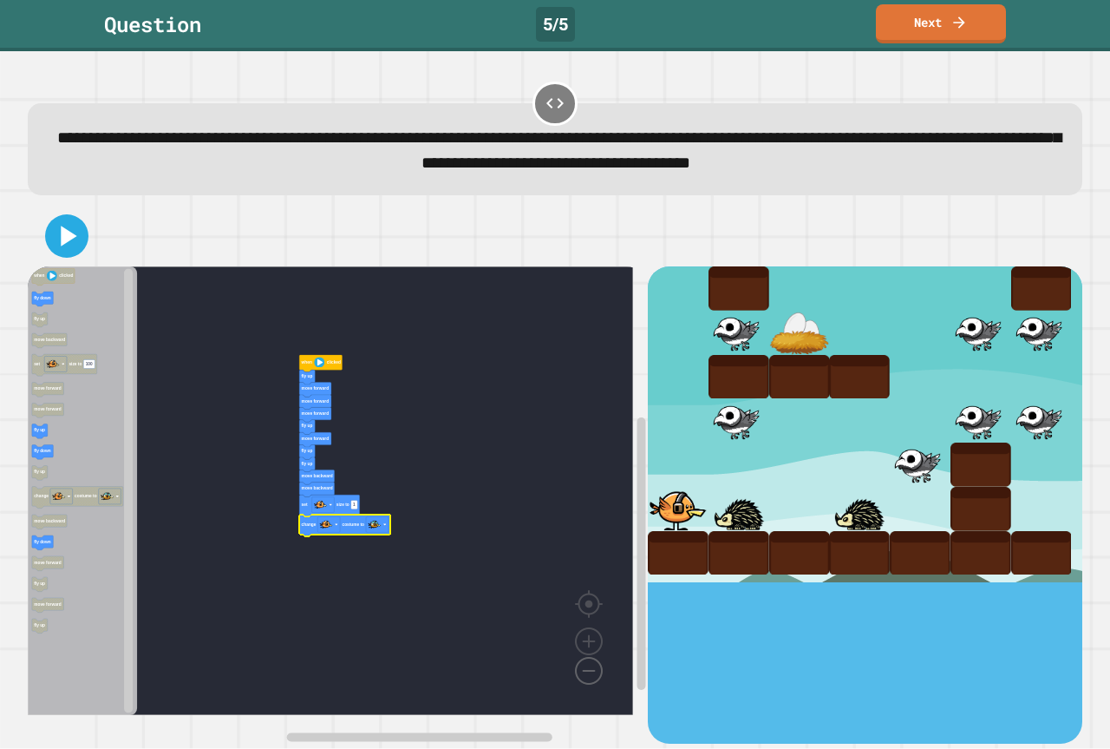
click at [587, 668] on image "Blockly Workspace" at bounding box center [561, 631] width 83 height 108
click at [587, 667] on image "Blockly Workspace" at bounding box center [561, 631] width 83 height 108
click at [576, 637] on image "Blockly Workspace" at bounding box center [588, 601] width 83 height 108
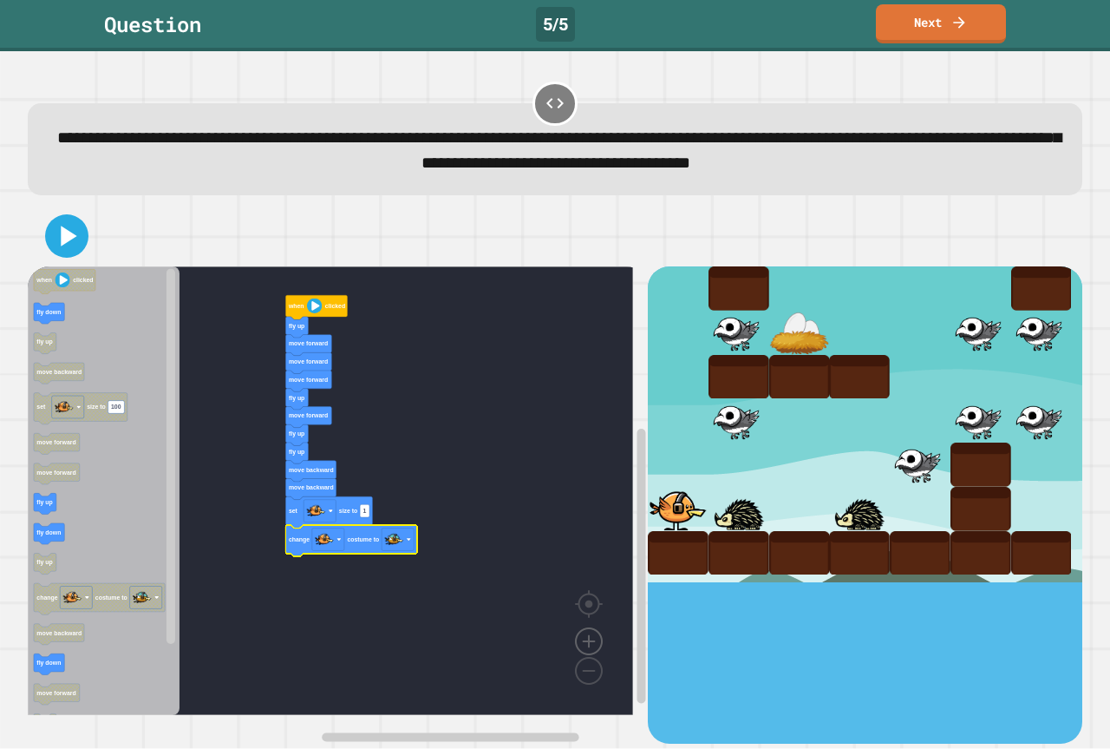
click at [576, 637] on image "Blockly Workspace" at bounding box center [588, 601] width 83 height 108
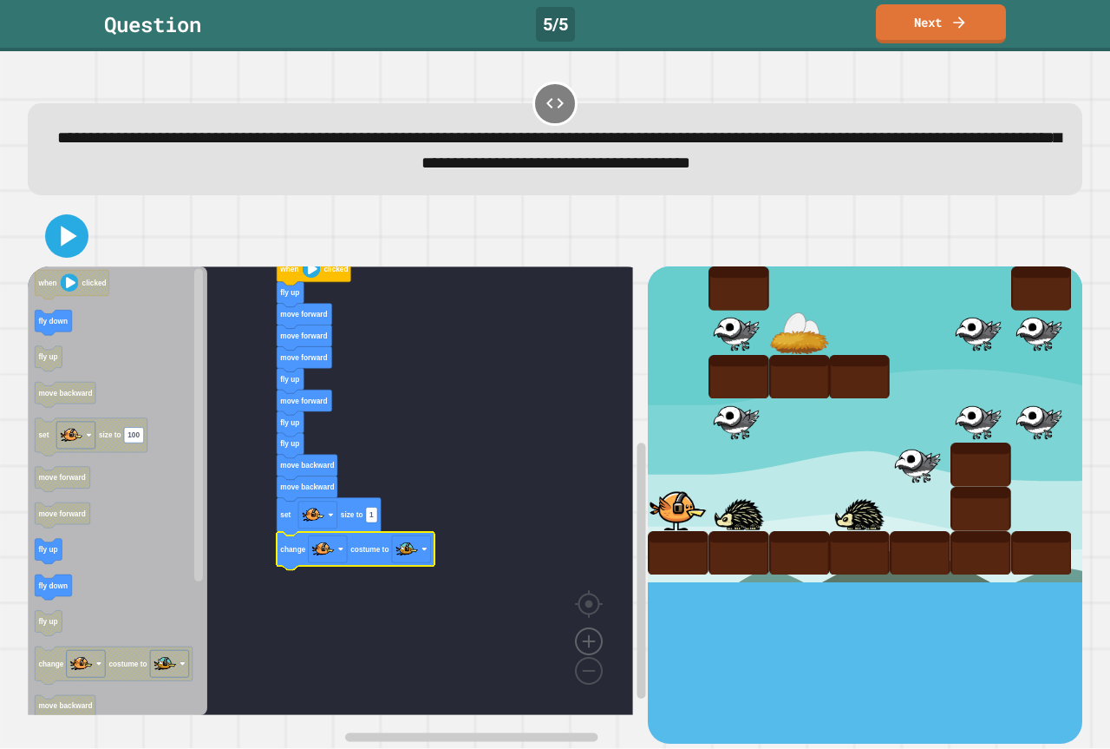
click at [576, 640] on image "Blockly Workspace" at bounding box center [588, 601] width 83 height 108
click at [587, 677] on image "Blockly Workspace" at bounding box center [561, 631] width 83 height 108
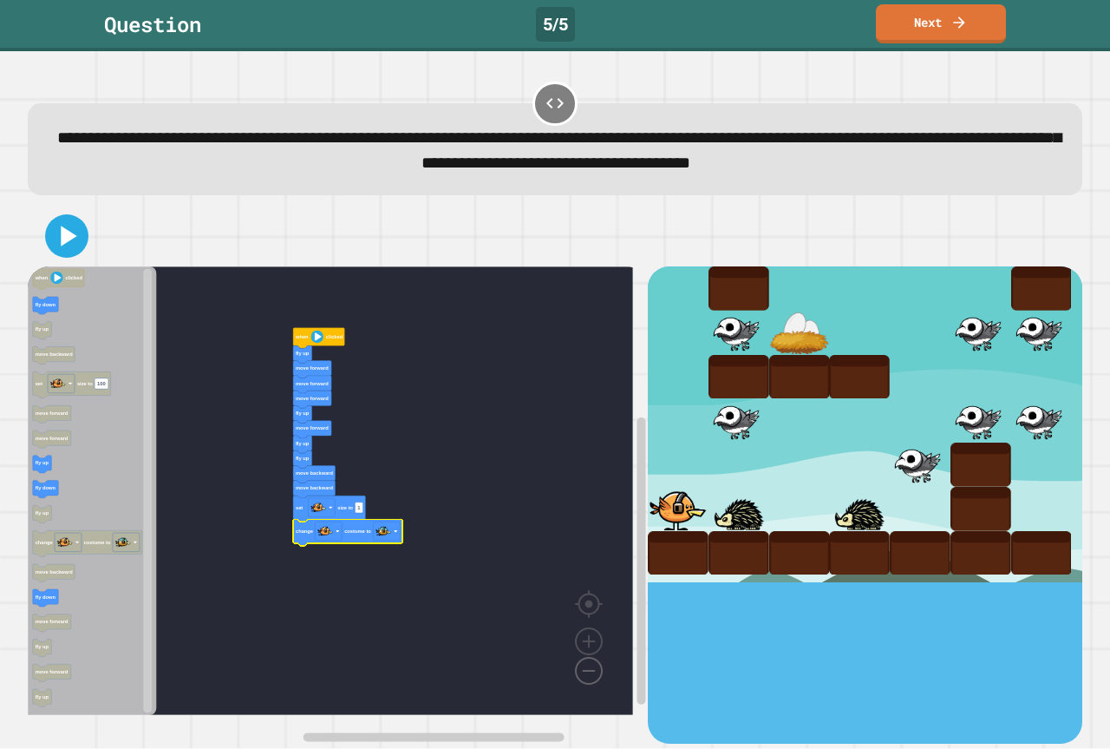
click at [582, 674] on image "Blockly Workspace" at bounding box center [561, 631] width 83 height 108
click at [588, 652] on image "Blockly Workspace" at bounding box center [588, 601] width 83 height 108
click at [582, 671] on image "Blockly Workspace" at bounding box center [561, 631] width 83 height 108
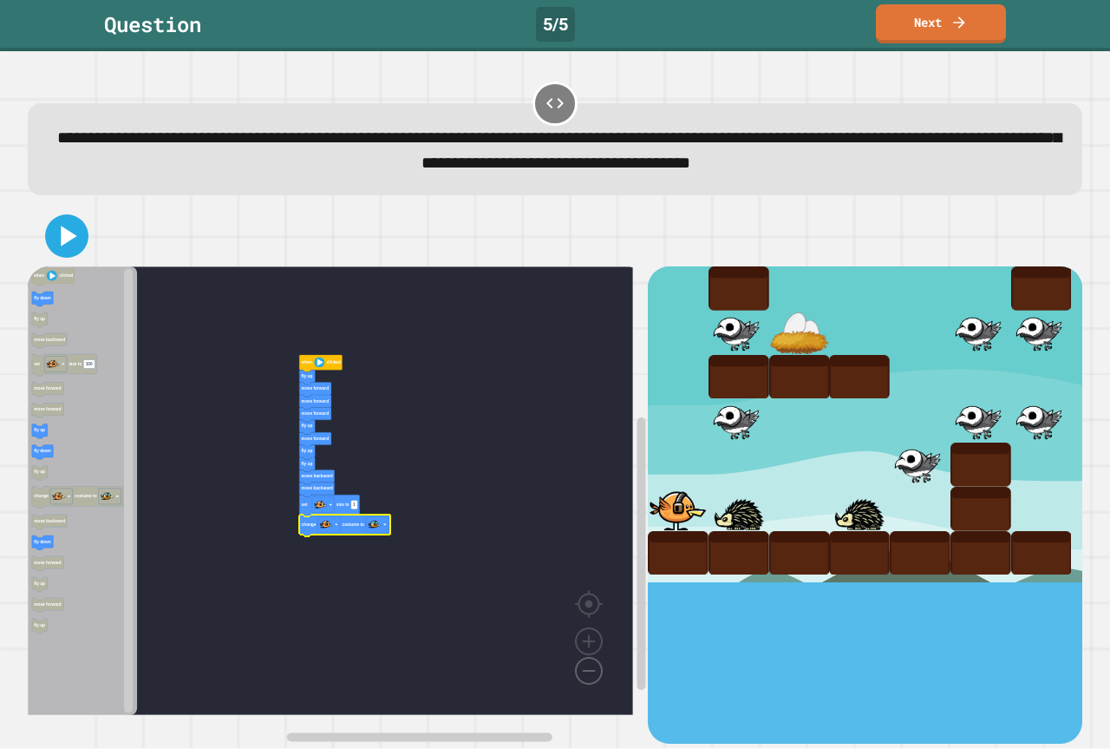
click at [587, 673] on image "Blockly Workspace" at bounding box center [561, 631] width 83 height 108
click at [591, 674] on image "Blockly Workspace" at bounding box center [561, 631] width 83 height 108
click at [593, 659] on image "Blockly Workspace" at bounding box center [561, 631] width 83 height 108
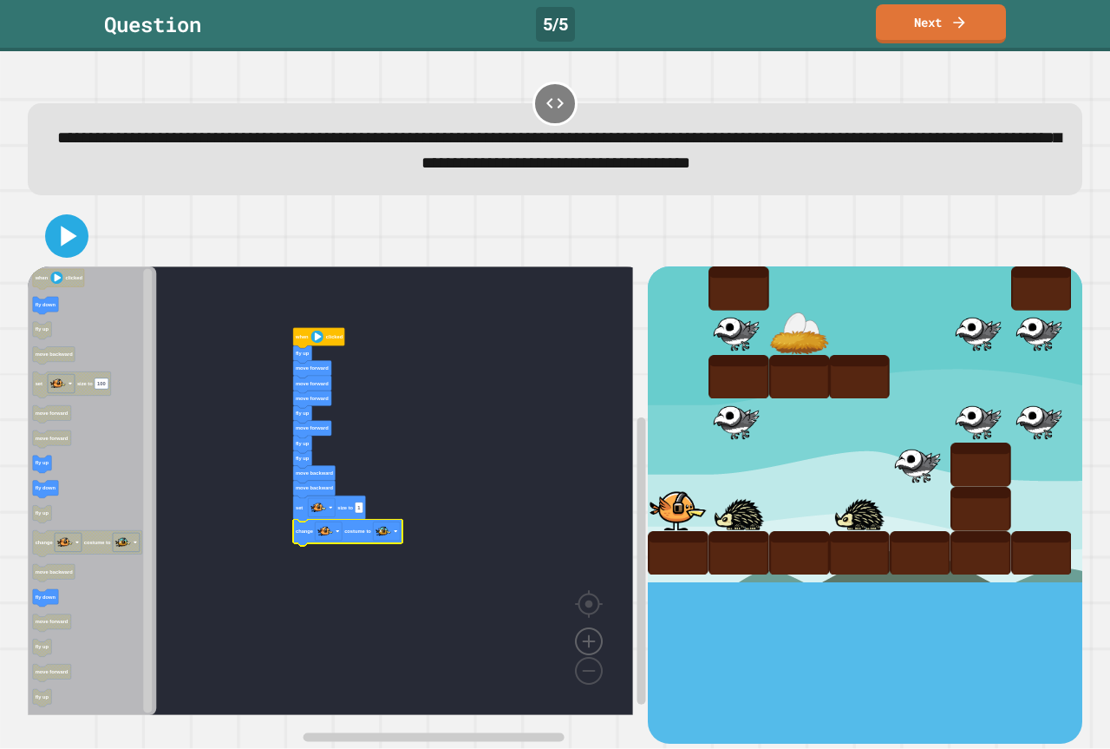
click at [585, 644] on image "Blockly Workspace" at bounding box center [588, 601] width 83 height 108
click at [587, 642] on image "Blockly Workspace" at bounding box center [588, 601] width 83 height 108
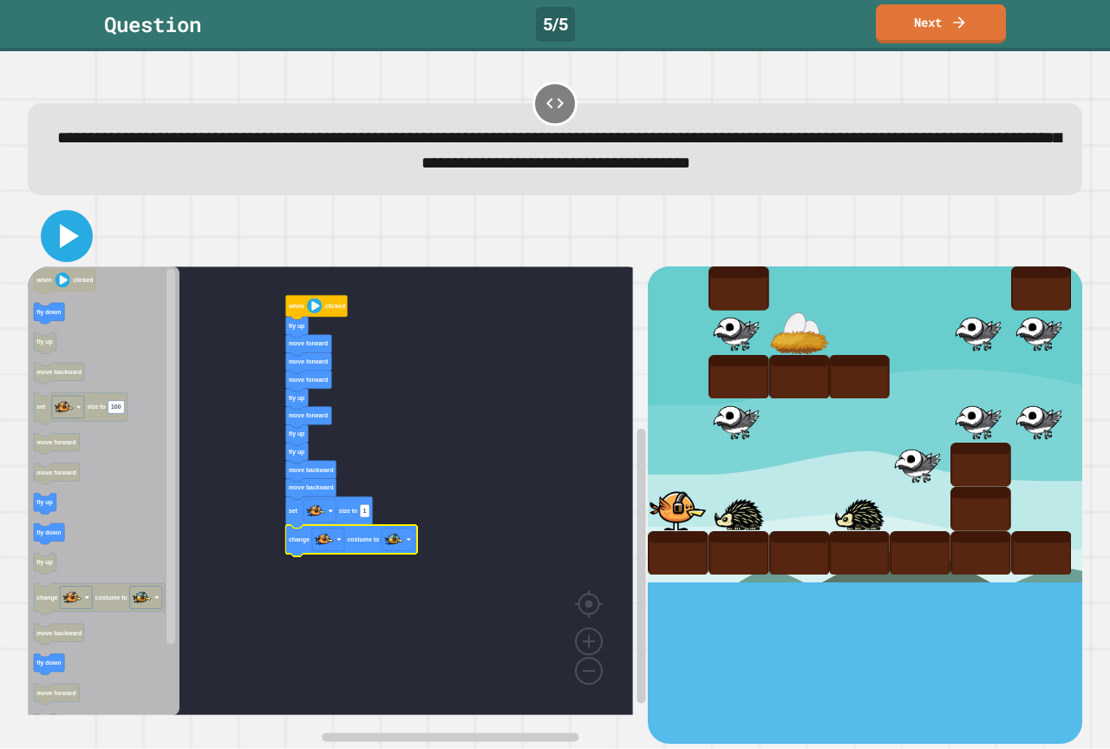
drag, startPoint x: 62, startPoint y: 223, endPoint x: 62, endPoint y: 232, distance: 9.5
click at [62, 232] on icon at bounding box center [67, 236] width 42 height 42
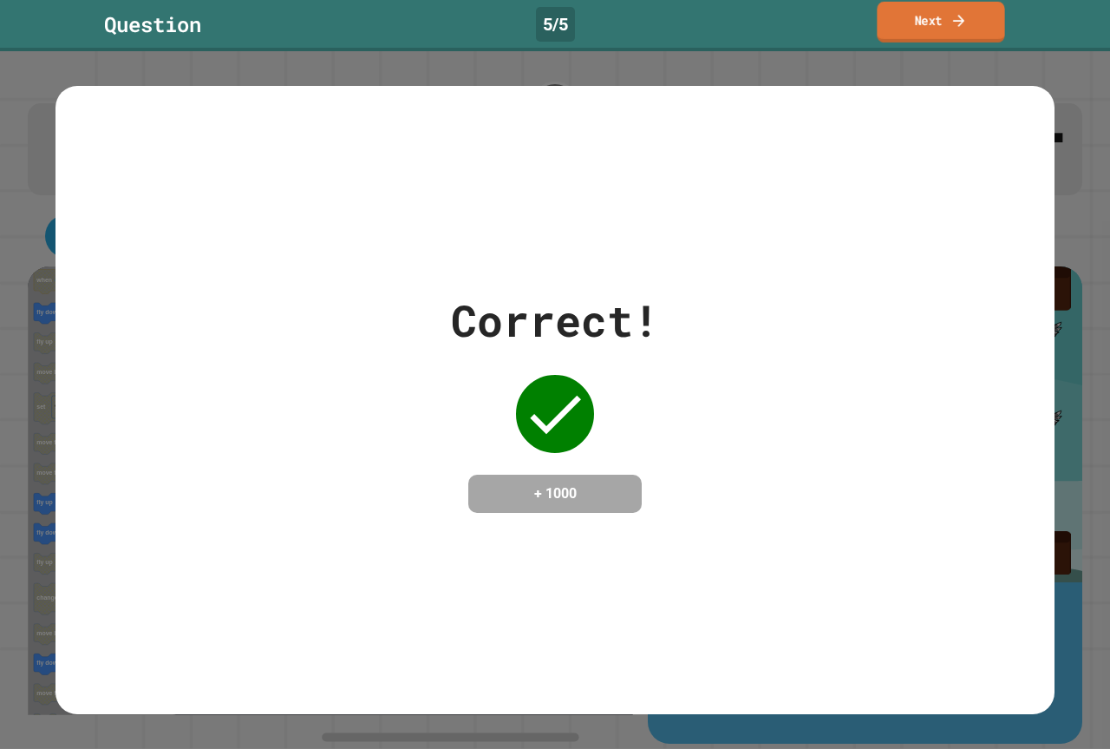
click at [971, 35] on link "Next" at bounding box center [941, 22] width 128 height 41
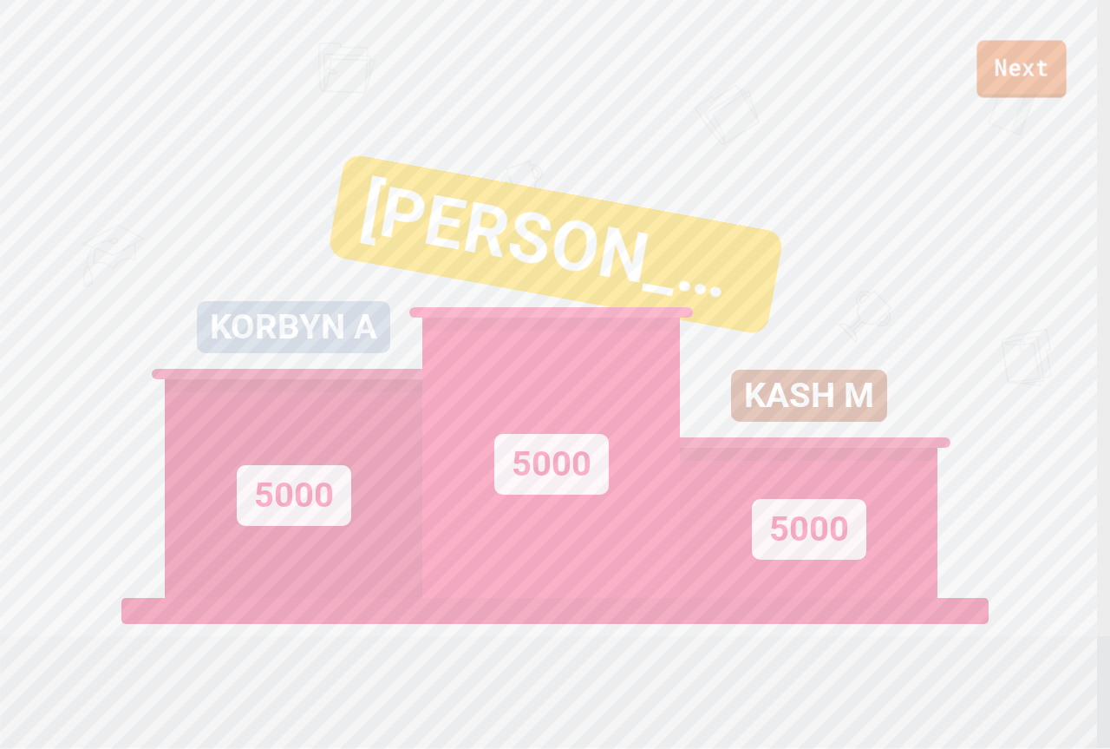
click at [986, 60] on link "Next" at bounding box center [1021, 69] width 89 height 57
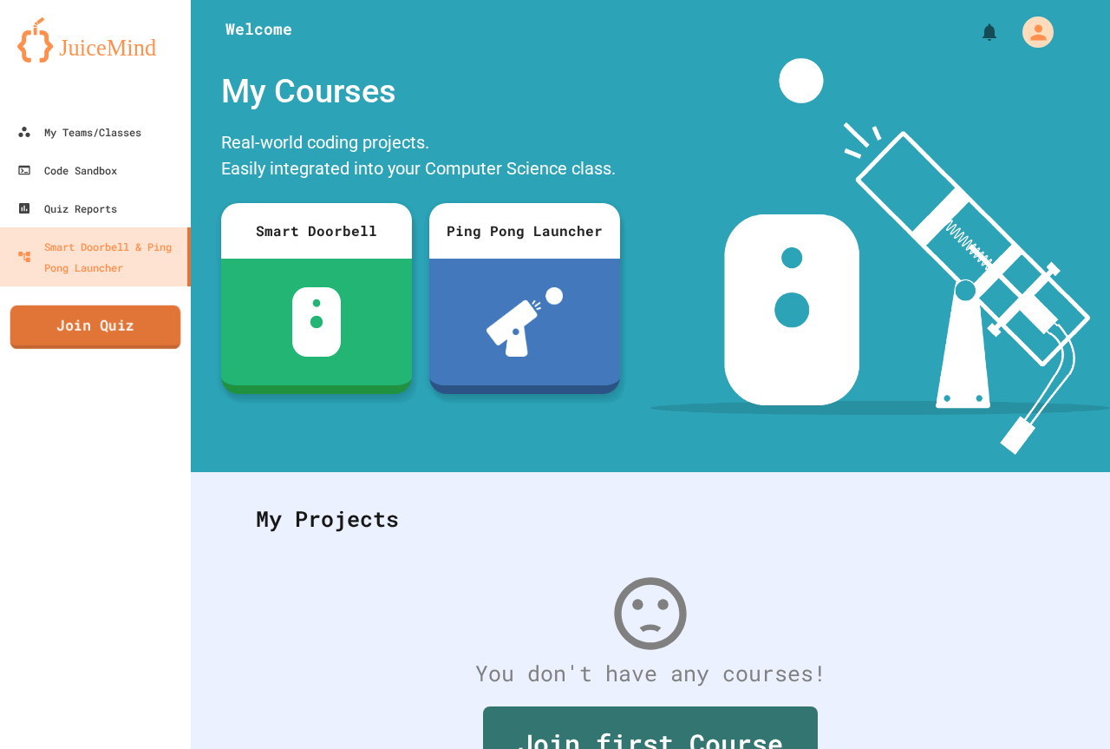
click at [134, 309] on link "Join Quiz" at bounding box center [95, 326] width 171 height 43
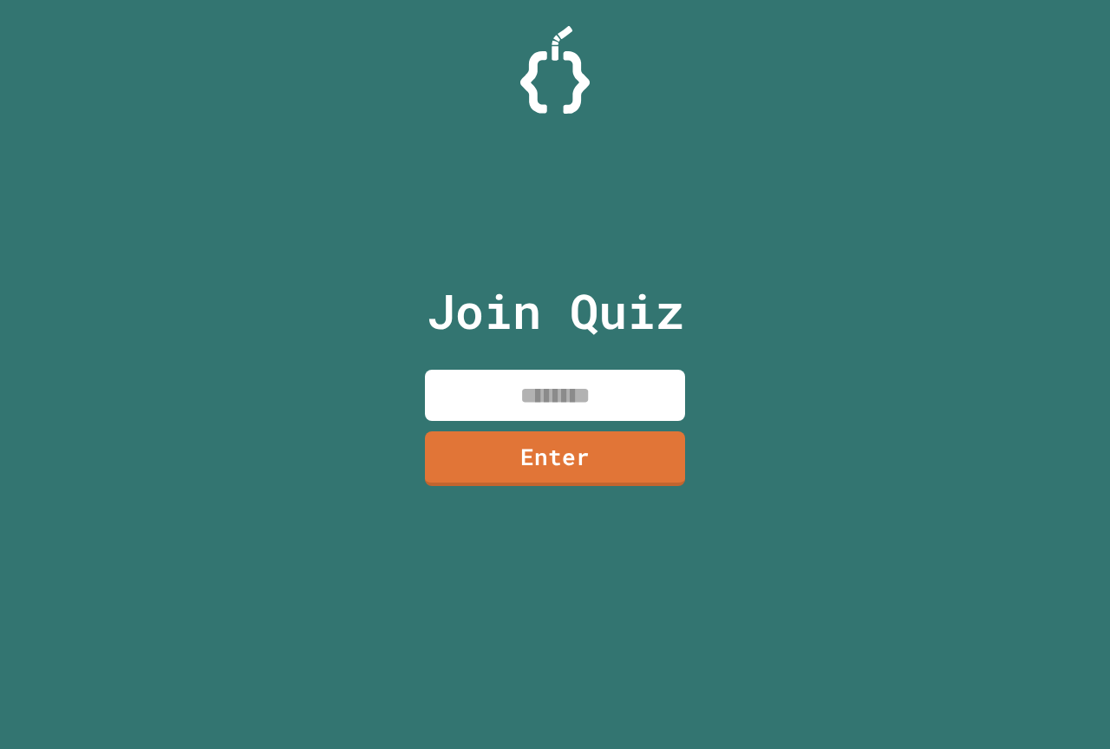
click at [592, 389] on input at bounding box center [555, 394] width 260 height 51
type input "********"
click at [568, 445] on link "Enter" at bounding box center [555, 456] width 257 height 57
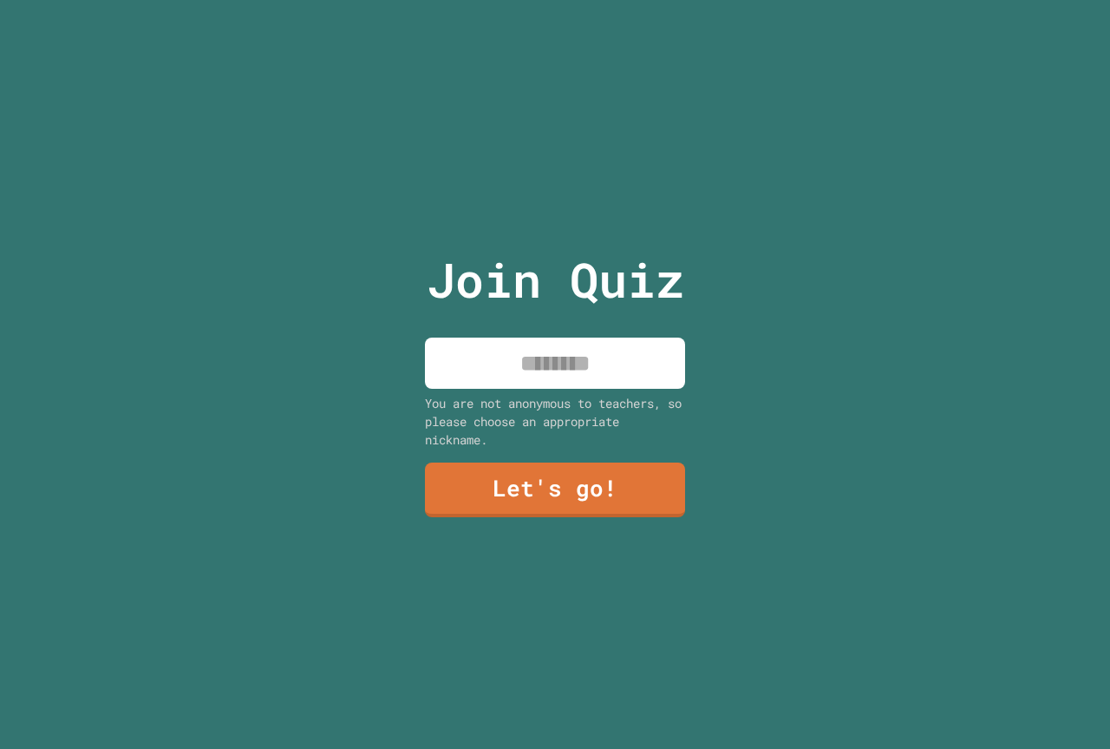
click at [531, 369] on input at bounding box center [555, 362] width 260 height 51
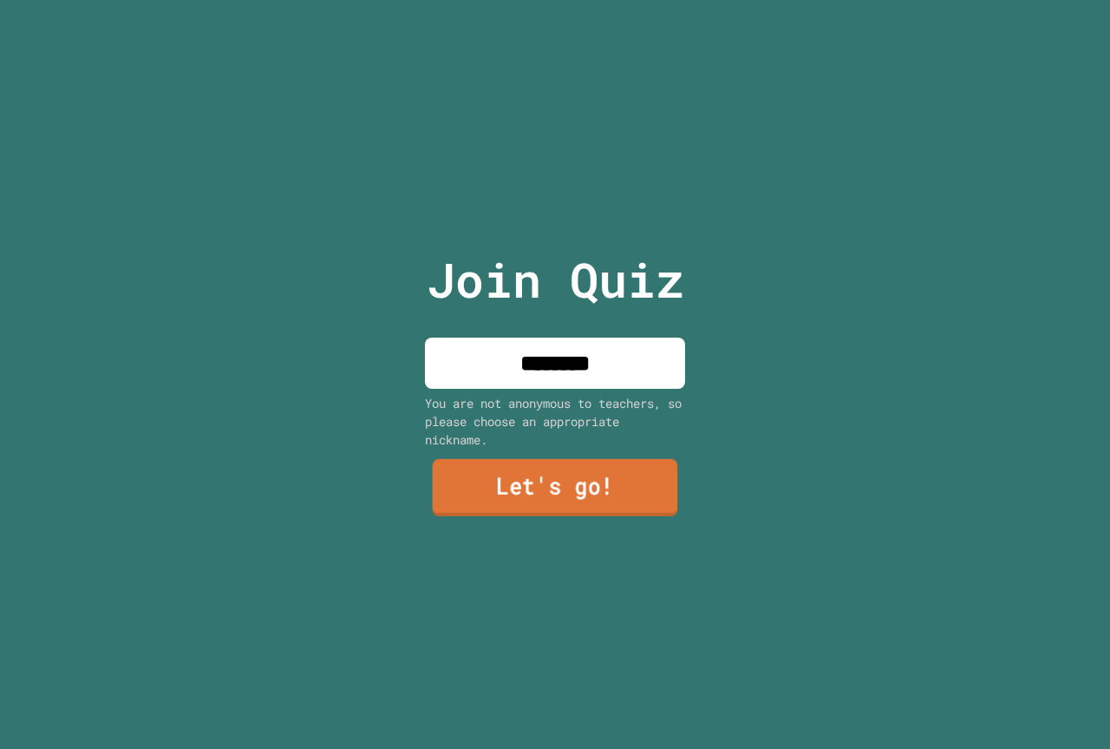
type input "********"
click at [578, 492] on link "Let's go!" at bounding box center [555, 488] width 262 height 57
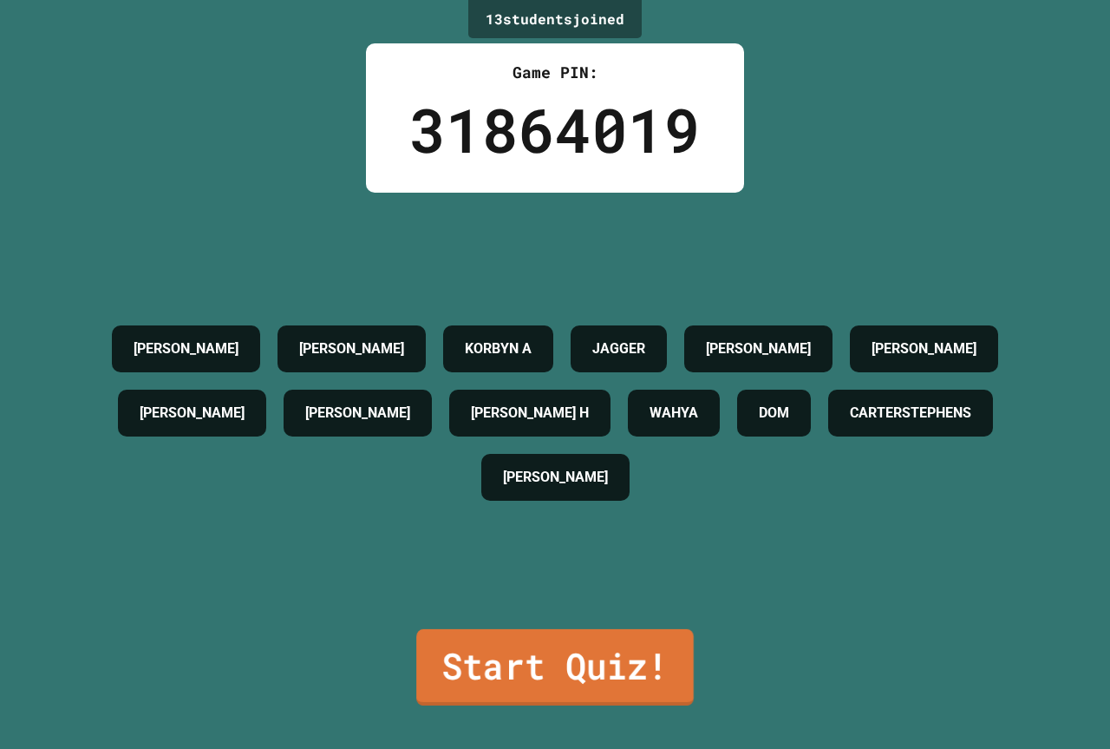
click at [556, 669] on link "Start Quiz!" at bounding box center [555, 667] width 278 height 76
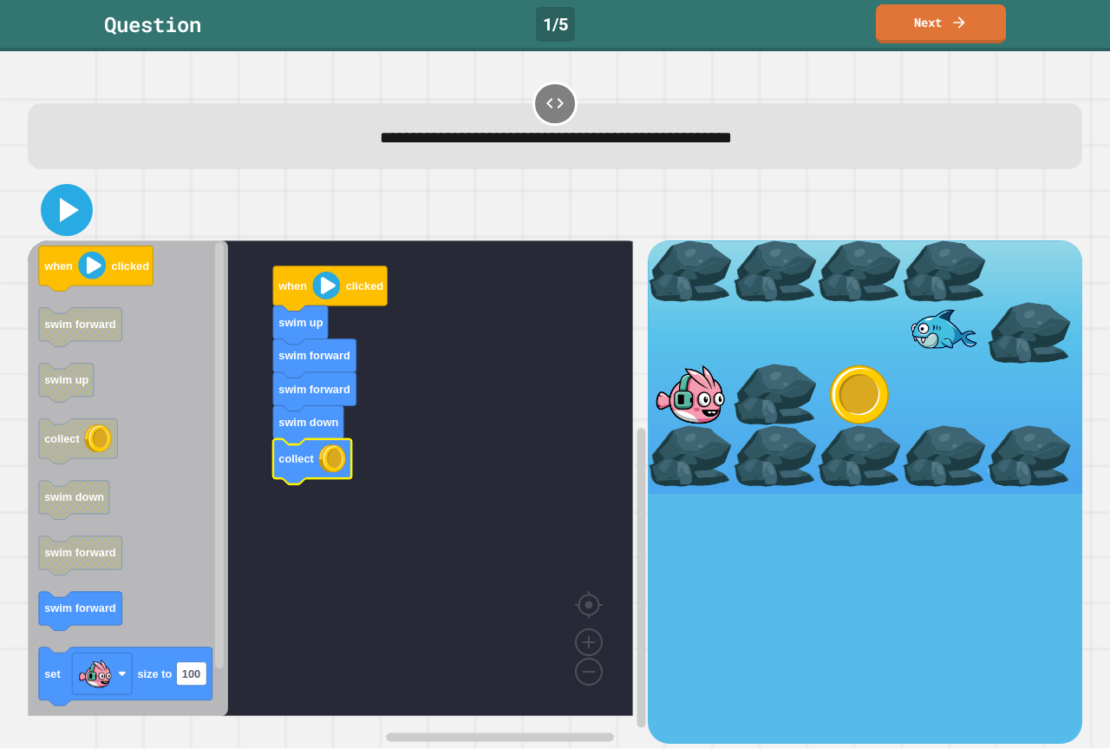
click at [54, 223] on icon at bounding box center [67, 210] width 42 height 42
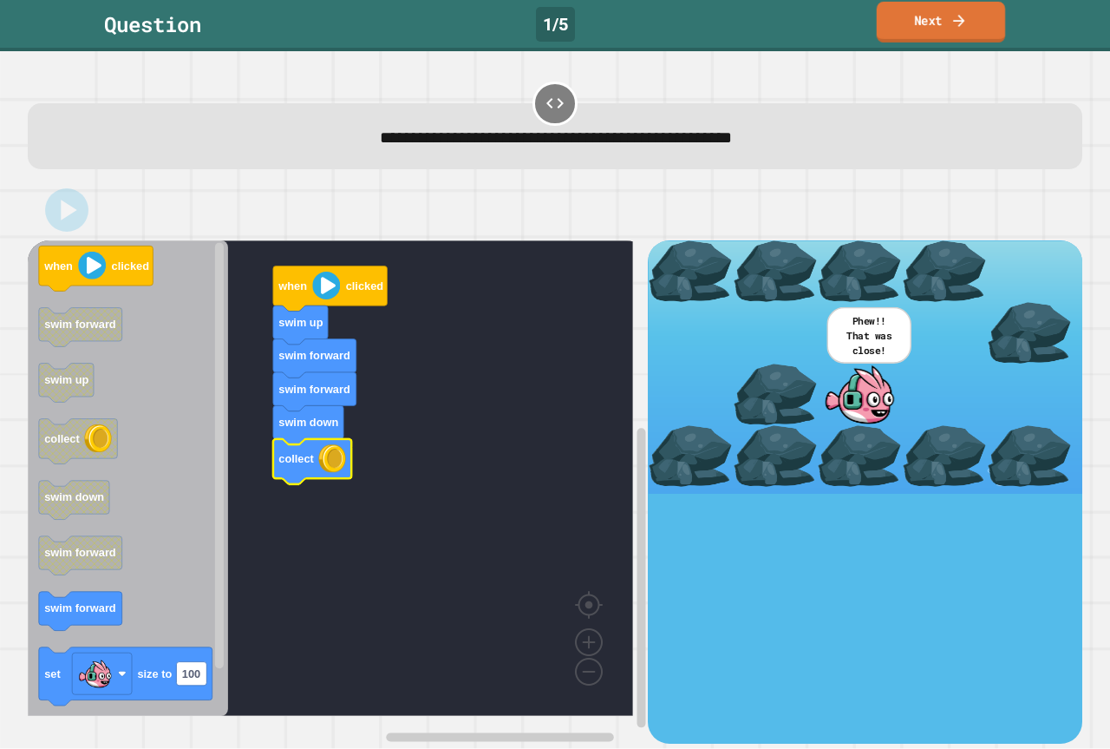
click at [974, 23] on link "Next" at bounding box center [941, 22] width 128 height 41
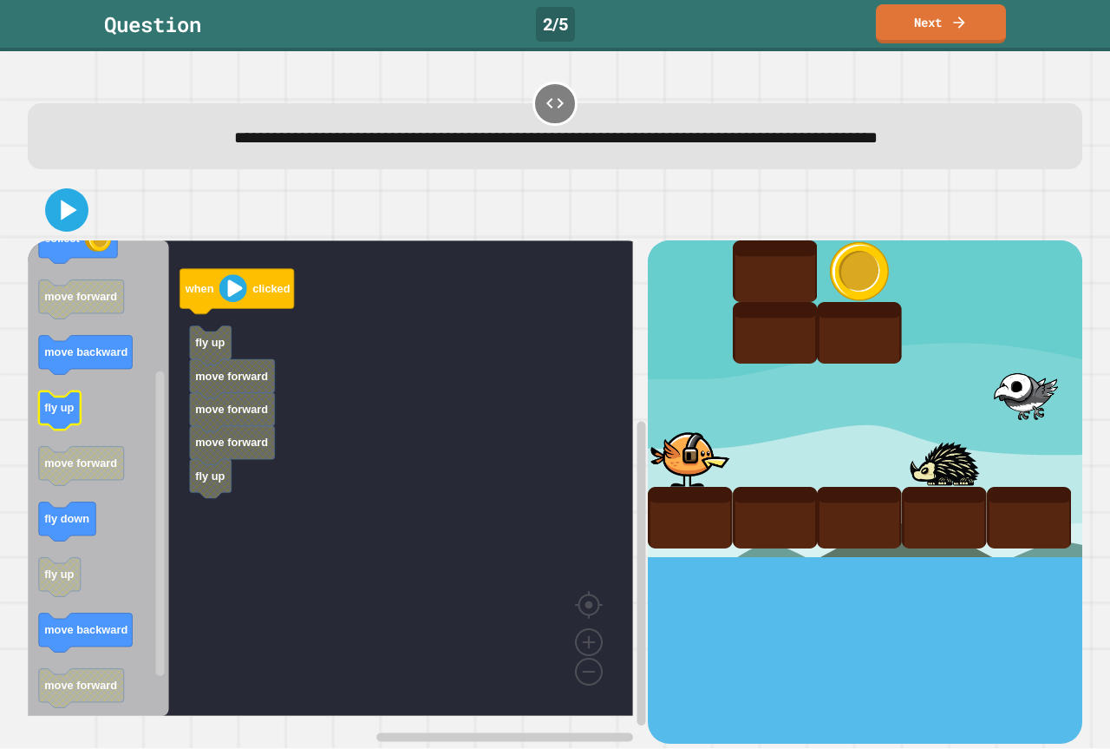
click at [112, 409] on icon "Blockly Workspace" at bounding box center [98, 477] width 141 height 475
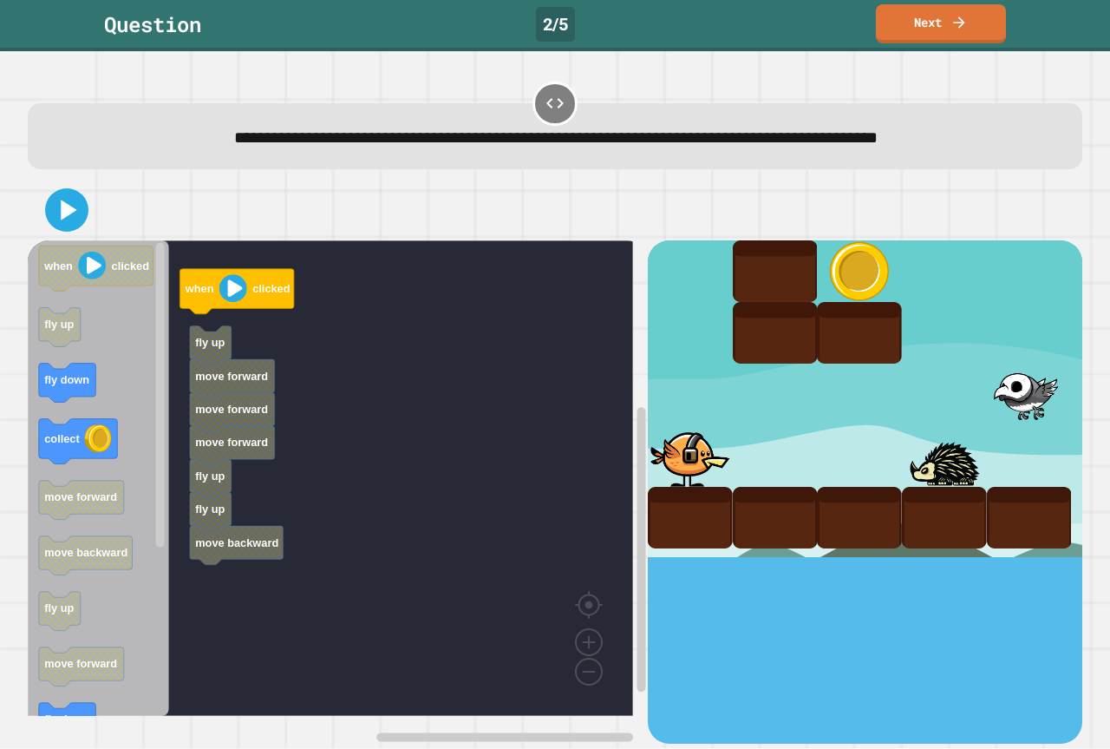
click at [224, 531] on div "when clicked fly up move forward move forward move forward fly up fly up move b…" at bounding box center [338, 491] width 620 height 502
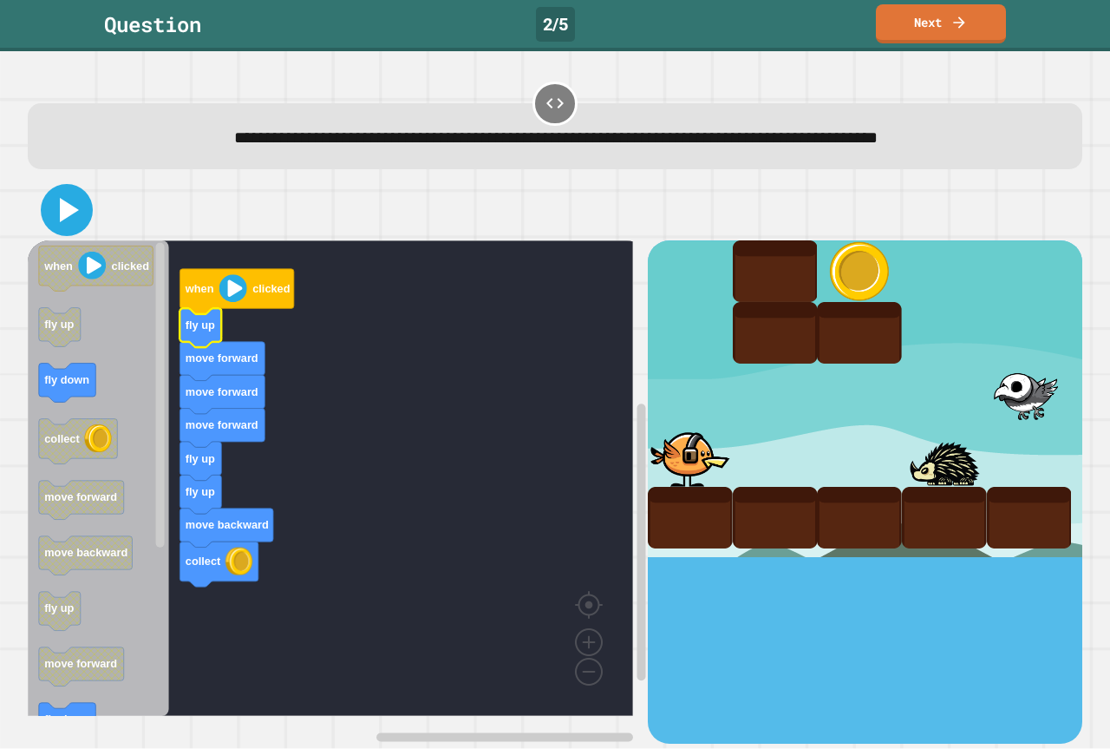
click at [50, 207] on icon at bounding box center [67, 210] width 42 height 42
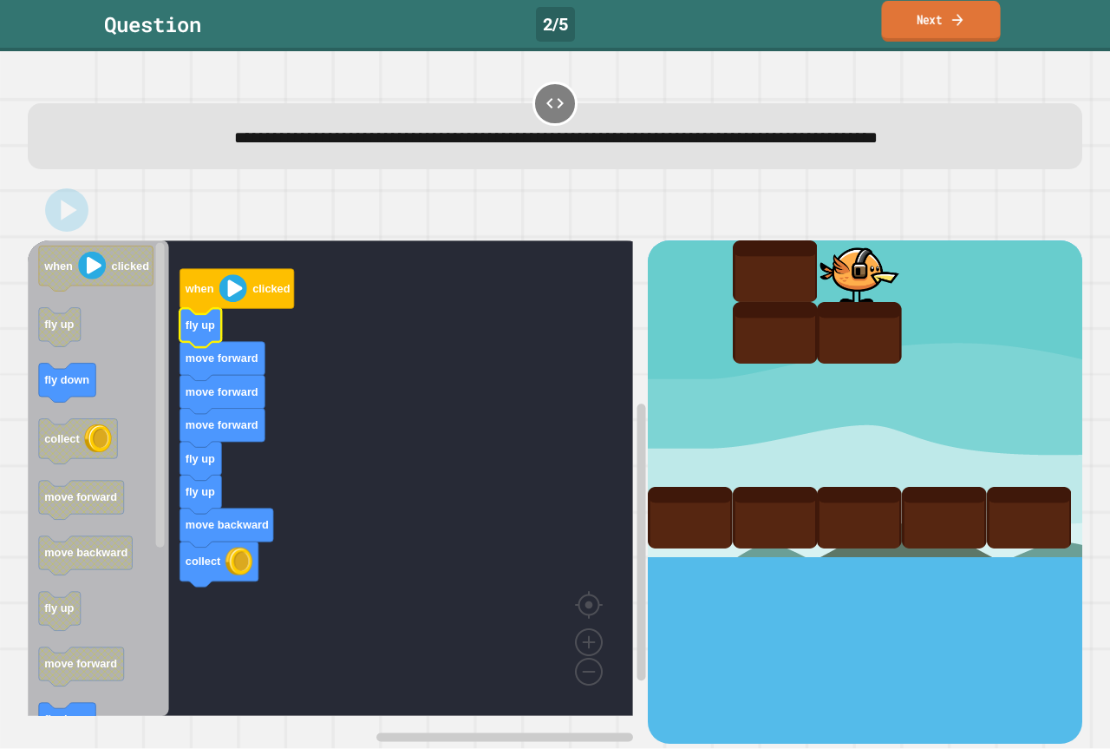
click at [960, 41] on link "Next" at bounding box center [940, 21] width 119 height 41
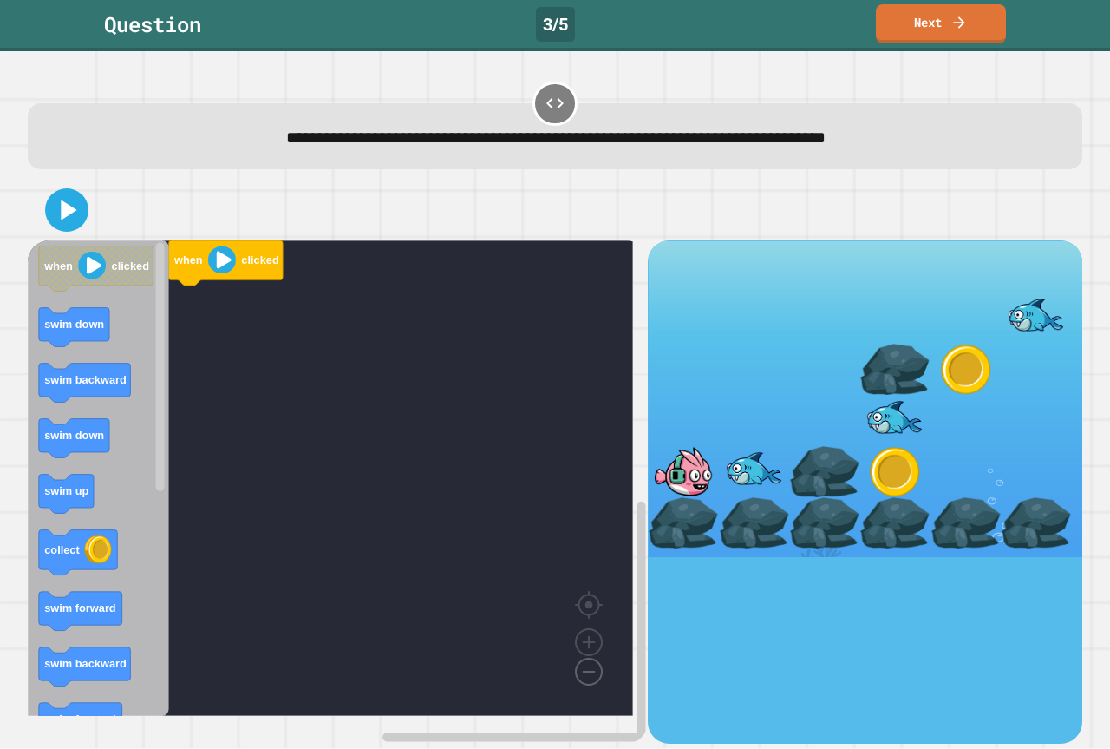
click at [593, 668] on image "Blockly Workspace" at bounding box center [561, 632] width 83 height 108
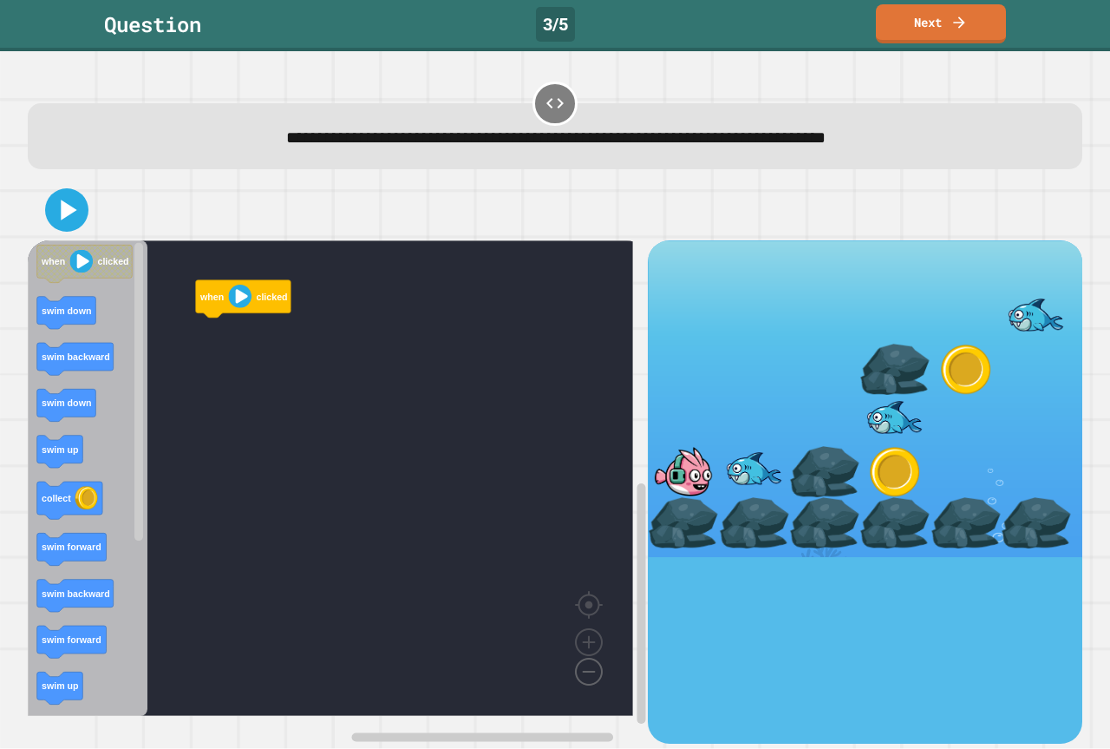
click at [593, 668] on image "Blockly Workspace" at bounding box center [561, 632] width 83 height 108
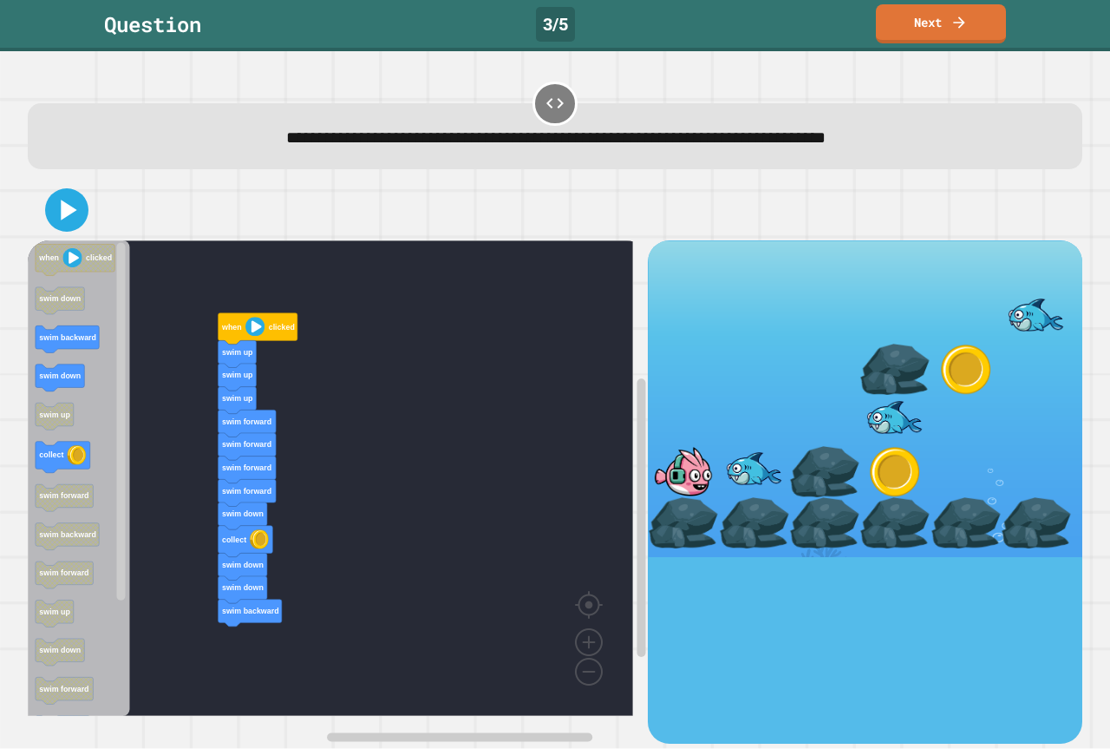
click at [49, 494] on icon "when clicked swim down swim backward swim down swim up collect swim forward swi…" at bounding box center [93, 477] width 130 height 475
click at [69, 219] on icon at bounding box center [67, 210] width 42 height 42
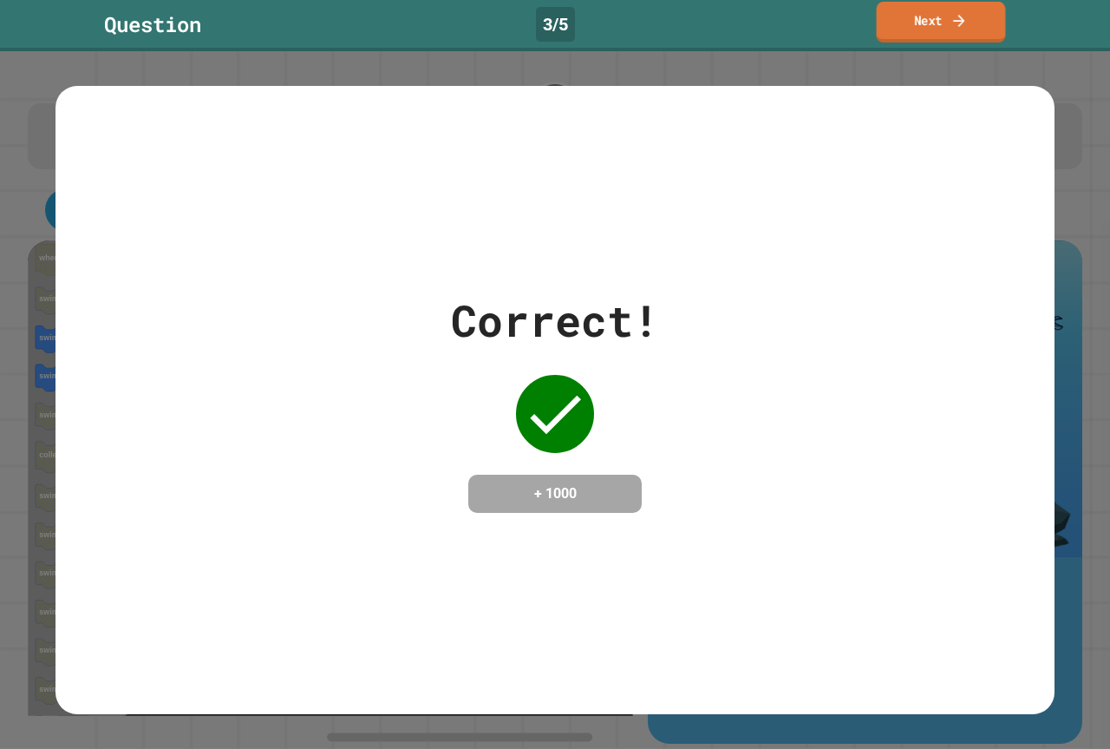
click at [958, 6] on link "Next" at bounding box center [941, 22] width 129 height 41
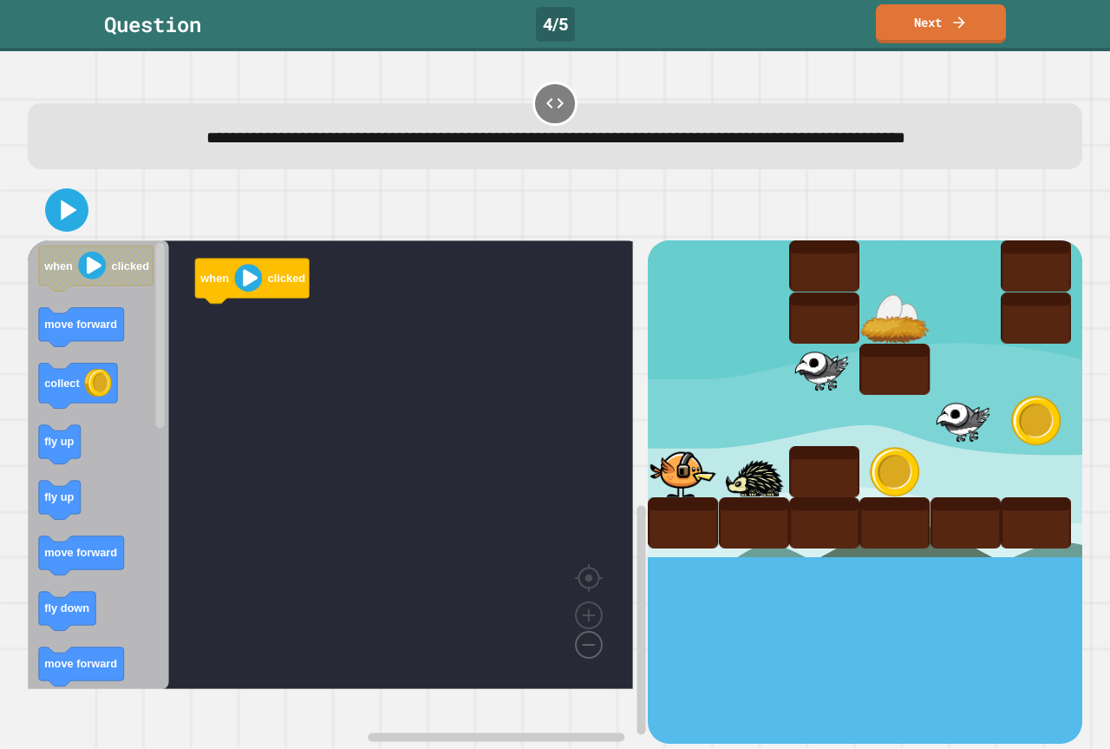
click at [588, 658] on image "Blockly Workspace" at bounding box center [561, 605] width 83 height 108
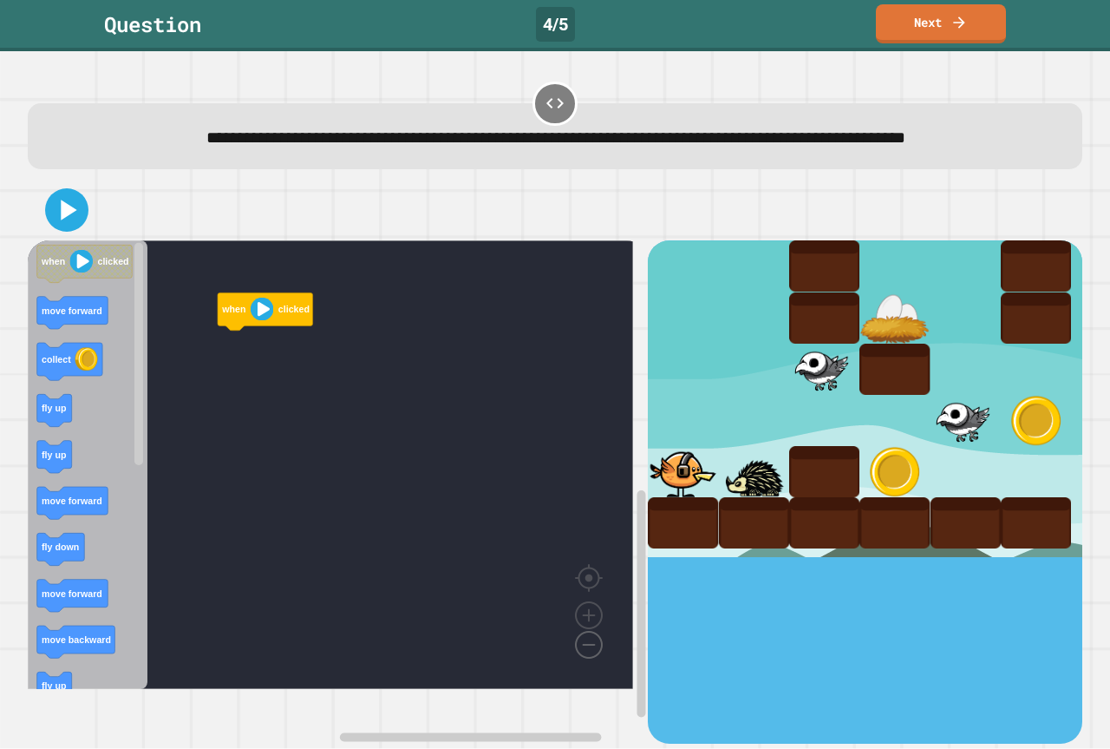
click at [588, 658] on image "Blockly Workspace" at bounding box center [561, 605] width 83 height 108
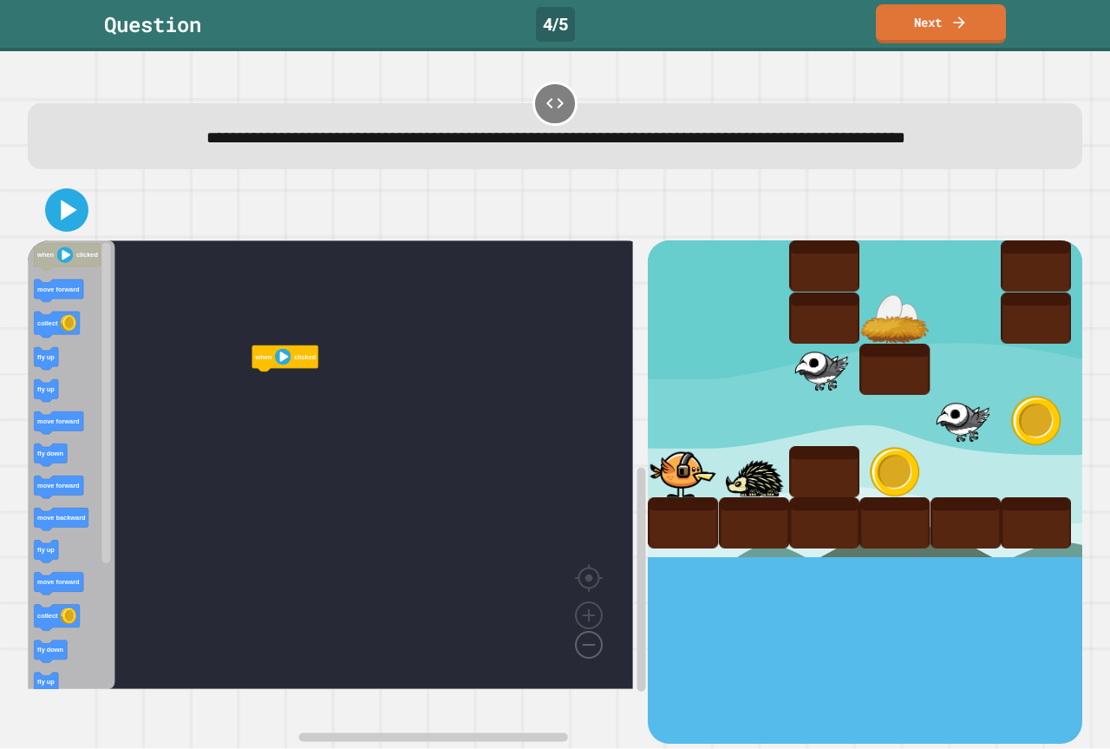
click at [588, 658] on image "Blockly Workspace" at bounding box center [561, 605] width 83 height 108
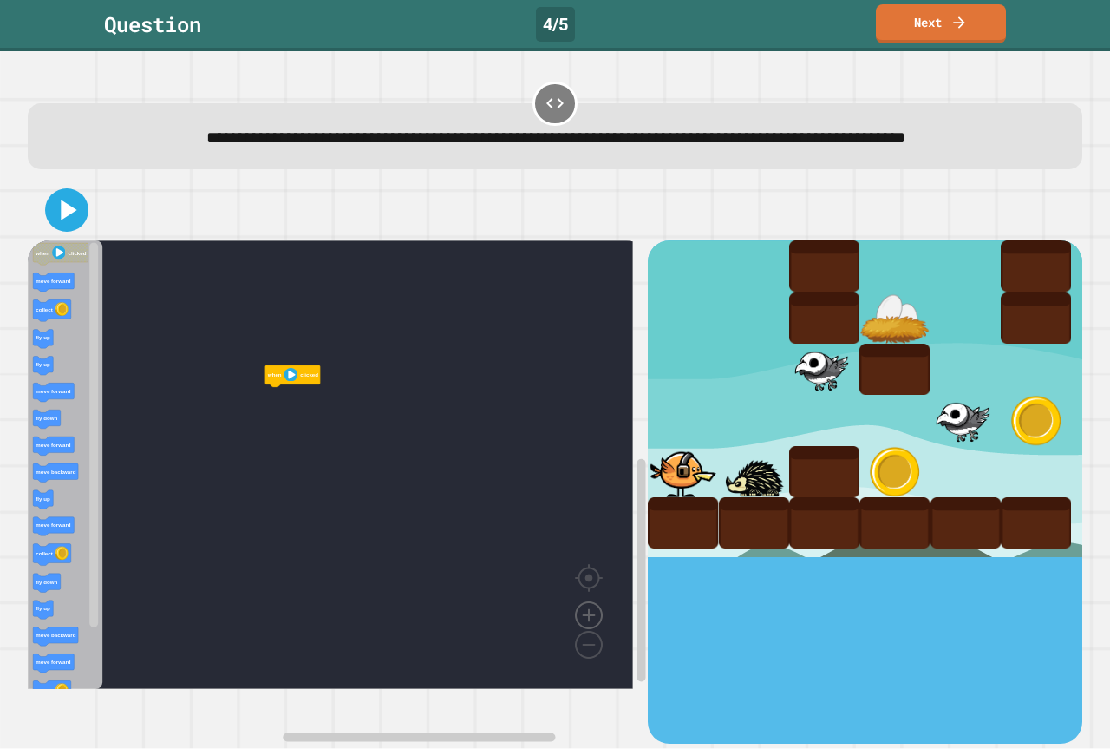
click at [585, 629] on image "Blockly Workspace" at bounding box center [588, 575] width 83 height 108
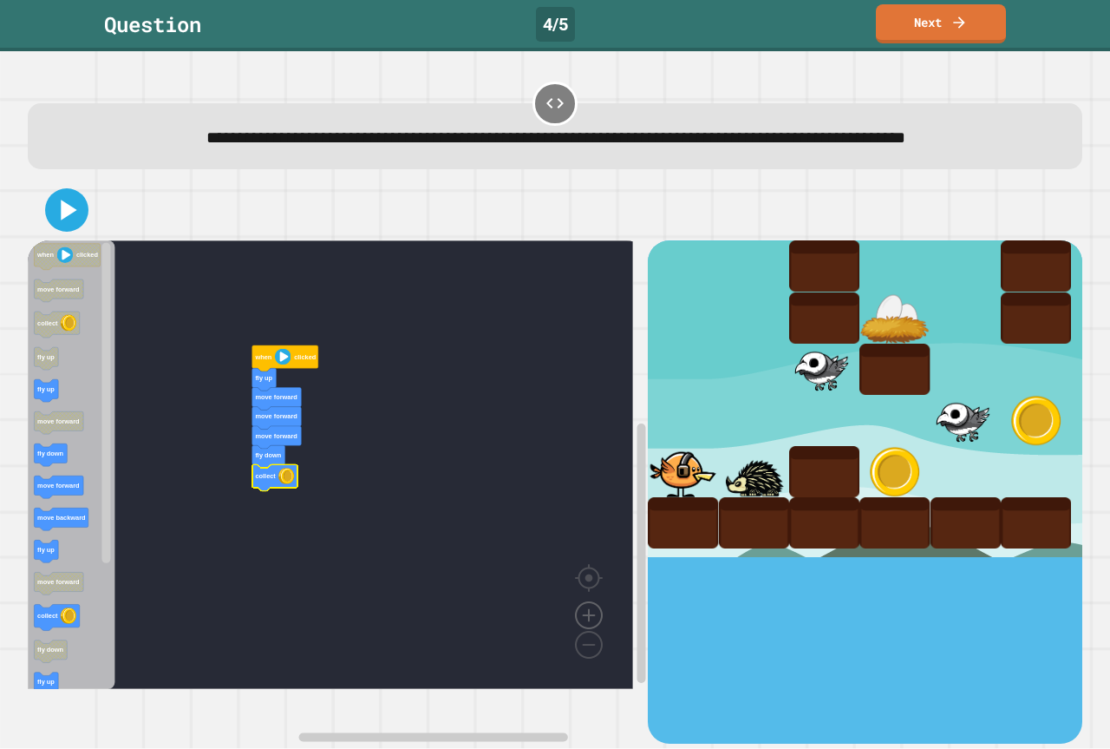
click at [579, 629] on image "Blockly Workspace" at bounding box center [588, 575] width 83 height 108
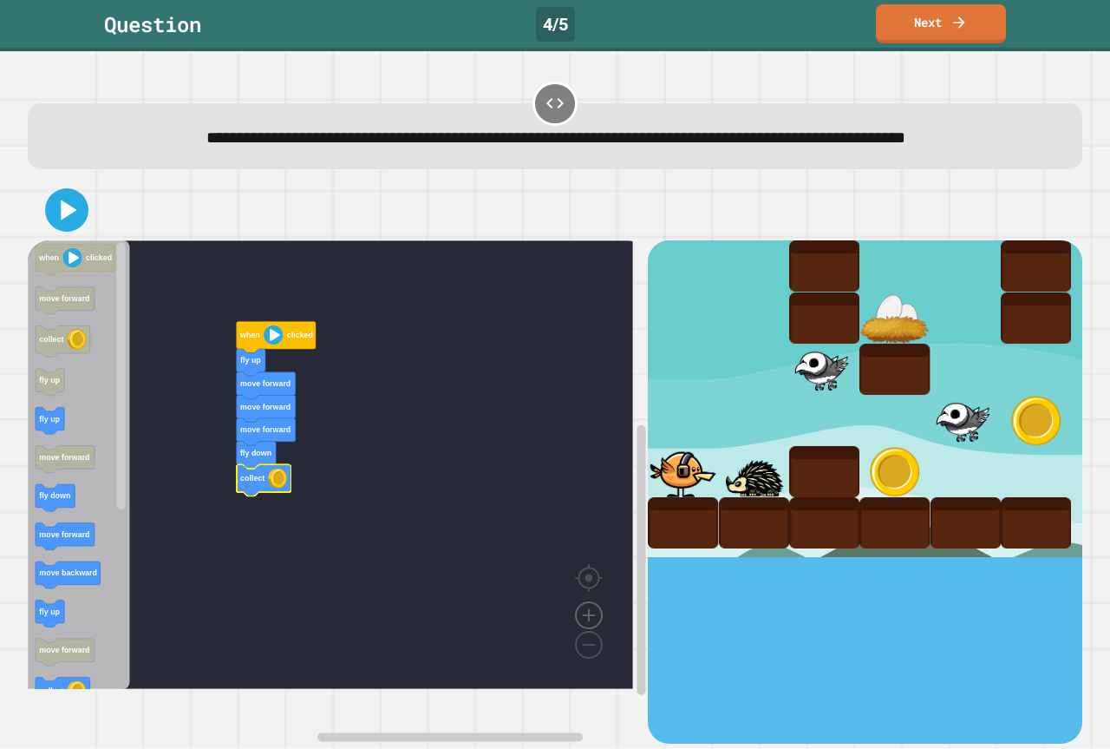
click at [584, 629] on image "Blockly Workspace" at bounding box center [588, 575] width 83 height 108
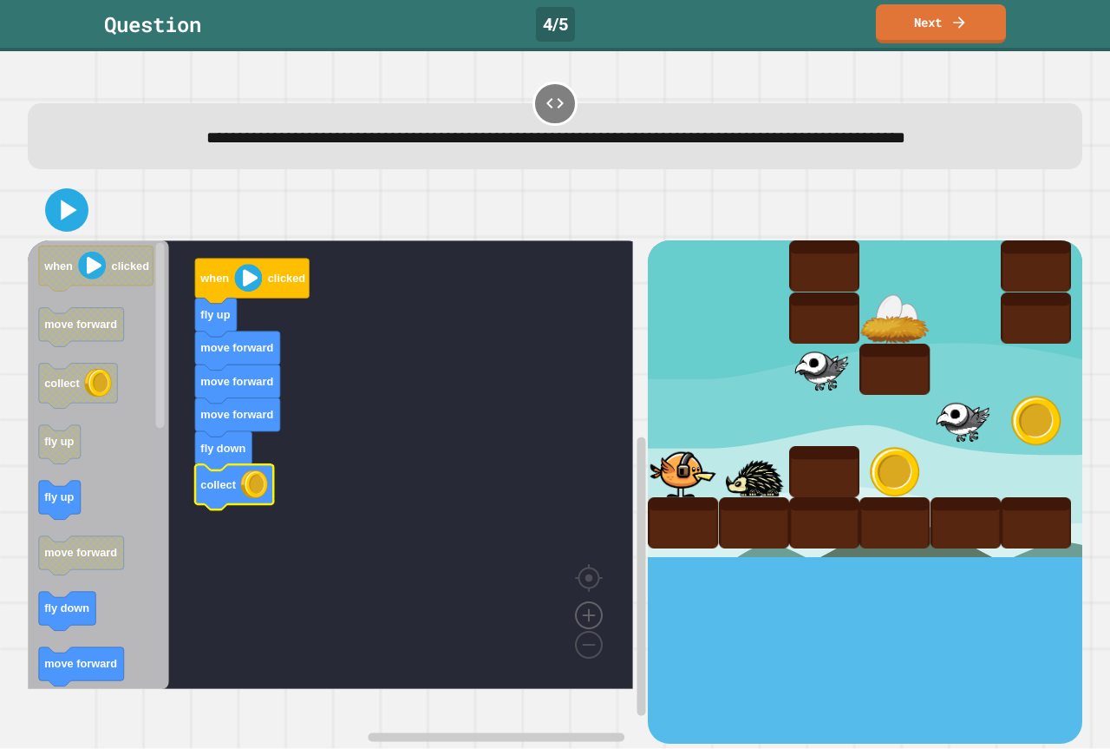
click at [596, 629] on image "Blockly Workspace" at bounding box center [588, 575] width 83 height 108
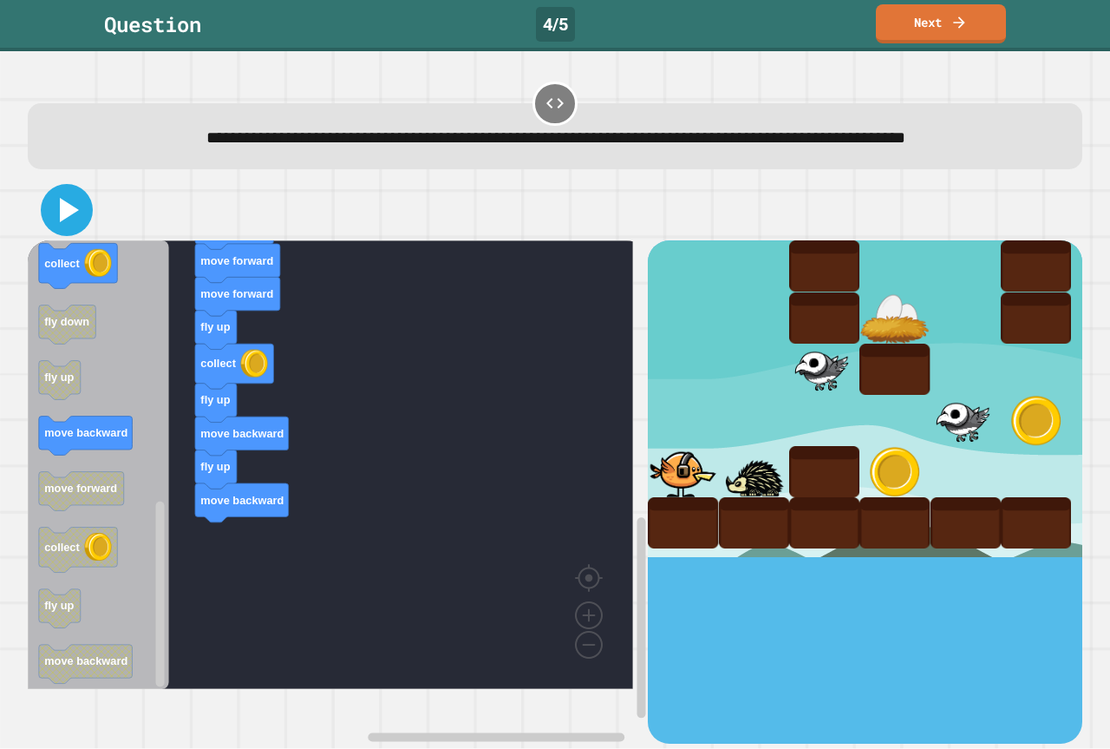
click at [62, 222] on icon at bounding box center [69, 210] width 19 height 24
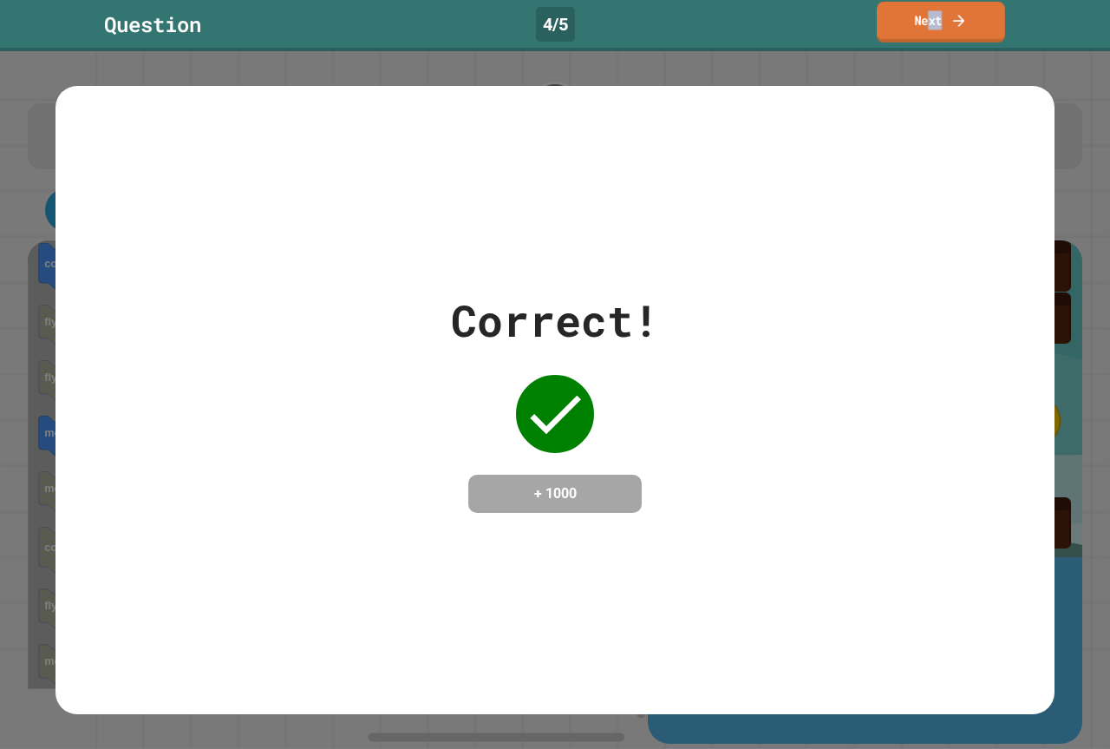
click at [1108, 29] on div "Question 4 / 5 Next" at bounding box center [555, 23] width 1110 height 39
click at [966, 20] on icon at bounding box center [958, 19] width 16 height 18
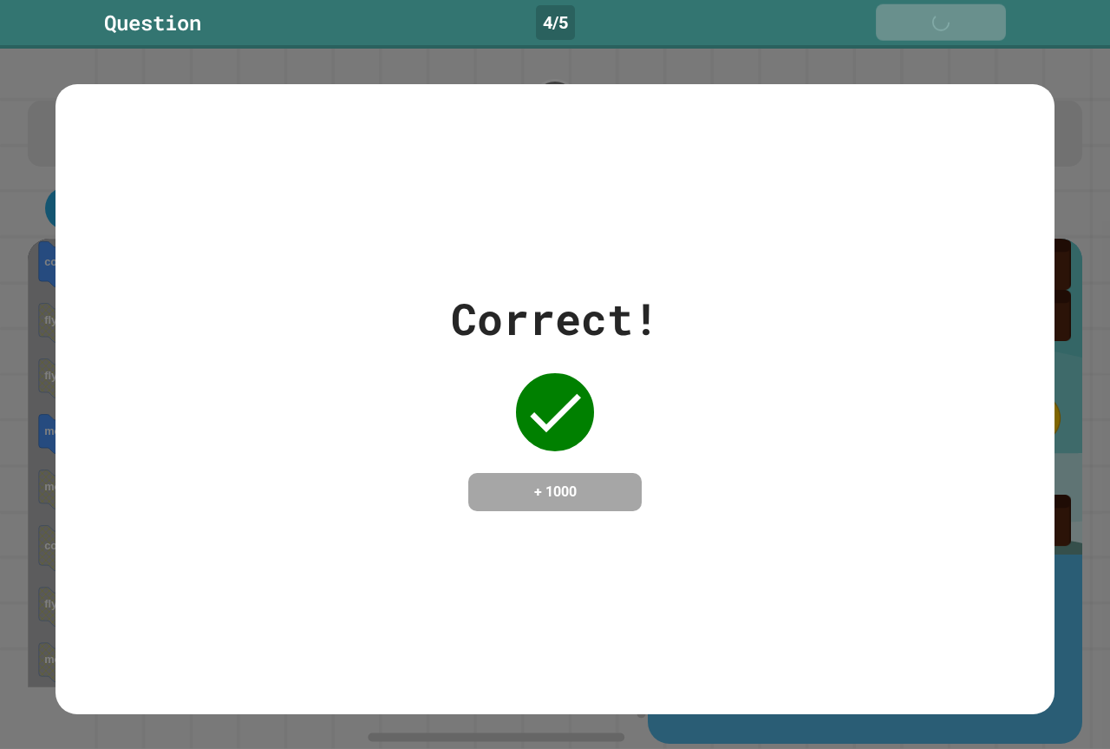
click at [968, 23] on icon at bounding box center [962, 23] width 17 height 17
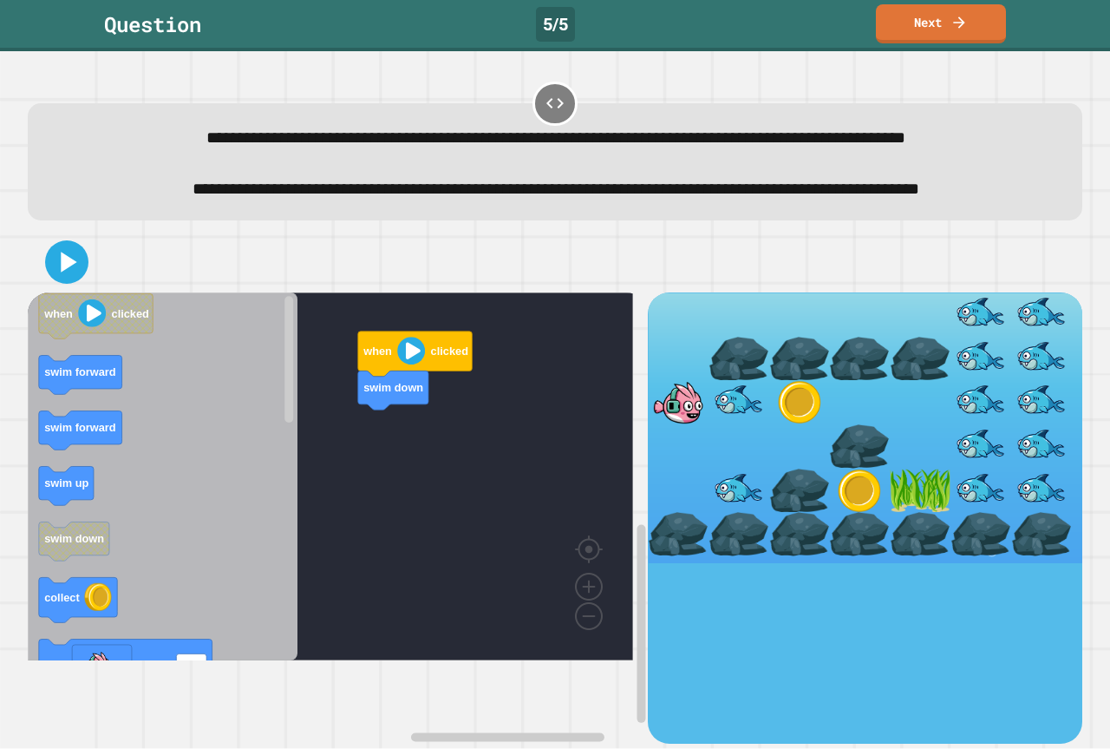
click at [71, 463] on icon "Blockly Workspace" at bounding box center [163, 476] width 270 height 368
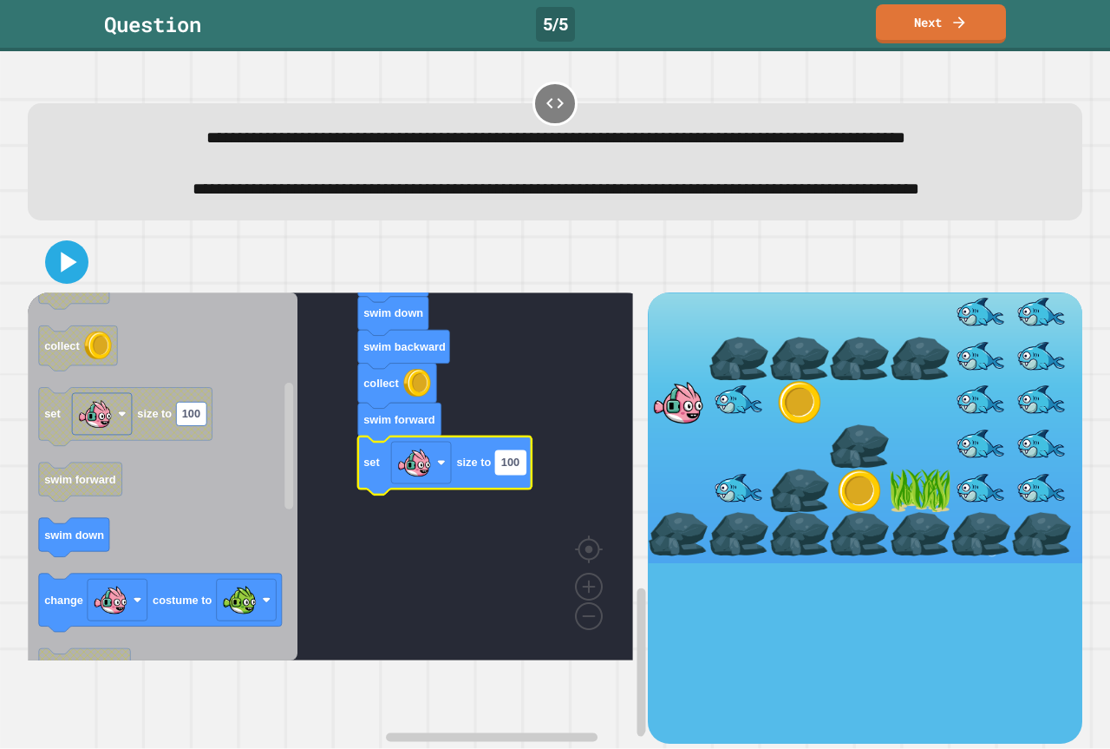
click at [520, 474] on rect "Blockly Workspace" at bounding box center [510, 461] width 30 height 23
type input "*"
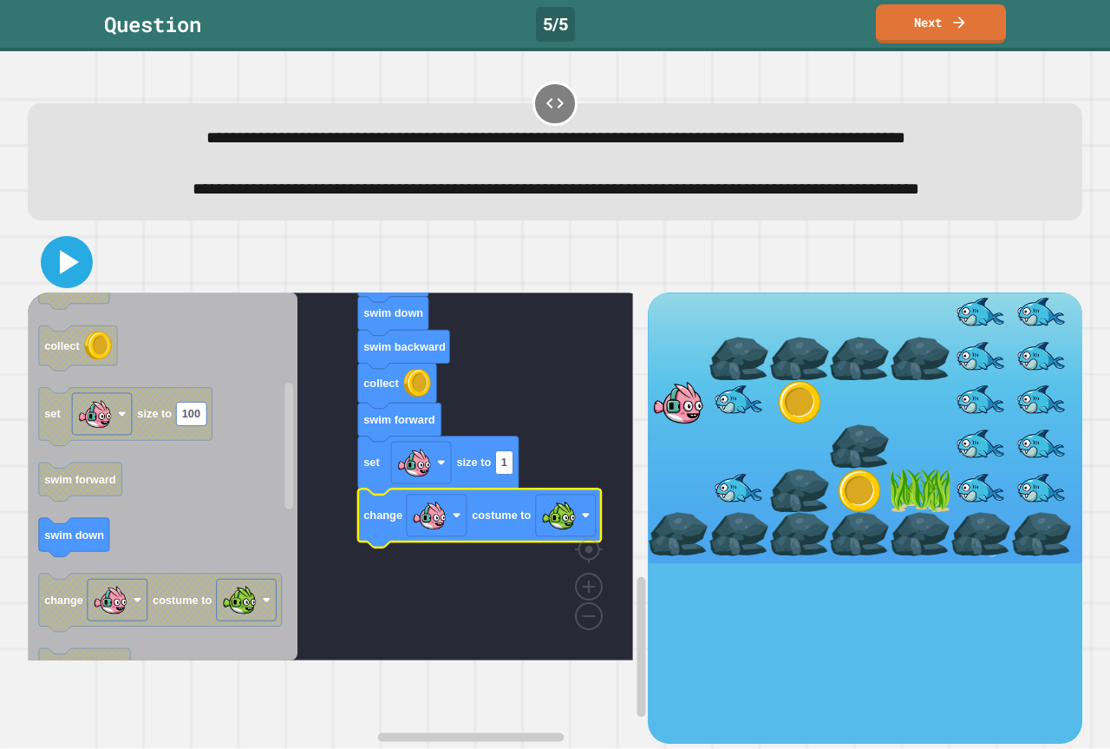
click at [82, 283] on icon at bounding box center [67, 262] width 42 height 42
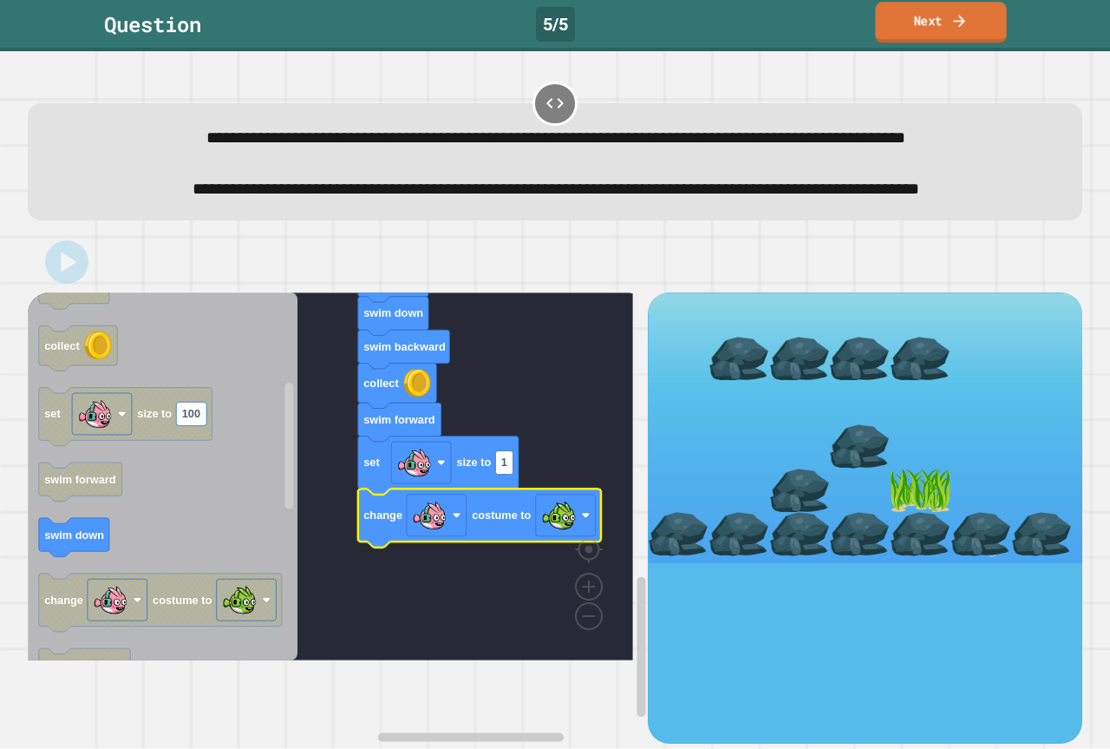
click at [952, 29] on link "Next" at bounding box center [940, 22] width 131 height 41
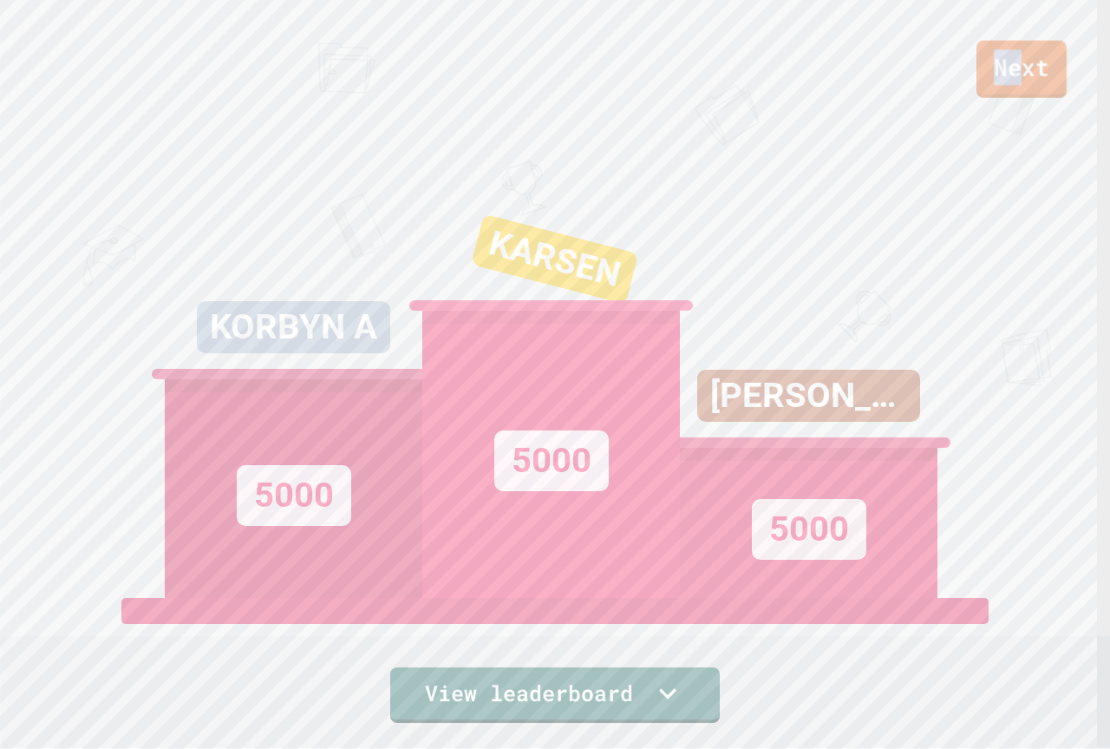
drag, startPoint x: 1016, startPoint y: 62, endPoint x: 1002, endPoint y: 61, distance: 14.0
click at [1002, 61] on link "Next" at bounding box center [1022, 69] width 90 height 57
